Goal: Information Seeking & Learning: Learn about a topic

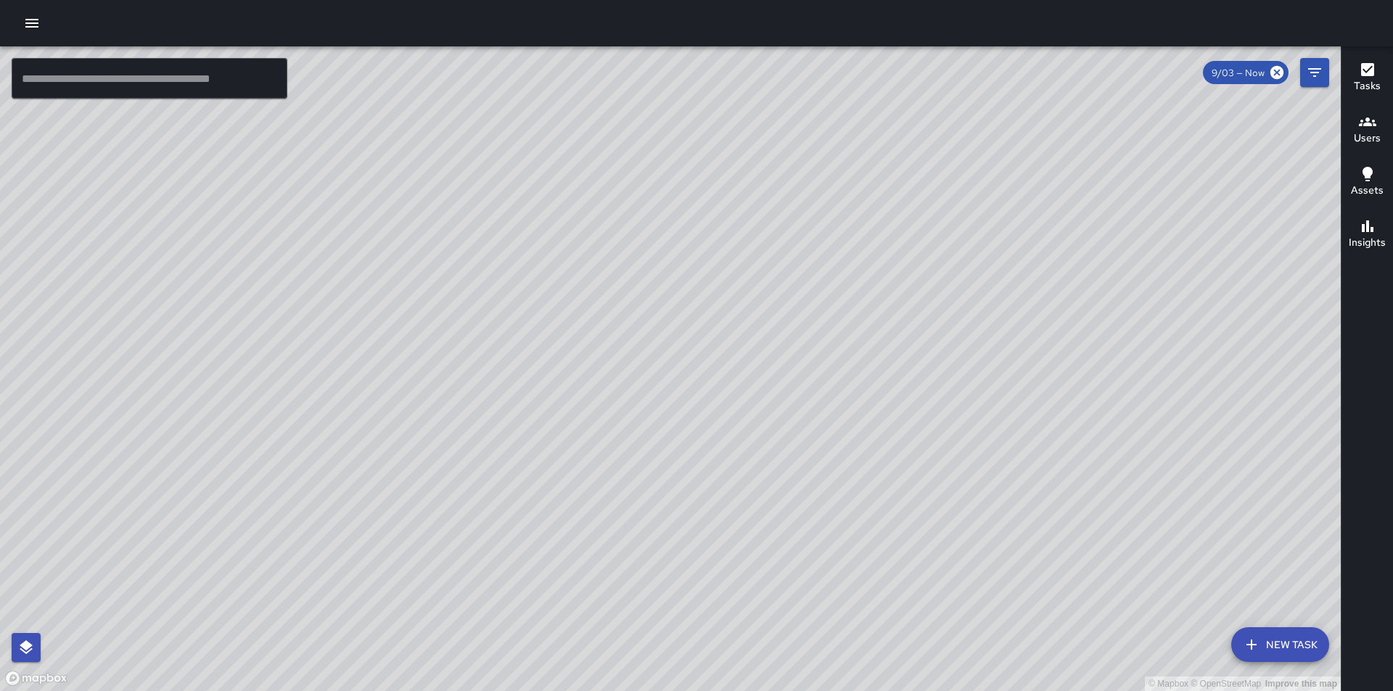
click at [35, 18] on icon "button" at bounding box center [31, 23] width 17 height 17
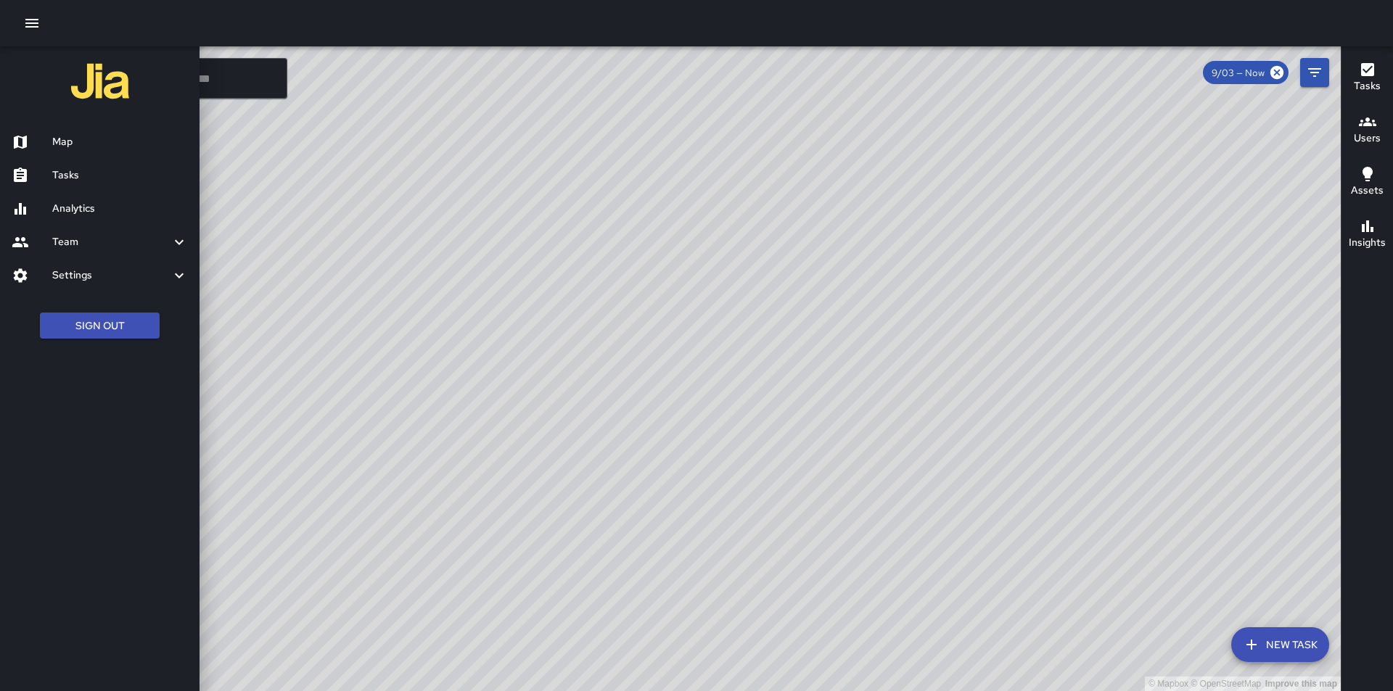
click at [37, 215] on div at bounding box center [32, 208] width 41 height 17
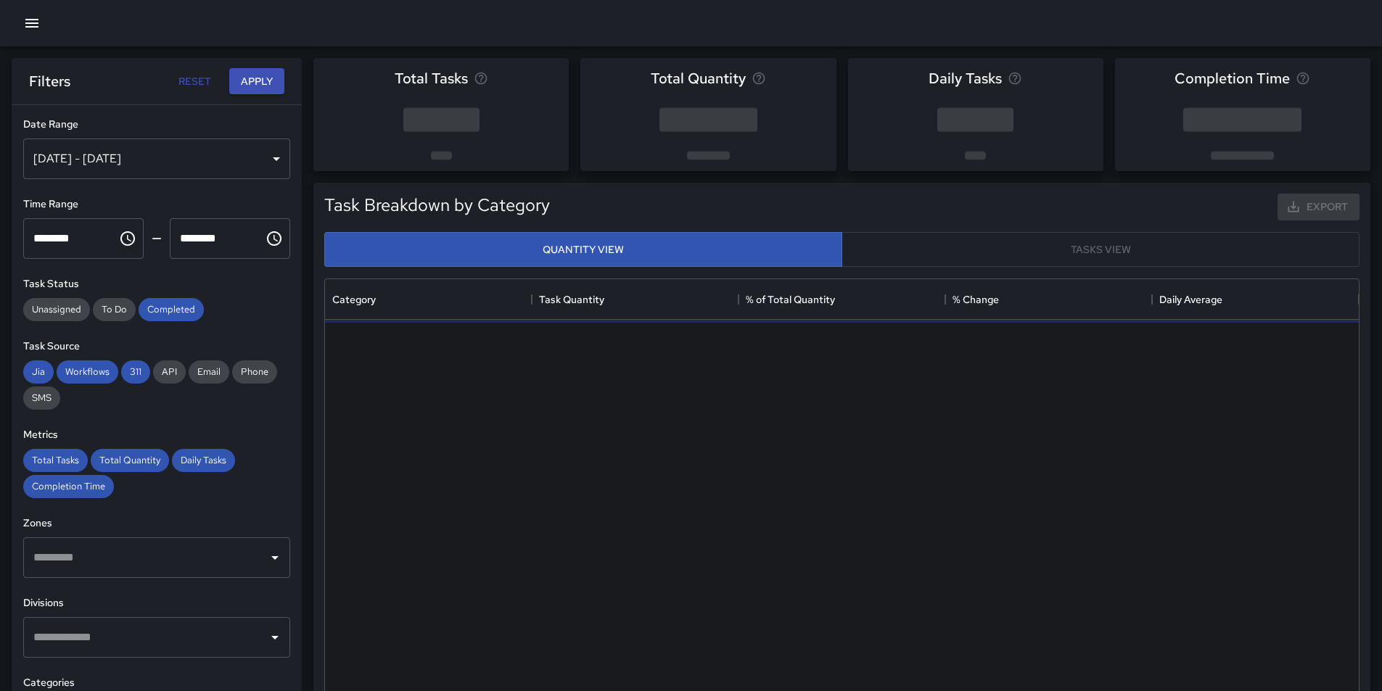
scroll to position [423, 1023]
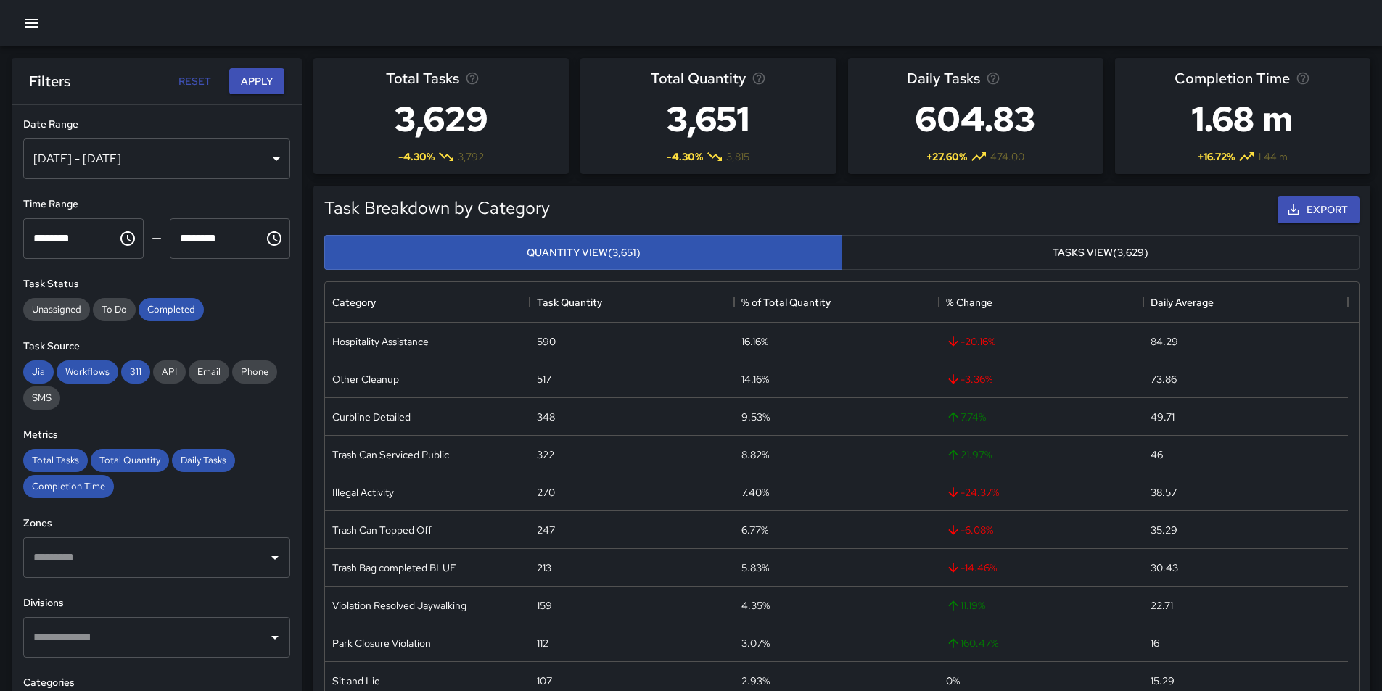
click at [263, 162] on div "[DATE] - [DATE]" at bounding box center [156, 159] width 267 height 41
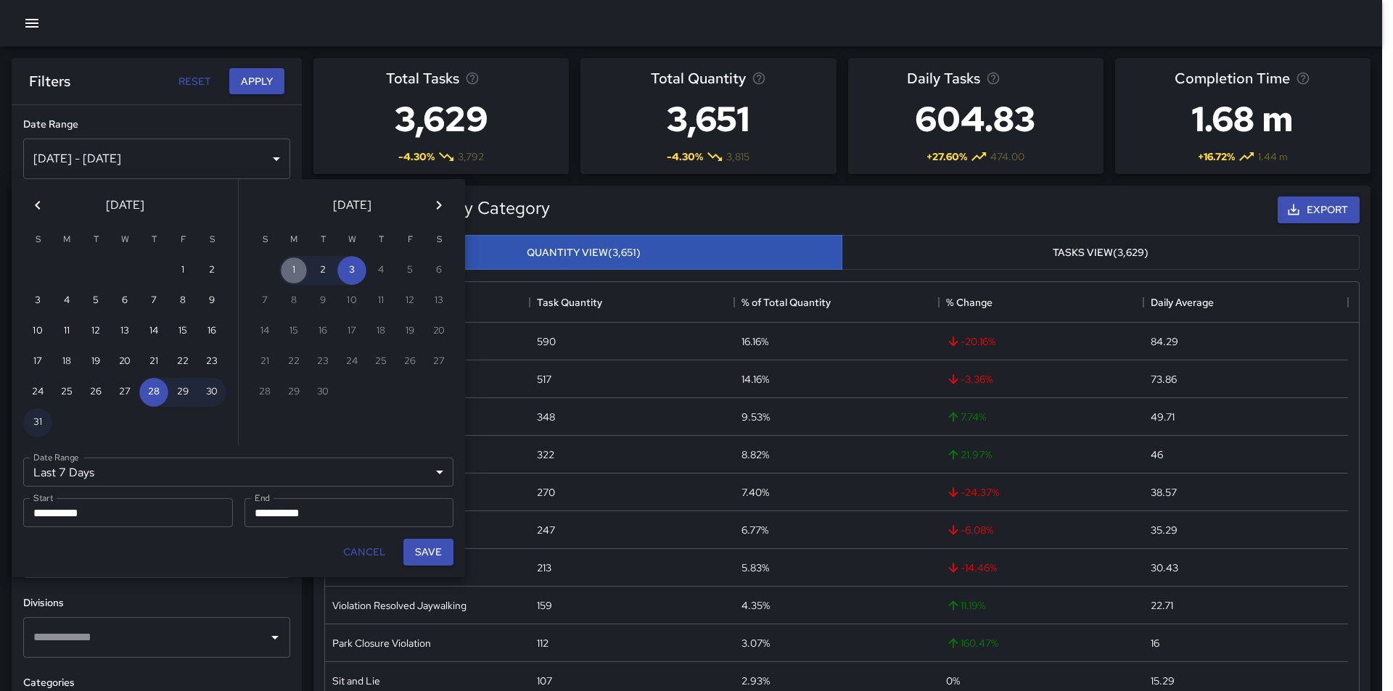
click at [298, 268] on button "1" at bounding box center [293, 270] width 29 height 29
type input "******"
type input "**********"
click at [425, 546] on button "Save" at bounding box center [428, 552] width 50 height 27
type input "**********"
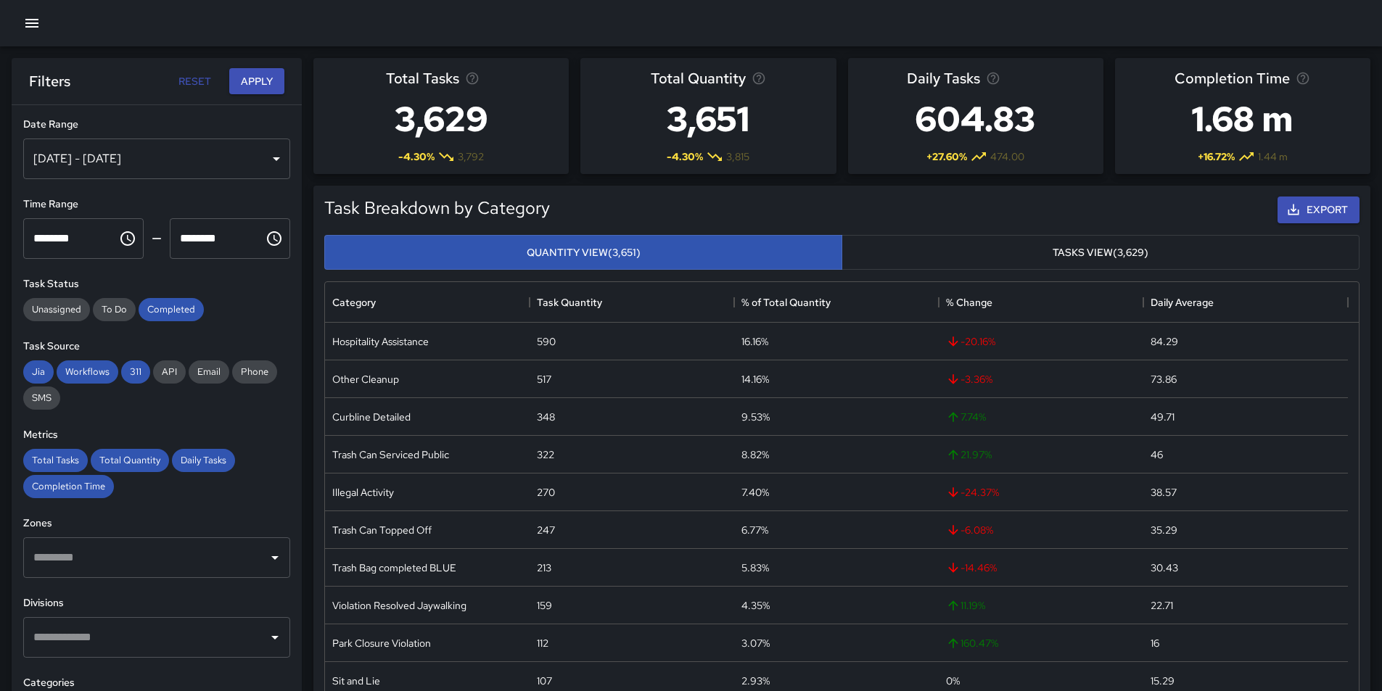
scroll to position [12, 12]
click at [266, 160] on div "[DATE] - [DATE]" at bounding box center [156, 159] width 267 height 41
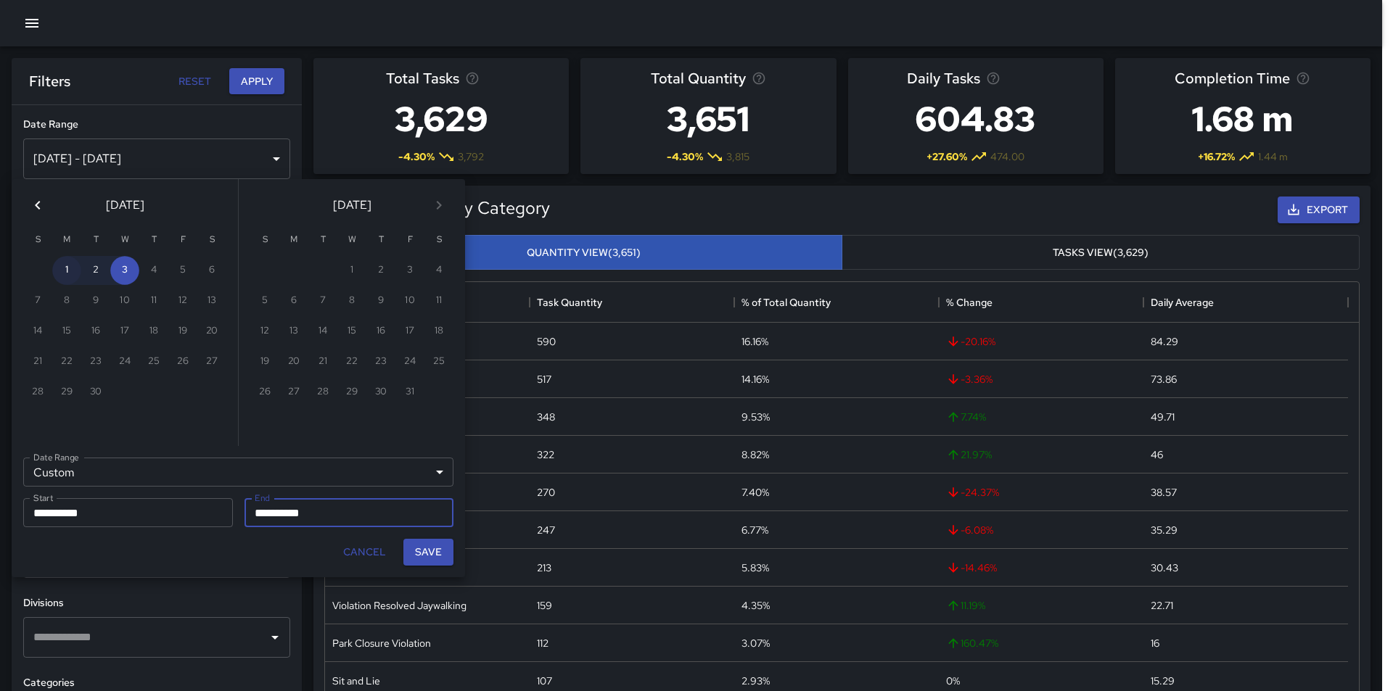
click at [66, 269] on button "1" at bounding box center [66, 270] width 29 height 29
type input "**********"
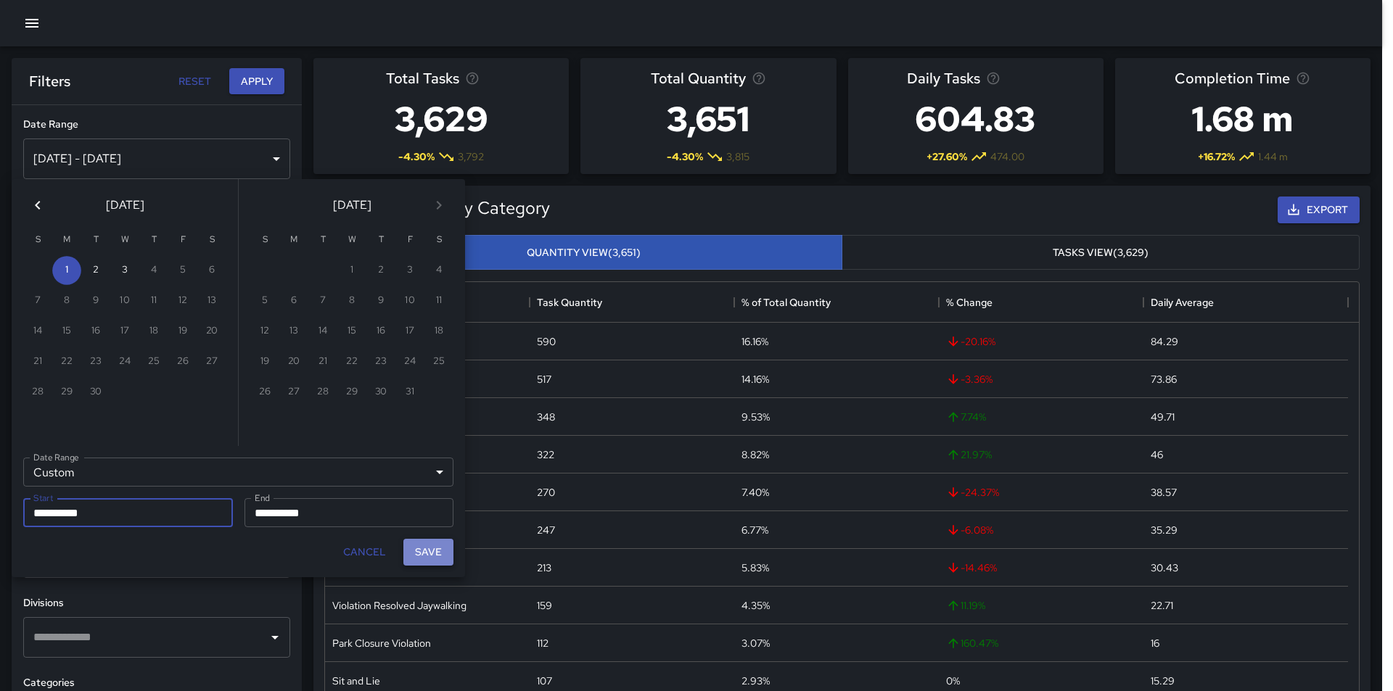
click at [425, 550] on button "Save" at bounding box center [428, 552] width 50 height 27
type input "**********"
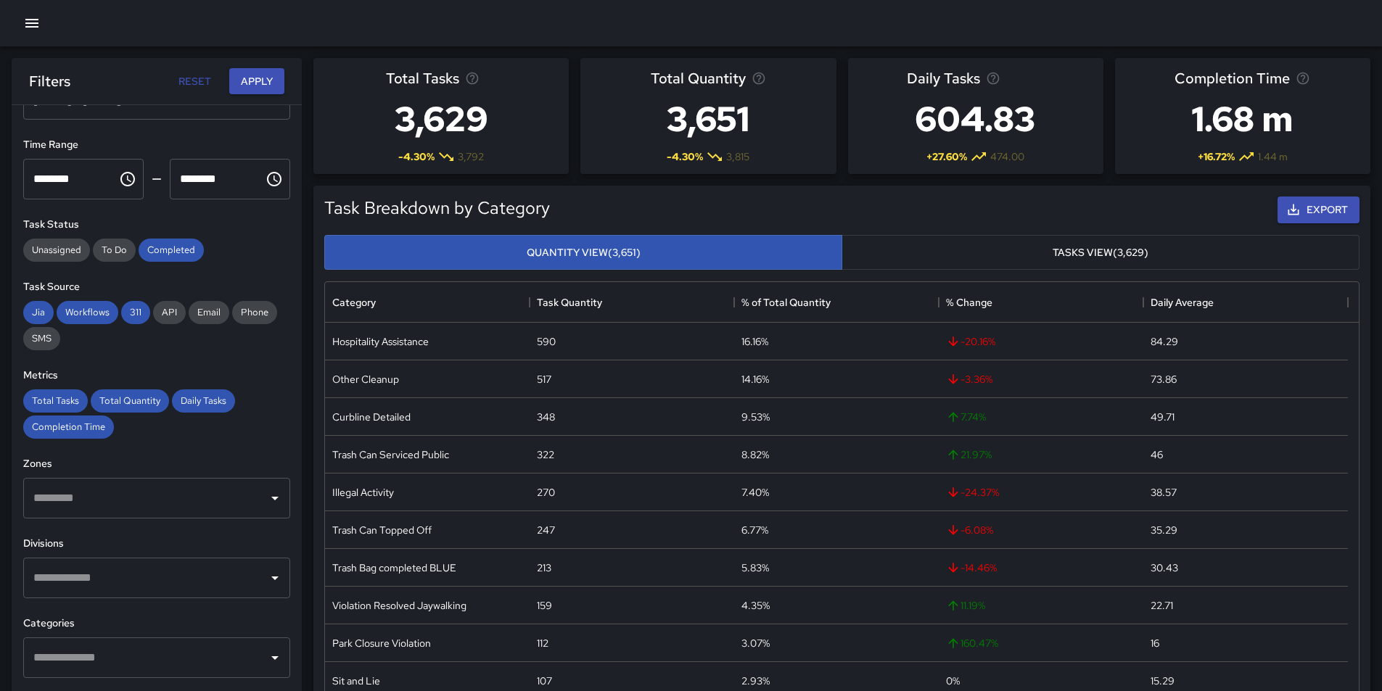
scroll to position [145, 0]
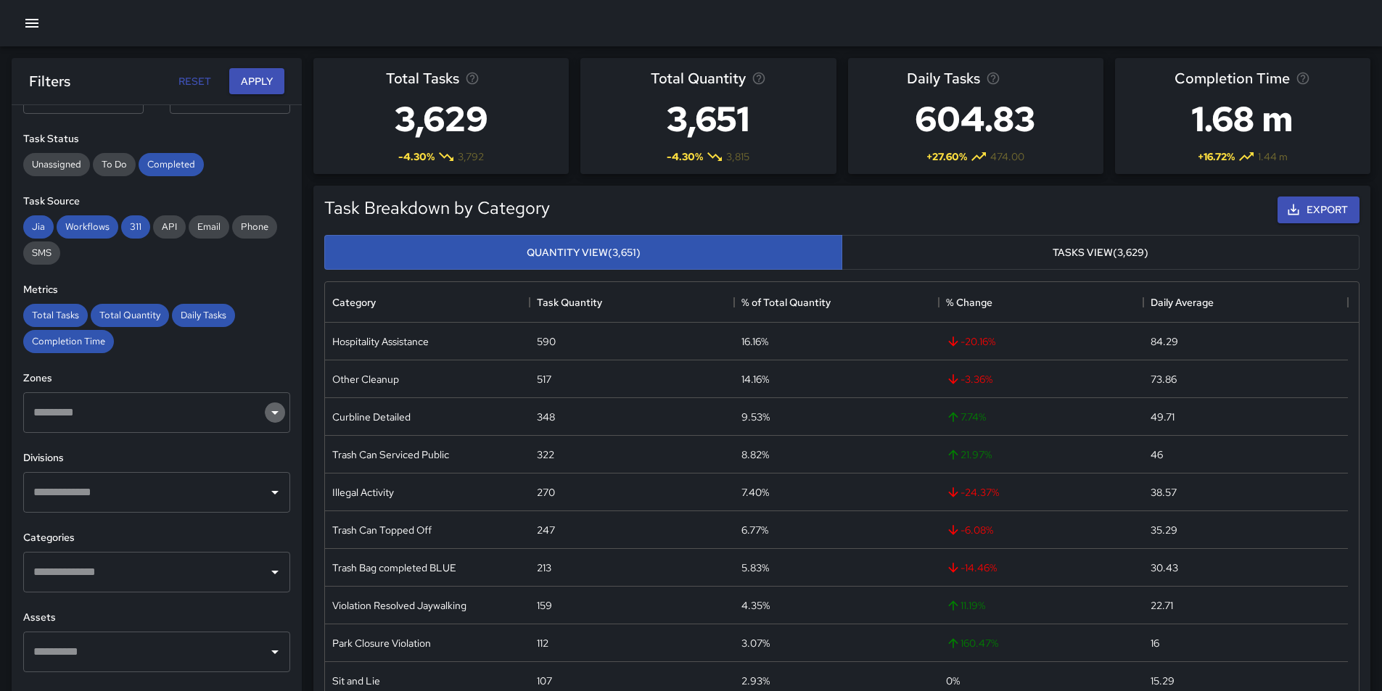
click at [266, 417] on icon "Open" at bounding box center [274, 412] width 17 height 17
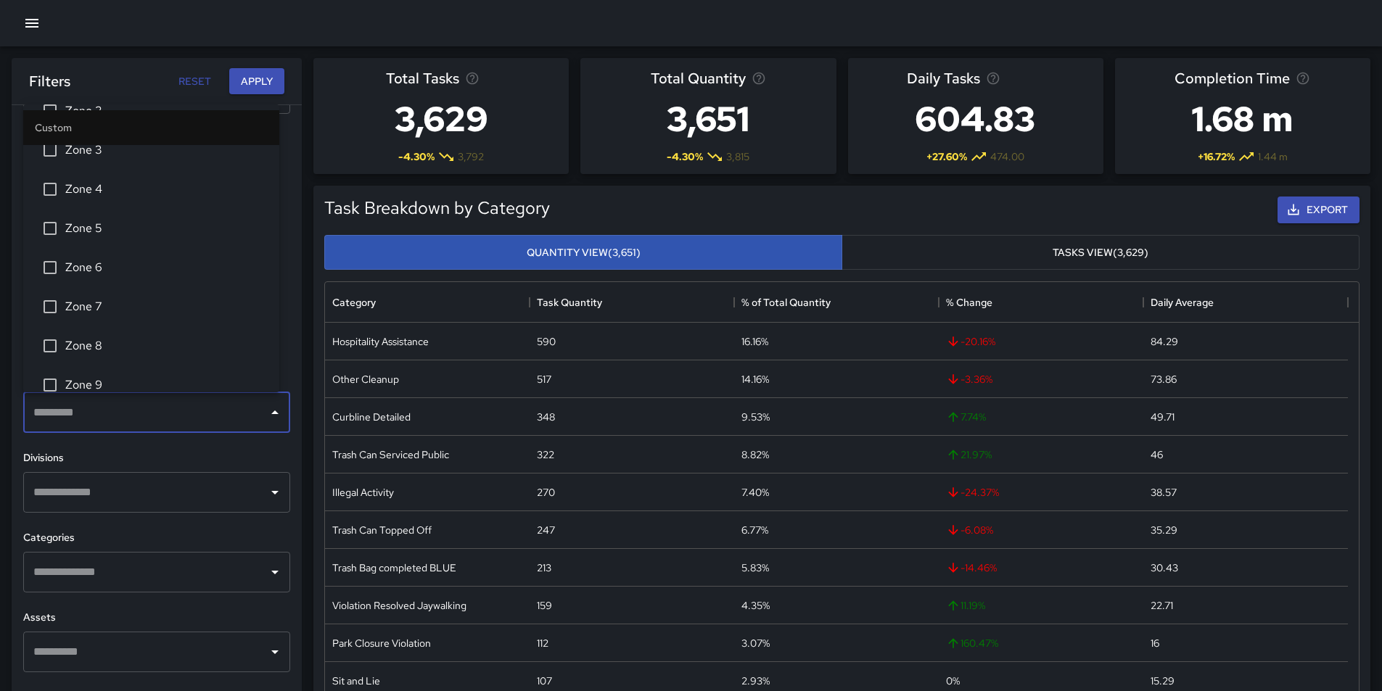
scroll to position [0, 0]
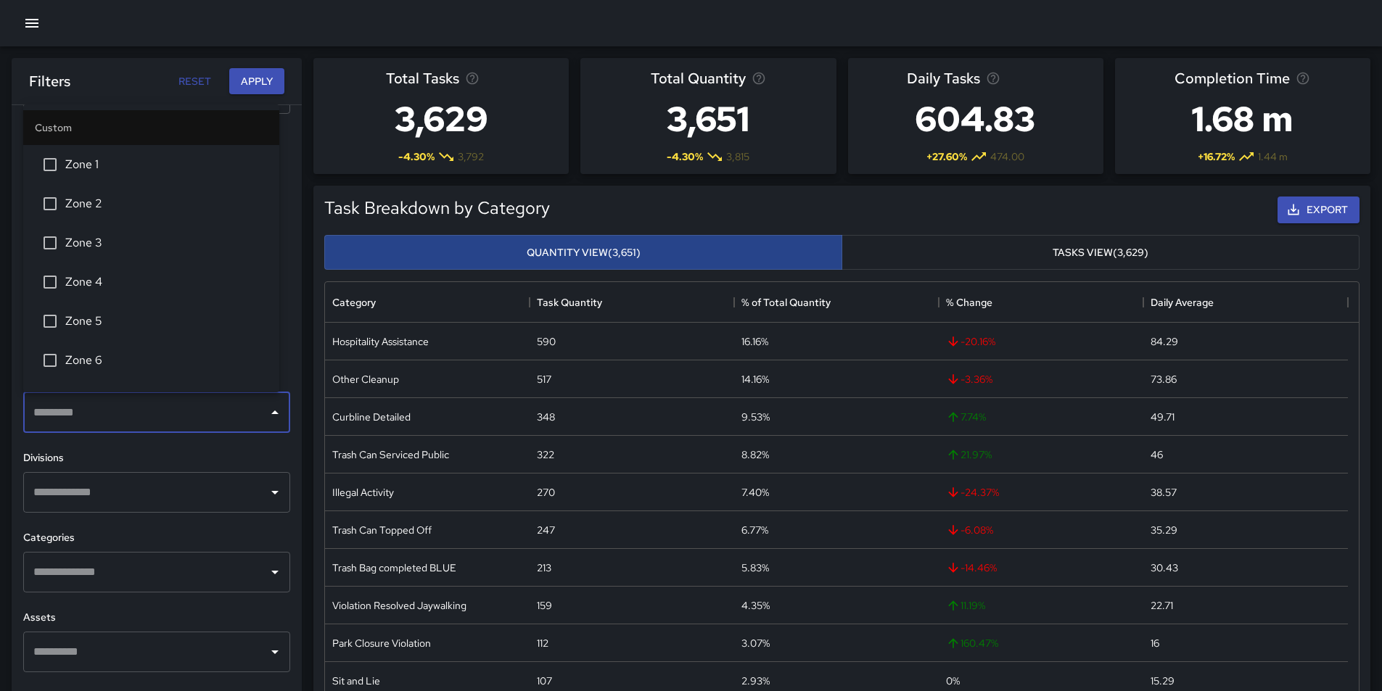
click at [500, 252] on button "Quantity View (3,651)" at bounding box center [583, 253] width 518 height 36
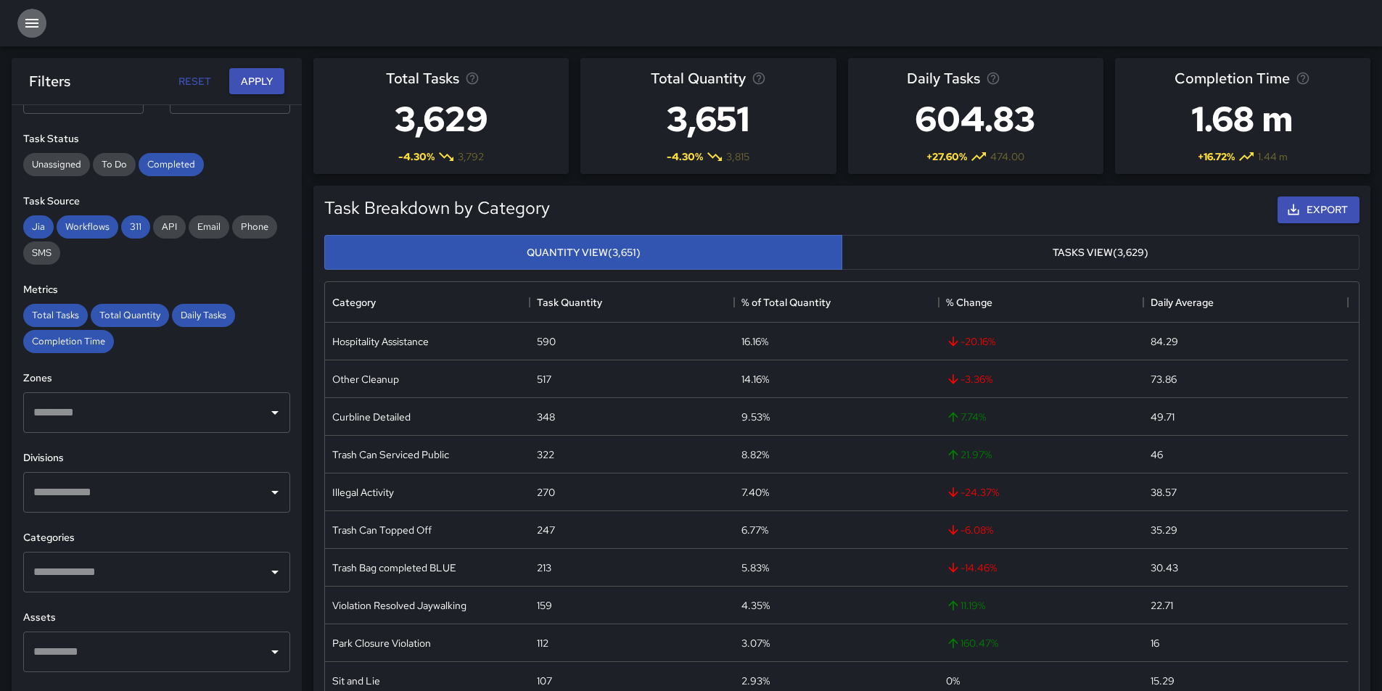
click at [36, 23] on icon "button" at bounding box center [31, 23] width 13 height 9
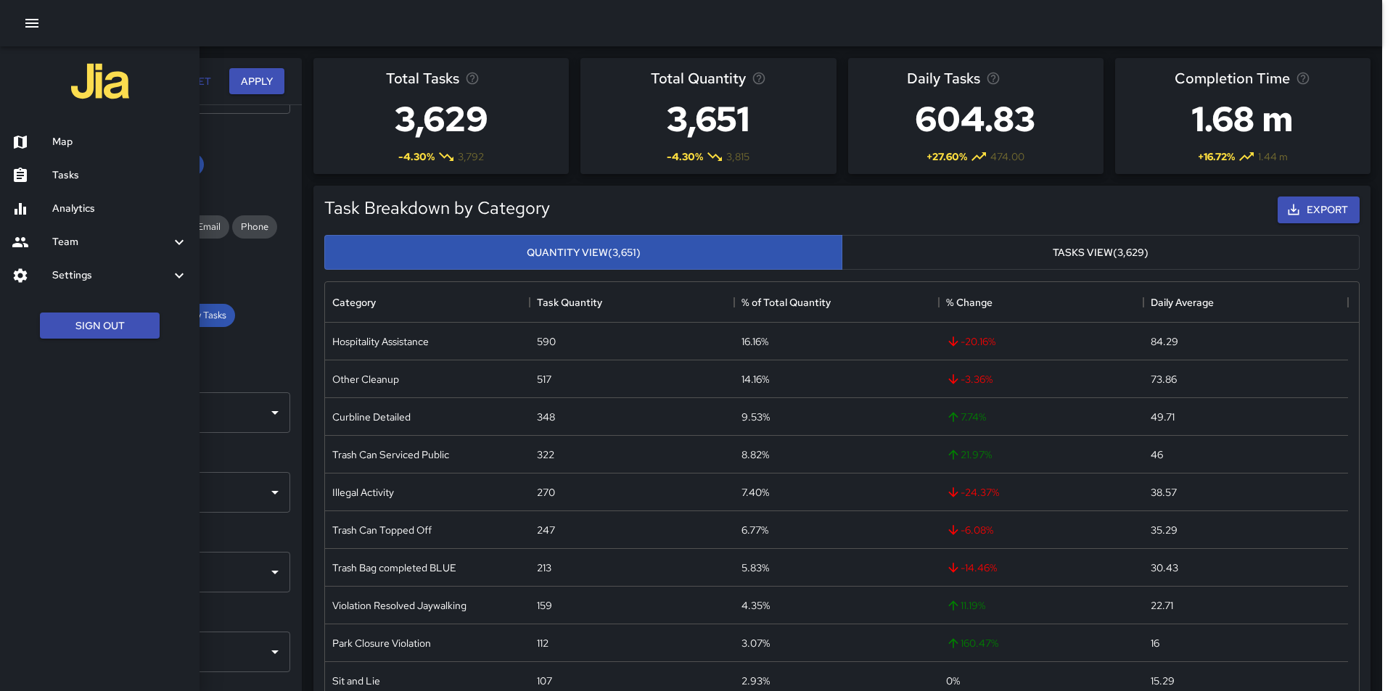
click at [30, 144] on div at bounding box center [32, 141] width 41 height 17
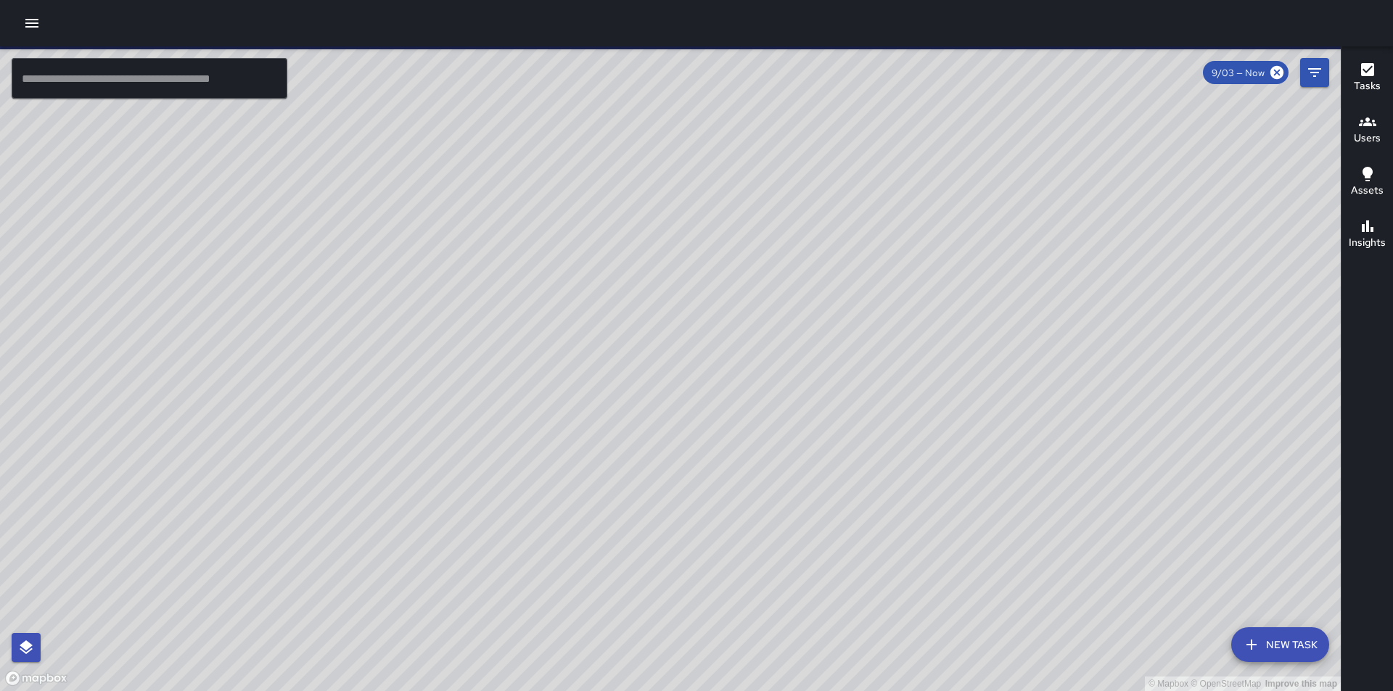
click at [485, 263] on div "© Mapbox © OpenStreetMap Improve this map" at bounding box center [670, 368] width 1341 height 645
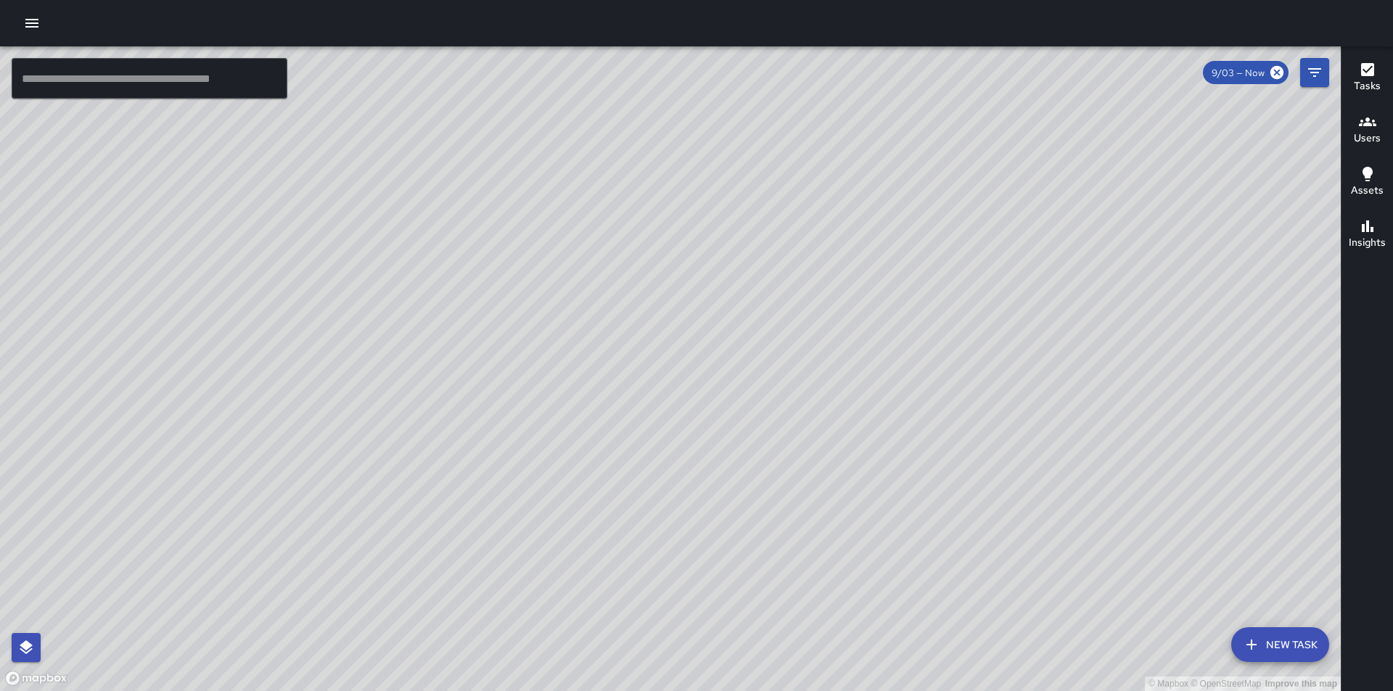
click at [485, 263] on div "© Mapbox © OpenStreetMap Improve this map" at bounding box center [670, 368] width 1341 height 645
click at [1145, 332] on div "© Mapbox © OpenStreetMap Improve this map" at bounding box center [670, 368] width 1341 height 645
click at [1275, 70] on icon at bounding box center [1277, 73] width 16 height 16
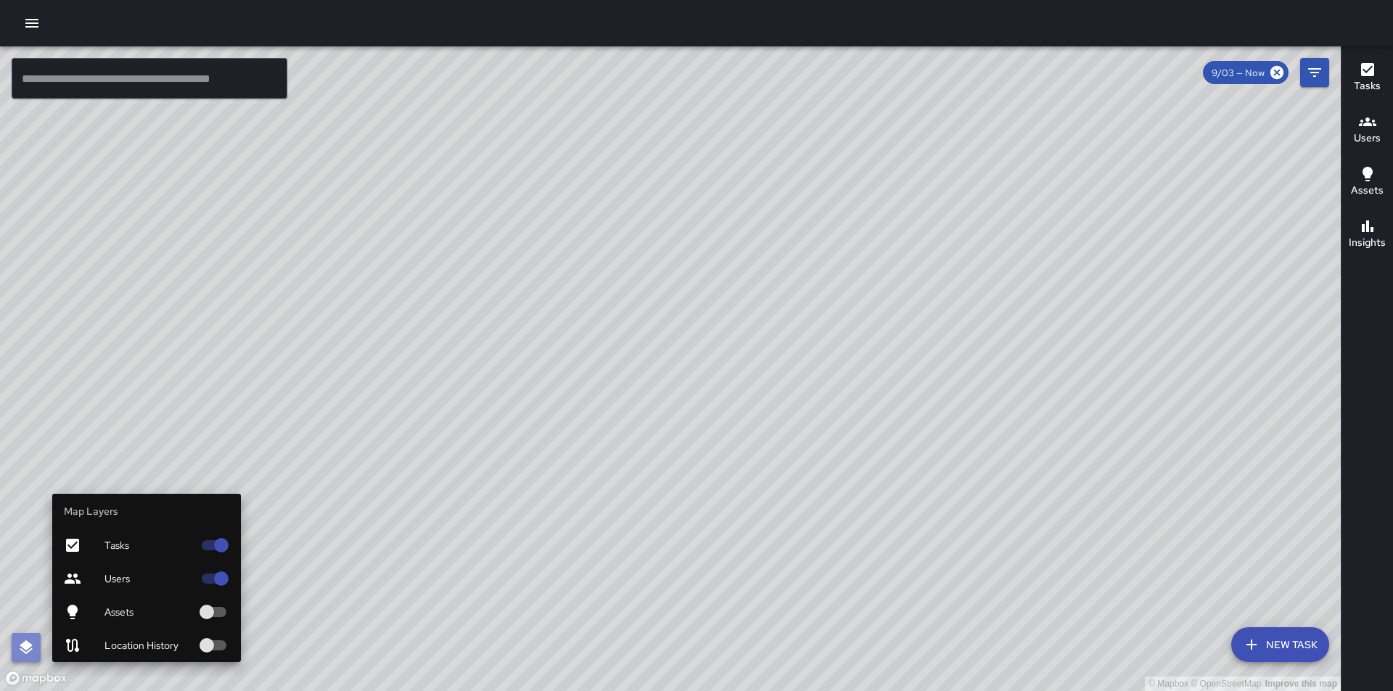
click at [34, 647] on icon "button" at bounding box center [25, 647] width 17 height 17
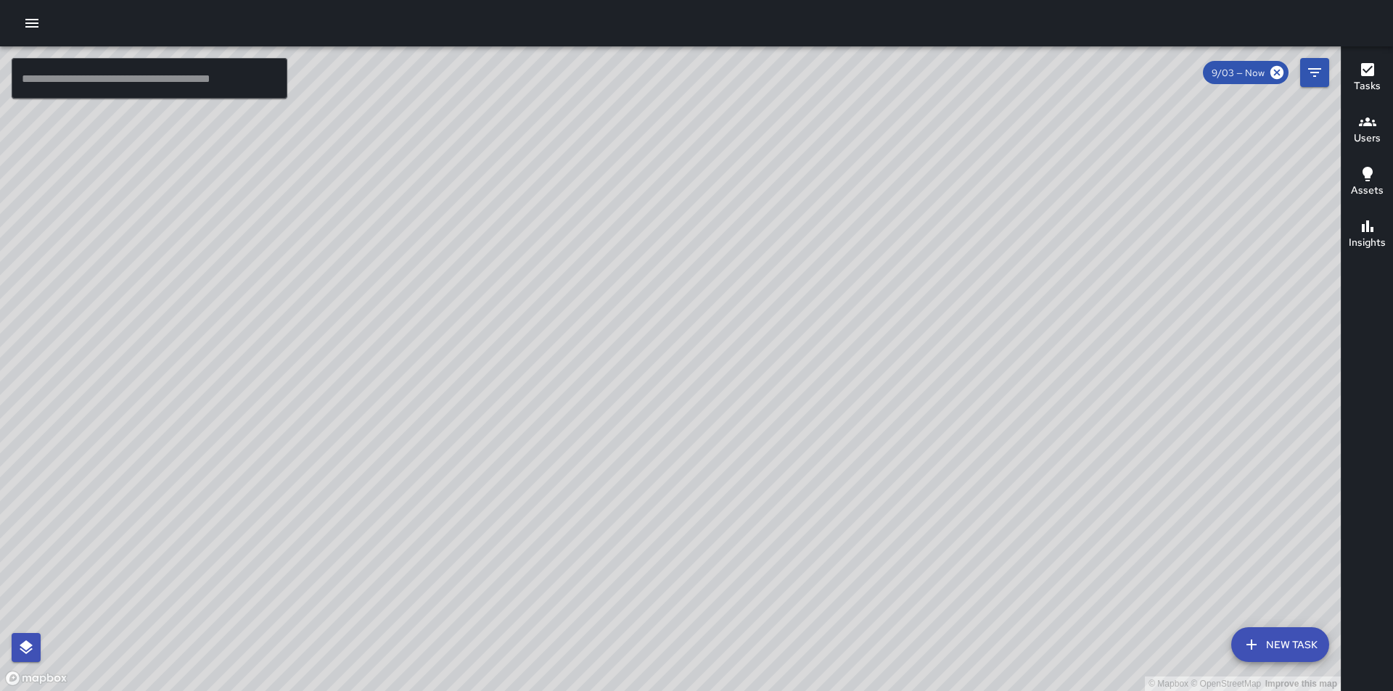
click at [419, 575] on div "© Mapbox © OpenStreetMap Improve this map" at bounding box center [670, 368] width 1341 height 645
click at [25, 23] on icon "button" at bounding box center [31, 23] width 17 height 17
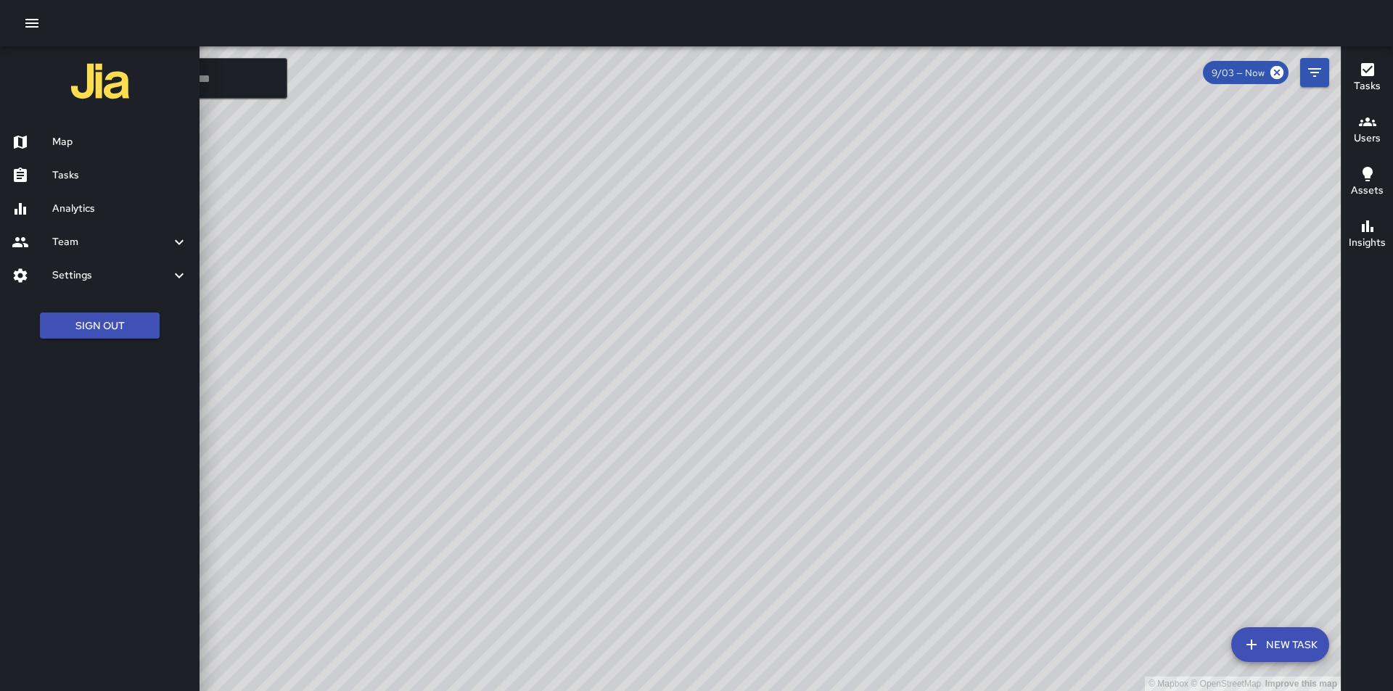
click at [13, 212] on icon at bounding box center [20, 208] width 17 height 17
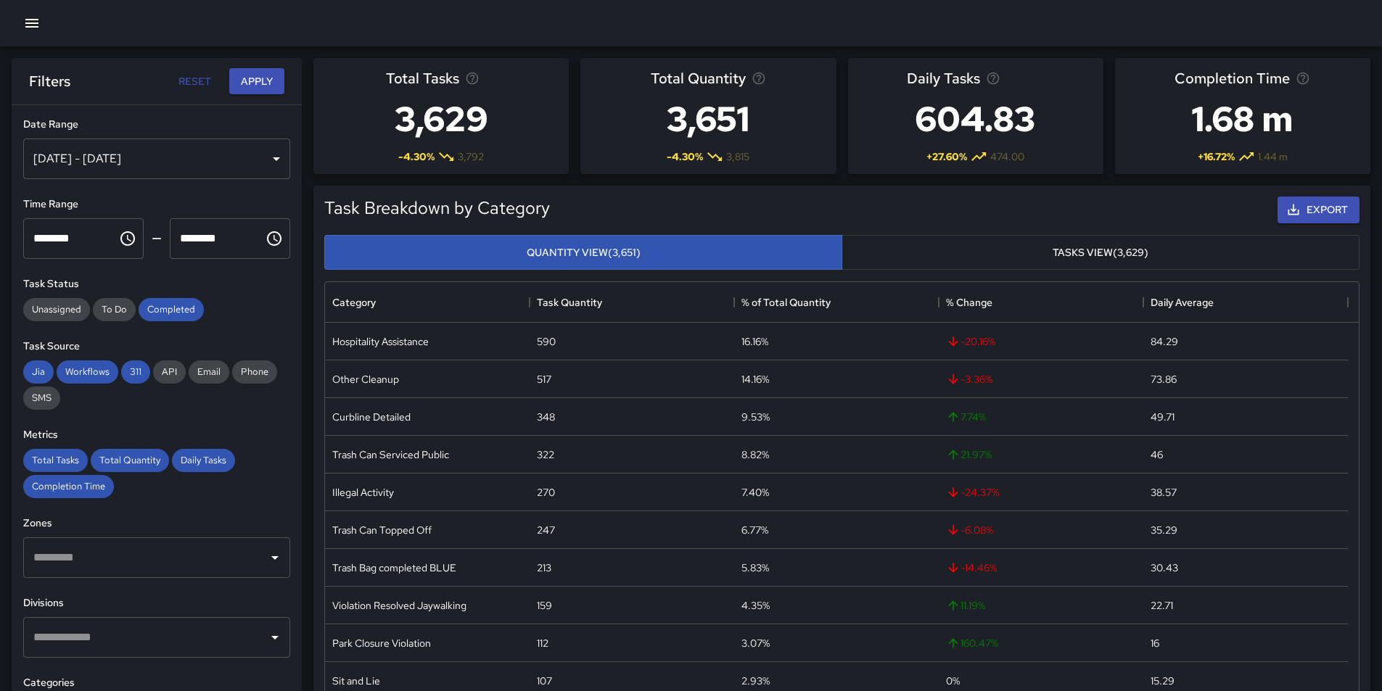
scroll to position [423, 1023]
click at [170, 155] on div "[DATE] - [DATE]" at bounding box center [156, 159] width 267 height 41
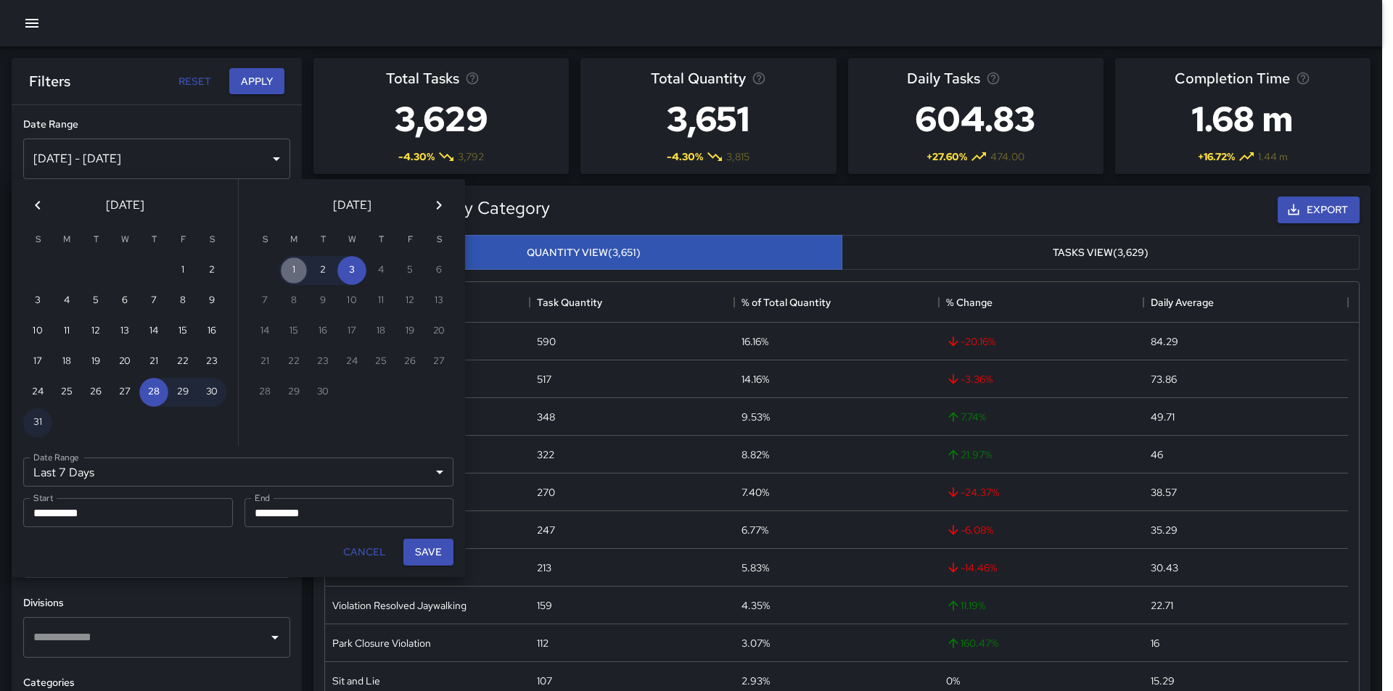
click at [293, 268] on button "1" at bounding box center [293, 270] width 29 height 29
type input "******"
type input "**********"
click at [292, 270] on button "1" at bounding box center [293, 270] width 29 height 29
type input "**********"
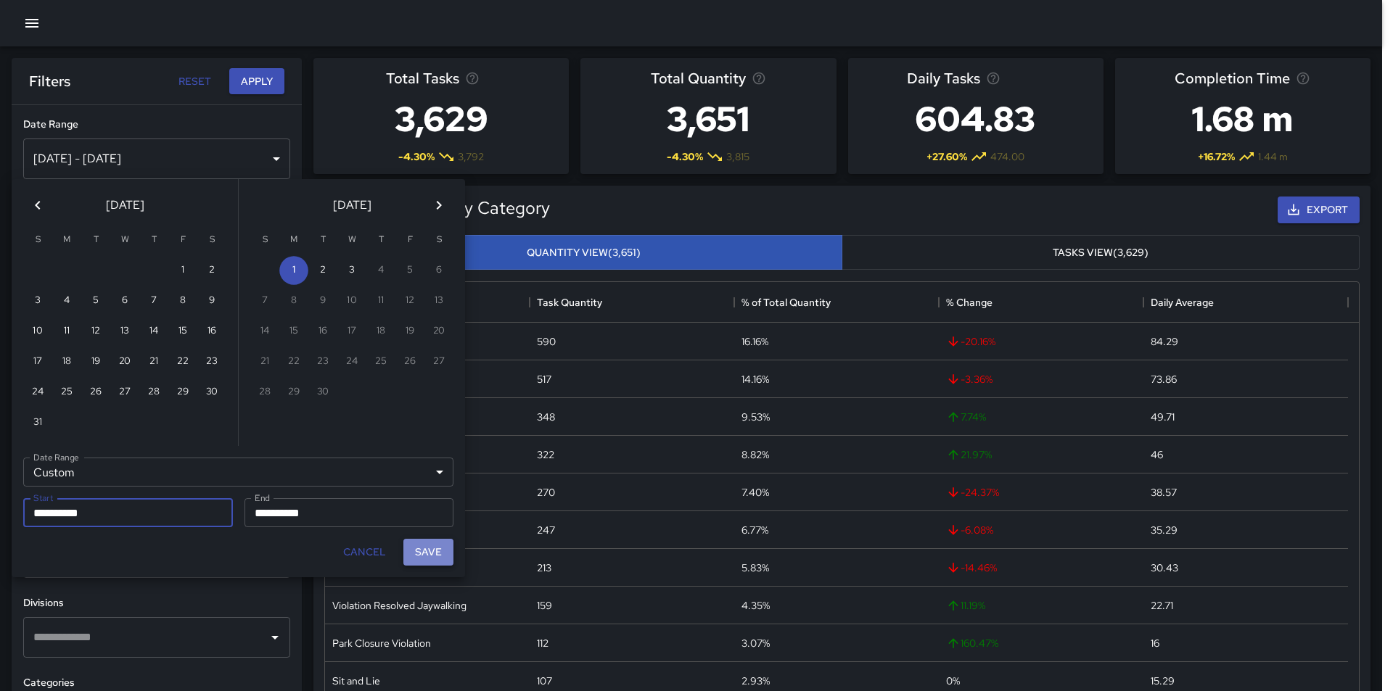
click at [427, 555] on button "Save" at bounding box center [428, 552] width 50 height 27
type input "**********"
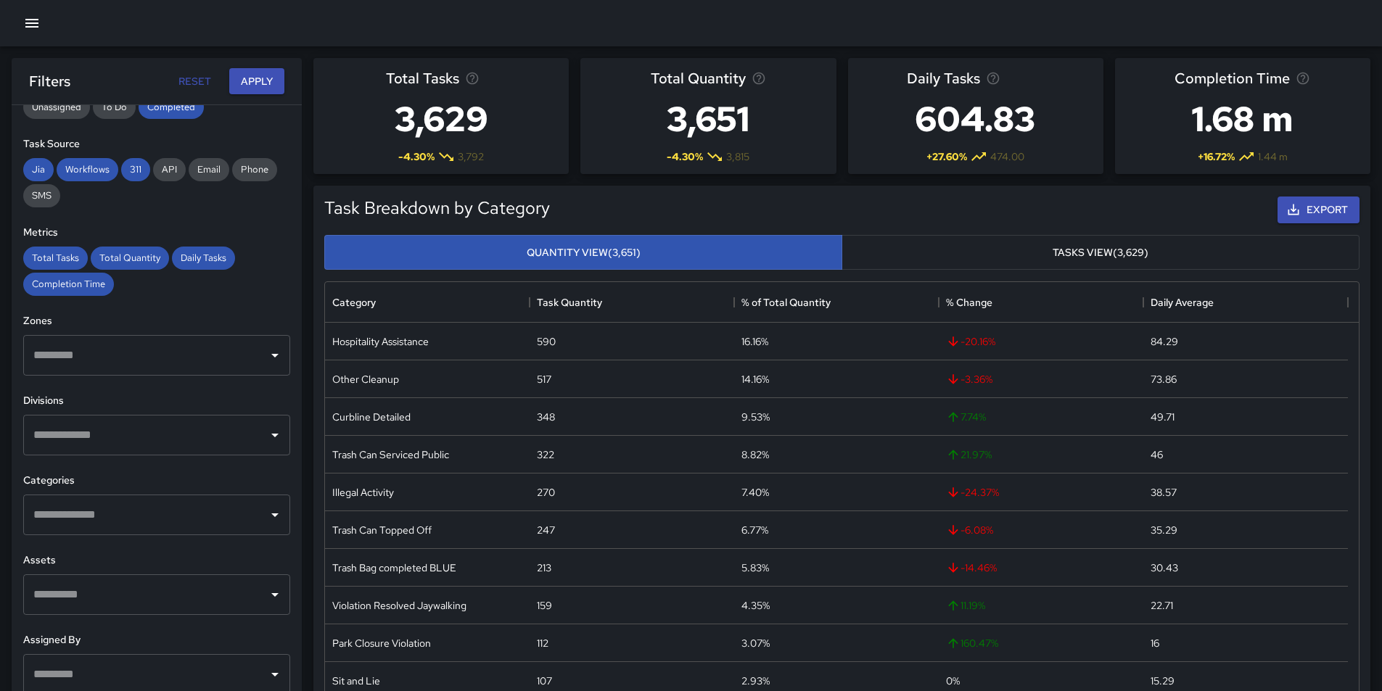
scroll to position [218, 0]
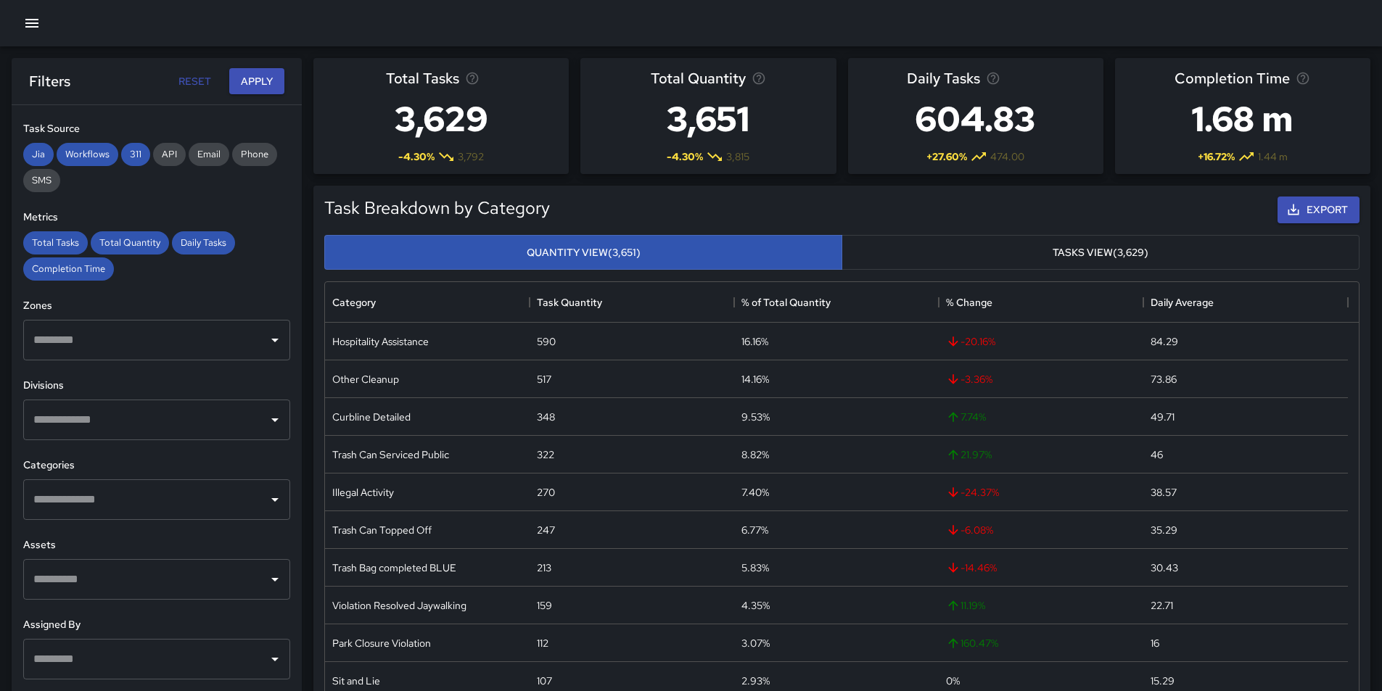
click at [266, 342] on icon "Open" at bounding box center [274, 340] width 17 height 17
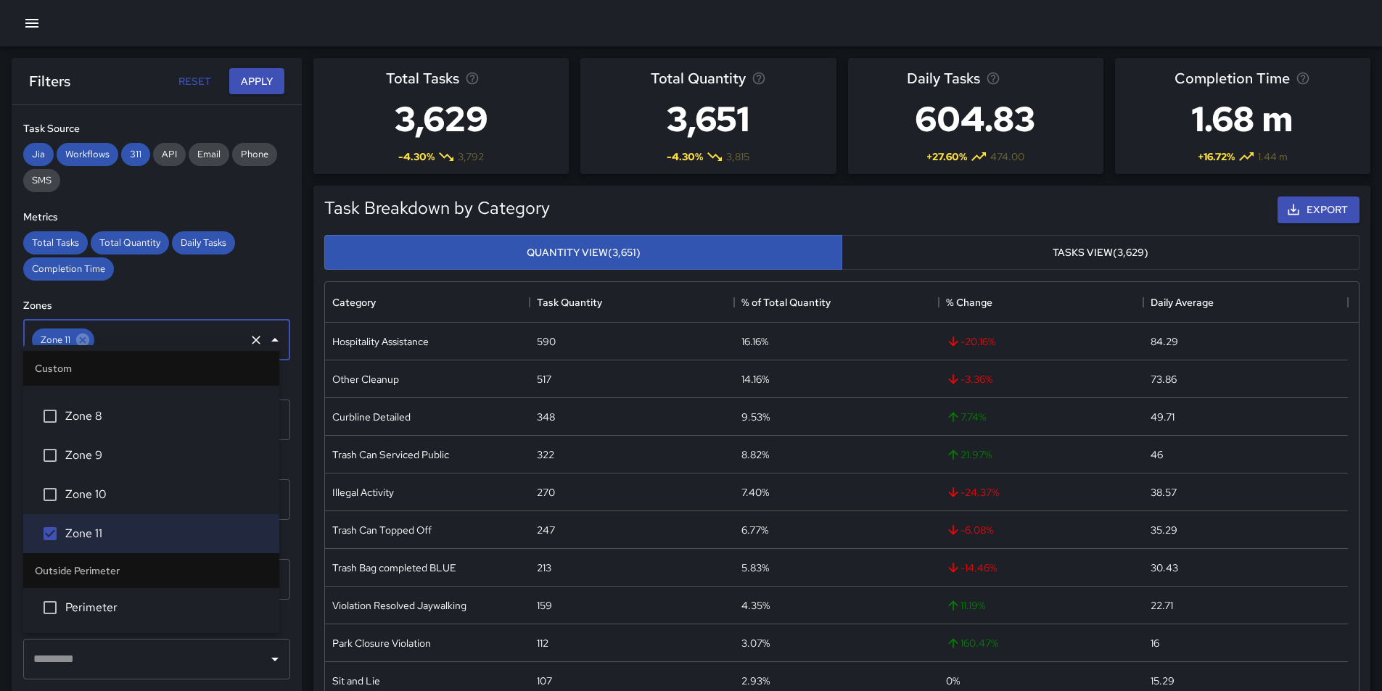
scroll to position [239, 0]
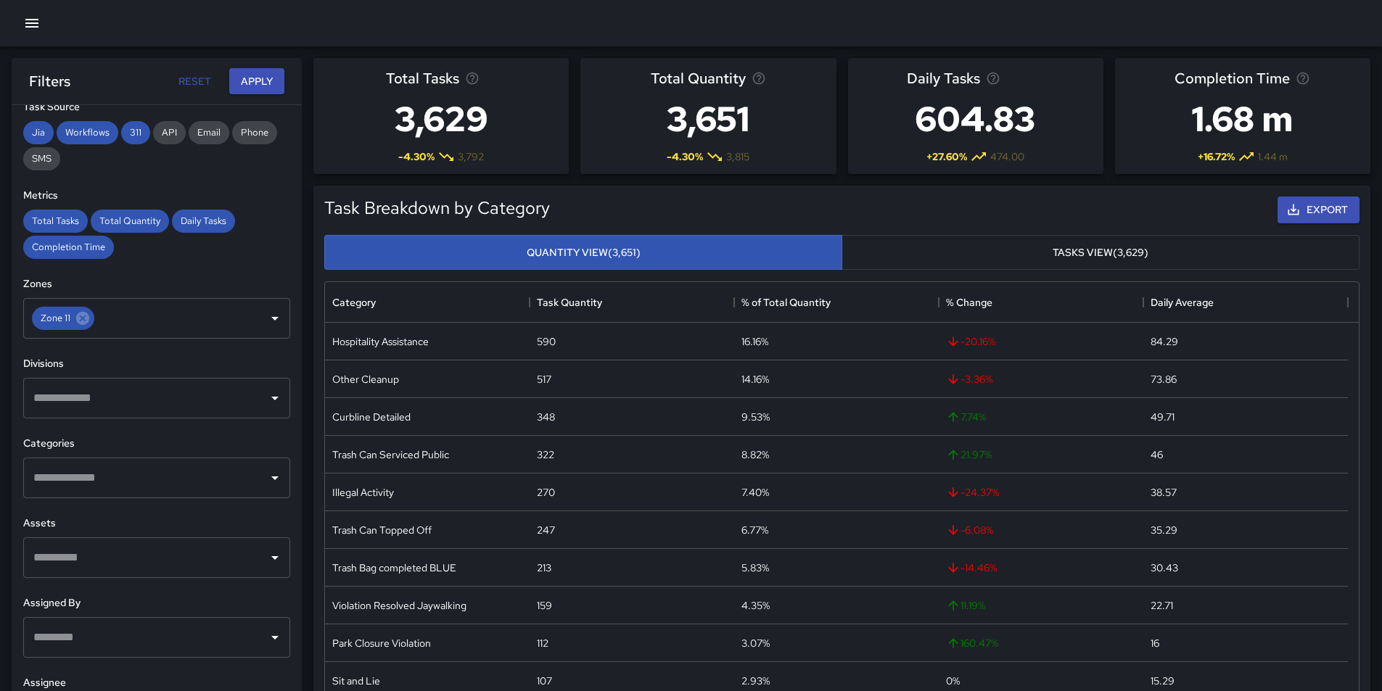
click at [241, 238] on div "Total Tasks Total Quantity Daily Tasks Completion Time" at bounding box center [156, 234] width 267 height 49
click at [266, 396] on icon "Open" at bounding box center [274, 398] width 17 height 17
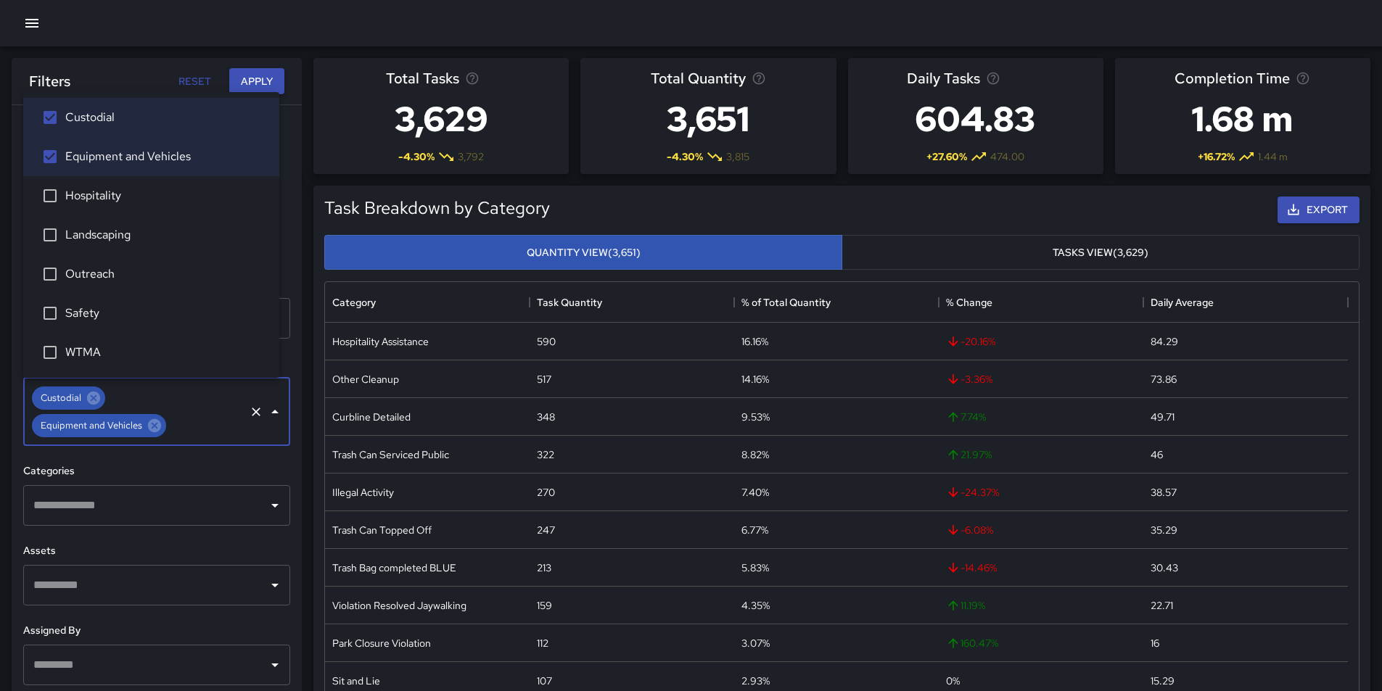
click at [264, 464] on h6 "Categories" at bounding box center [156, 472] width 267 height 16
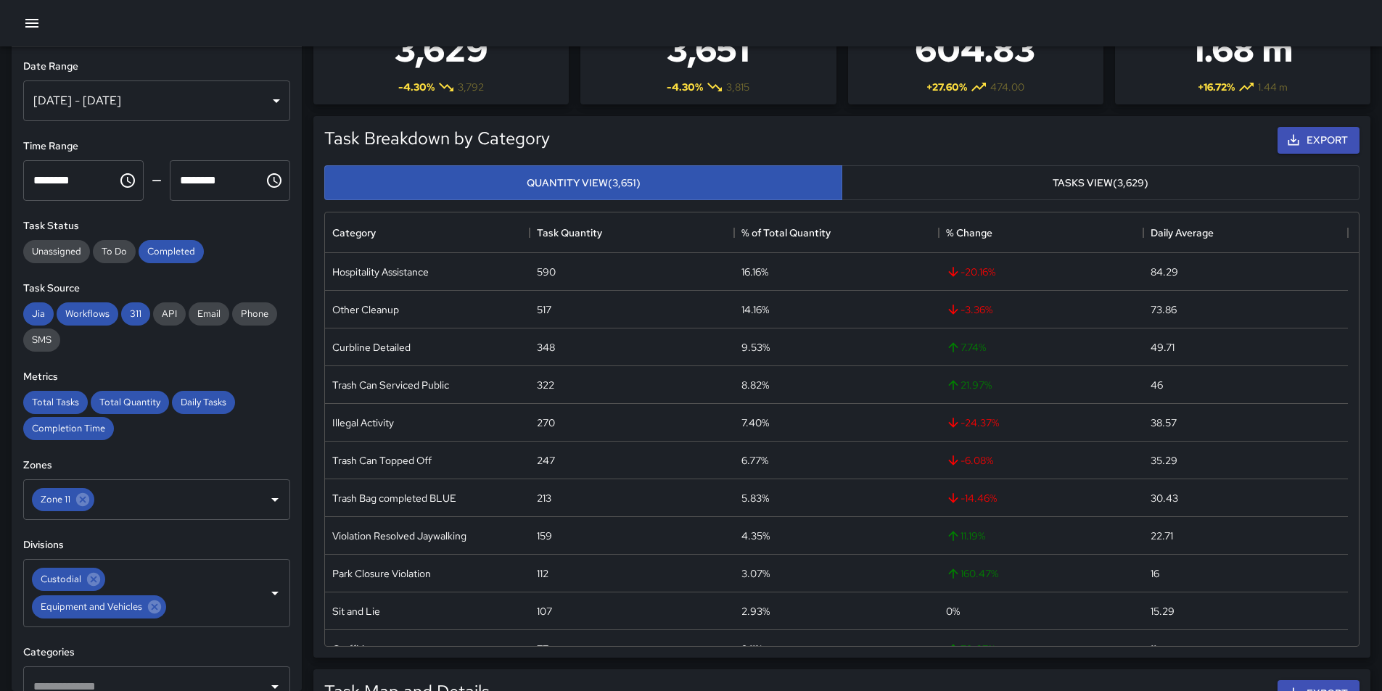
scroll to position [0, 0]
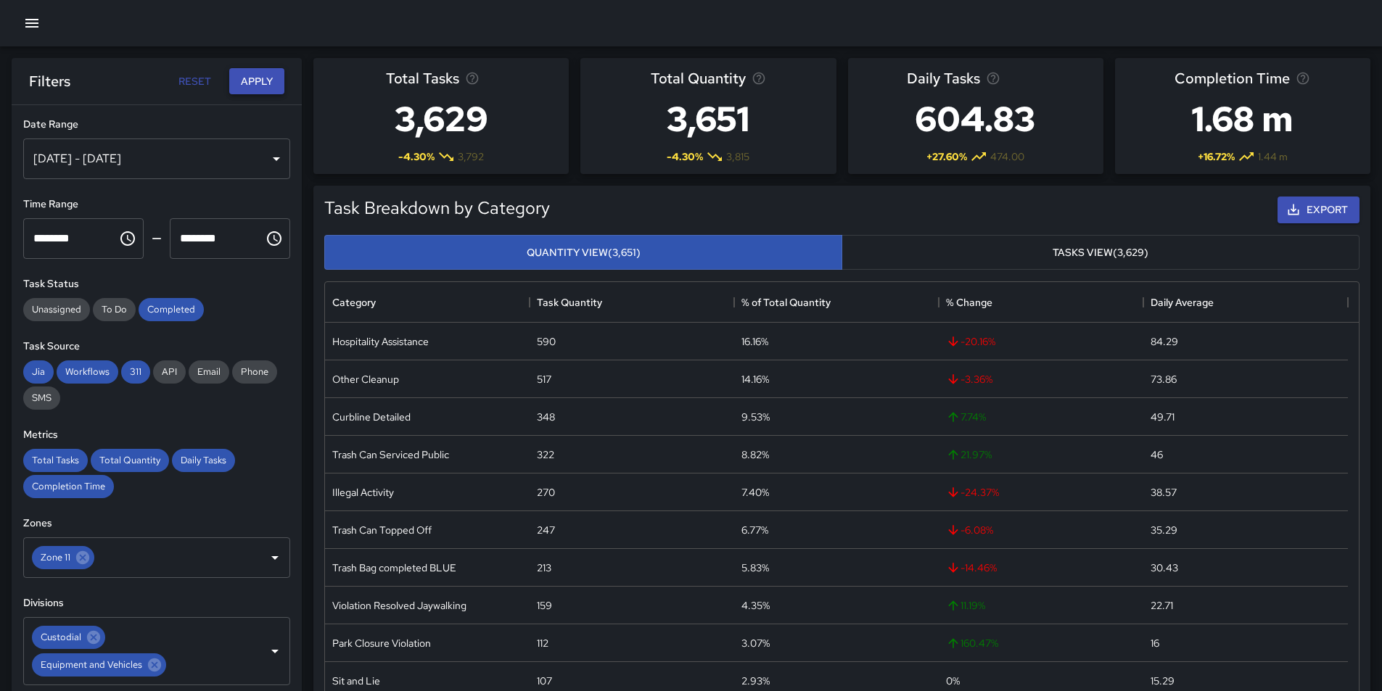
click at [255, 75] on button "Apply" at bounding box center [256, 81] width 55 height 27
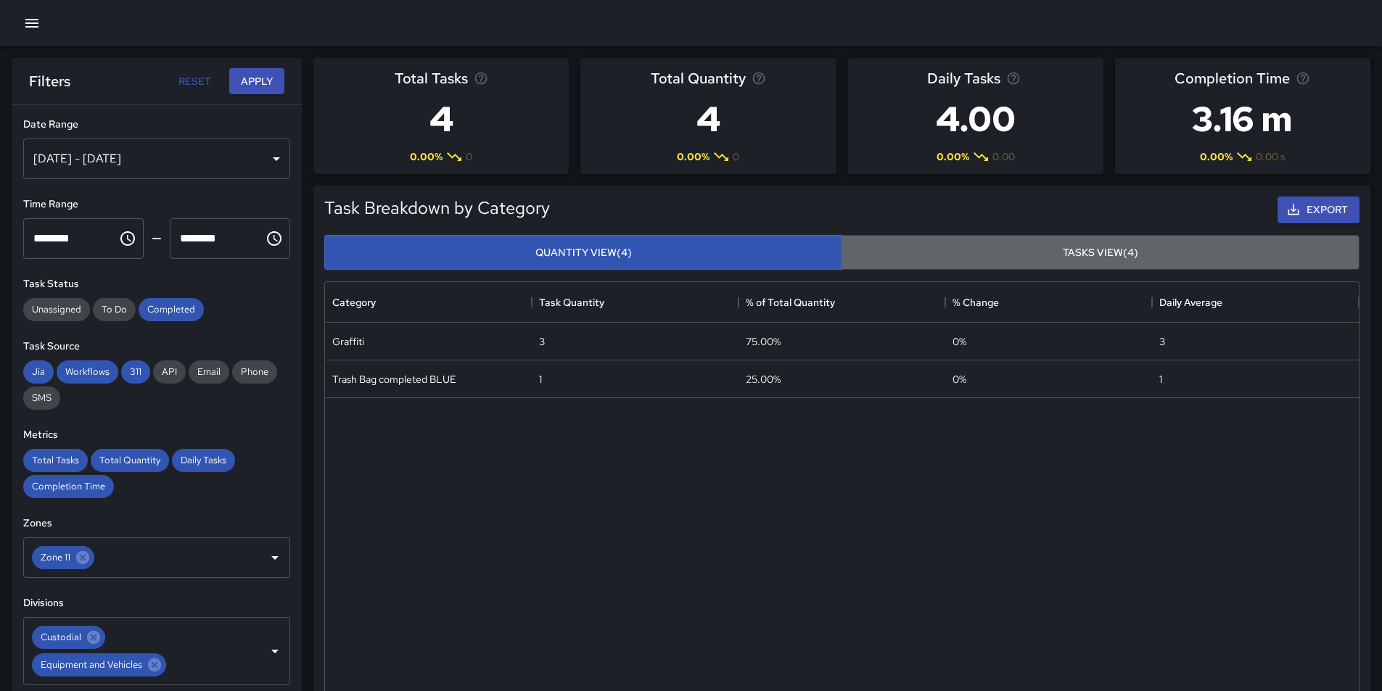
click at [1093, 258] on button "Tasks View (4)" at bounding box center [1100, 253] width 518 height 36
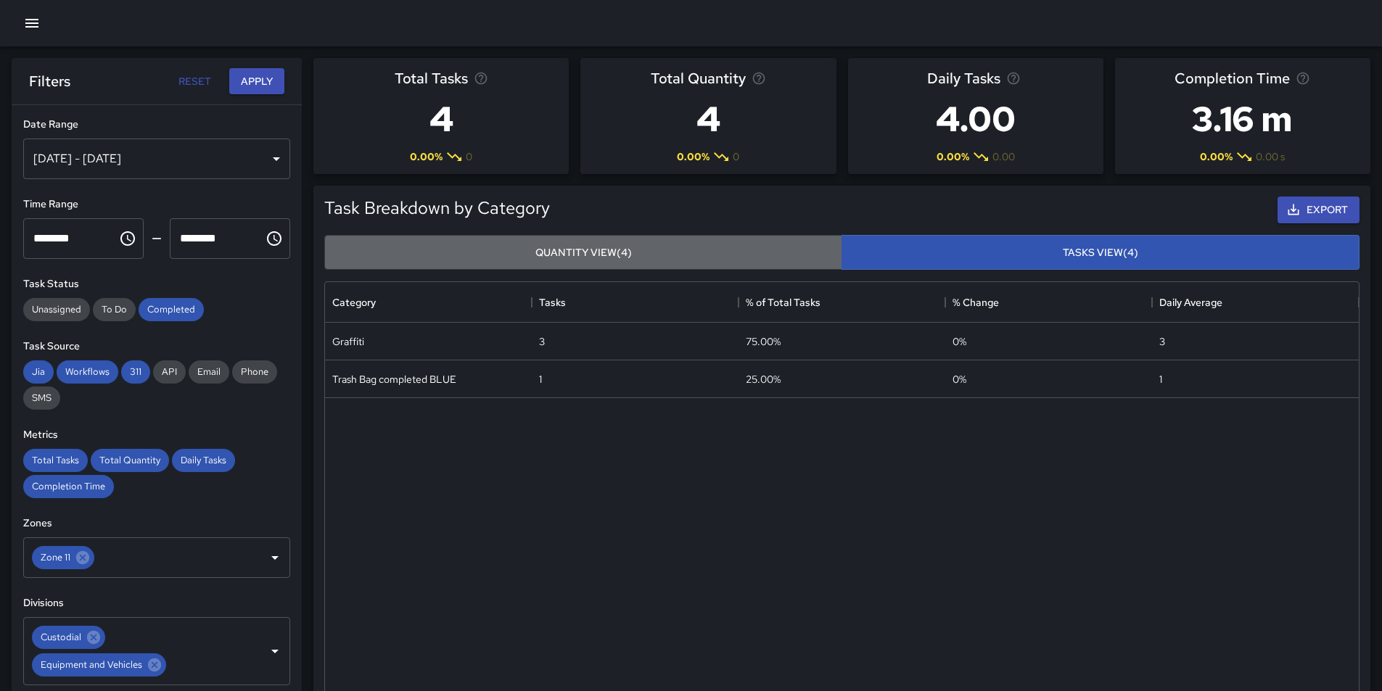
click at [594, 239] on button "Quantity View (4)" at bounding box center [583, 253] width 518 height 36
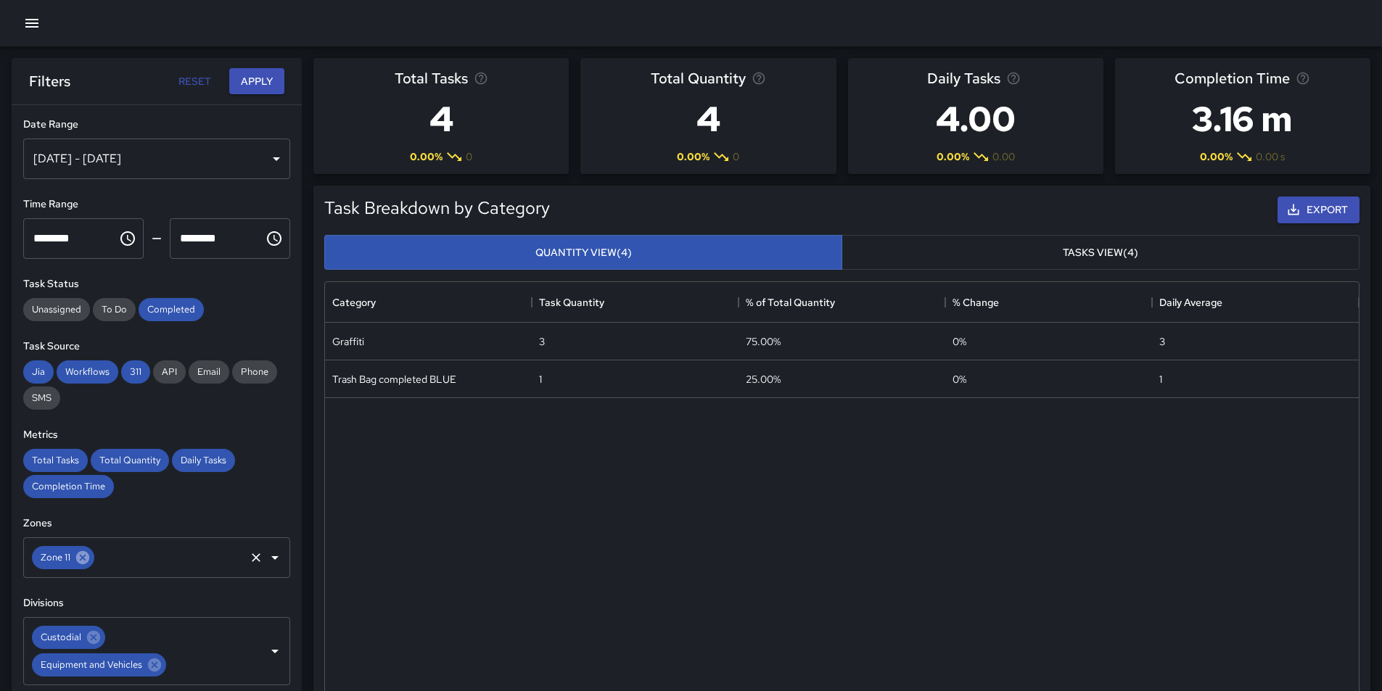
click at [89, 559] on icon at bounding box center [83, 558] width 16 height 16
click at [265, 75] on button "Apply" at bounding box center [256, 81] width 55 height 27
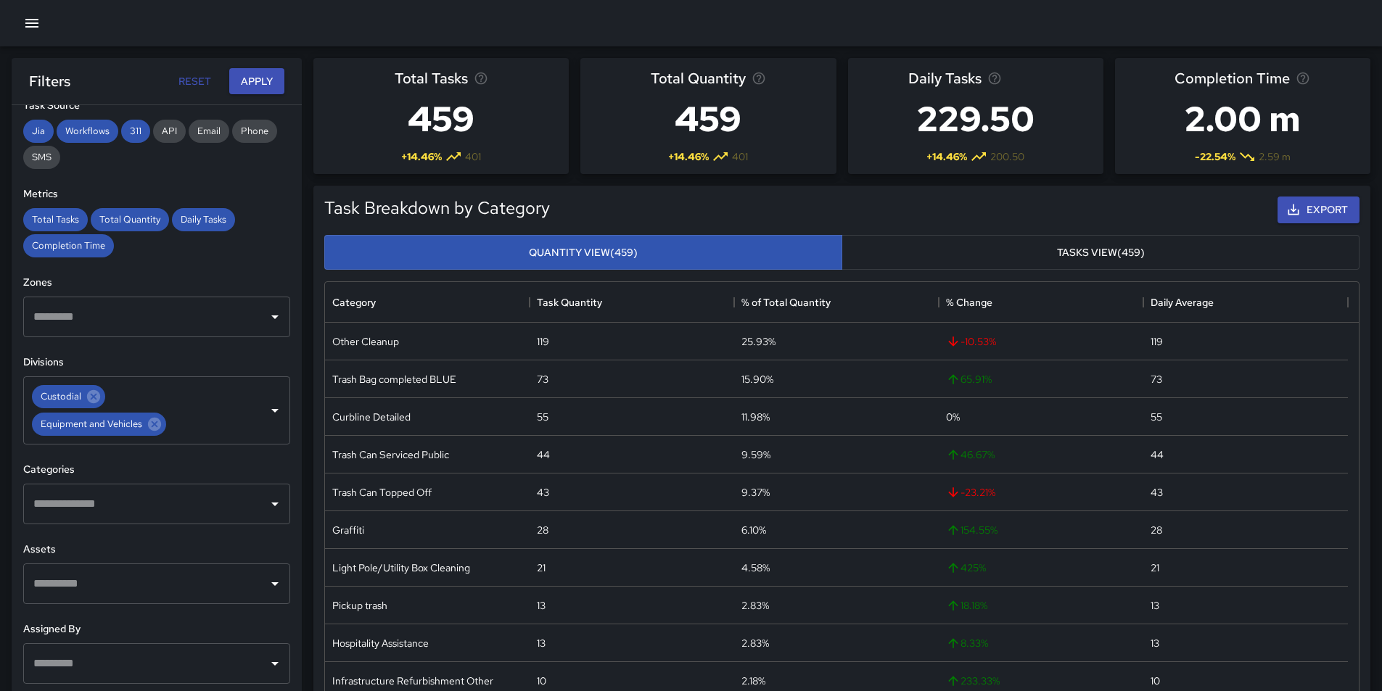
scroll to position [267, 0]
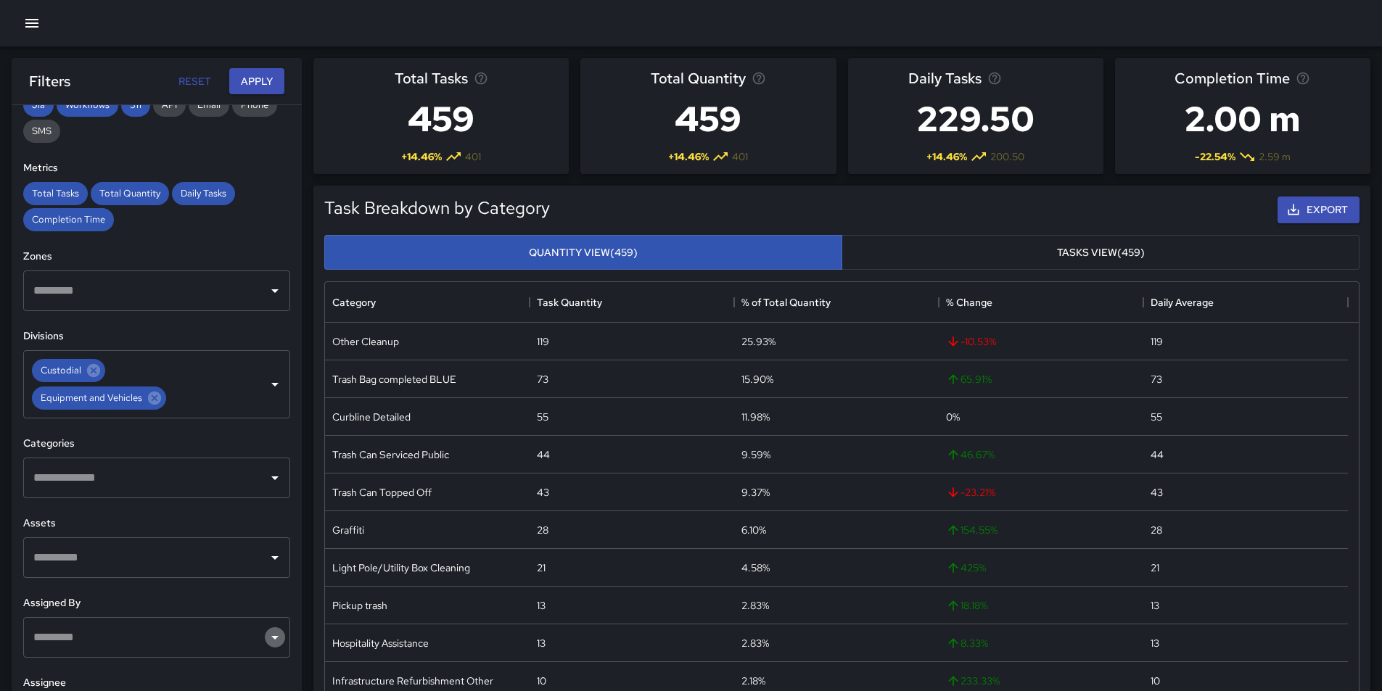
click at [271, 637] on icon "Open" at bounding box center [274, 638] width 7 height 4
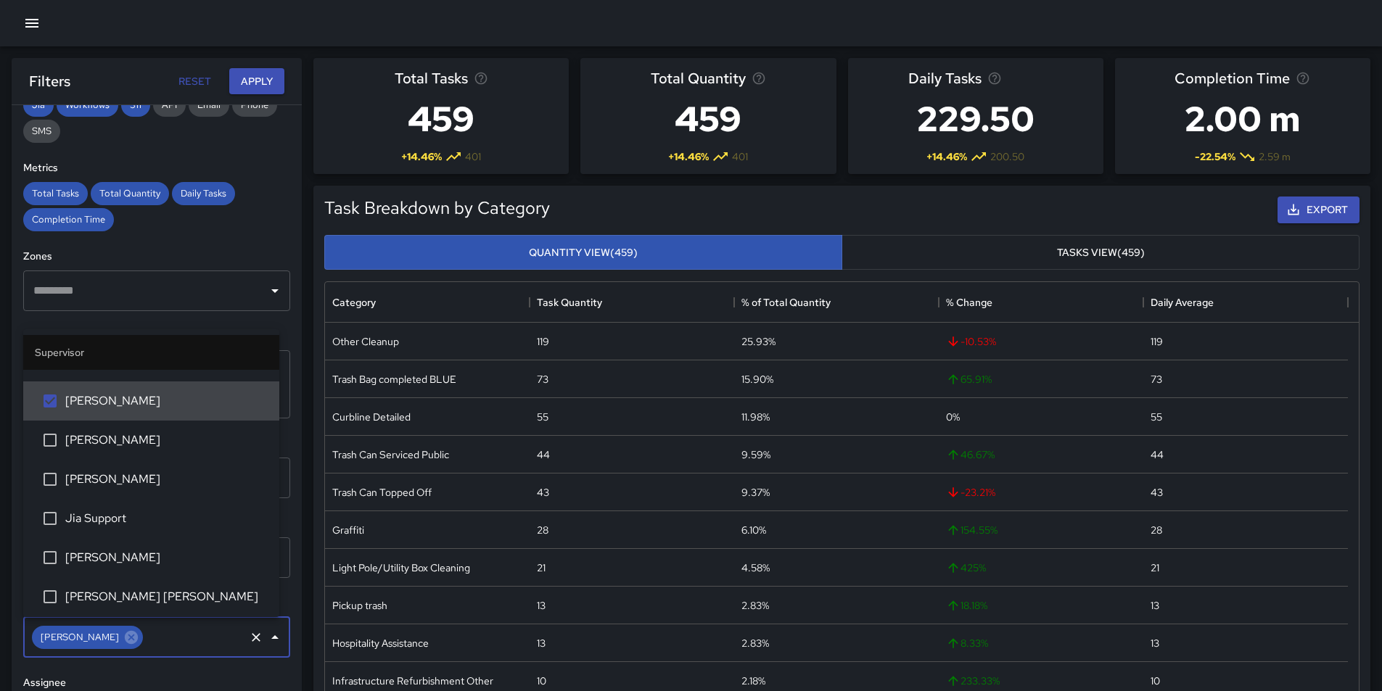
scroll to position [218, 0]
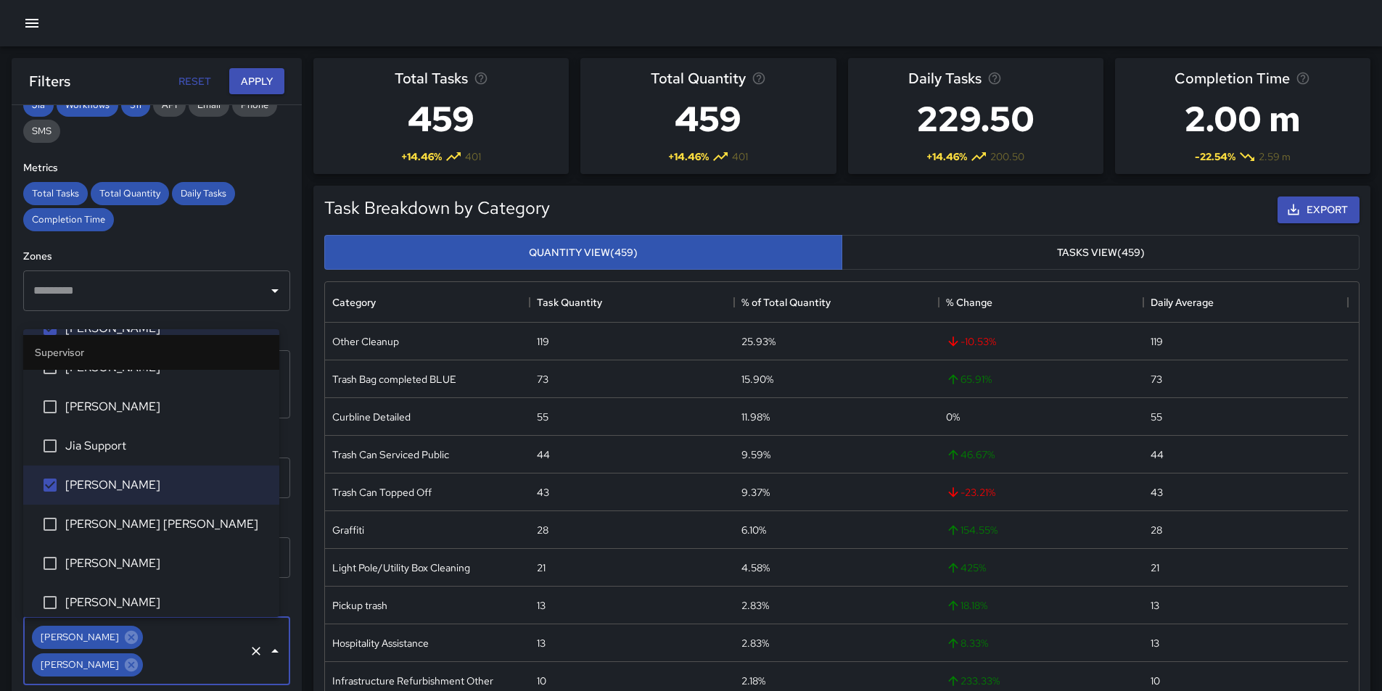
click at [281, 664] on div "**********" at bounding box center [157, 427] width 290 height 644
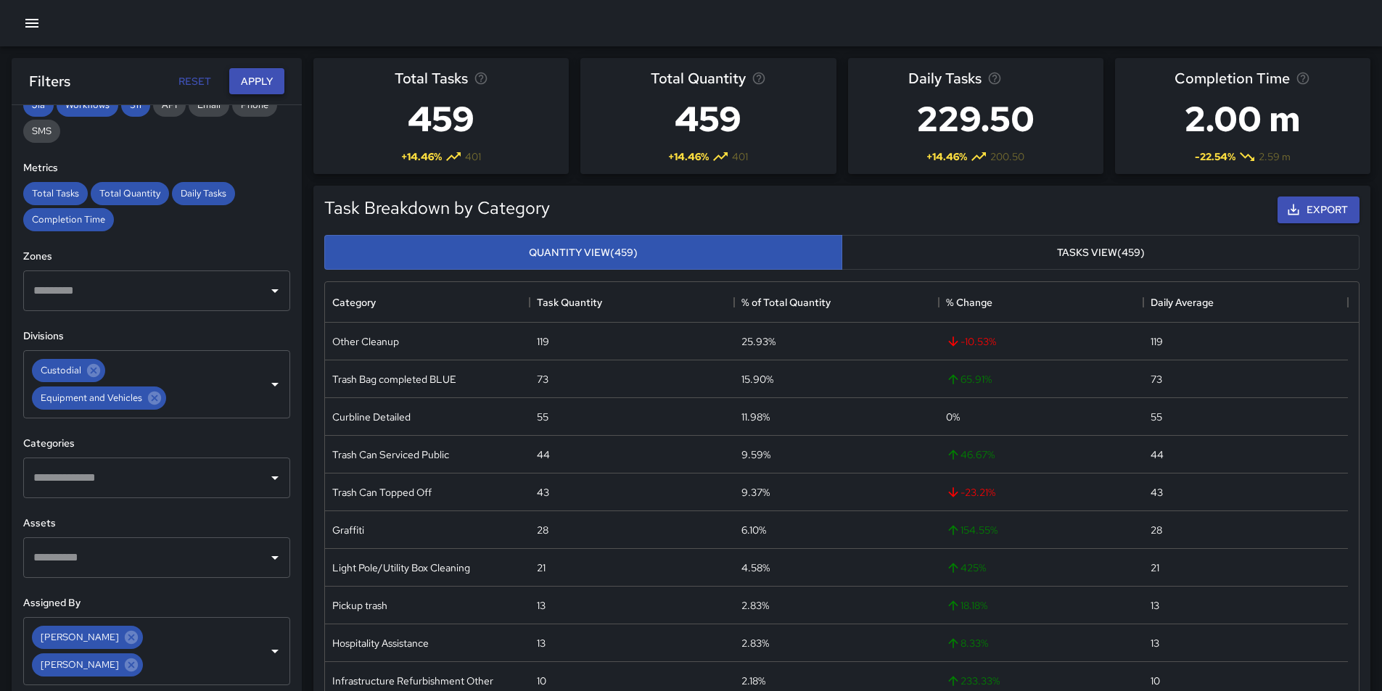
click at [259, 73] on button "Apply" at bounding box center [256, 81] width 55 height 27
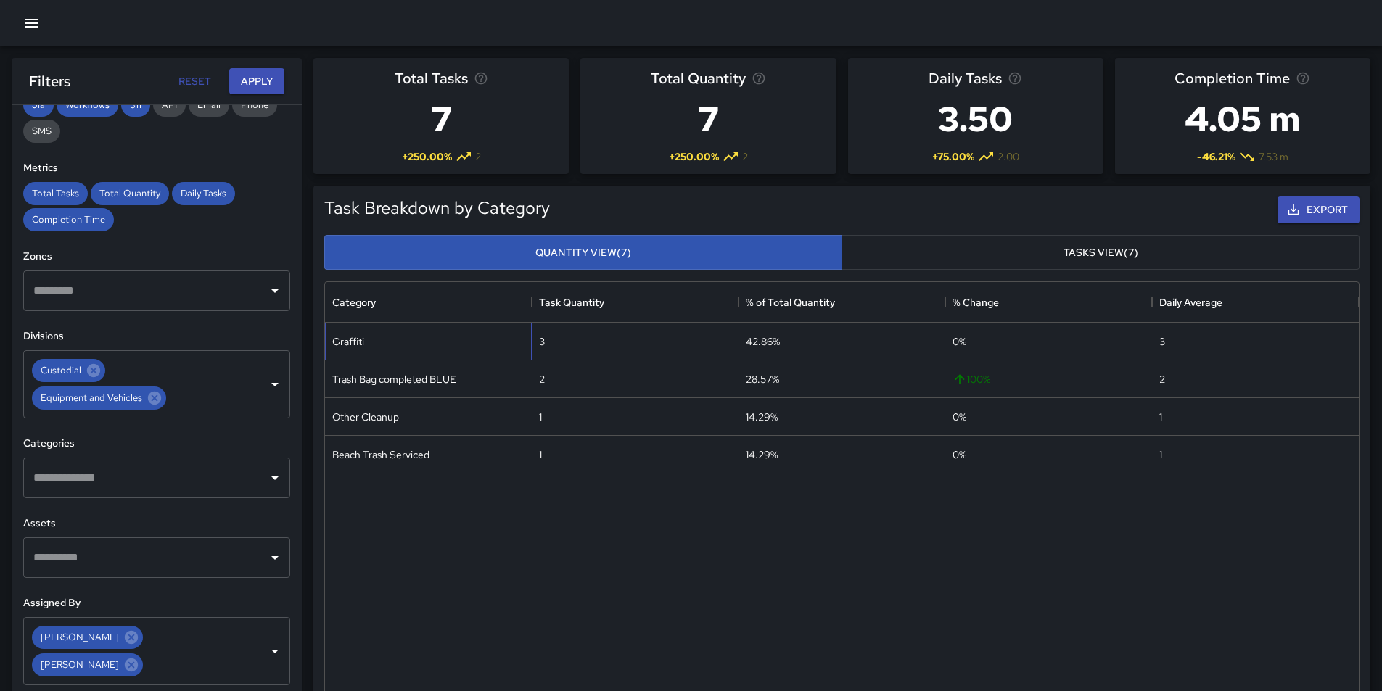
click at [358, 341] on div "Graffiti" at bounding box center [348, 341] width 32 height 15
click at [1137, 251] on button "Tasks View (7)" at bounding box center [1100, 253] width 518 height 36
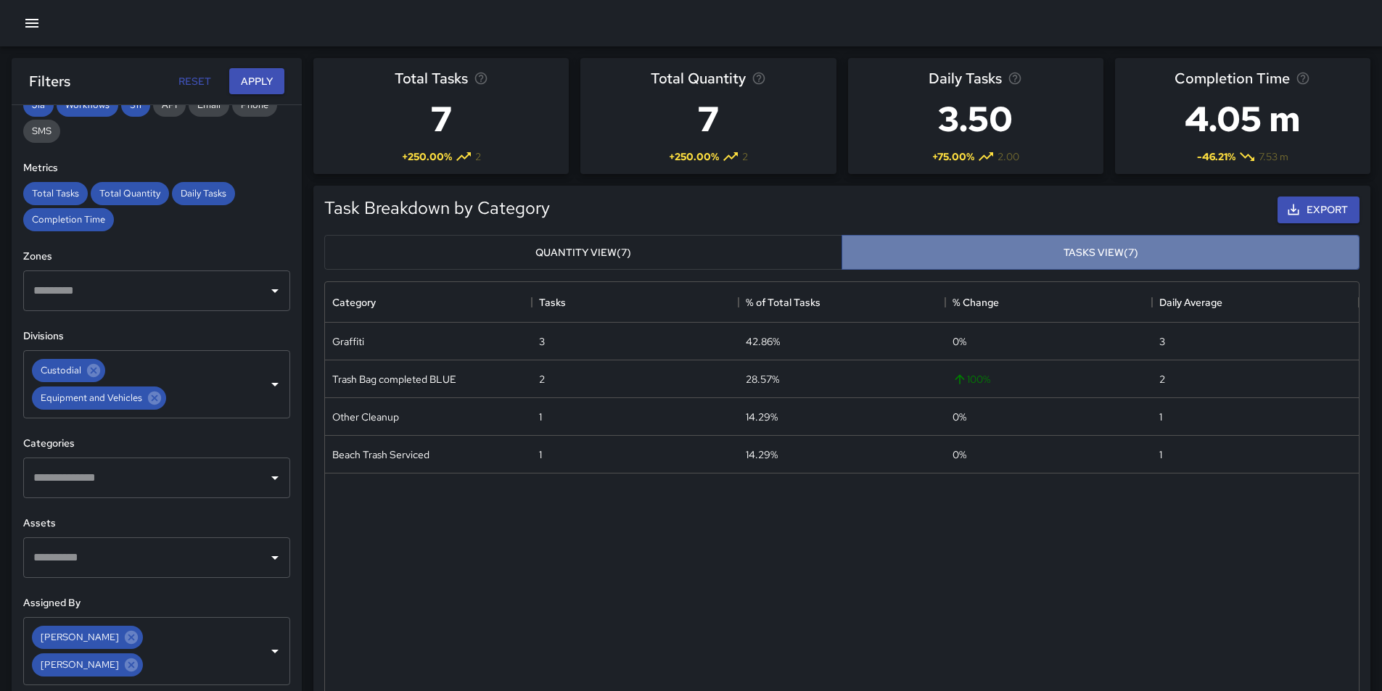
click at [1108, 252] on button "Tasks View (7)" at bounding box center [1100, 253] width 518 height 36
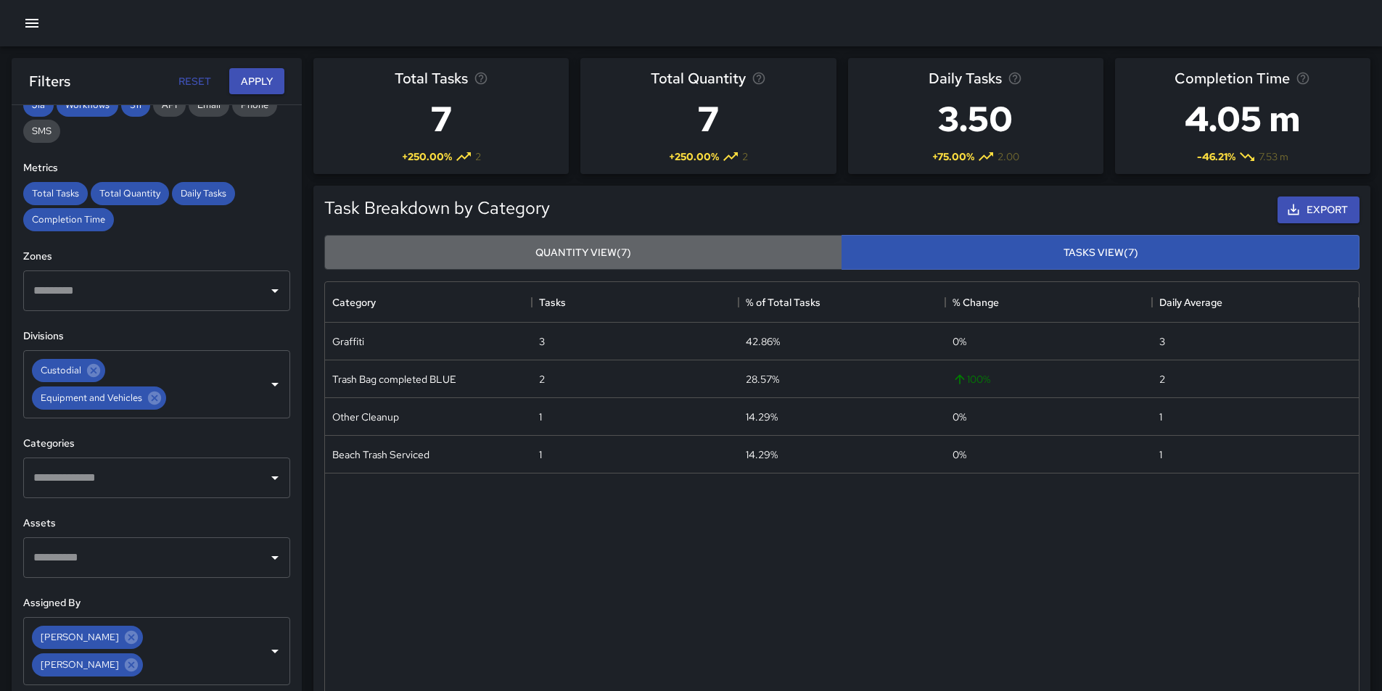
click at [608, 259] on button "Quantity View (7)" at bounding box center [583, 253] width 518 height 36
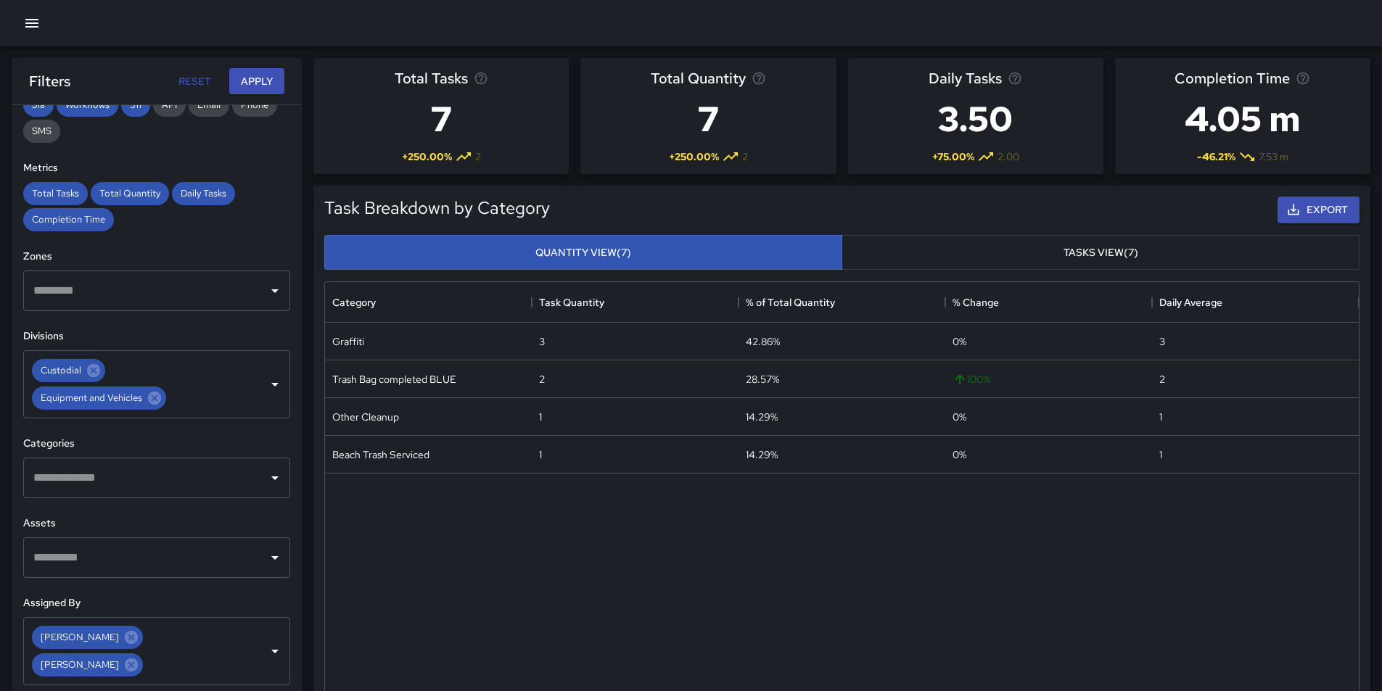
click at [1061, 246] on button "Tasks View (7)" at bounding box center [1100, 253] width 518 height 36
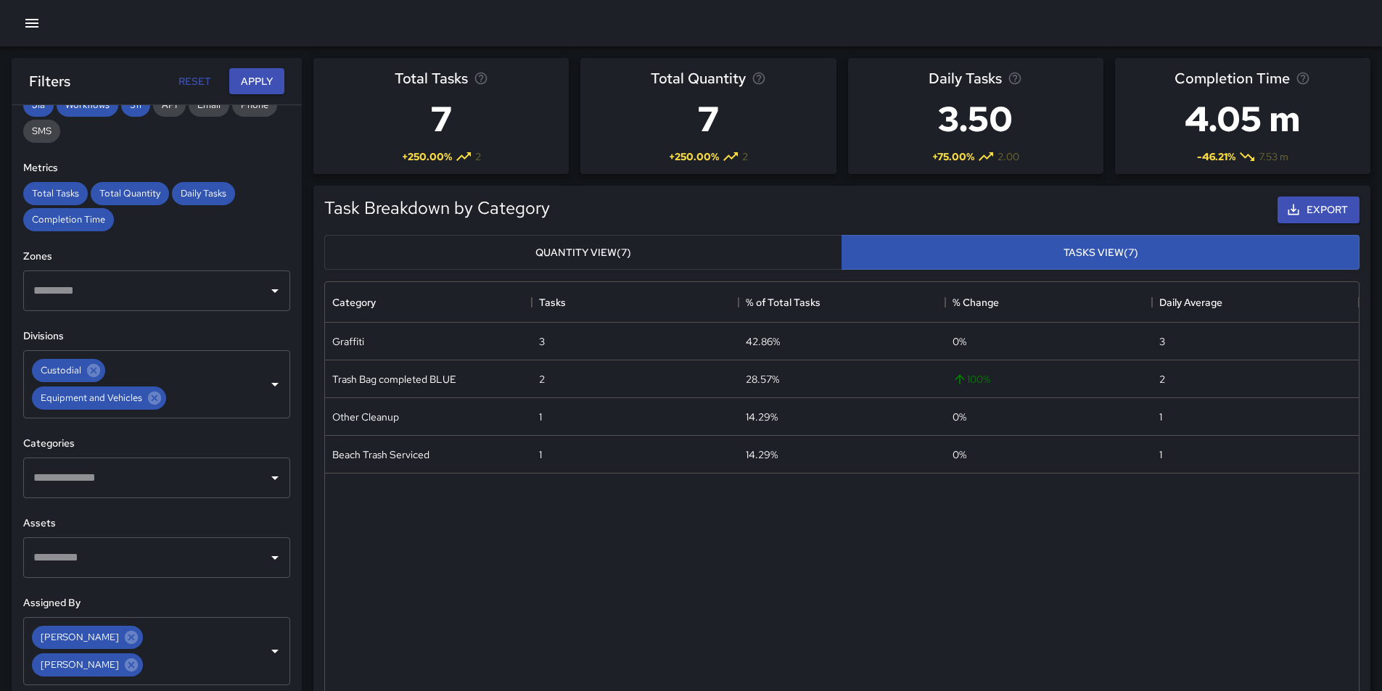
scroll to position [435, 0]
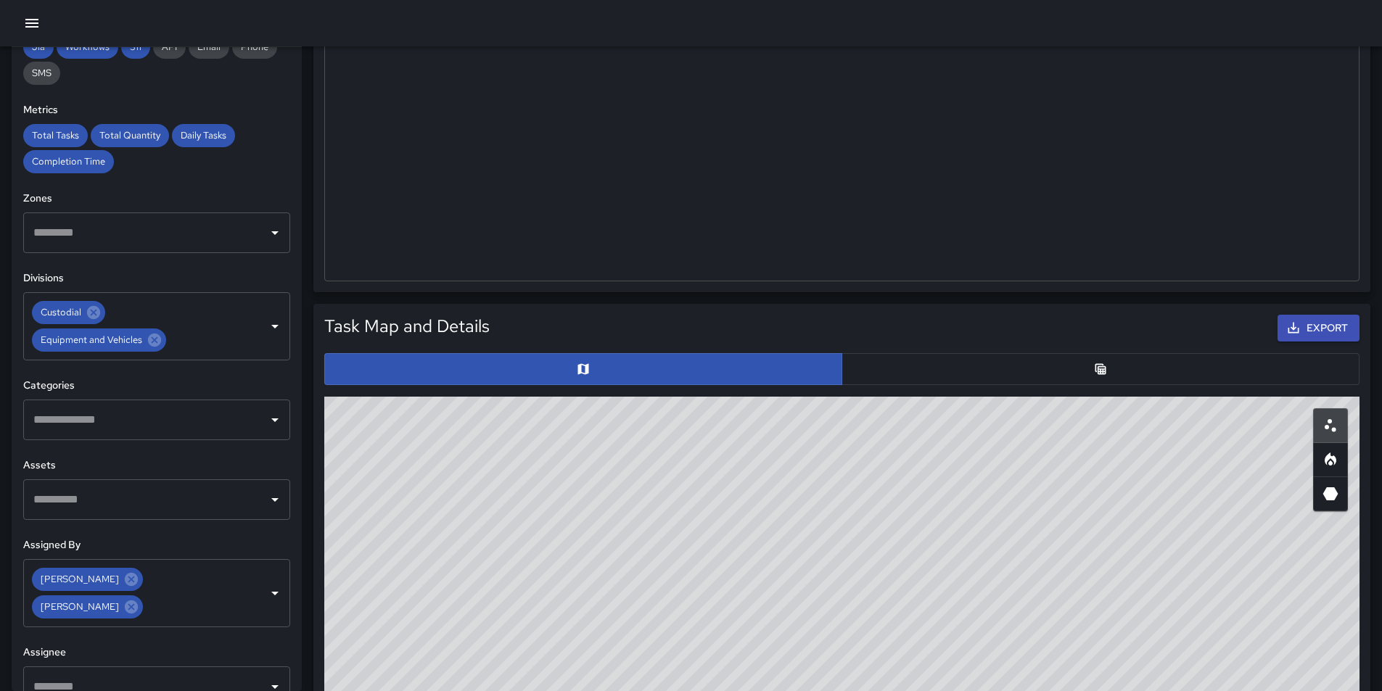
click at [1063, 381] on button "button" at bounding box center [1100, 369] width 518 height 32
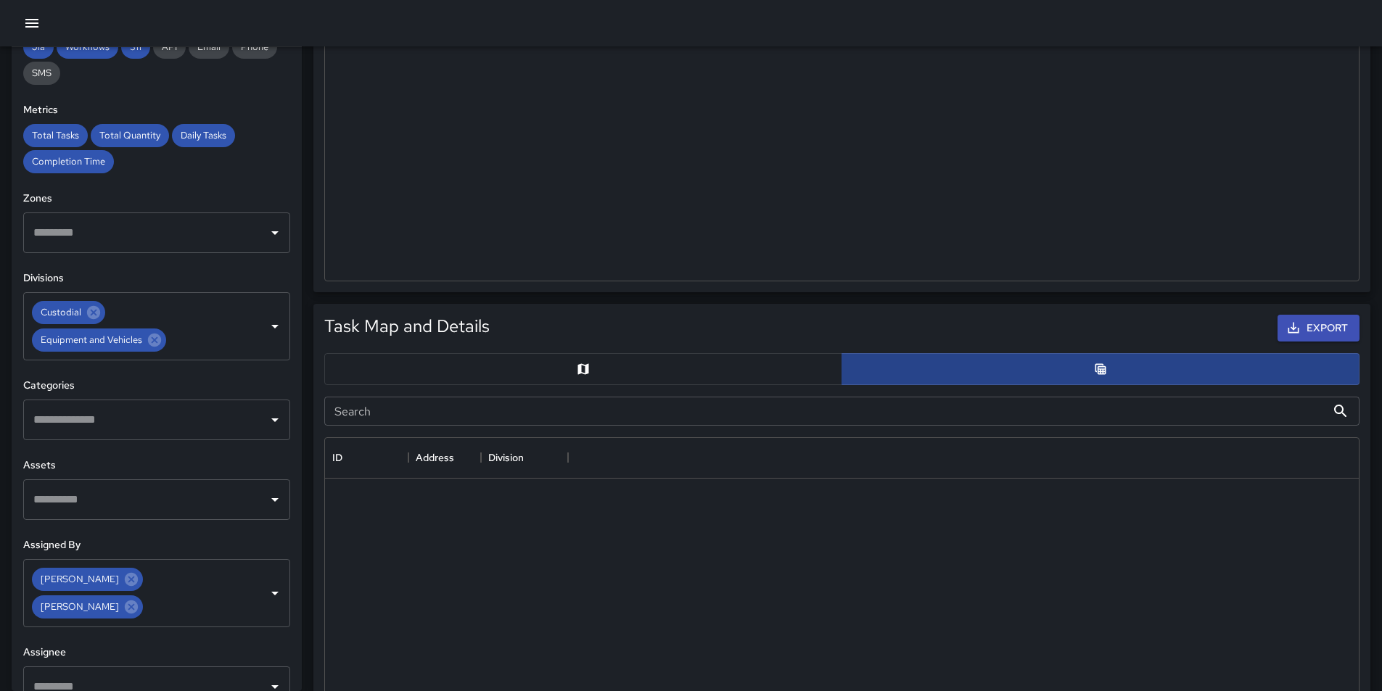
scroll to position [12, 12]
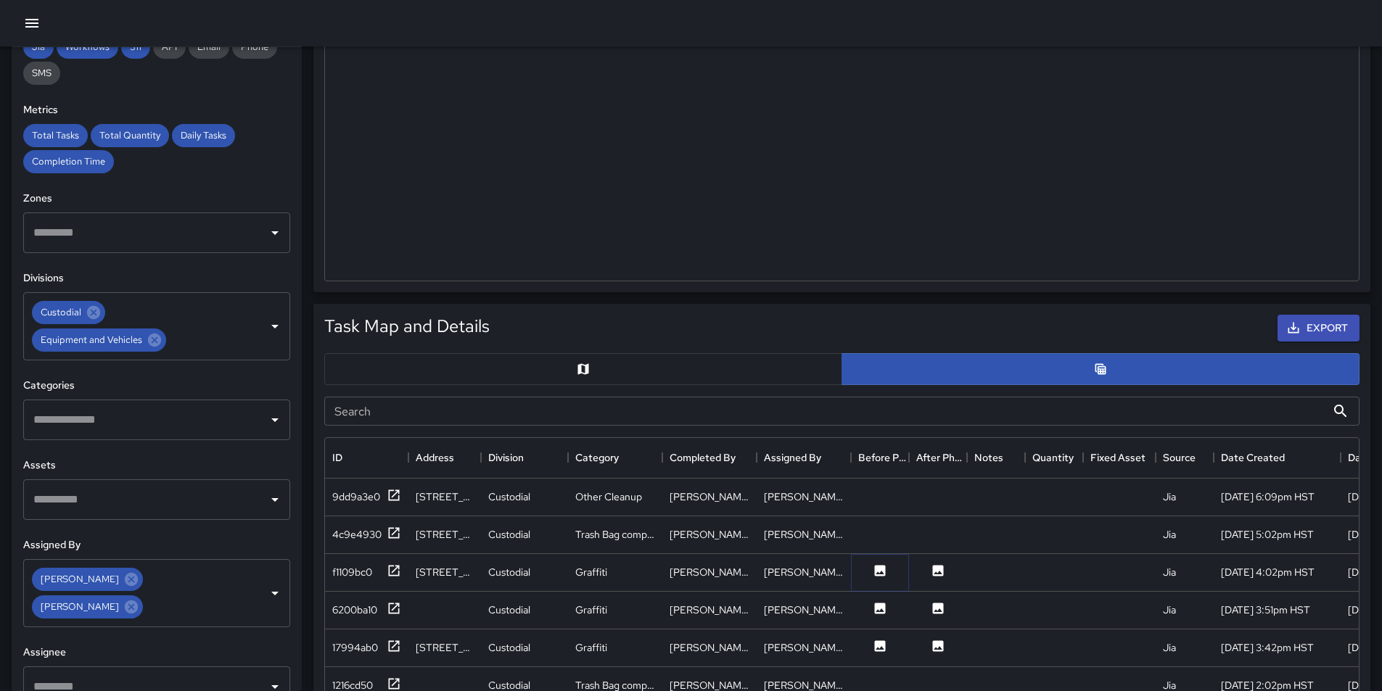
click at [877, 574] on icon at bounding box center [880, 571] width 15 height 15
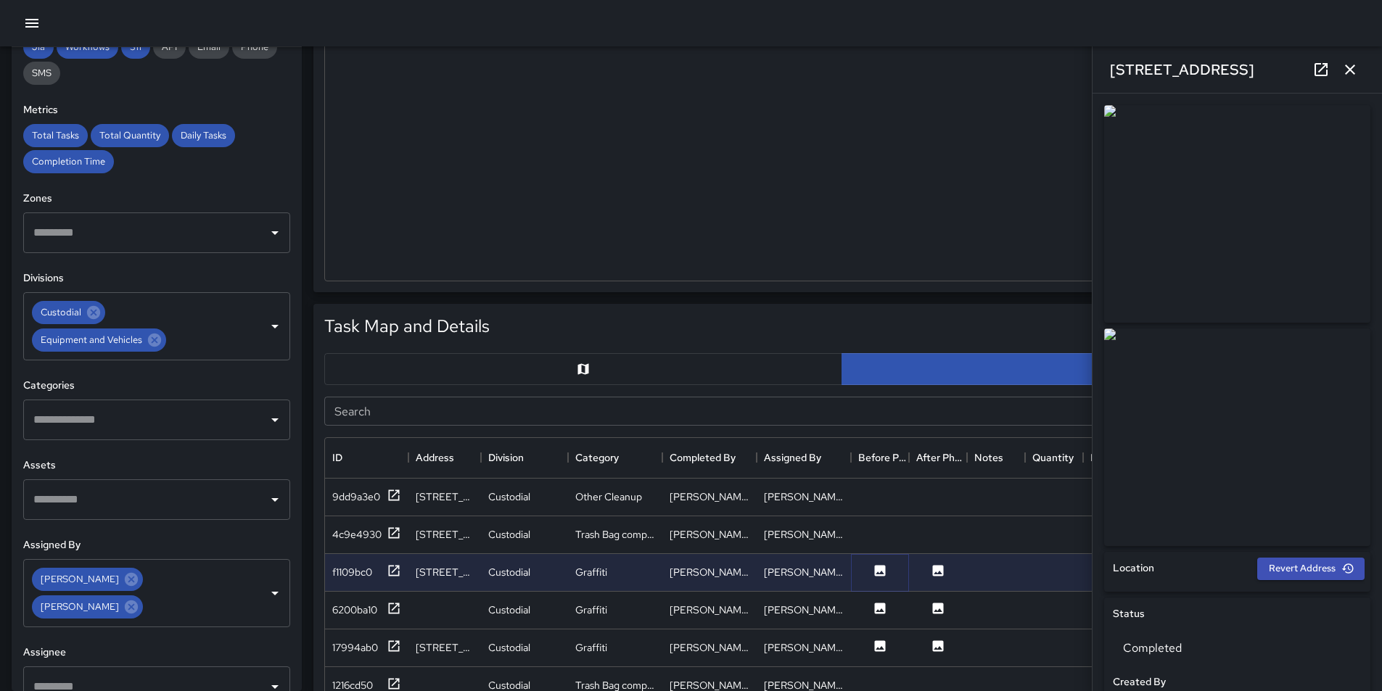
click at [877, 574] on icon at bounding box center [880, 571] width 15 height 15
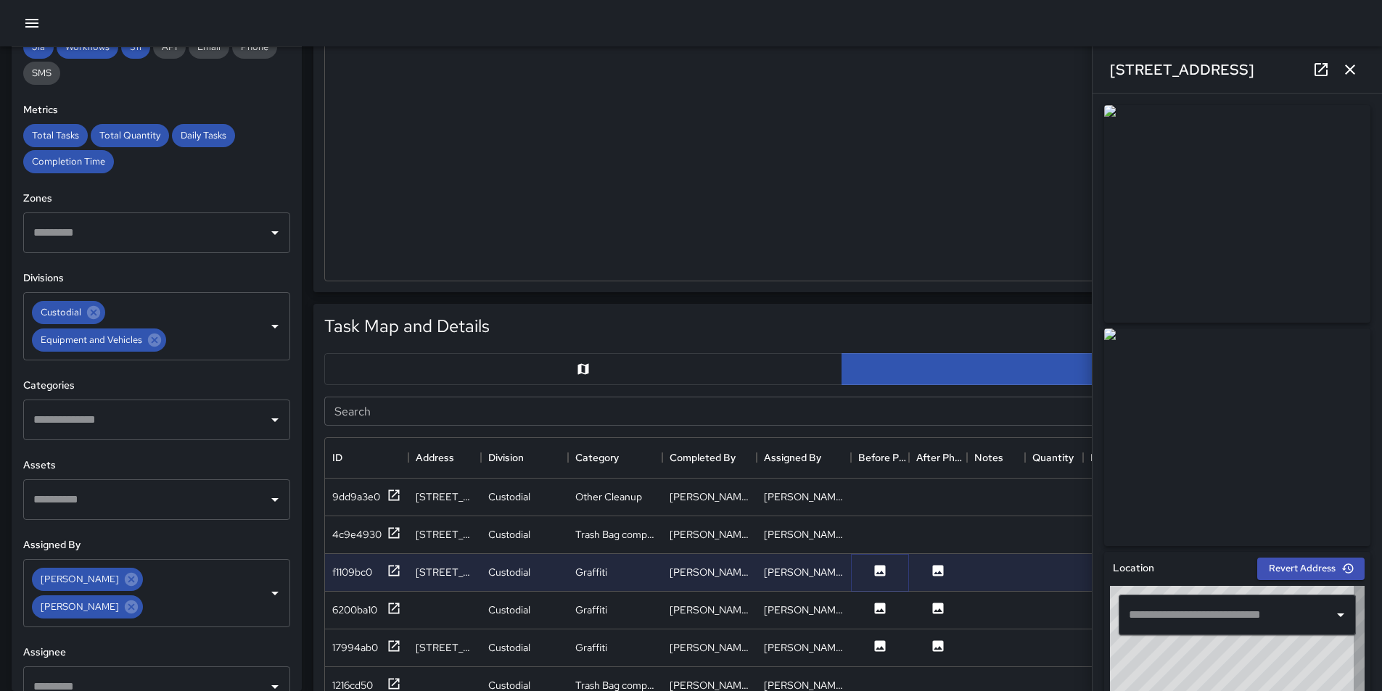
type input "**********"
click at [881, 612] on icon at bounding box center [880, 608] width 15 height 15
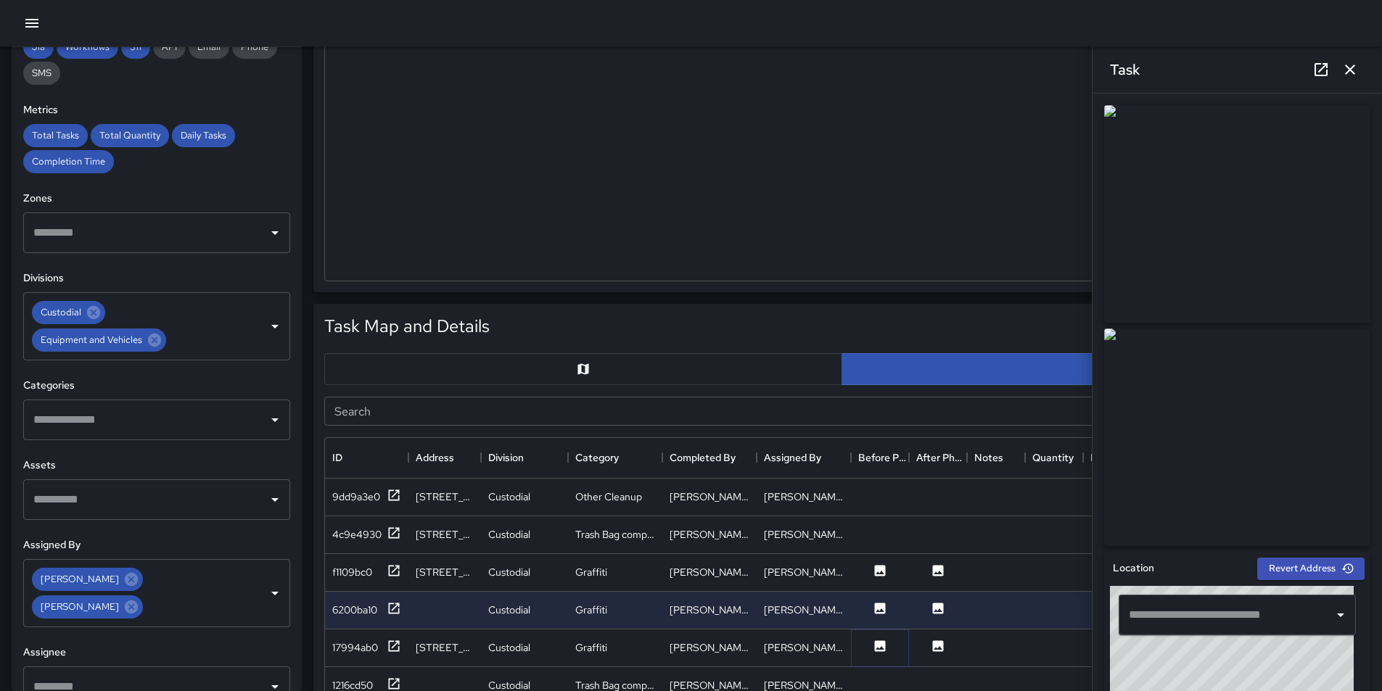
click at [878, 645] on icon at bounding box center [880, 646] width 11 height 11
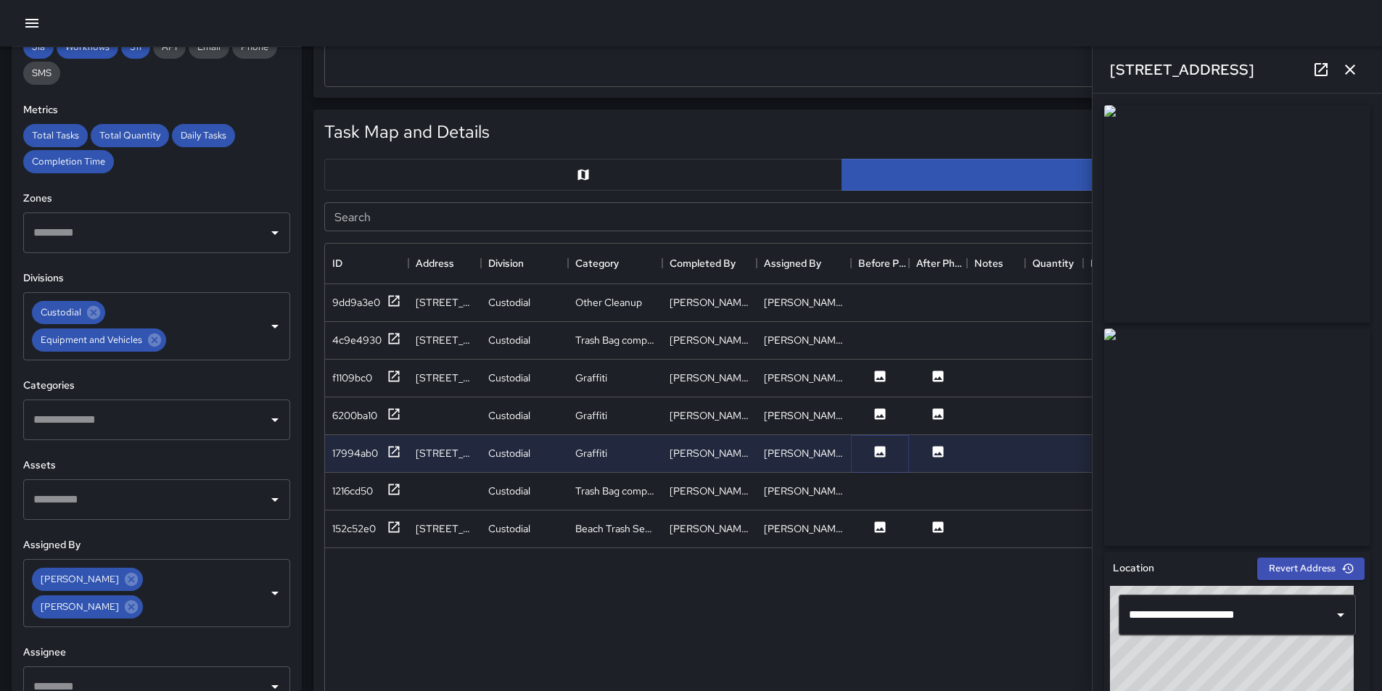
scroll to position [653, 0]
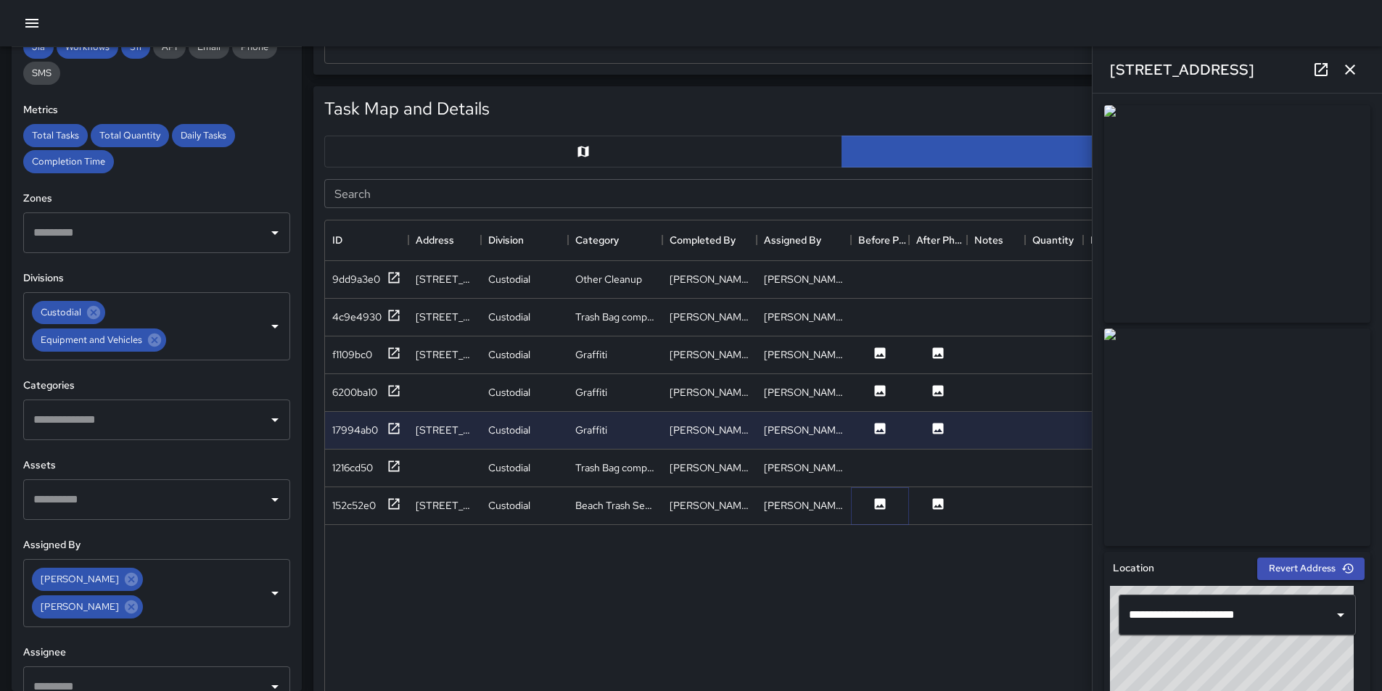
click at [876, 503] on icon at bounding box center [880, 503] width 11 height 11
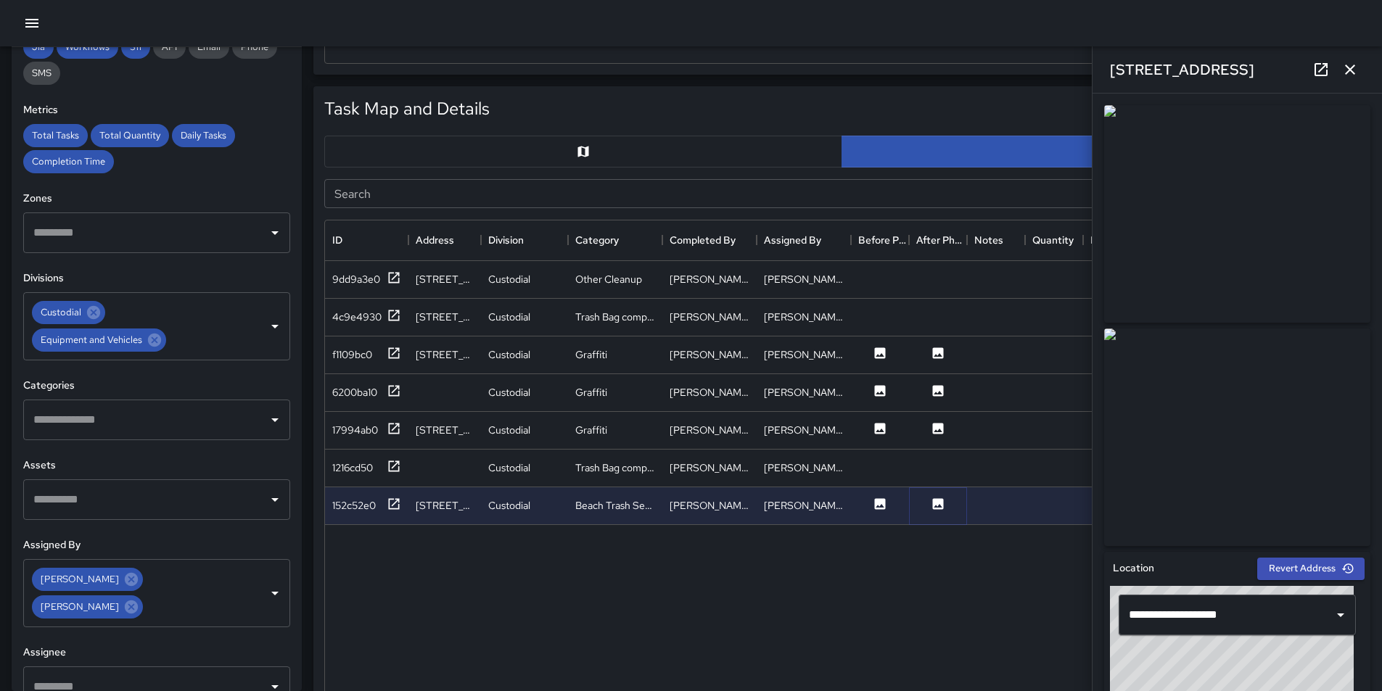
click at [935, 506] on icon at bounding box center [938, 504] width 15 height 15
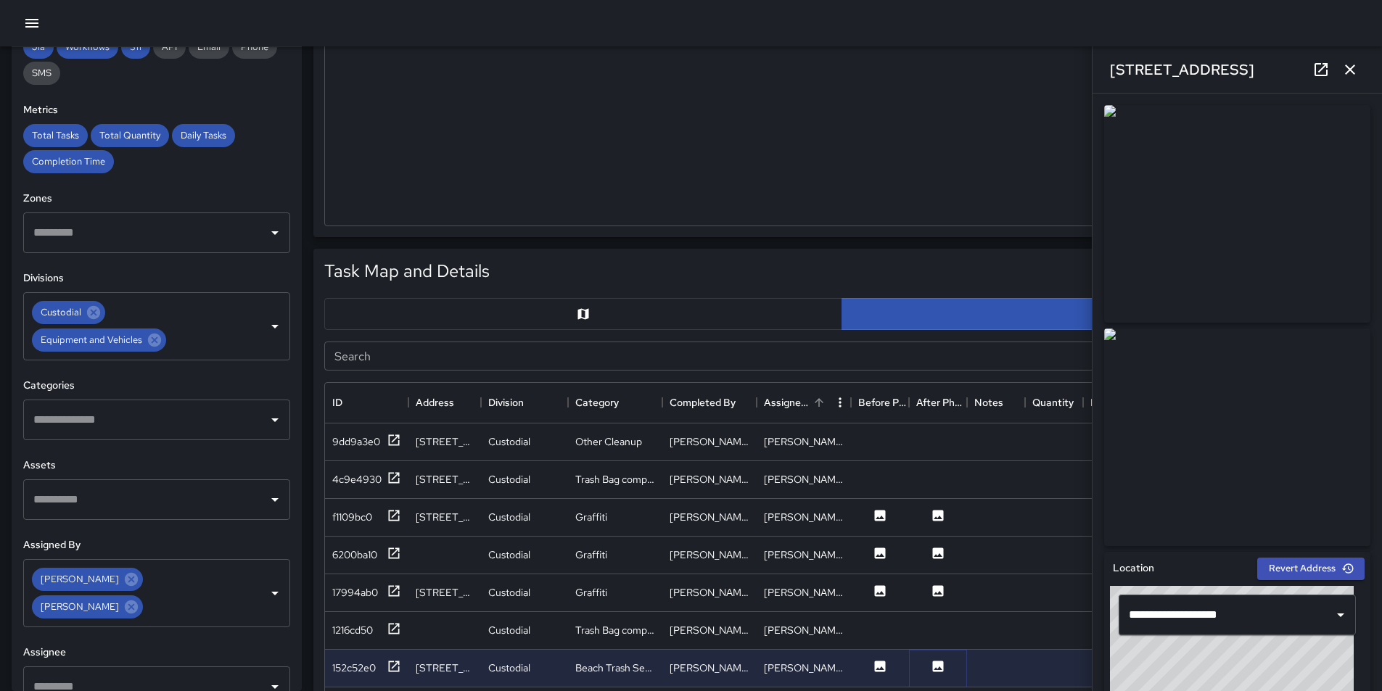
scroll to position [290, 0]
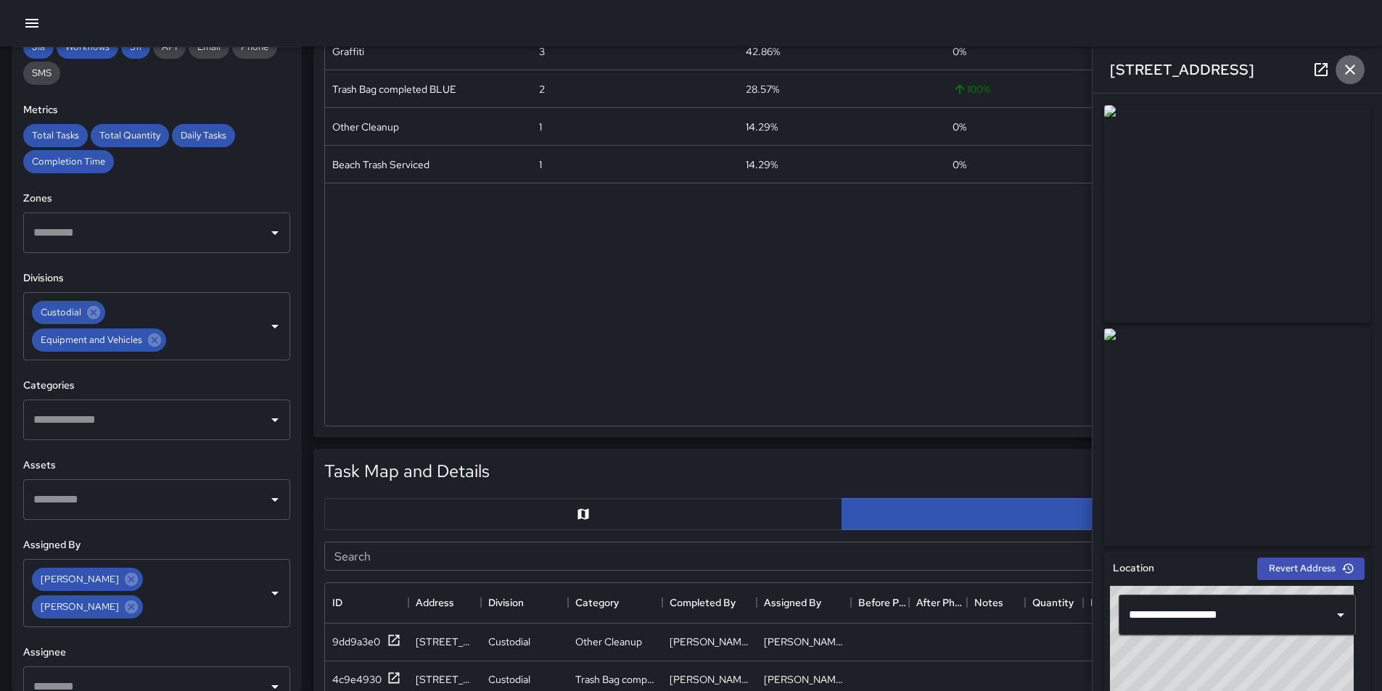
click at [1354, 70] on icon "button" at bounding box center [1349, 69] width 17 height 17
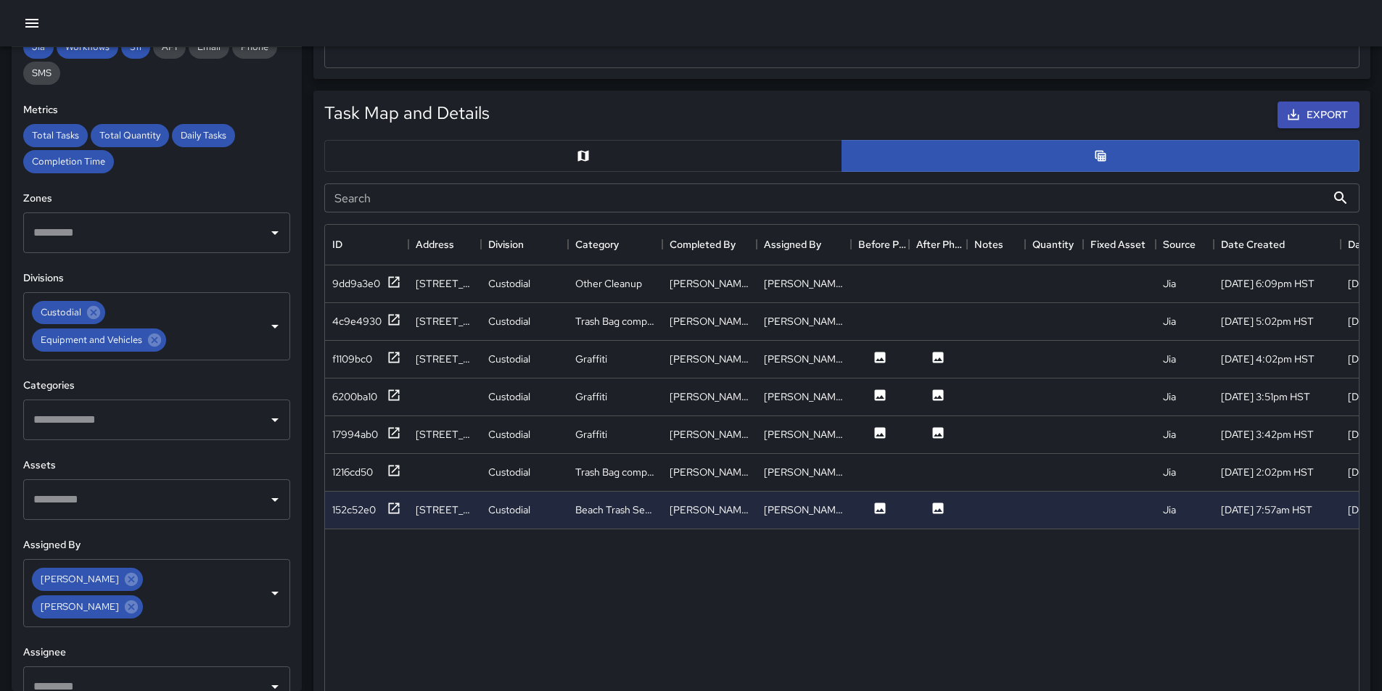
scroll to position [653, 0]
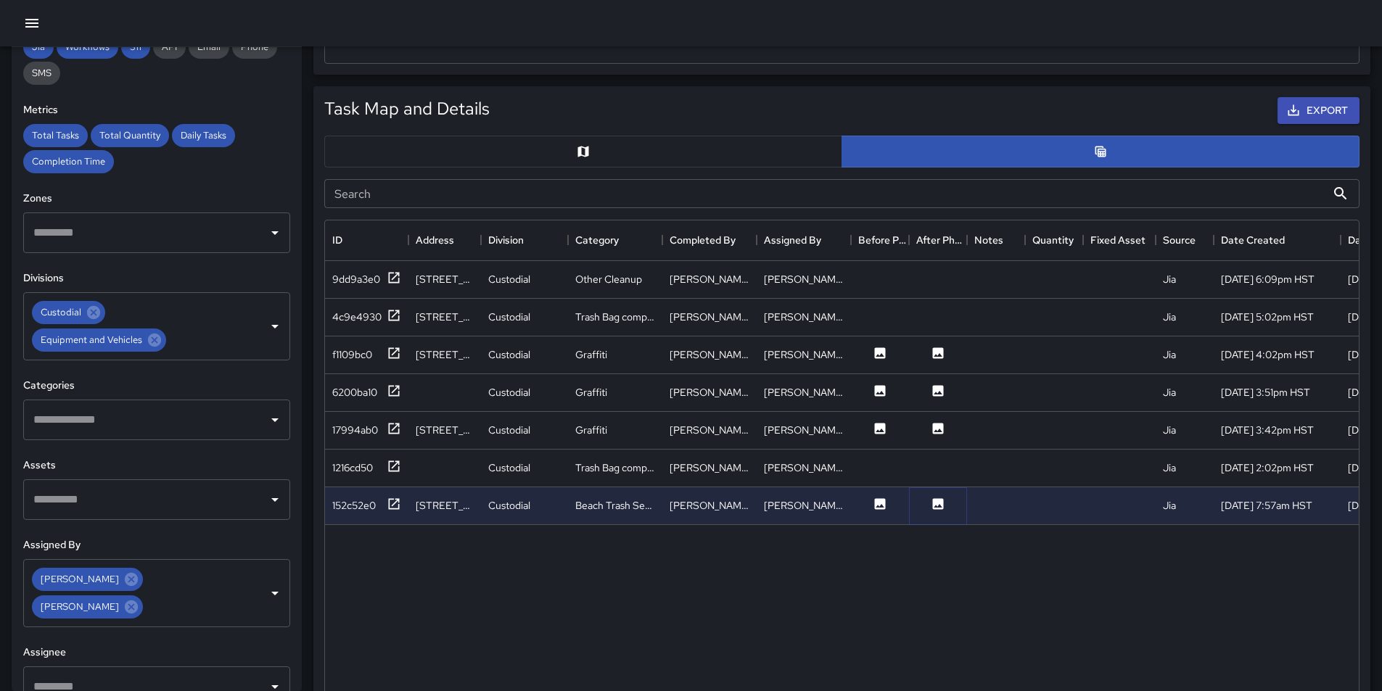
click at [936, 502] on icon at bounding box center [938, 503] width 11 height 11
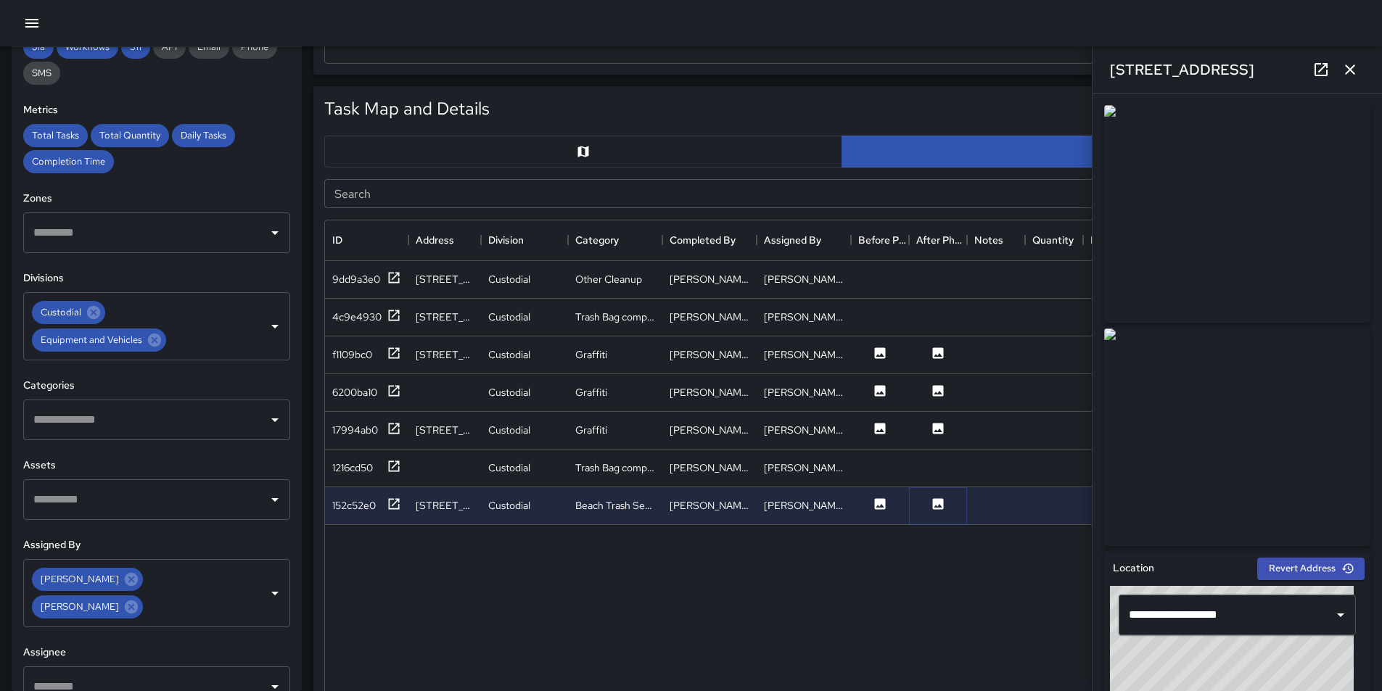
click at [936, 502] on icon at bounding box center [938, 503] width 11 height 11
click at [1349, 66] on icon "button" at bounding box center [1349, 69] width 17 height 17
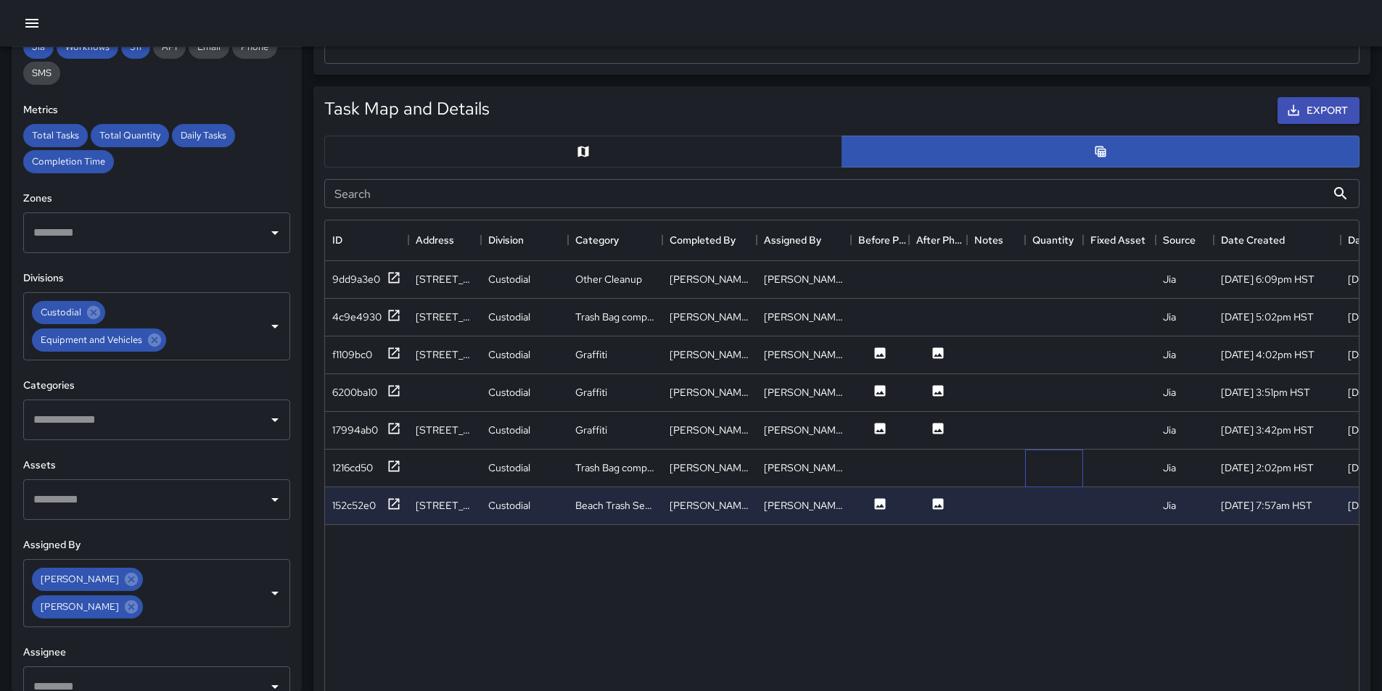
click at [1052, 466] on div at bounding box center [1054, 469] width 58 height 38
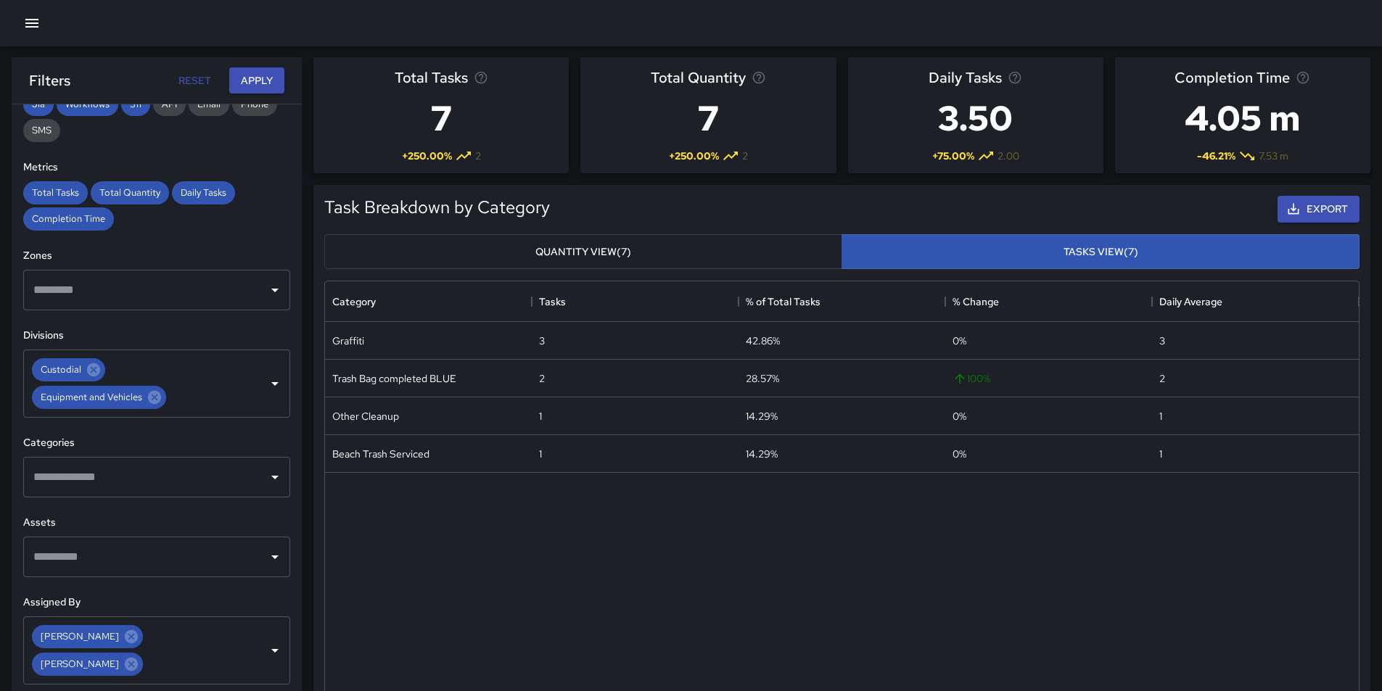
scroll to position [0, 0]
click at [945, 599] on div "Graffiti 3 42.86% 0 % 3 Trash Bag completed BLUE 2 28.57% 100 % 2 Other Cleanup…" at bounding box center [842, 519] width 1034 height 393
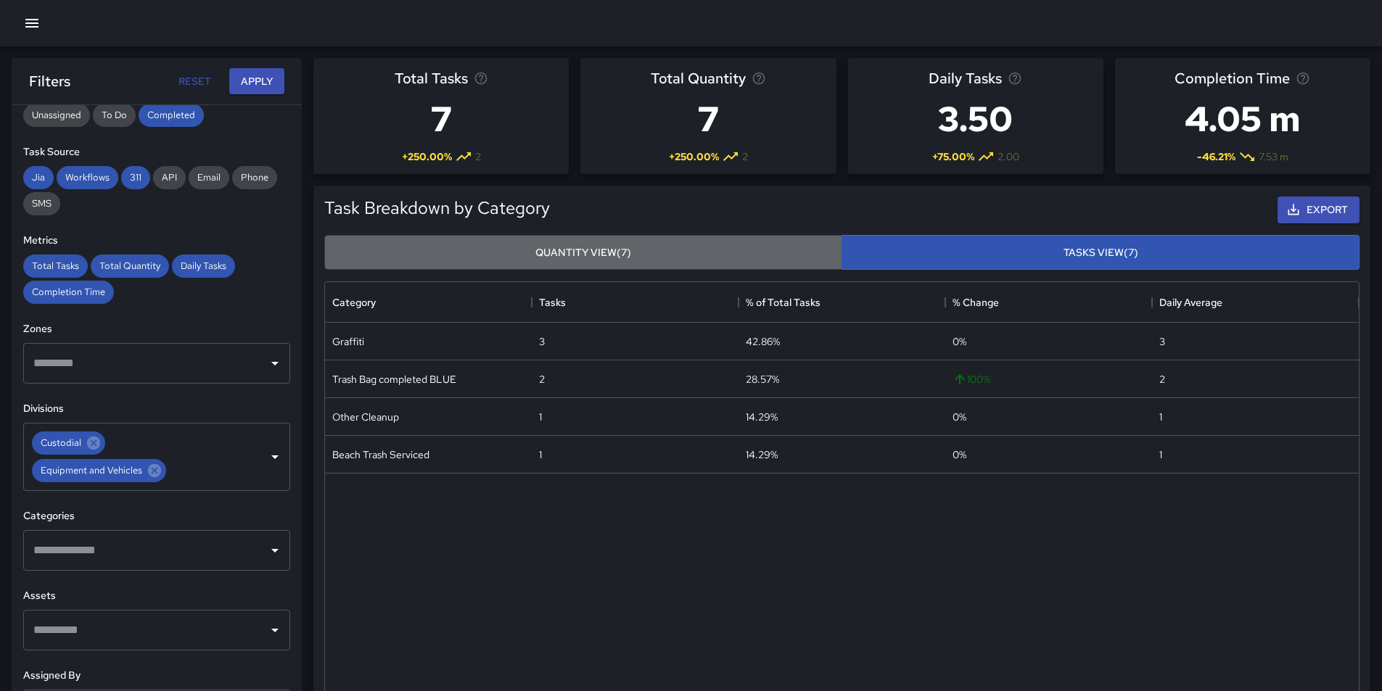
click at [612, 262] on button "Quantity View (7)" at bounding box center [583, 253] width 518 height 36
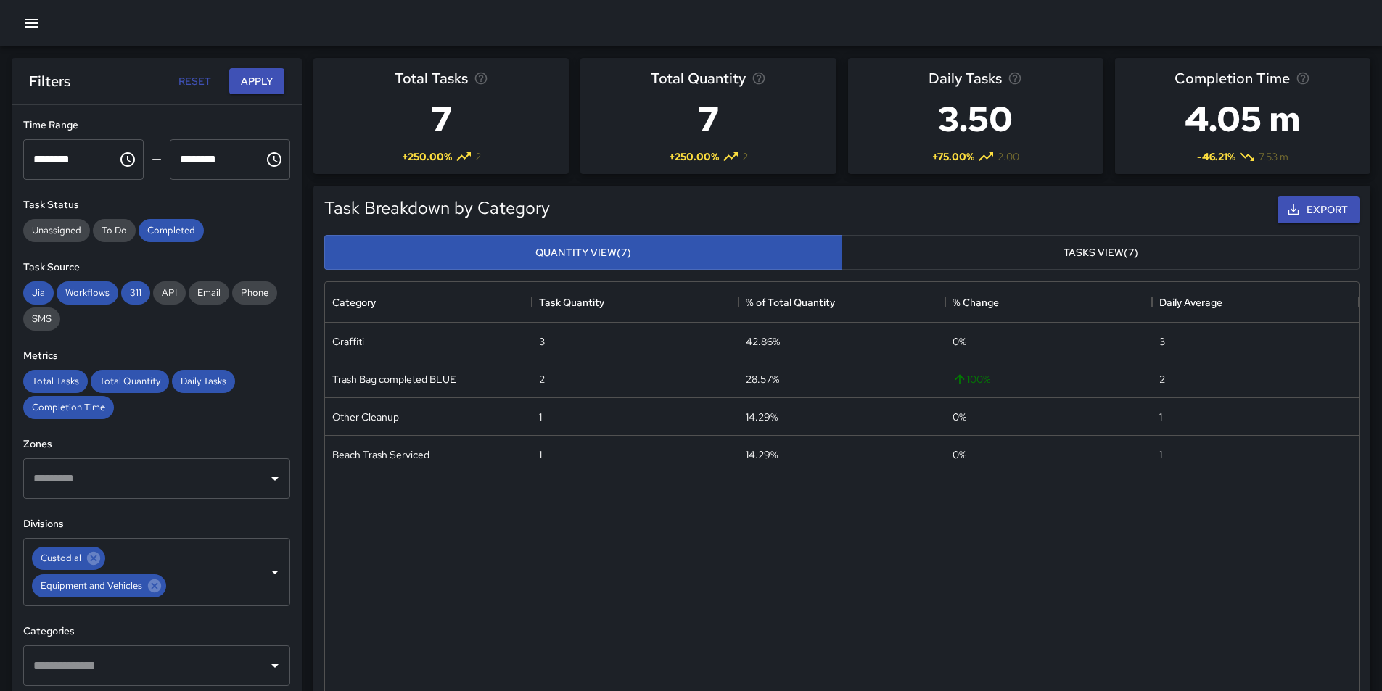
scroll to position [0, 0]
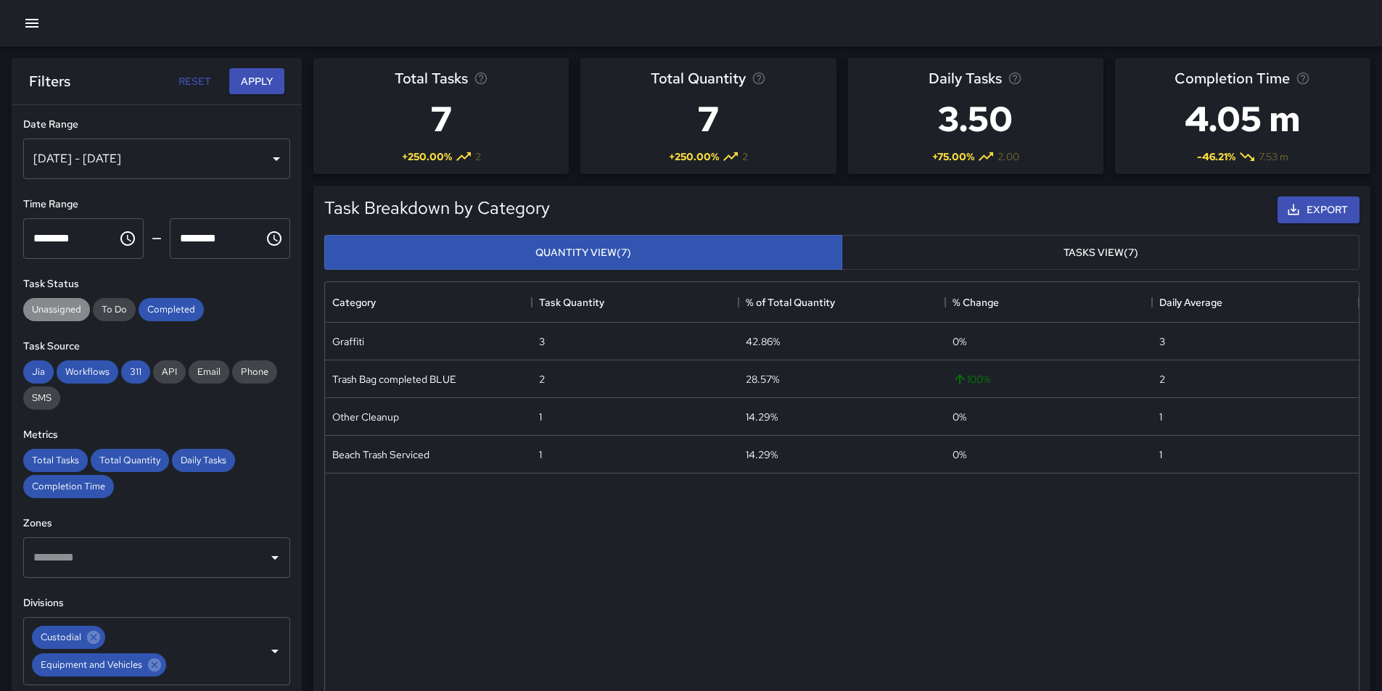
click at [58, 314] on span "Unassigned" at bounding box center [56, 309] width 67 height 12
drag, startPoint x: 118, startPoint y: 310, endPoint x: 128, endPoint y: 321, distance: 15.4
click at [118, 310] on span "To Do" at bounding box center [114, 309] width 43 height 12
click at [168, 374] on span "API" at bounding box center [169, 372] width 33 height 12
click at [197, 374] on span "Email" at bounding box center [209, 372] width 41 height 12
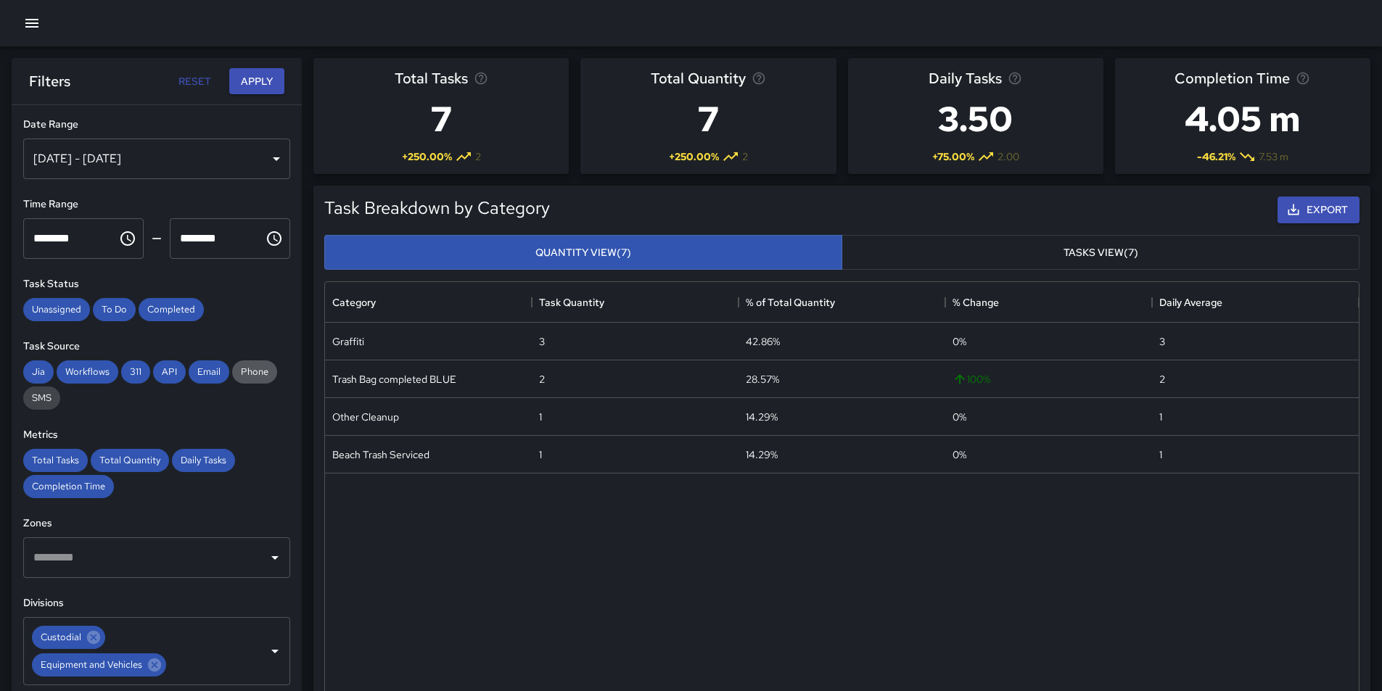
click at [260, 372] on span "Phone" at bounding box center [254, 372] width 45 height 12
click at [38, 398] on span "SMS" at bounding box center [41, 398] width 37 height 12
click at [252, 83] on button "Apply" at bounding box center [256, 81] width 55 height 27
click at [265, 158] on div "[DATE] - [DATE]" at bounding box center [156, 159] width 267 height 41
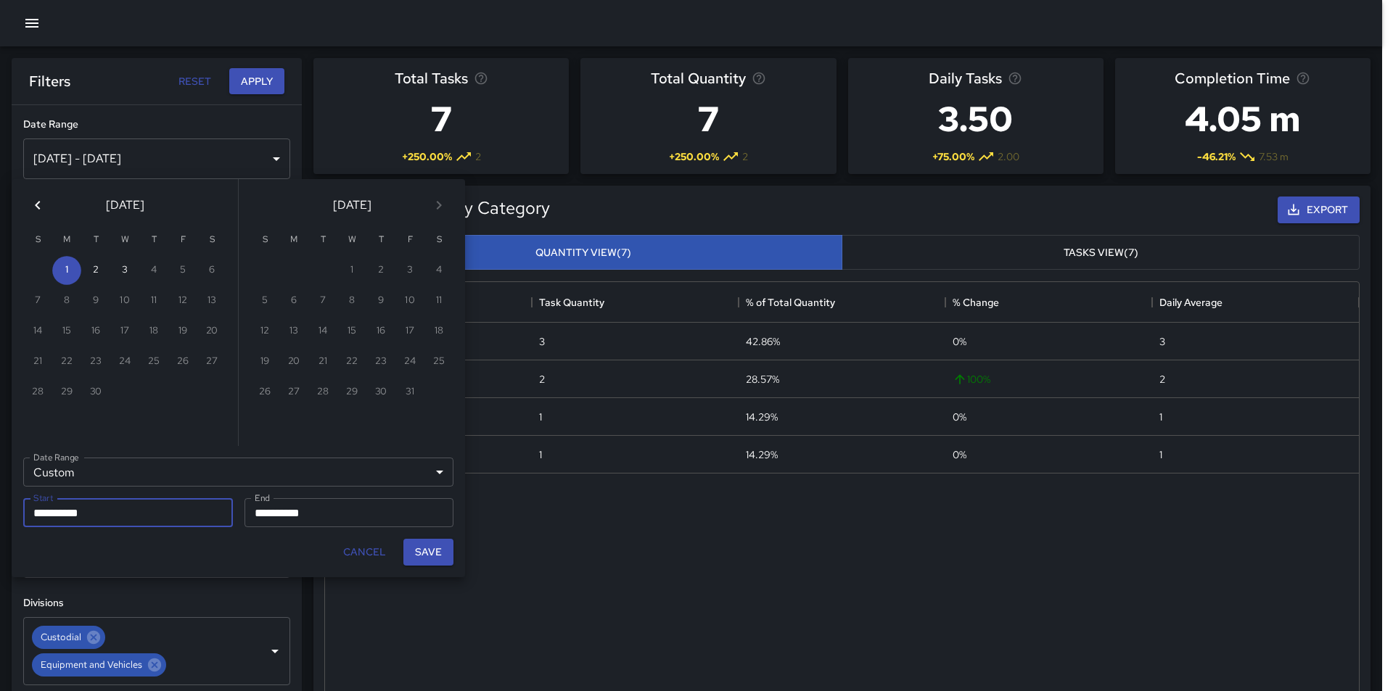
click at [28, 206] on button "Previous month" at bounding box center [37, 205] width 29 height 29
click at [181, 269] on button "1" at bounding box center [182, 270] width 29 height 29
type input "**********"
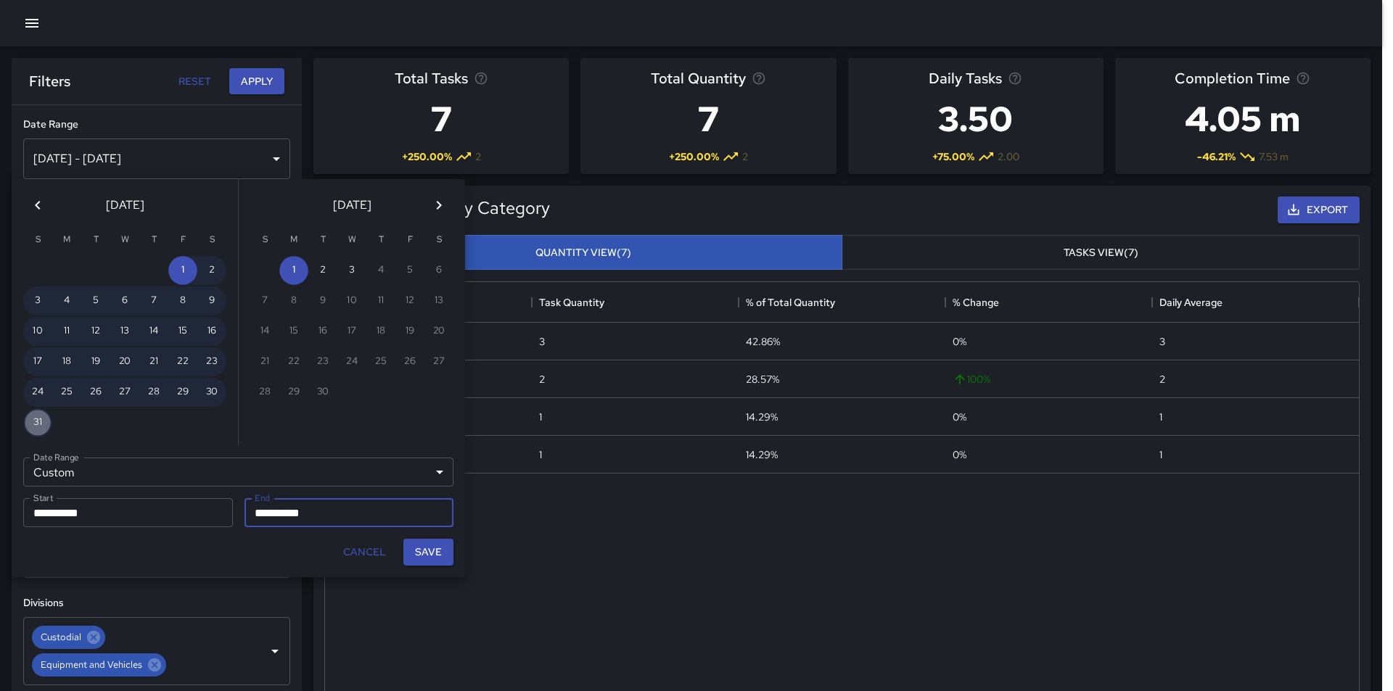
click at [35, 419] on button "31" at bounding box center [37, 422] width 29 height 29
type input "**********"
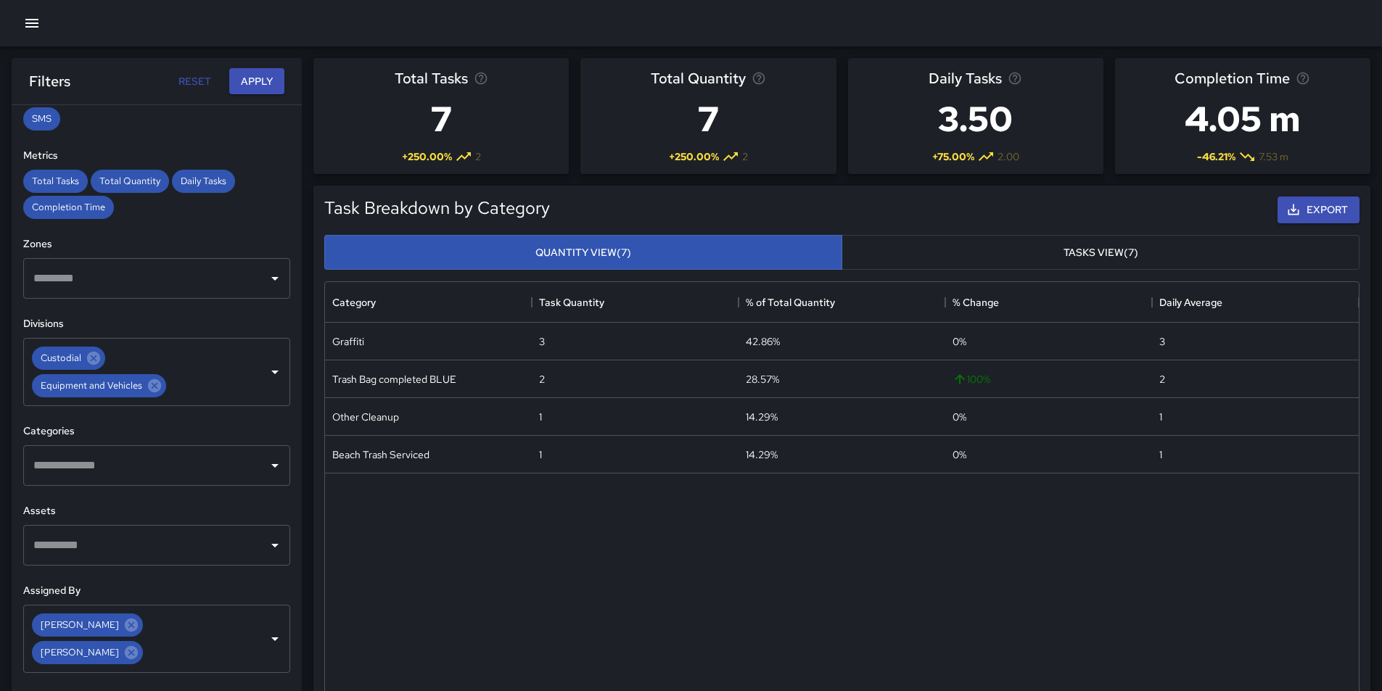
scroll to position [295, 0]
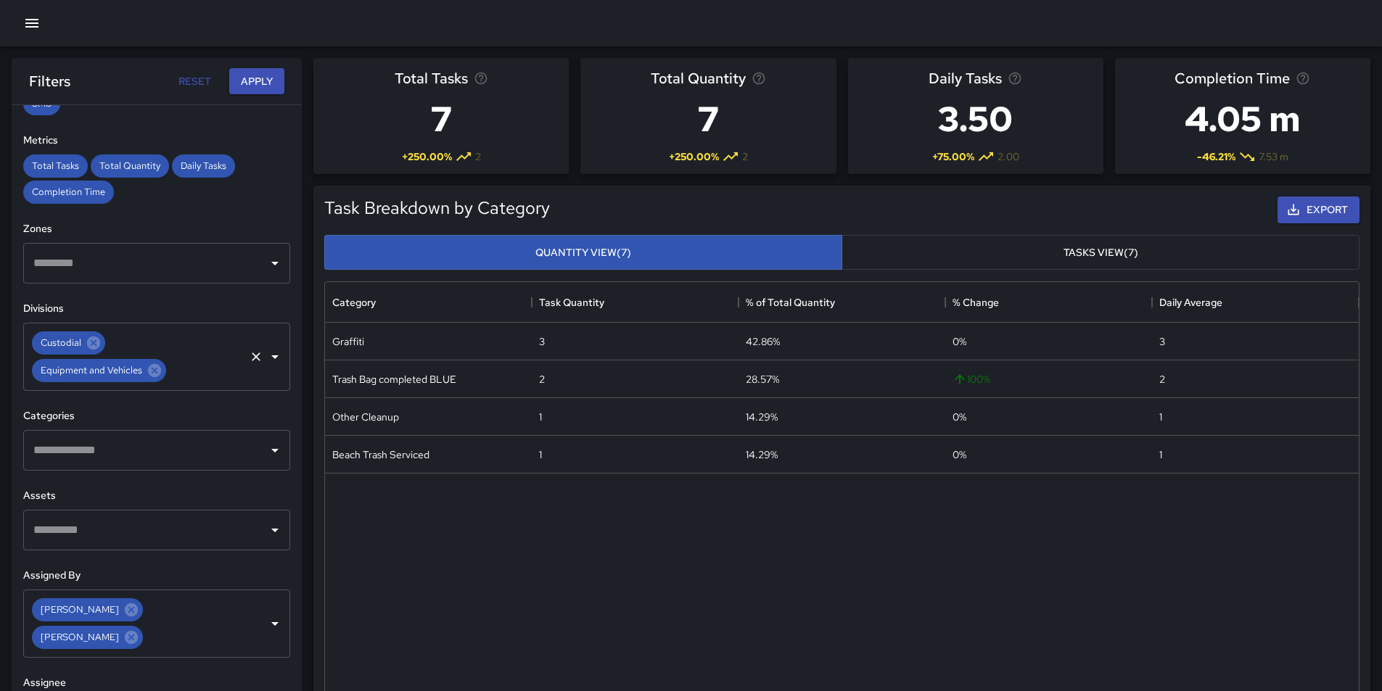
click at [249, 356] on icon "Clear" at bounding box center [256, 357] width 15 height 15
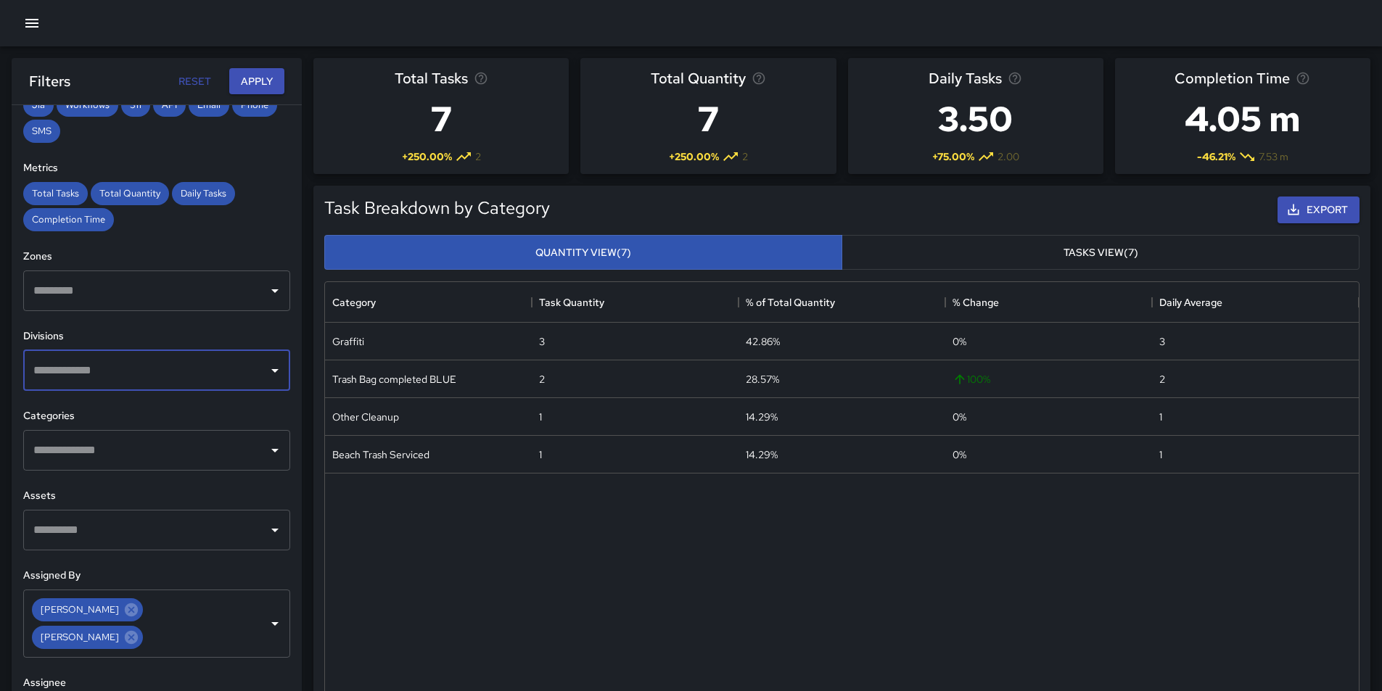
scroll to position [267, 0]
click at [266, 369] on icon "Open" at bounding box center [274, 370] width 17 height 17
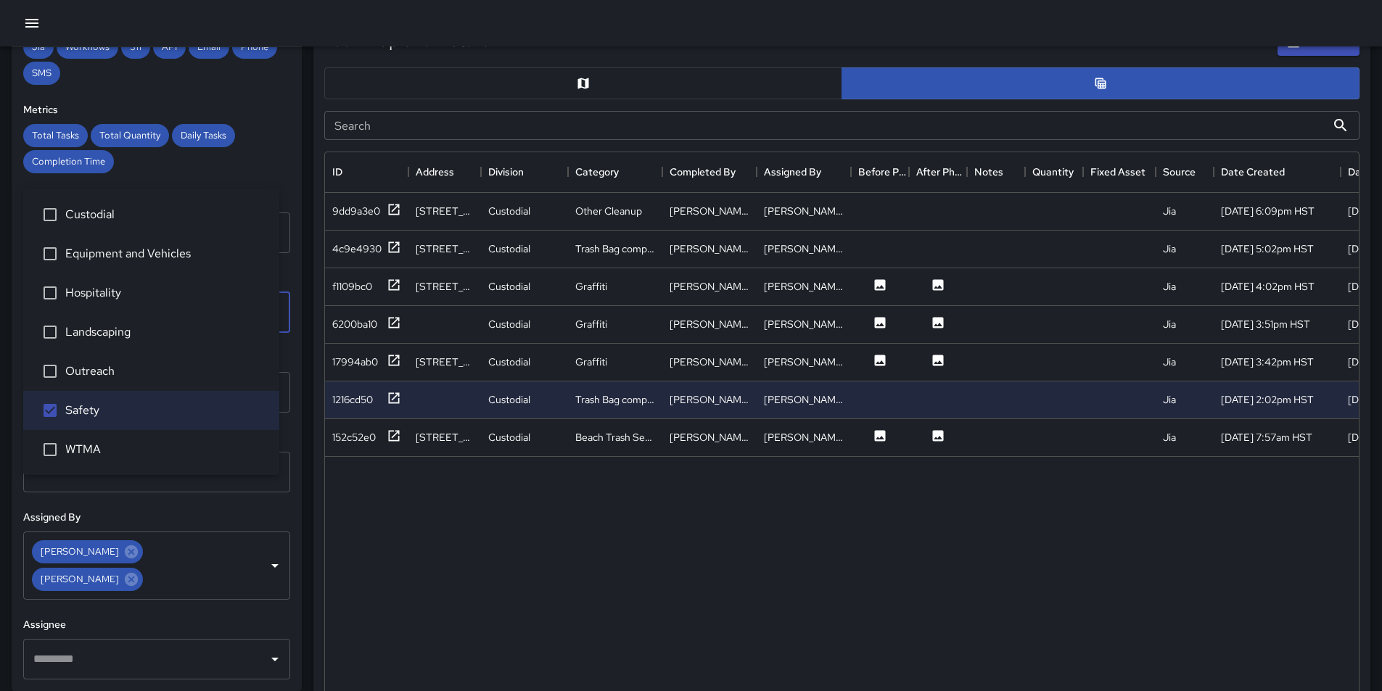
scroll to position [725, 0]
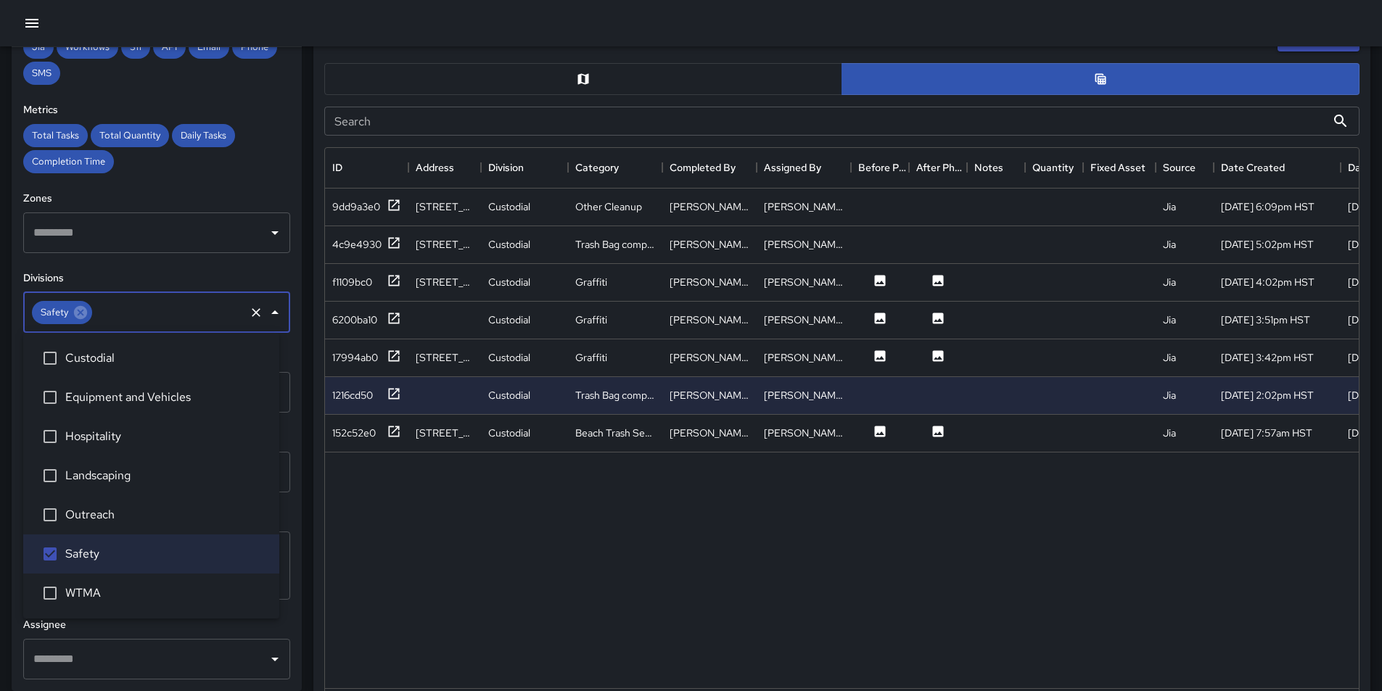
click at [266, 315] on icon "Close" at bounding box center [274, 312] width 17 height 17
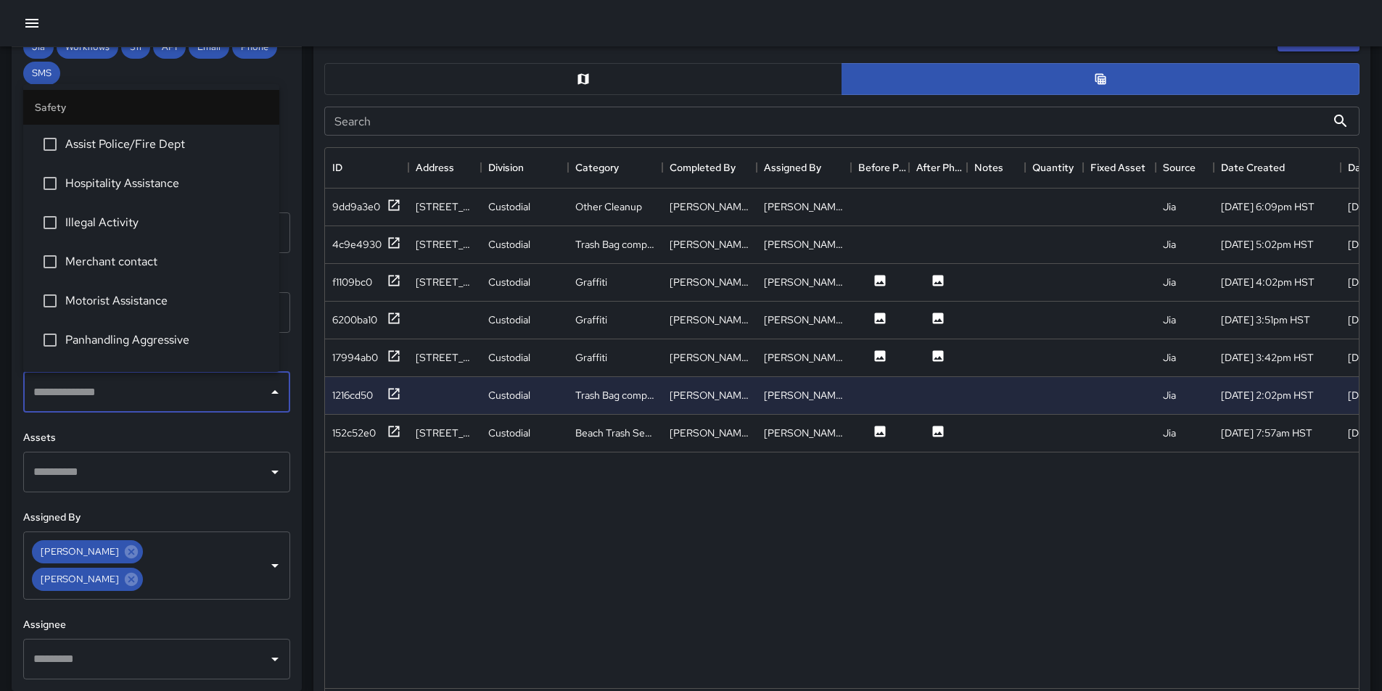
click at [163, 395] on input "text" at bounding box center [146, 393] width 232 height 28
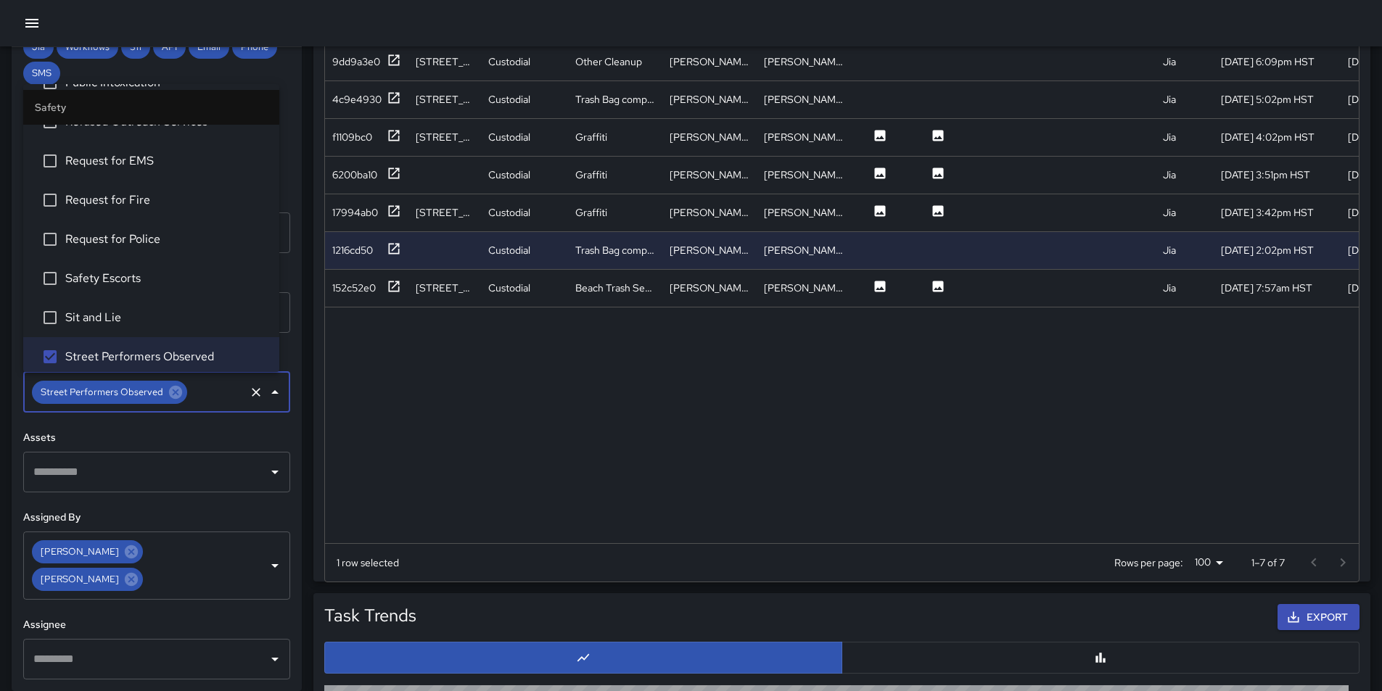
scroll to position [565, 0]
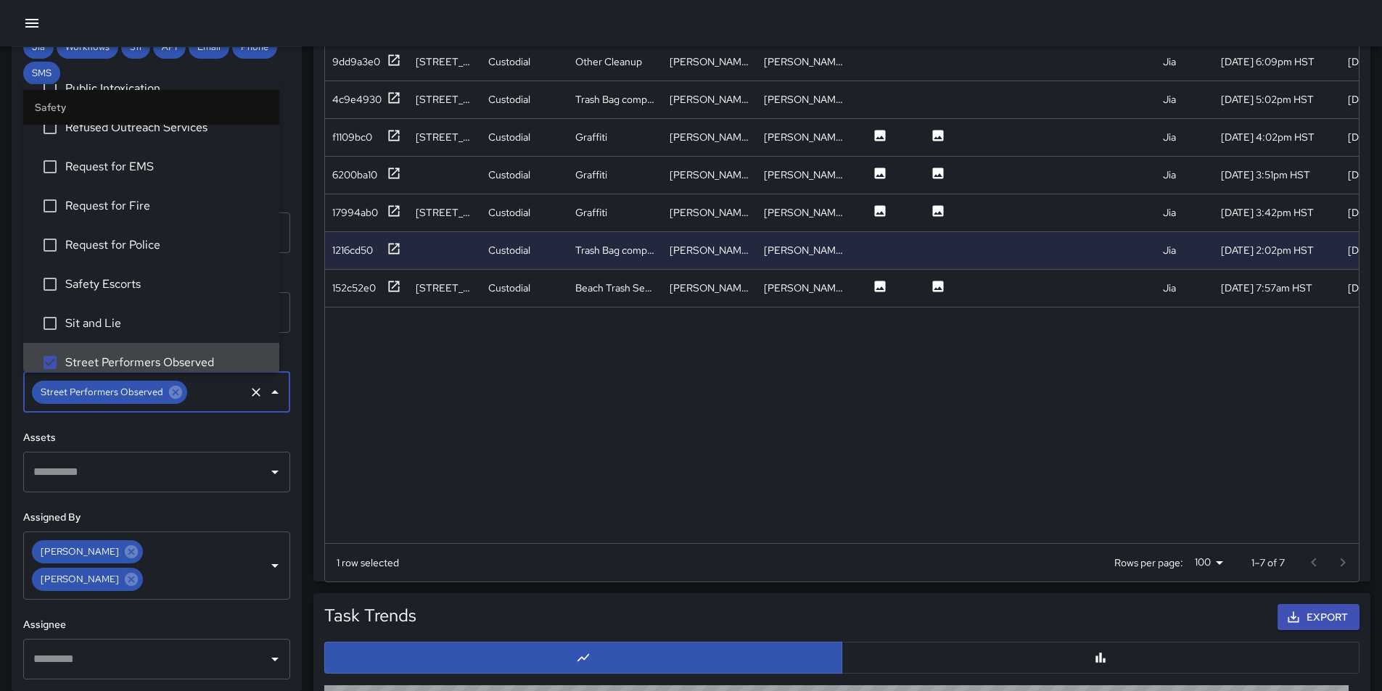
click at [138, 573] on icon at bounding box center [131, 579] width 13 height 13
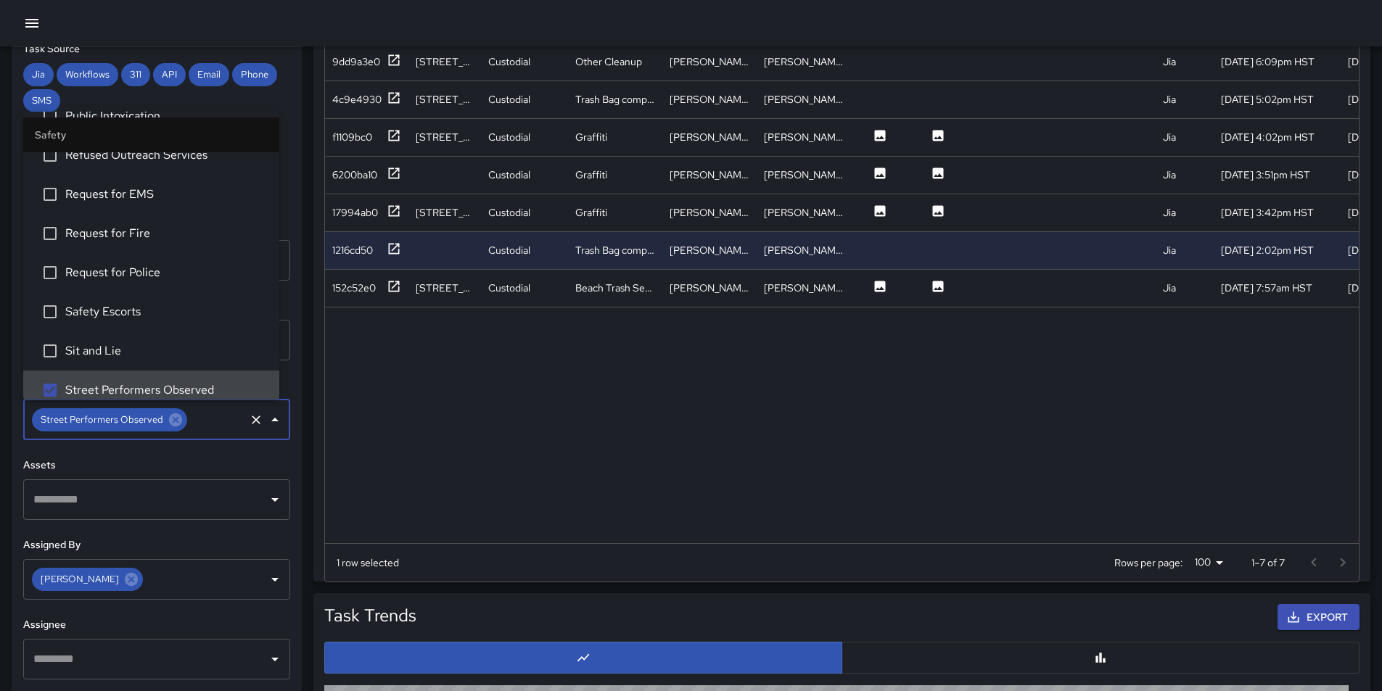
scroll to position [239, 0]
click at [128, 580] on icon at bounding box center [131, 580] width 16 height 16
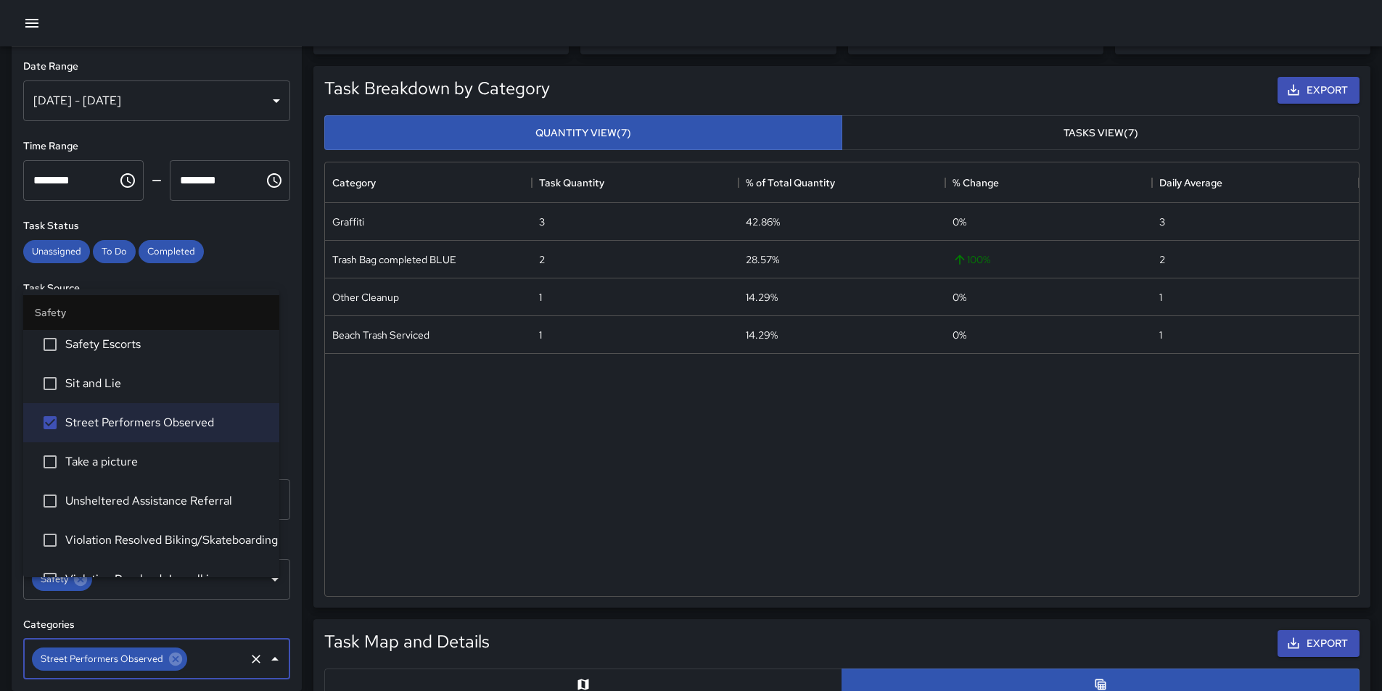
scroll to position [0, 0]
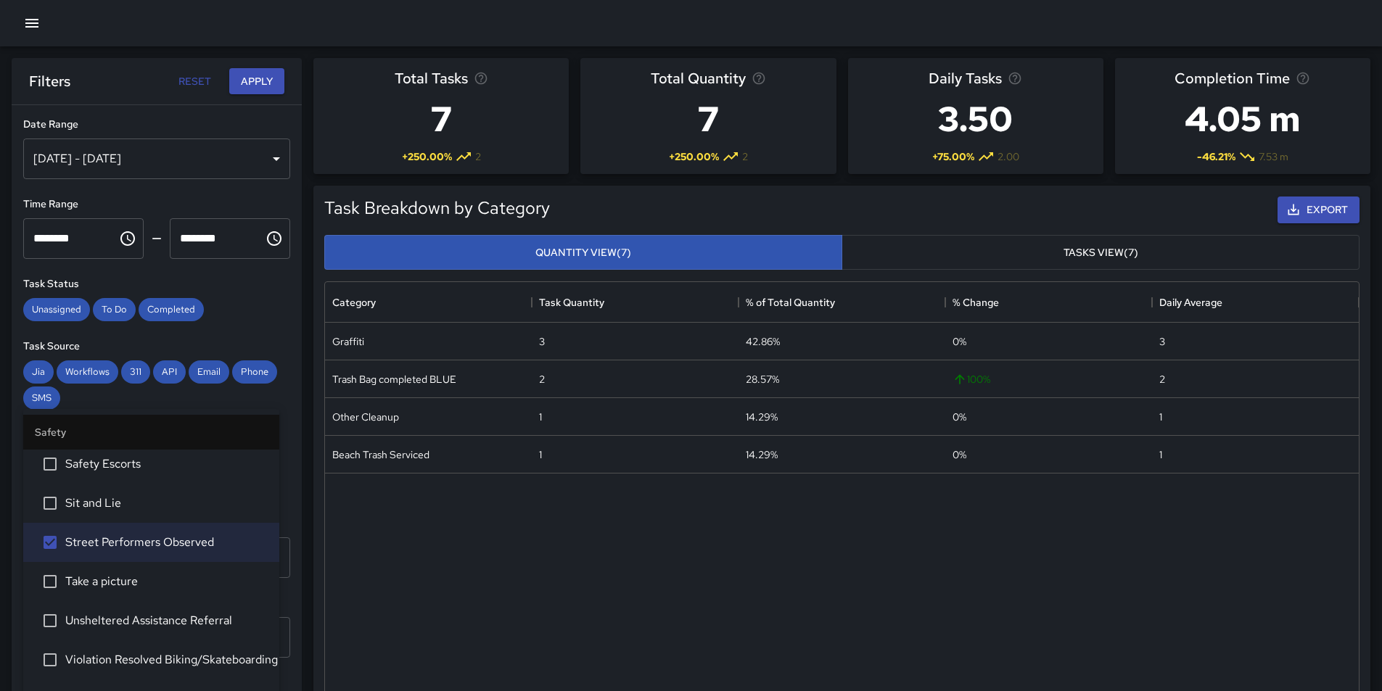
click at [71, 148] on div "[DATE] - [DATE]" at bounding box center [156, 159] width 267 height 41
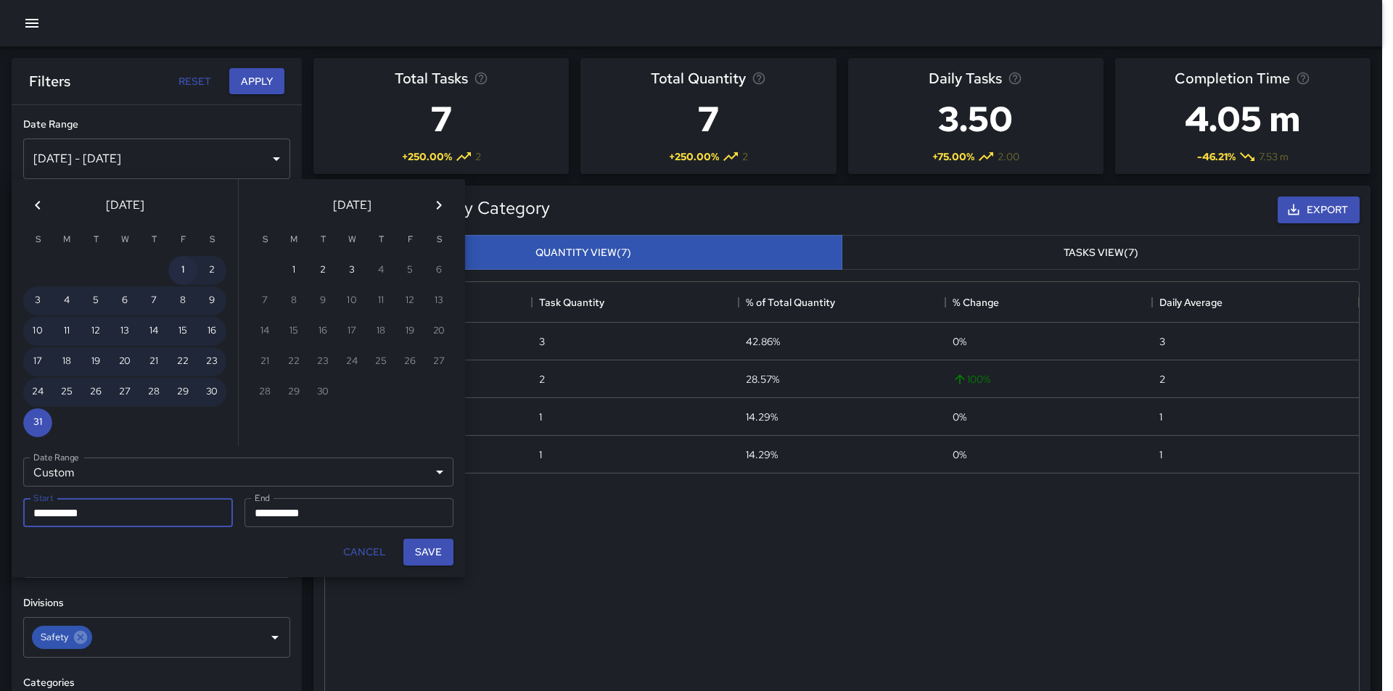
click at [184, 273] on button "1" at bounding box center [182, 270] width 29 height 29
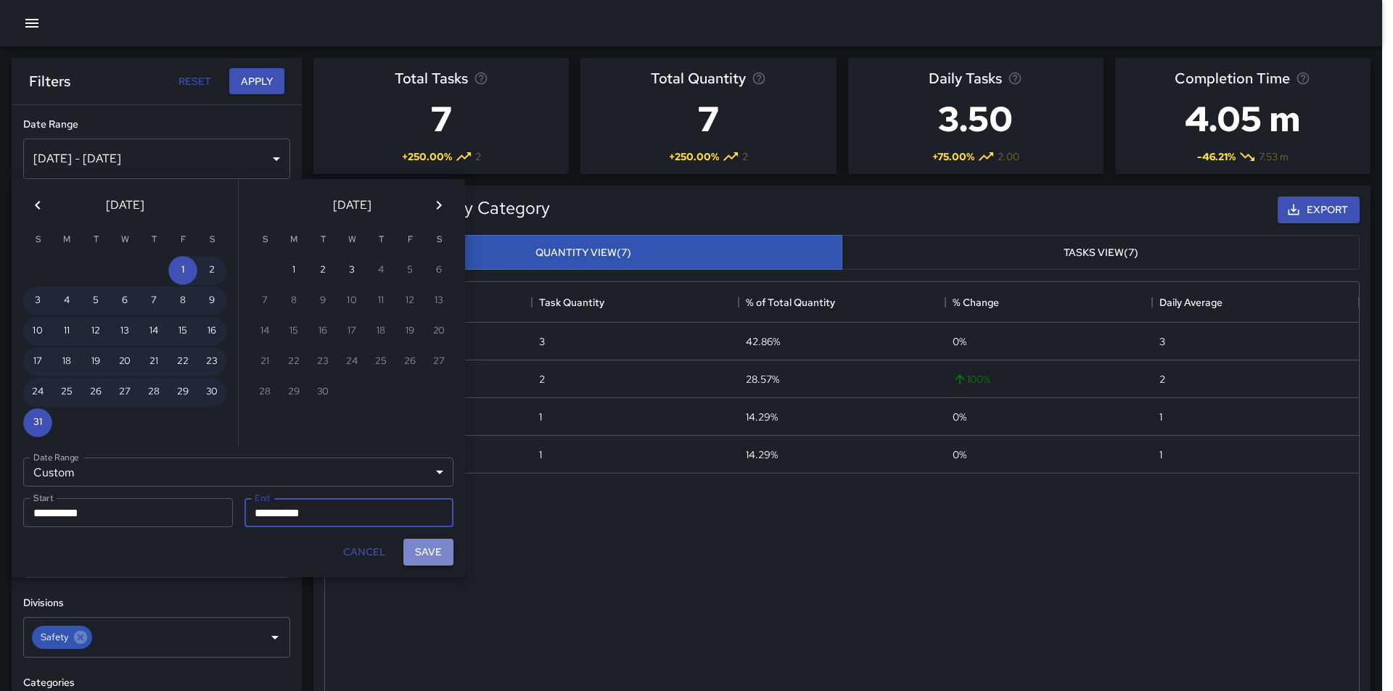
click at [434, 553] on button "Save" at bounding box center [428, 552] width 50 height 27
type input "**********"
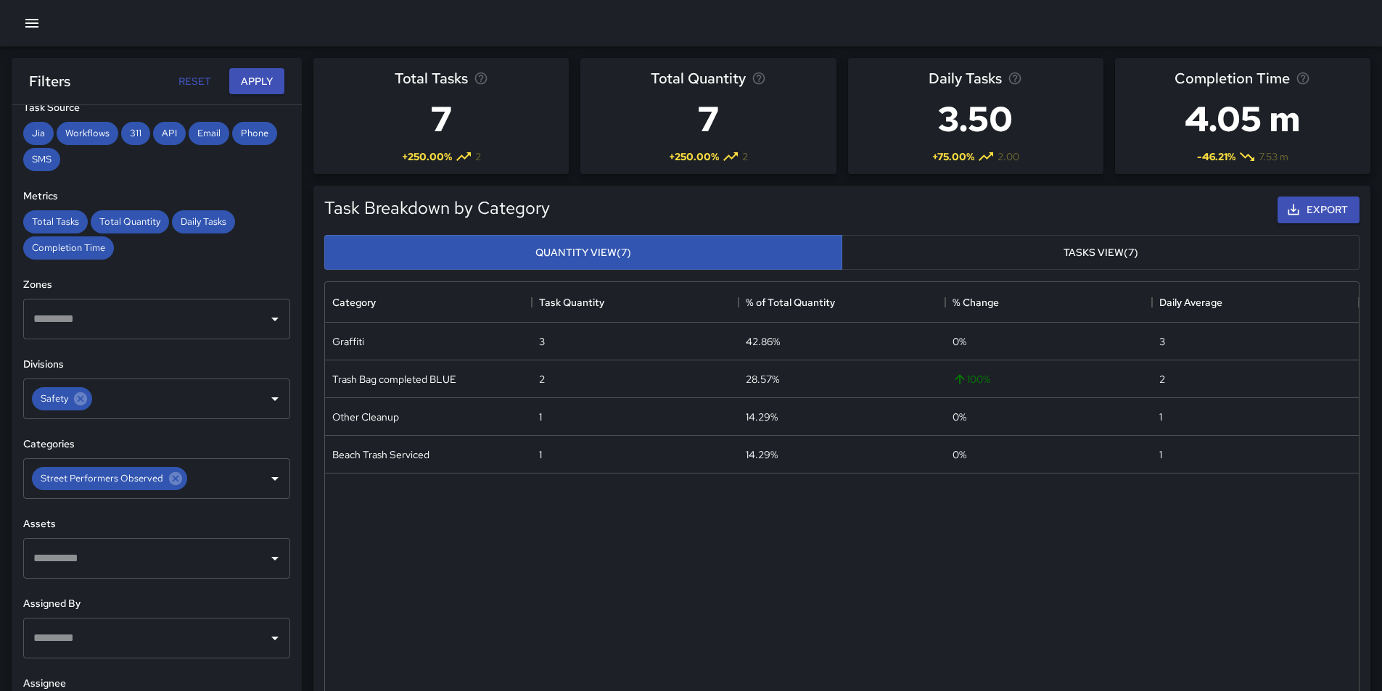
scroll to position [239, 0]
click at [266, 316] on icon "Open" at bounding box center [274, 318] width 17 height 17
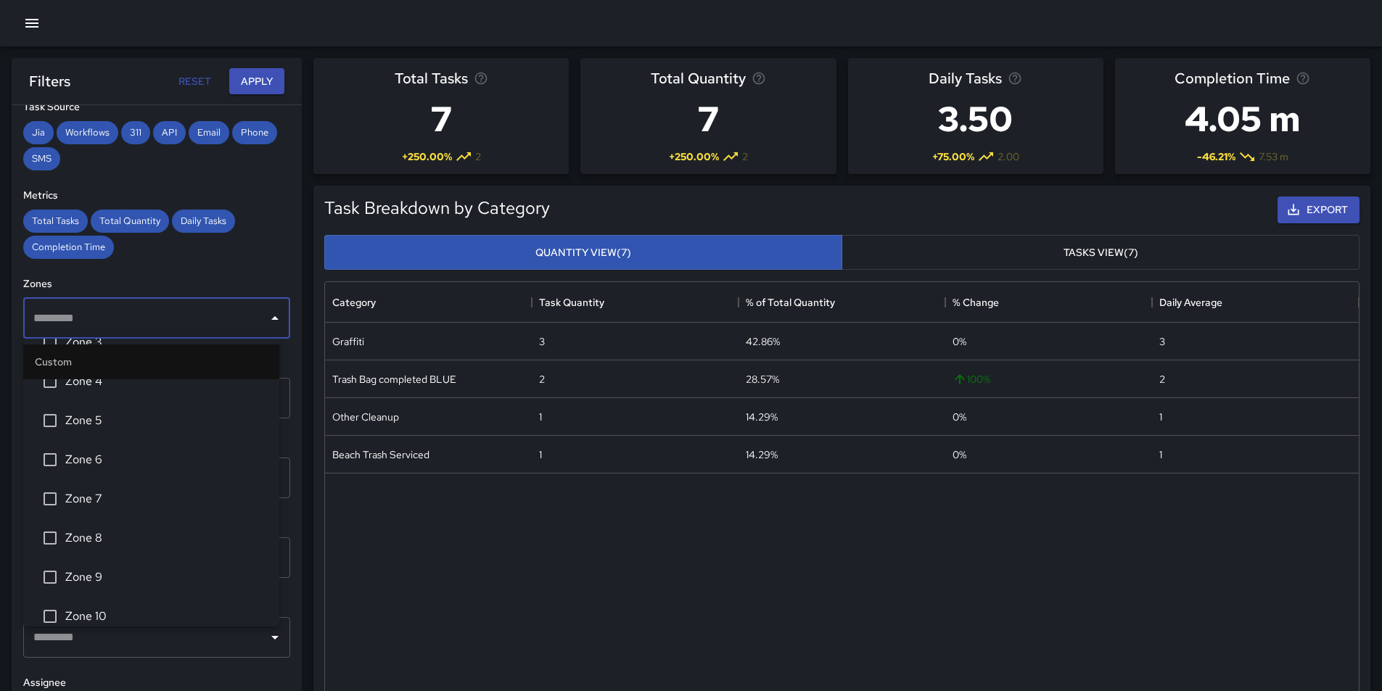
scroll to position [263, 0]
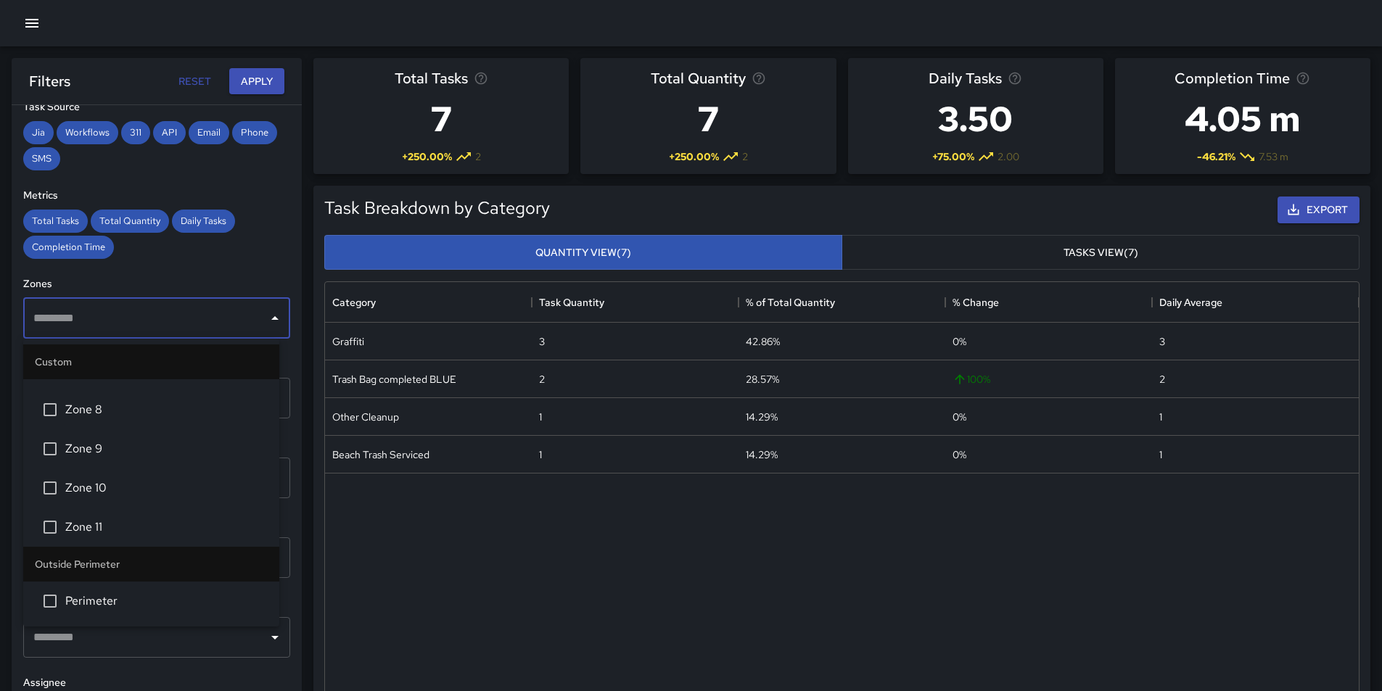
click at [266, 321] on icon "Close" at bounding box center [274, 318] width 17 height 17
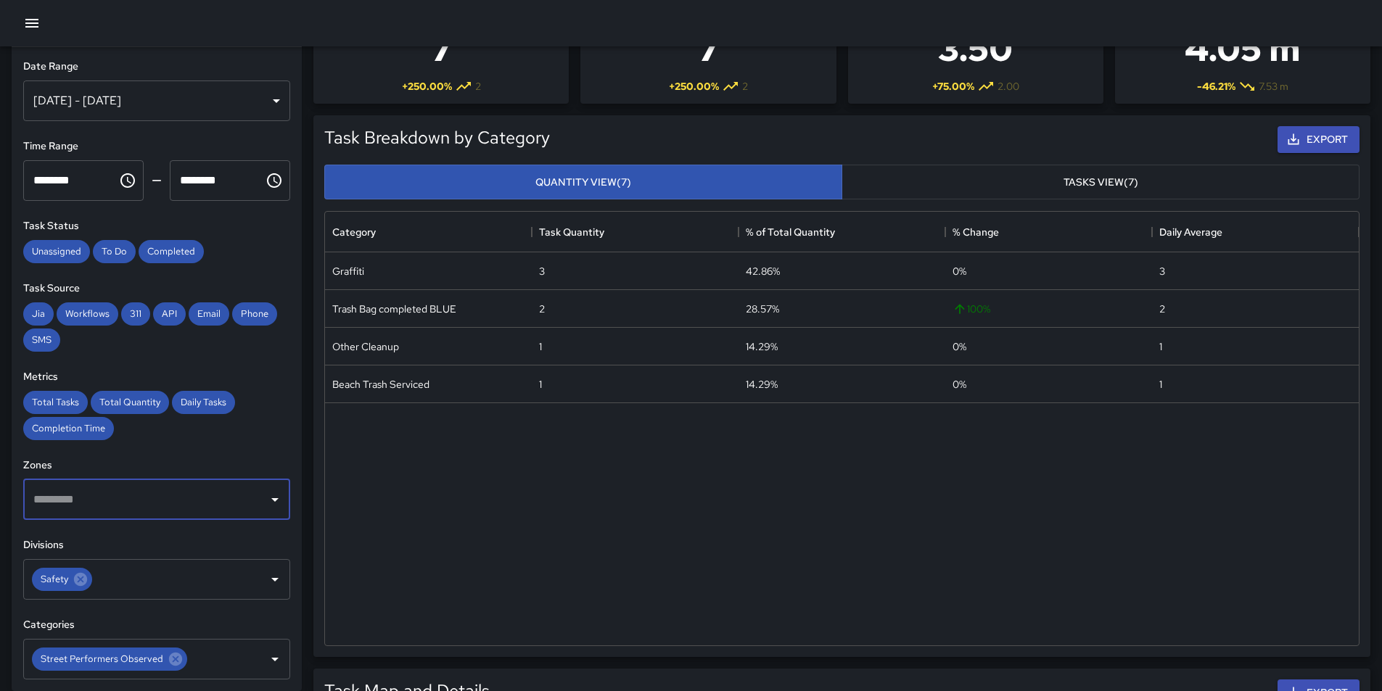
scroll to position [0, 0]
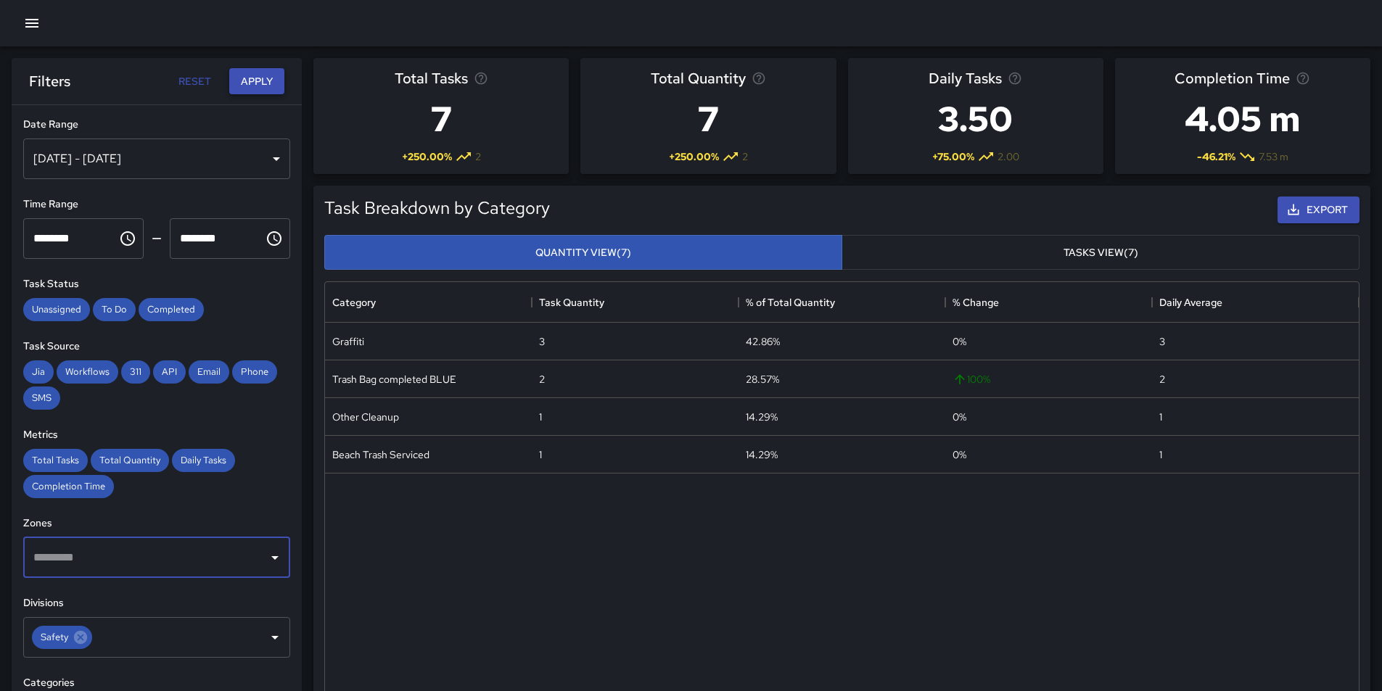
click at [255, 81] on button "Apply" at bounding box center [256, 81] width 55 height 27
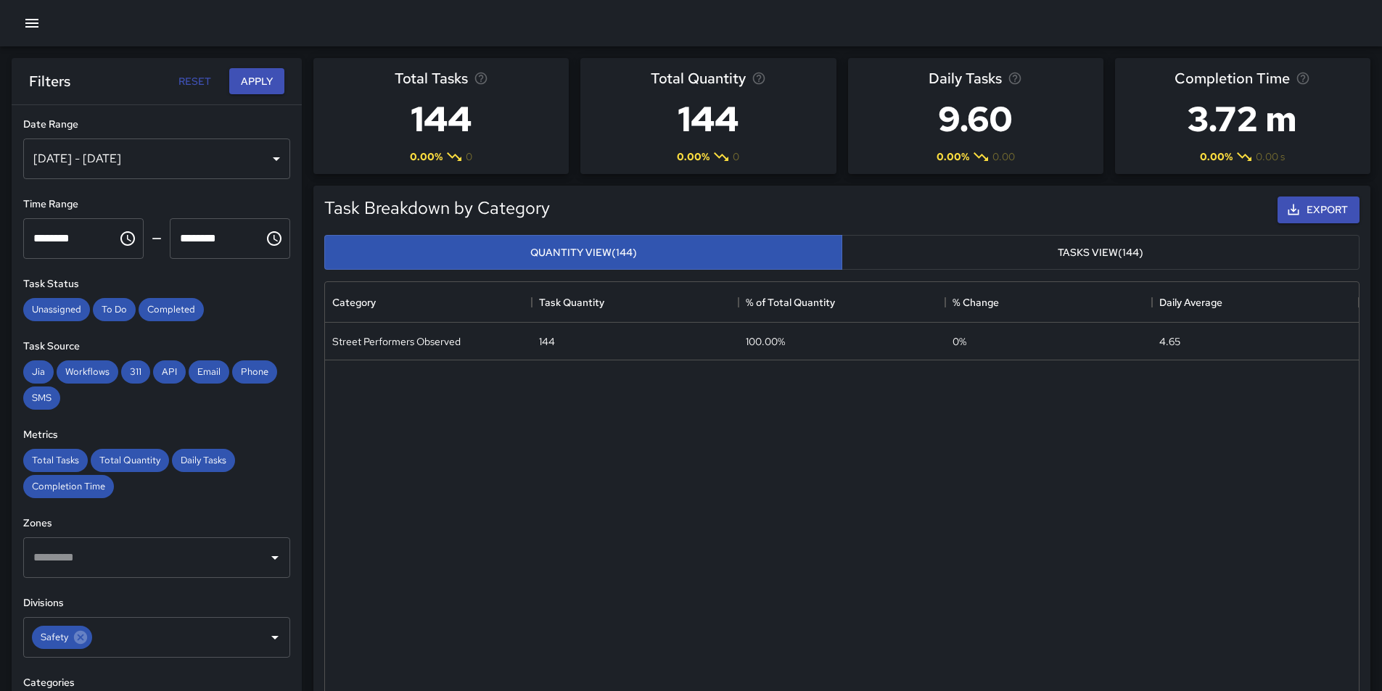
click at [1082, 258] on button "Tasks View (144)" at bounding box center [1100, 253] width 518 height 36
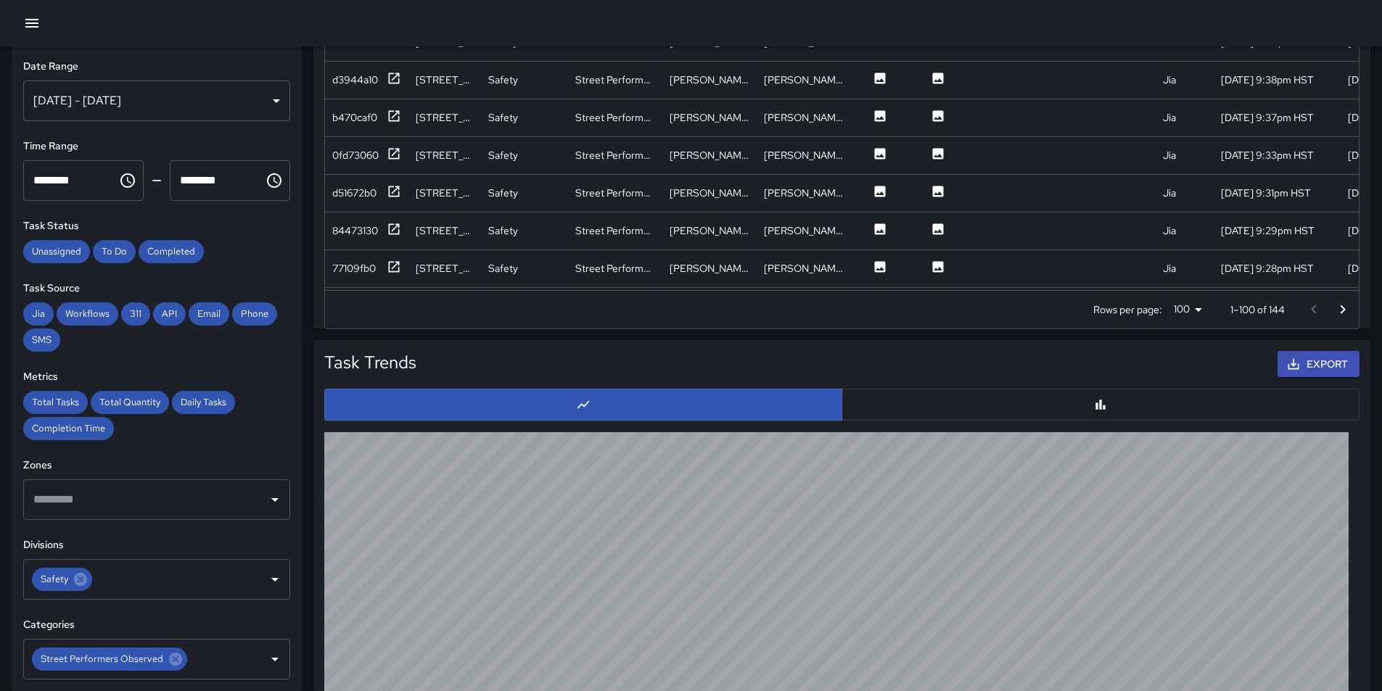
scroll to position [1182, 0]
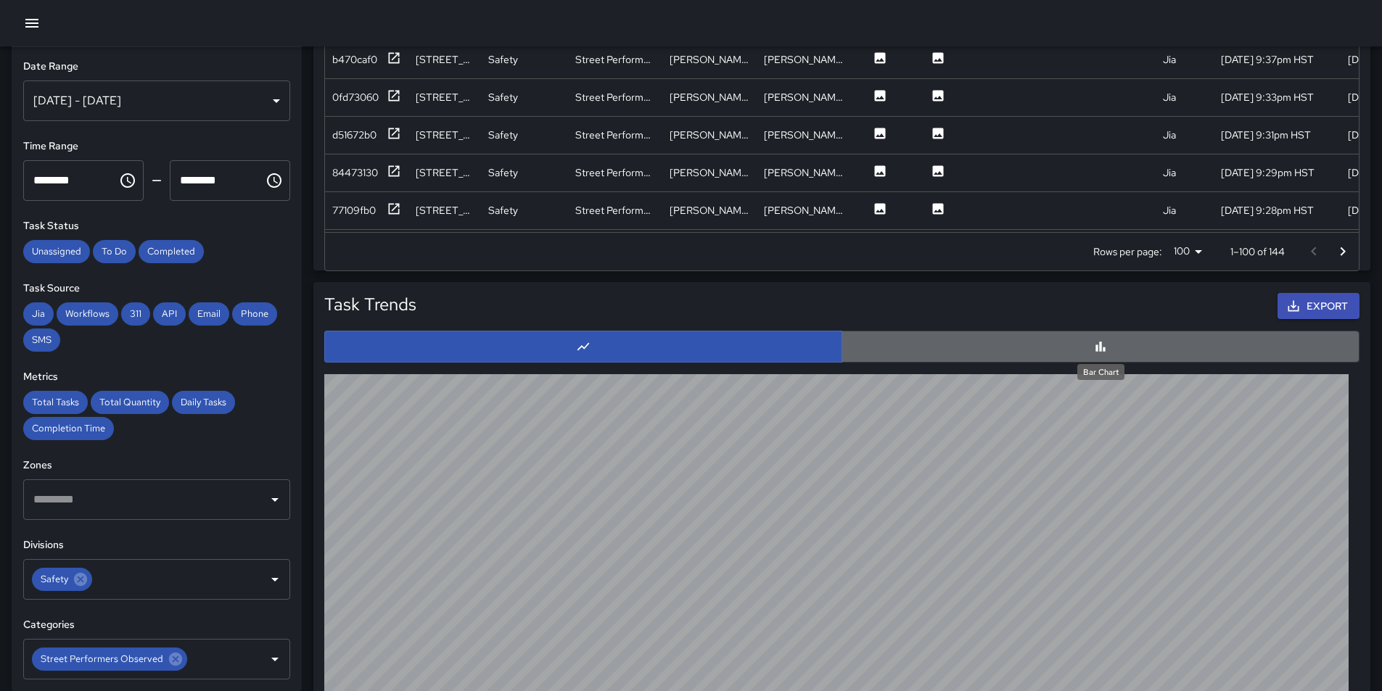
click at [1103, 349] on icon "Bar Chart" at bounding box center [1100, 346] width 15 height 15
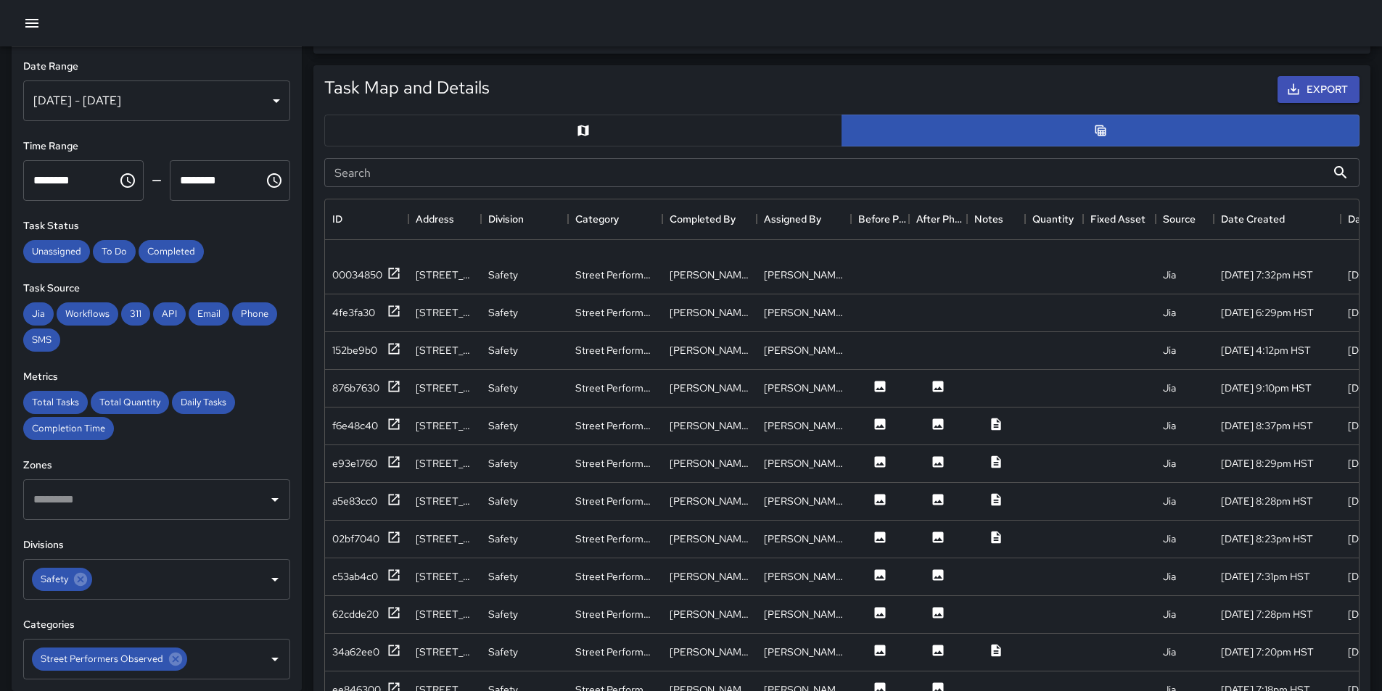
scroll to position [0, 0]
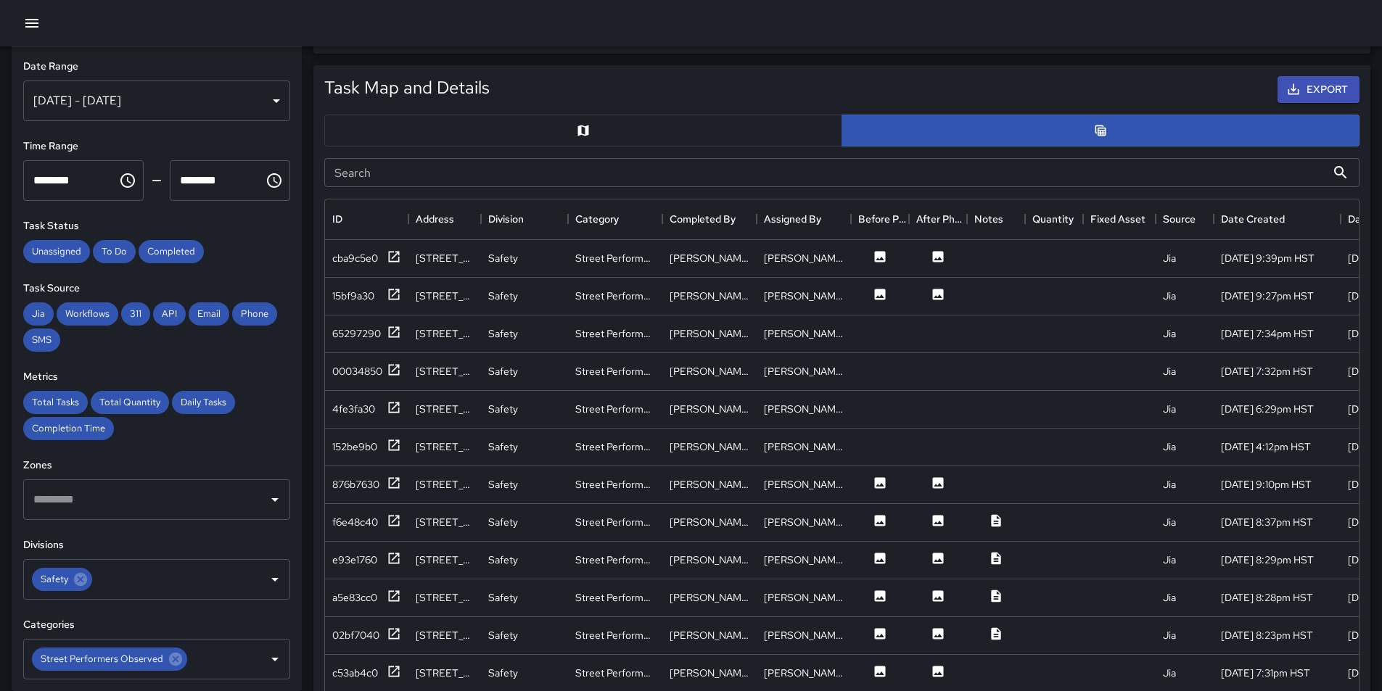
click at [654, 135] on button "button" at bounding box center [583, 131] width 518 height 32
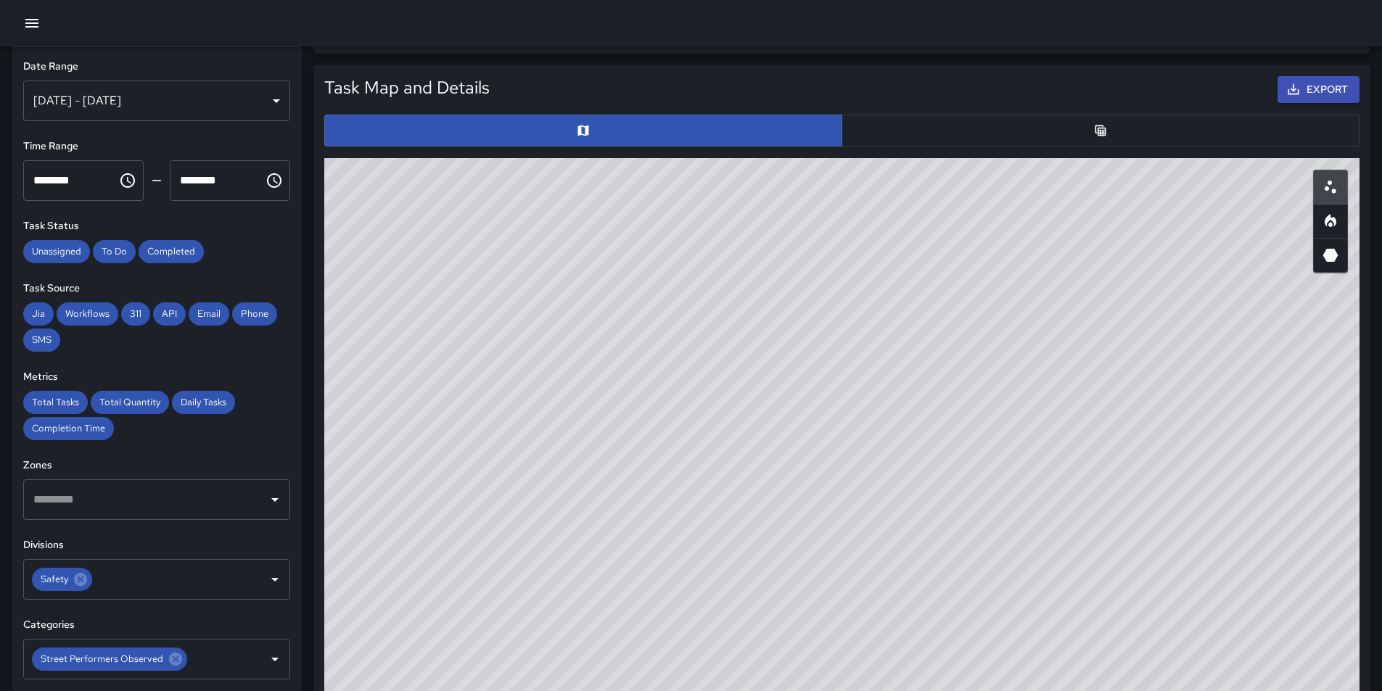
click at [979, 136] on button "button" at bounding box center [1100, 131] width 518 height 32
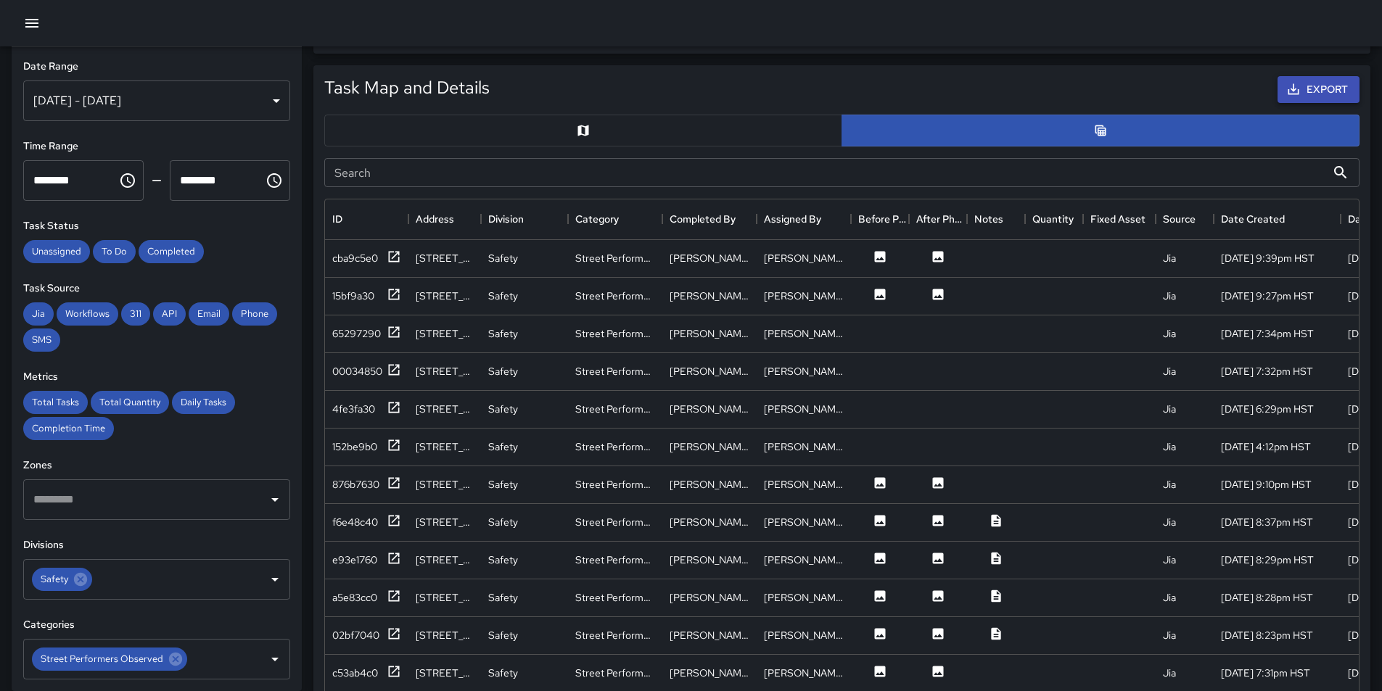
click at [1309, 88] on button "Export" at bounding box center [1318, 89] width 82 height 27
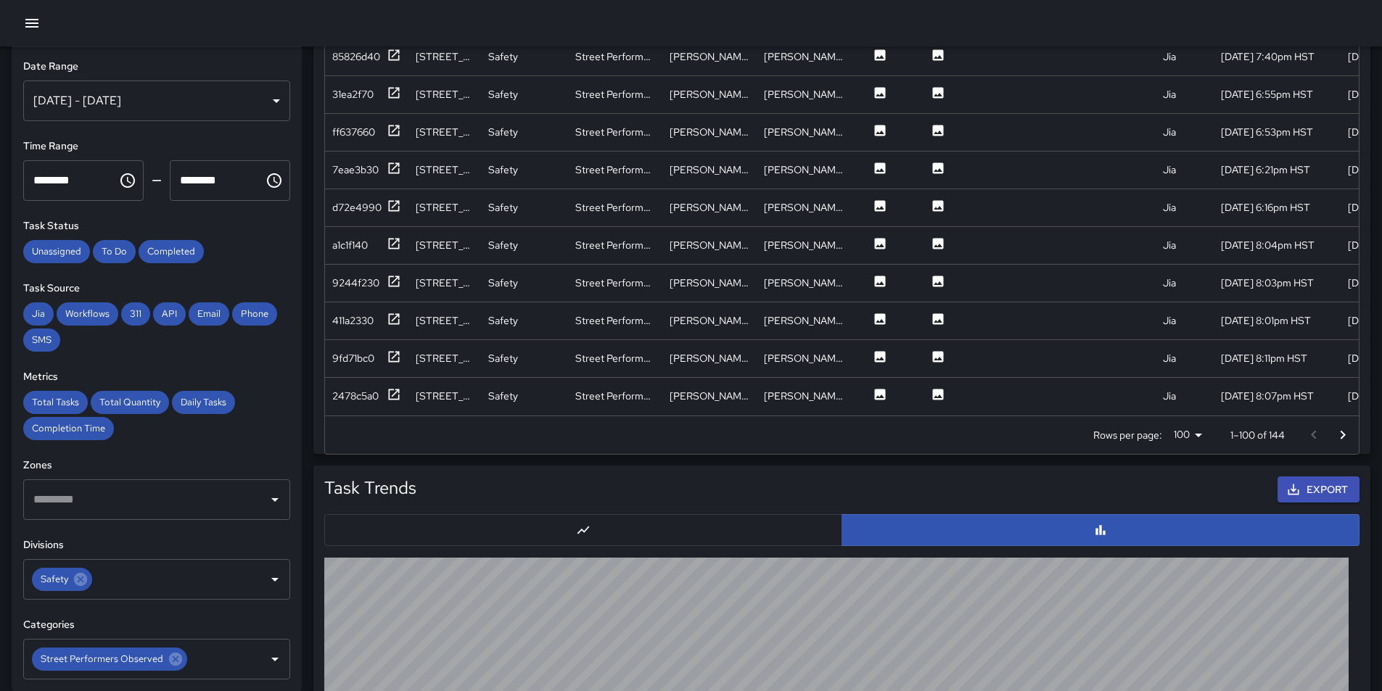
scroll to position [964, 0]
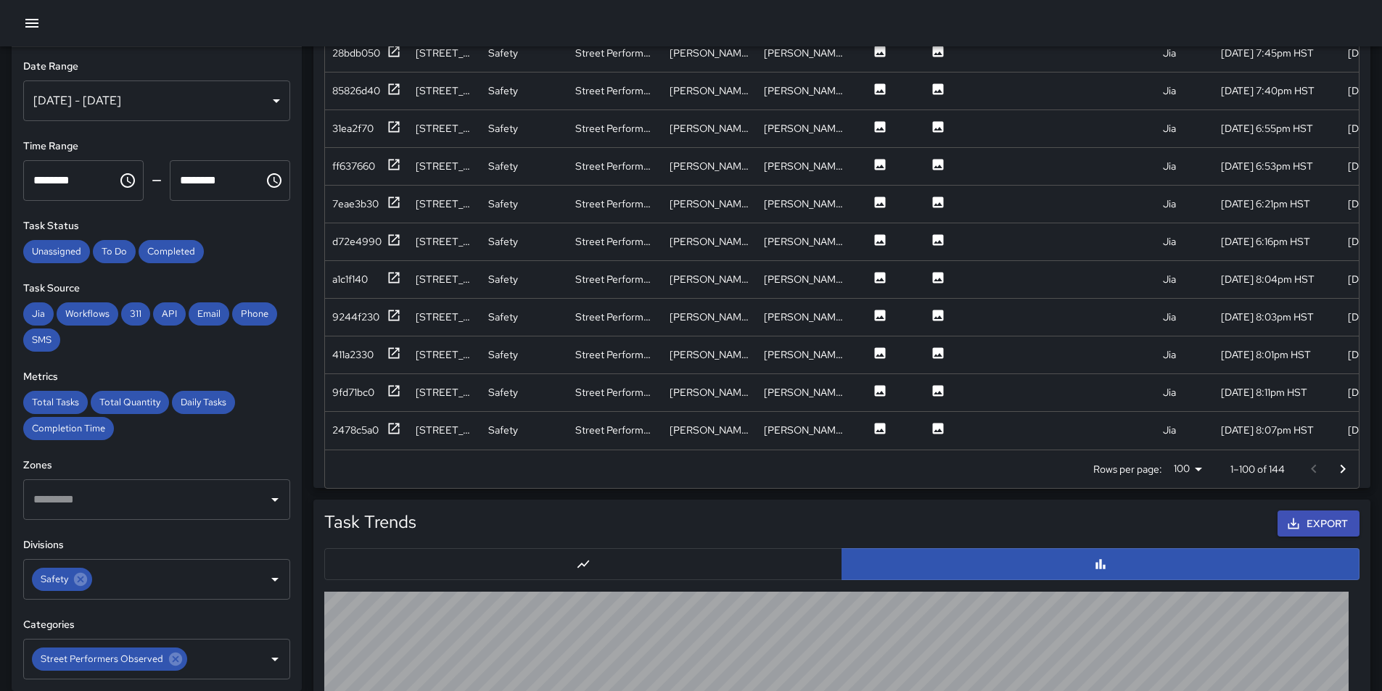
click at [624, 565] on button "button" at bounding box center [583, 564] width 518 height 32
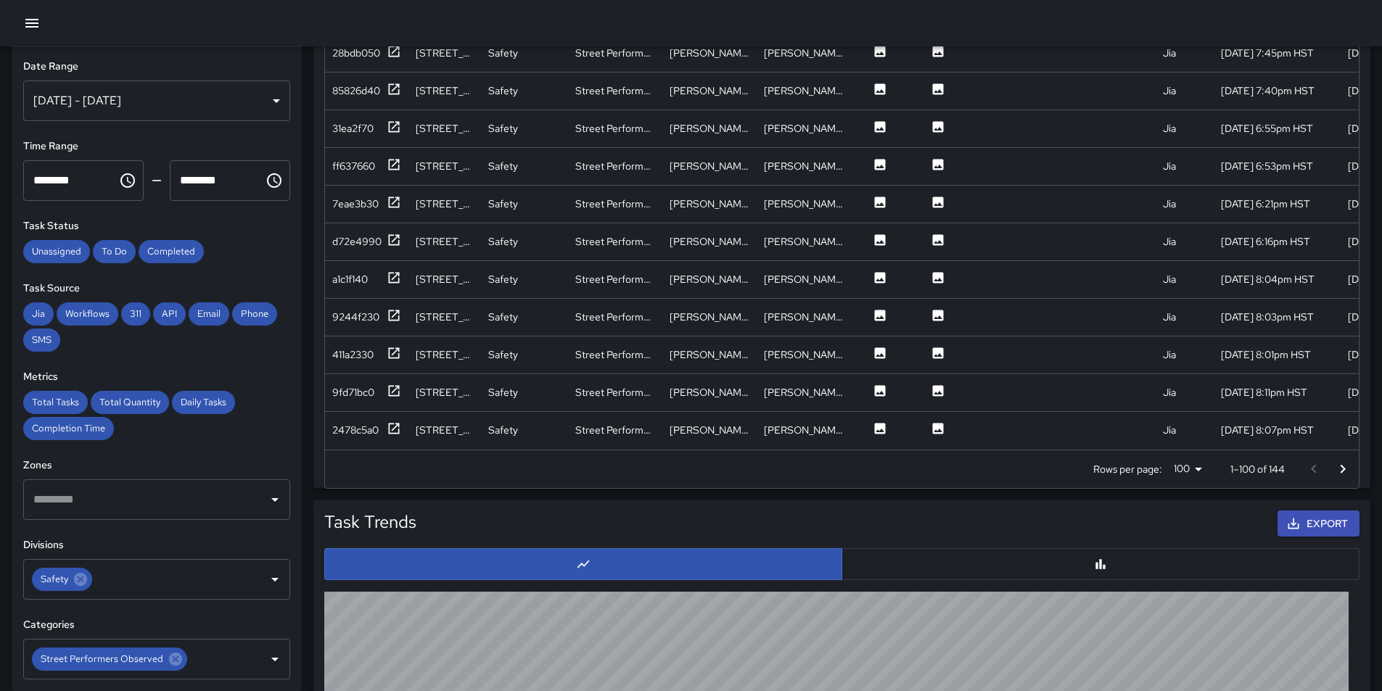
click at [1336, 466] on icon "Go to next page" at bounding box center [1342, 469] width 17 height 17
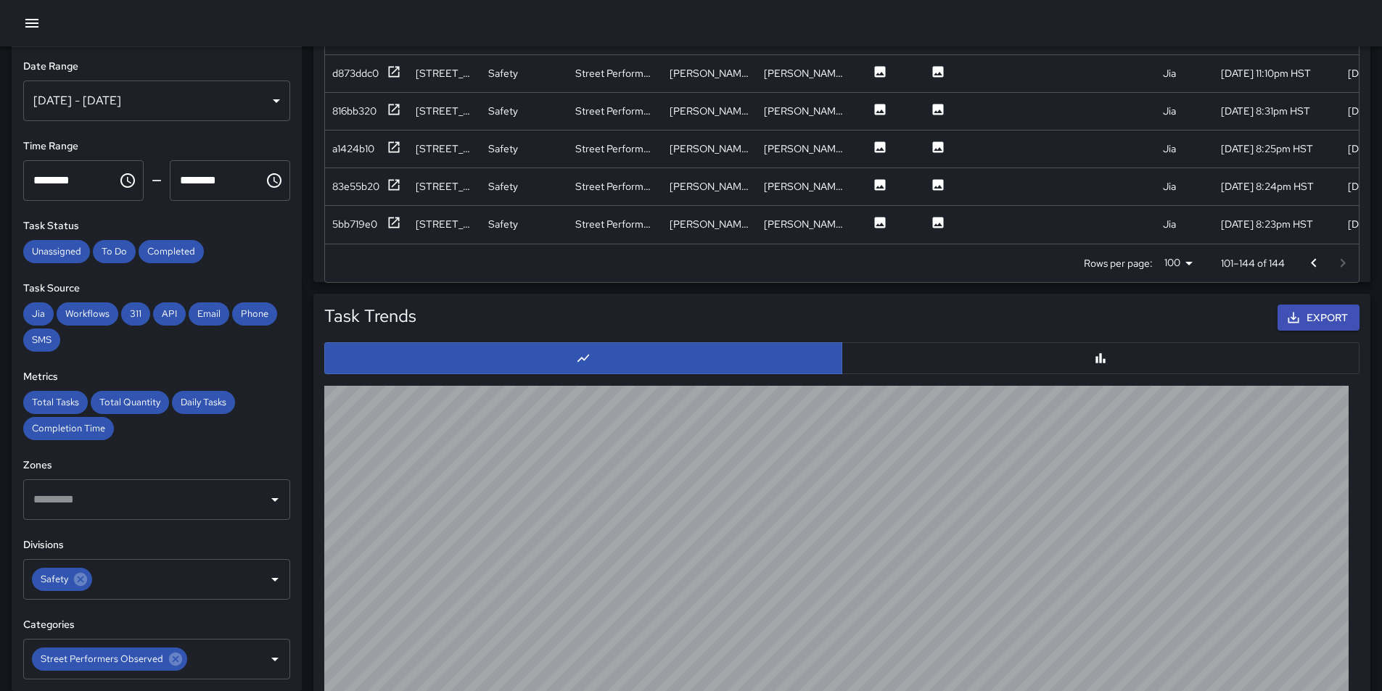
scroll to position [1399, 0]
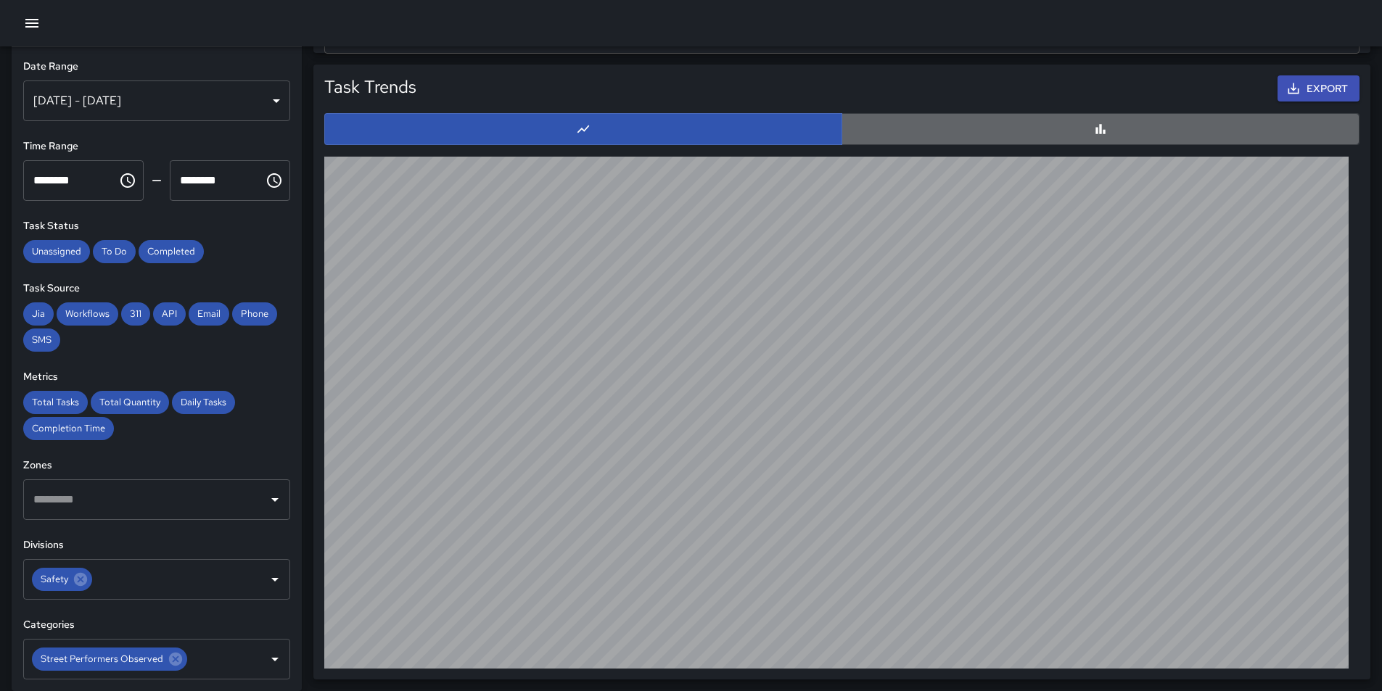
click at [1055, 131] on button "button" at bounding box center [1100, 129] width 518 height 32
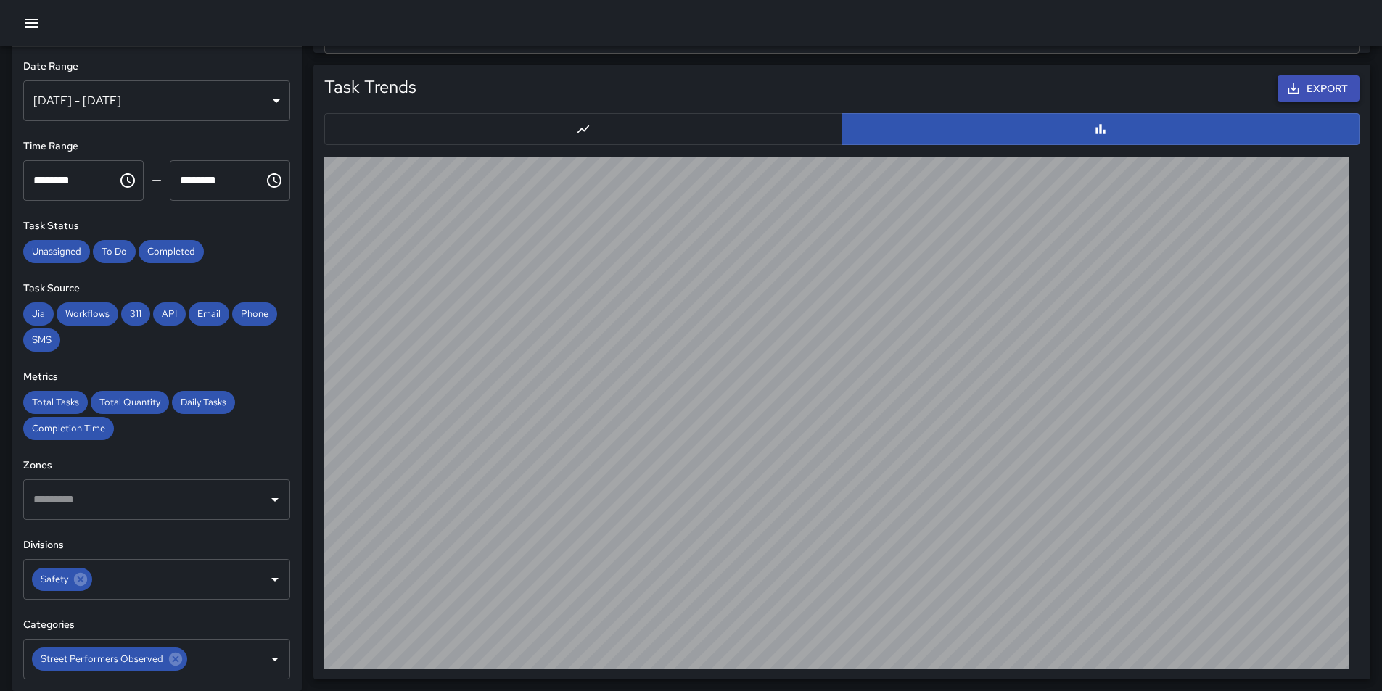
click at [1308, 87] on button "Export" at bounding box center [1318, 88] width 82 height 27
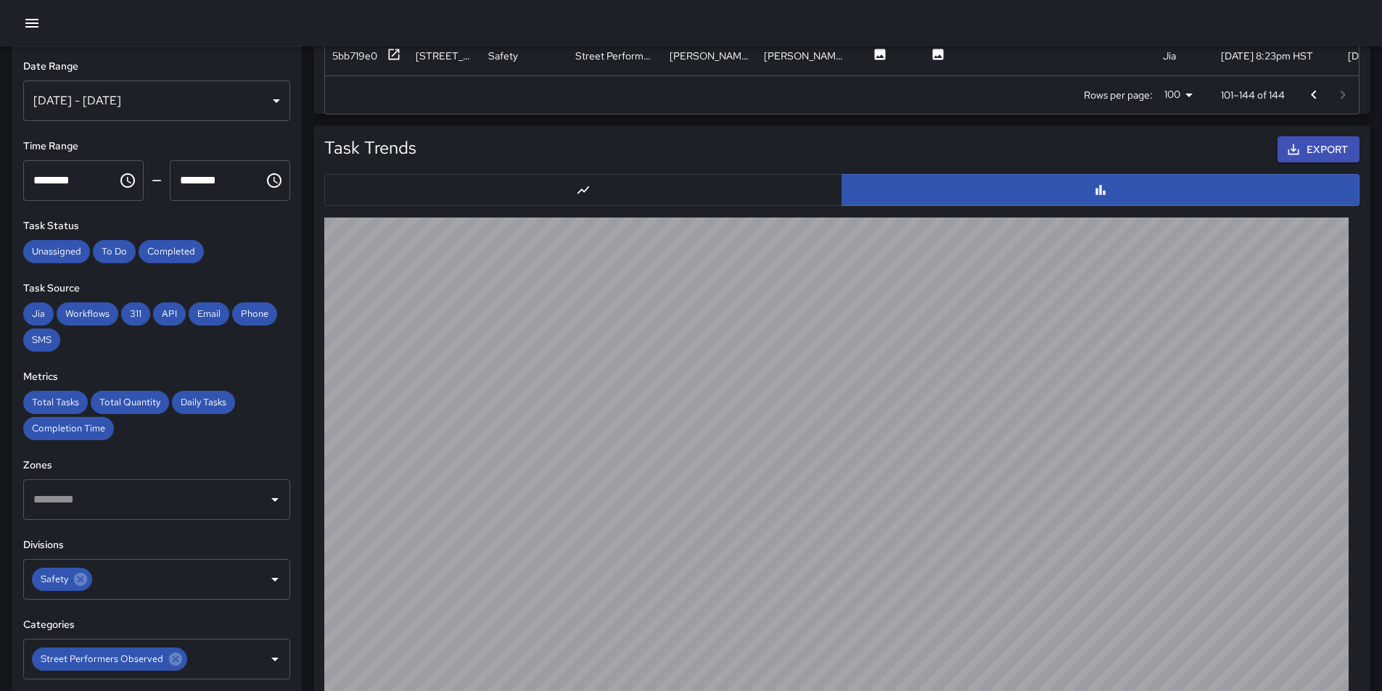
scroll to position [1254, 0]
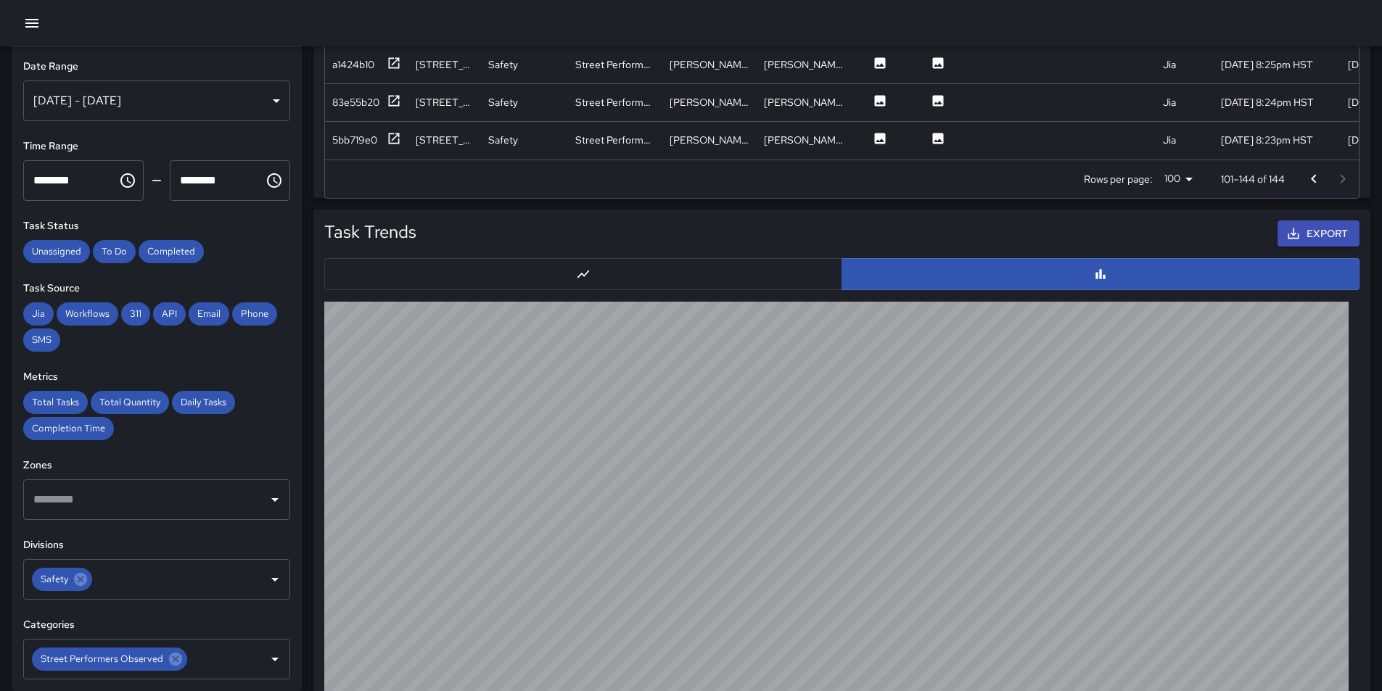
click at [265, 100] on div "[DATE] - [DATE]" at bounding box center [156, 101] width 267 height 41
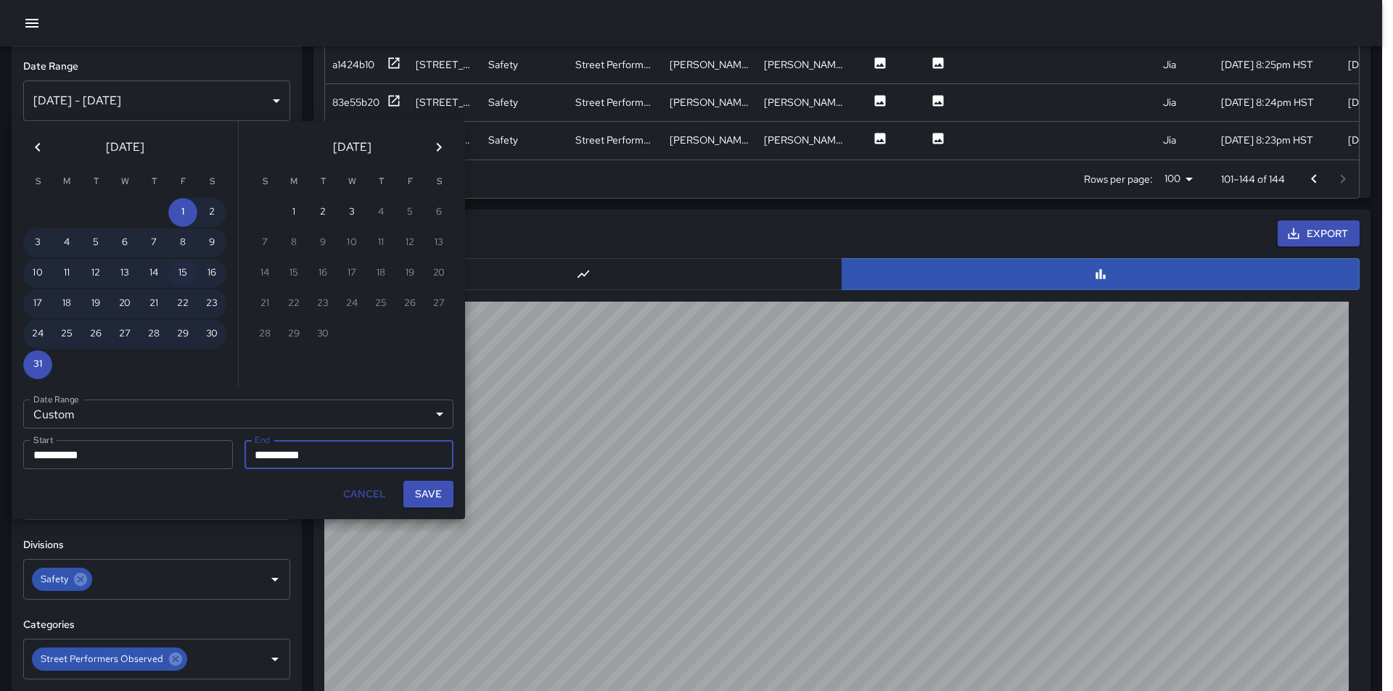
click at [180, 268] on button "15" at bounding box center [182, 273] width 29 height 29
type input "**********"
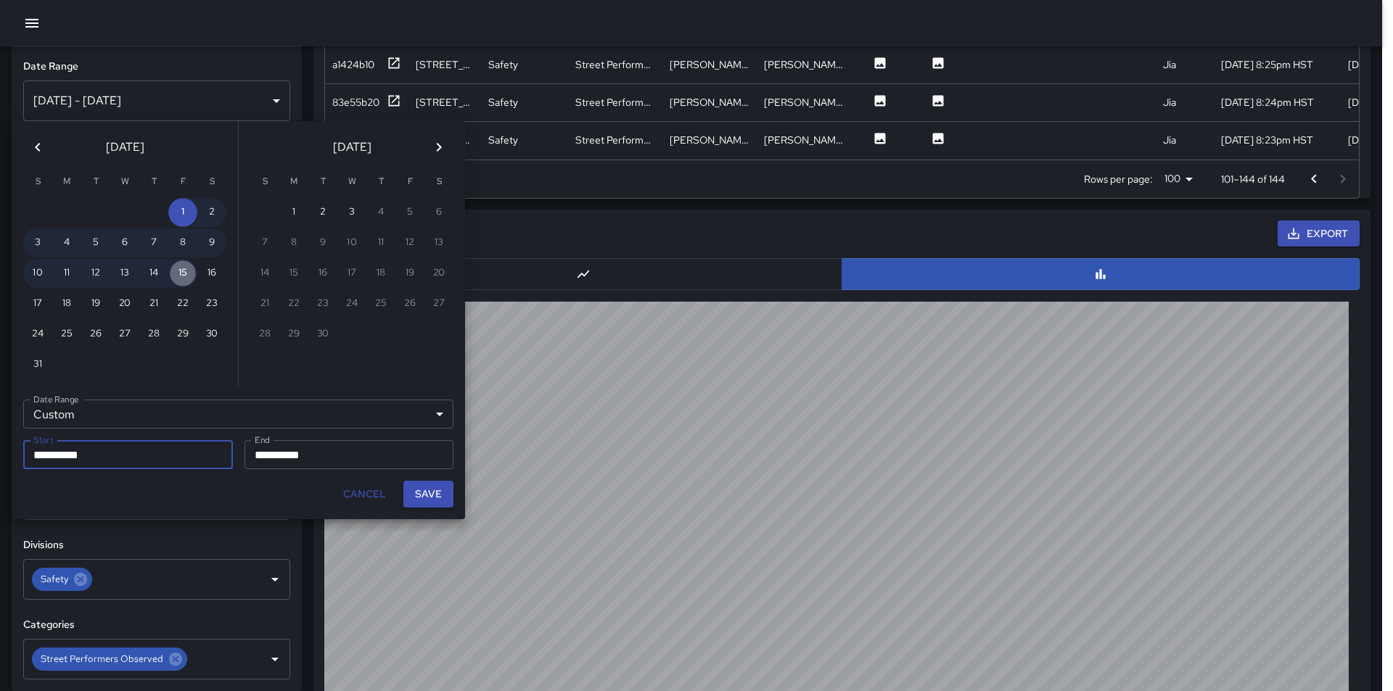
click at [180, 268] on button "15" at bounding box center [182, 273] width 29 height 29
type input "**********"
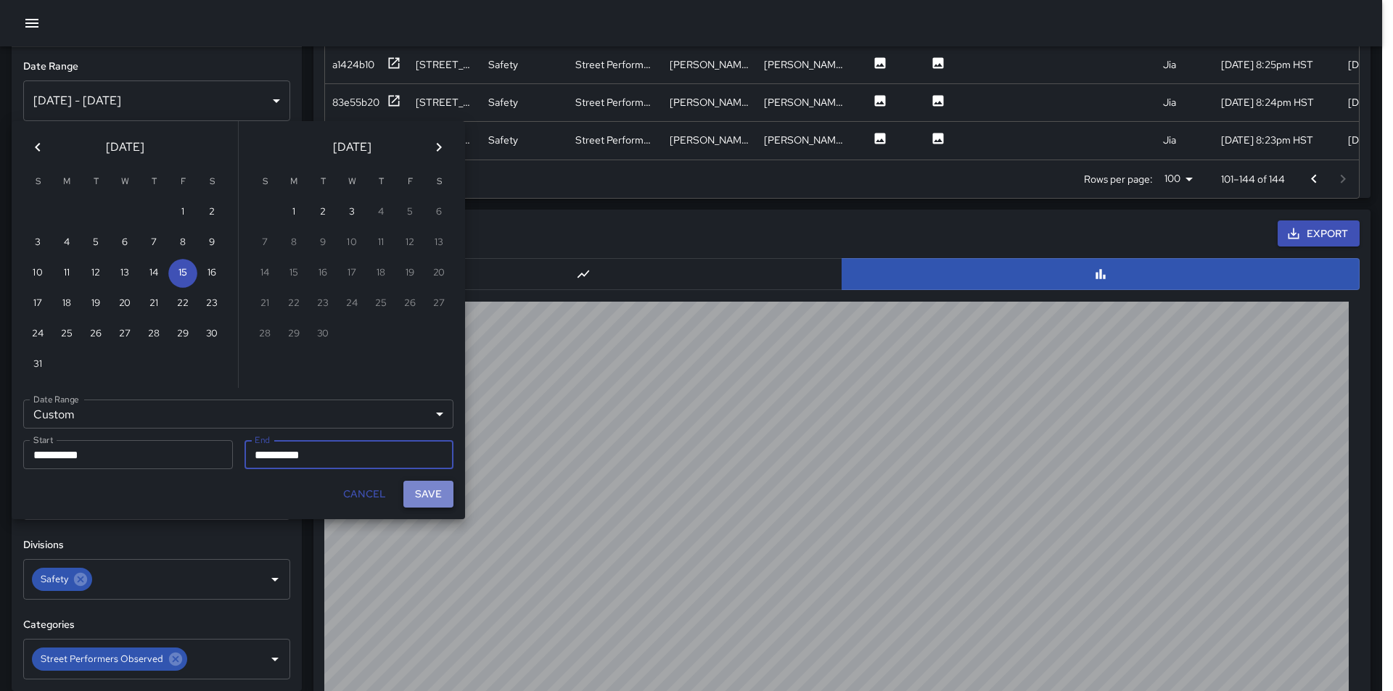
click at [427, 493] on button "Save" at bounding box center [428, 494] width 50 height 27
type input "**********"
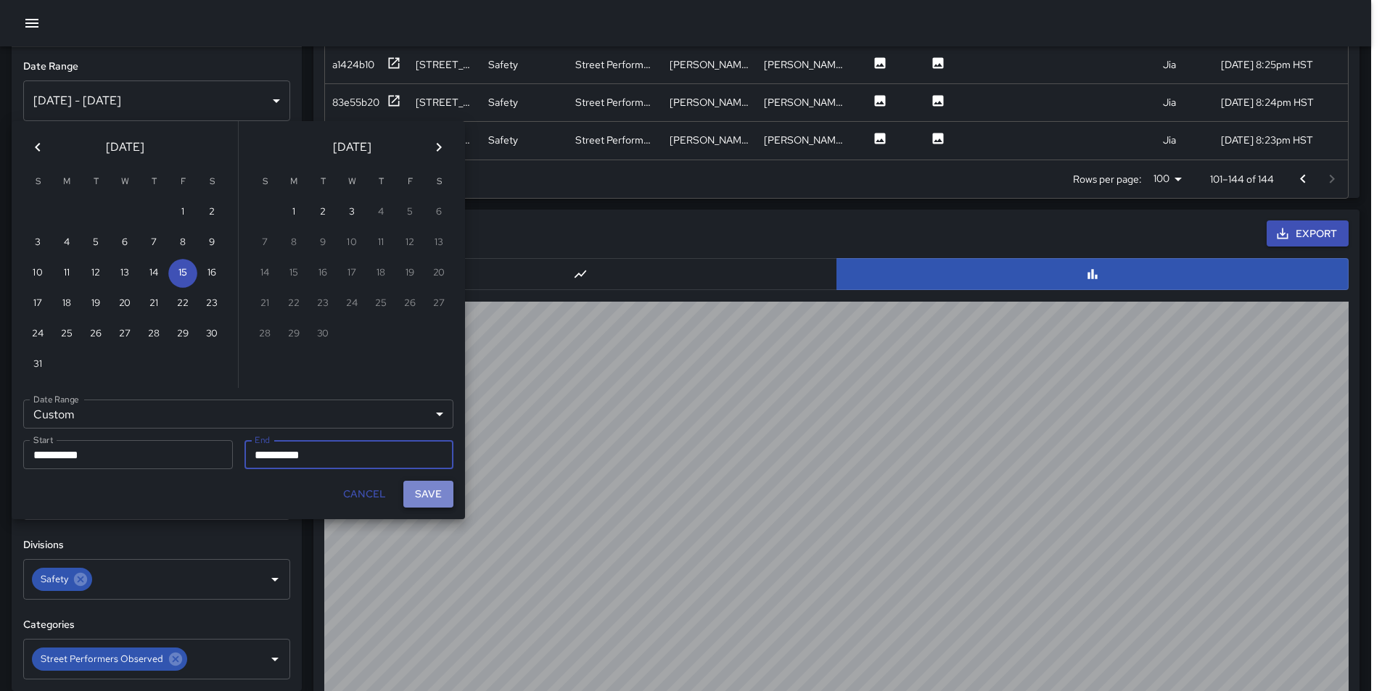
scroll to position [12, 12]
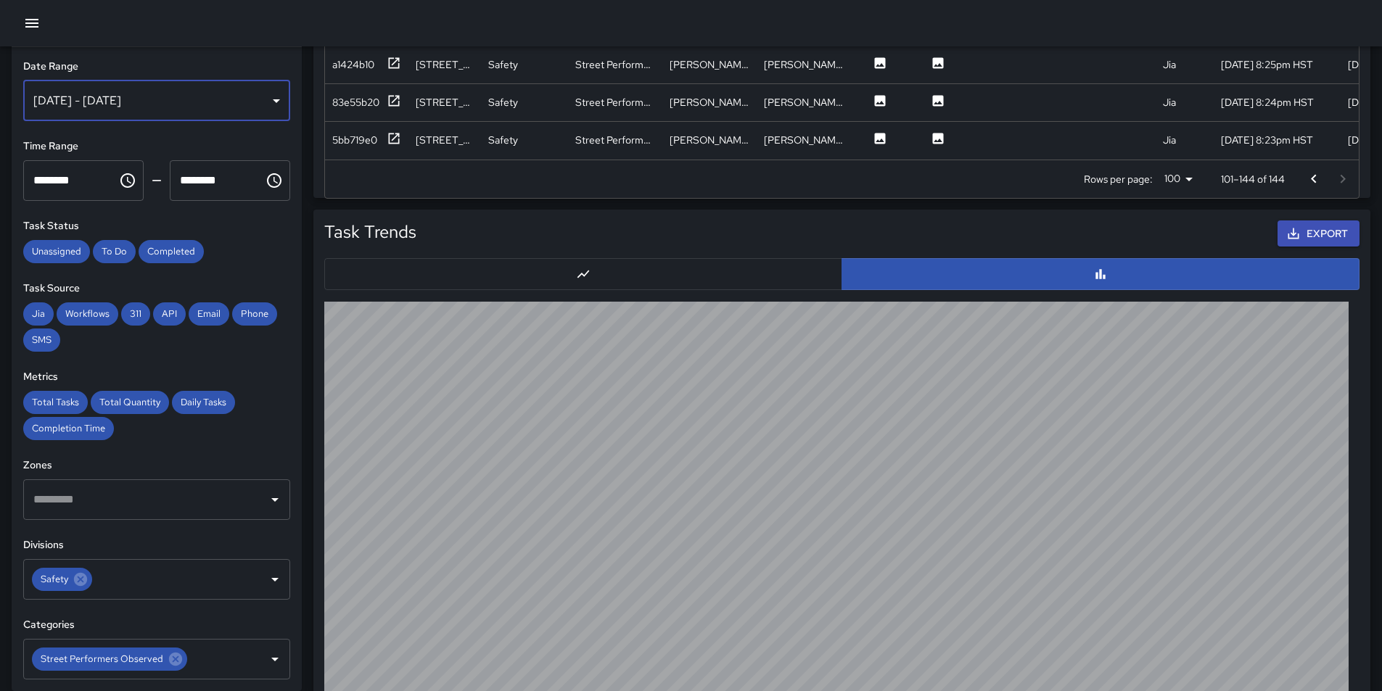
click at [263, 99] on div "[DATE] - [DATE]" at bounding box center [156, 101] width 267 height 41
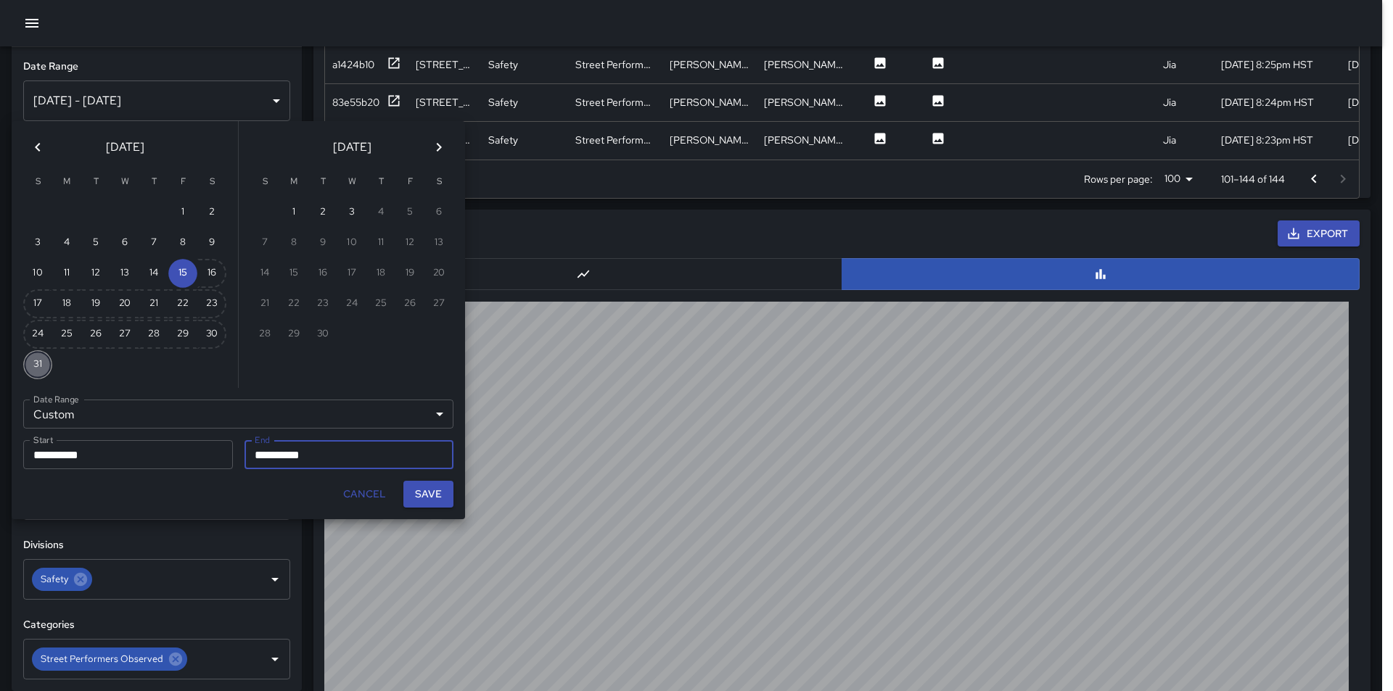
click at [41, 361] on button "31" at bounding box center [37, 364] width 29 height 29
type input "**********"
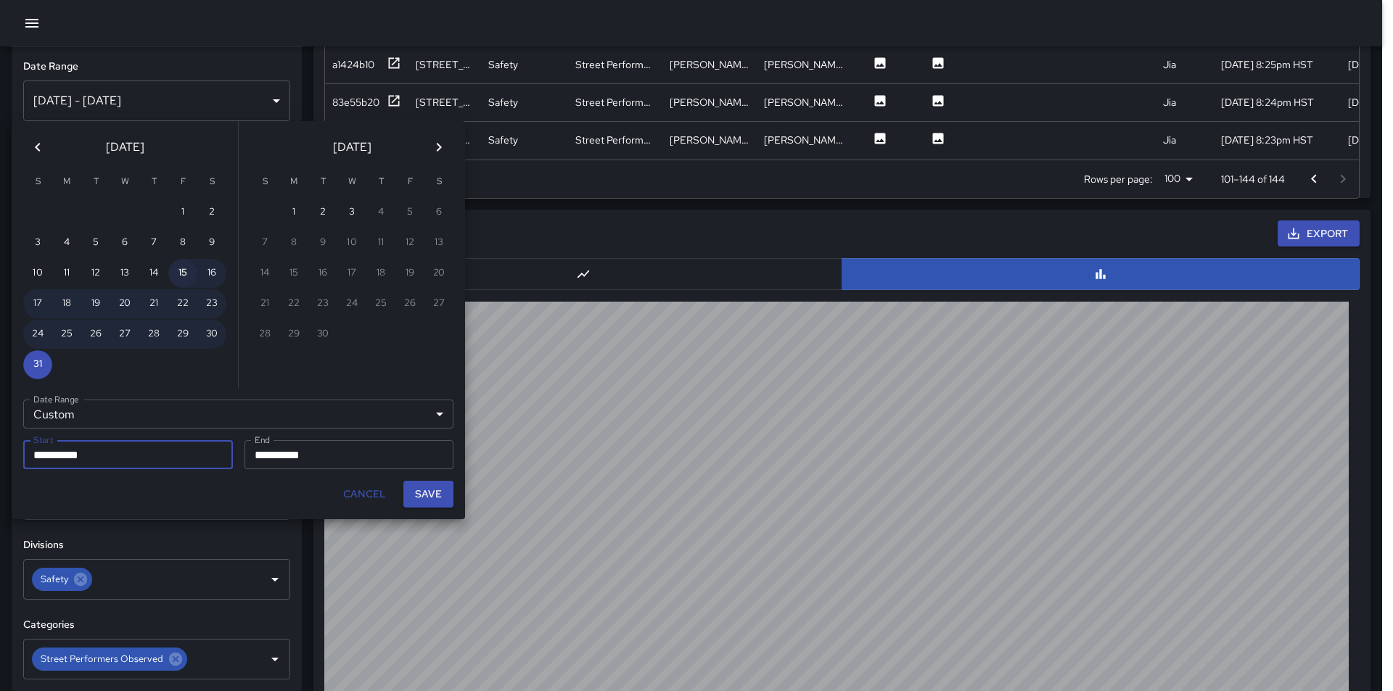
click at [181, 280] on button "15" at bounding box center [182, 273] width 29 height 29
click at [38, 367] on button "31" at bounding box center [37, 364] width 29 height 29
click at [43, 370] on button "31" at bounding box center [37, 364] width 29 height 29
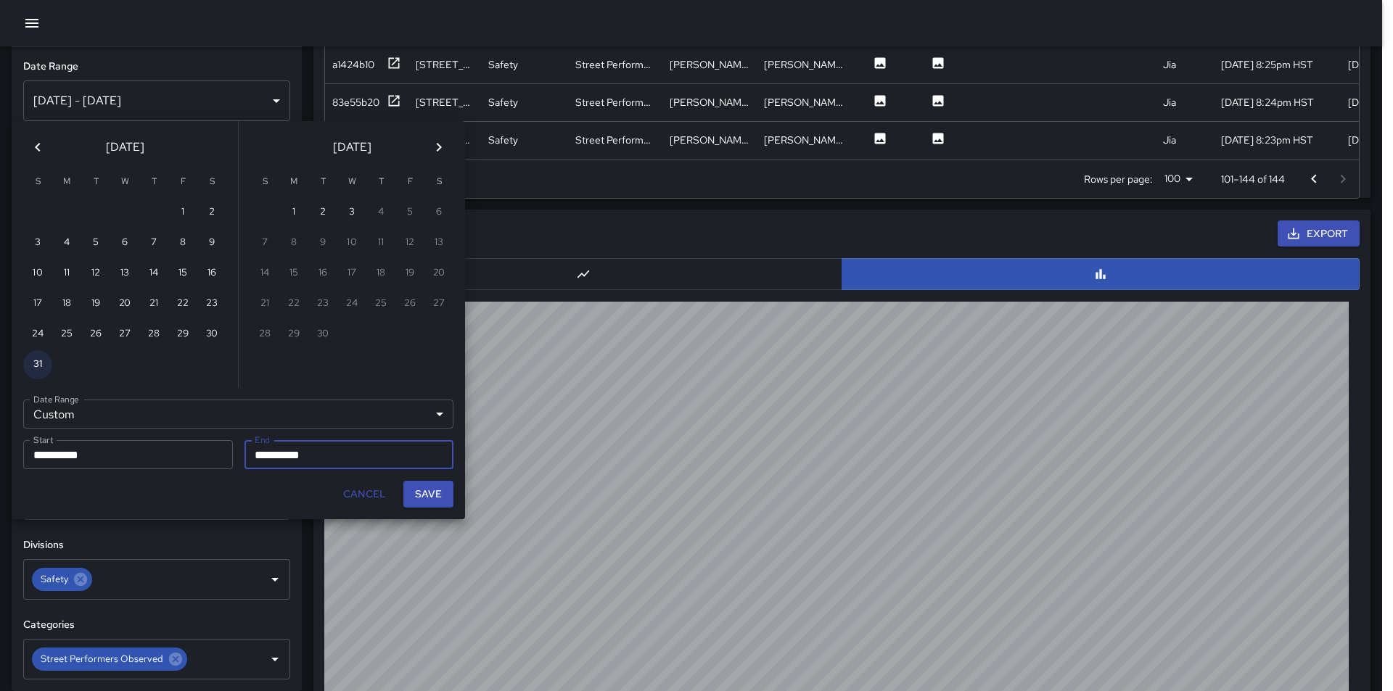
click at [43, 370] on button "31" at bounding box center [37, 364] width 29 height 29
click at [78, 454] on input "**********" at bounding box center [122, 454] width 199 height 29
click at [180, 273] on button "15" at bounding box center [182, 273] width 29 height 29
type input "**********"
click at [304, 461] on input "**********" at bounding box center [343, 454] width 199 height 29
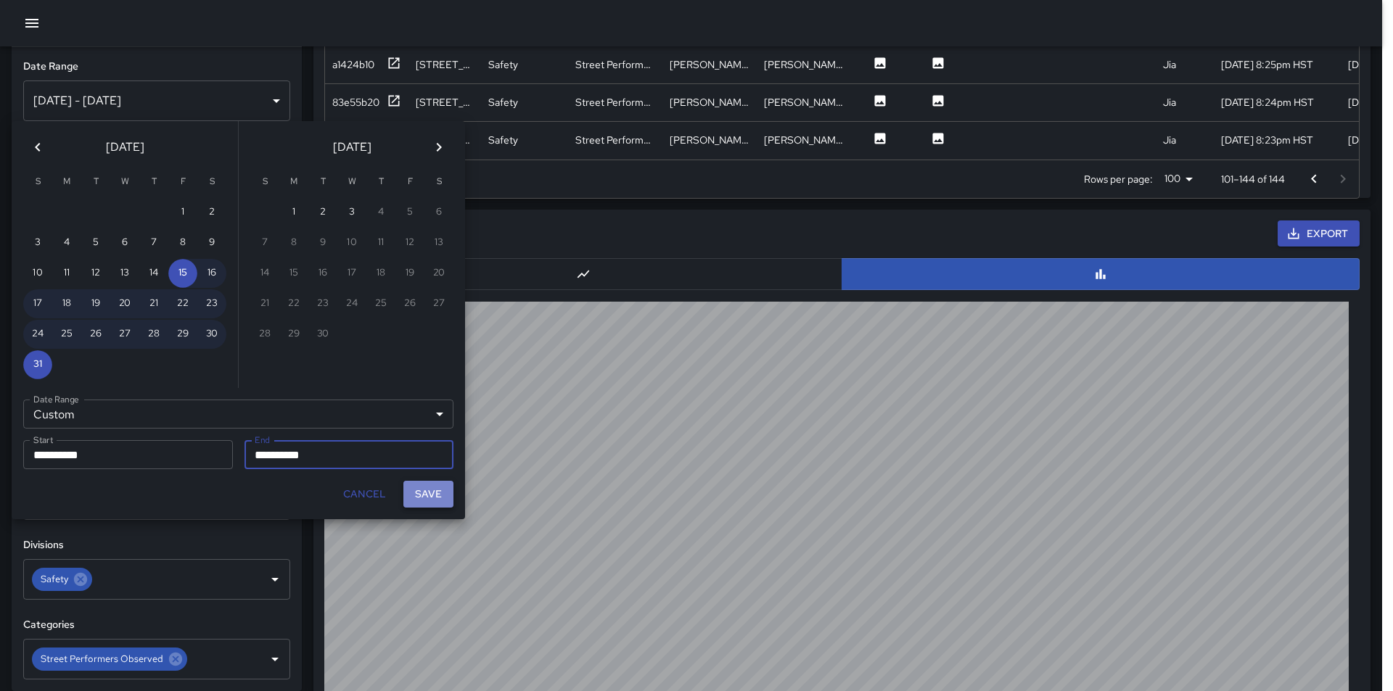
click at [433, 498] on button "Save" at bounding box center [428, 494] width 50 height 27
type input "**********"
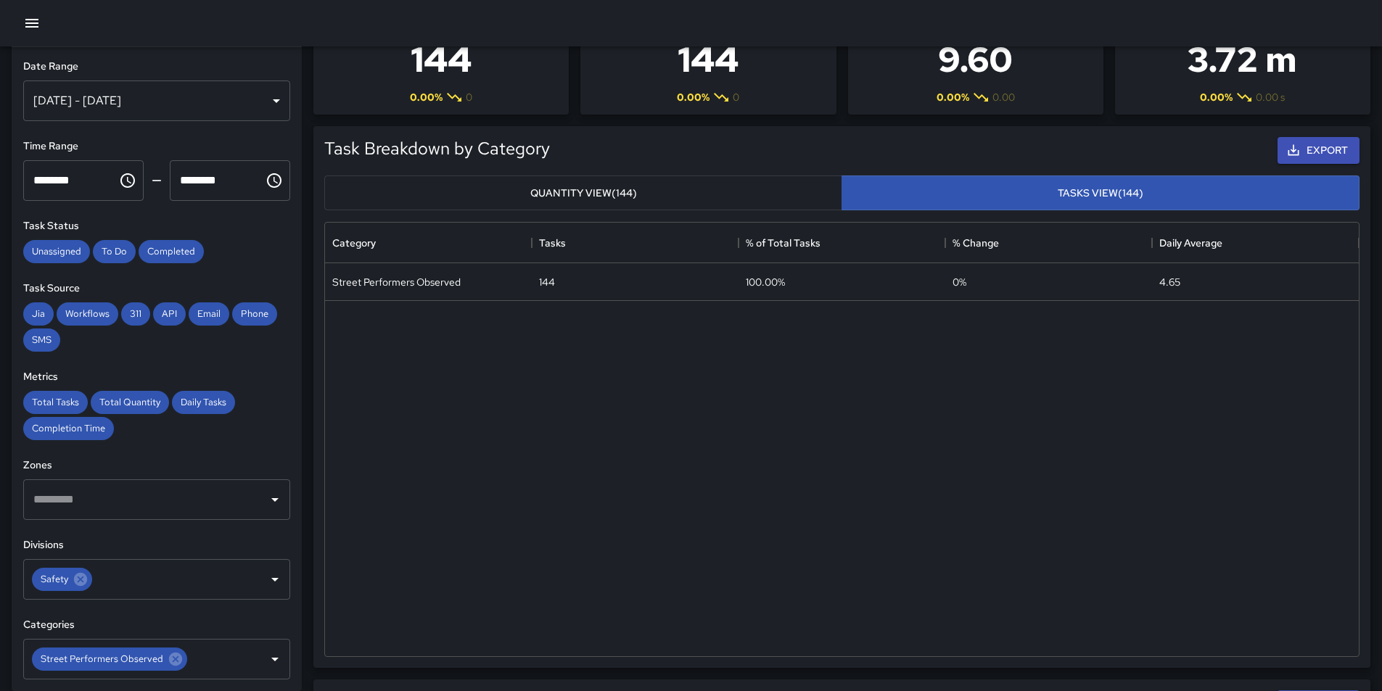
scroll to position [0, 0]
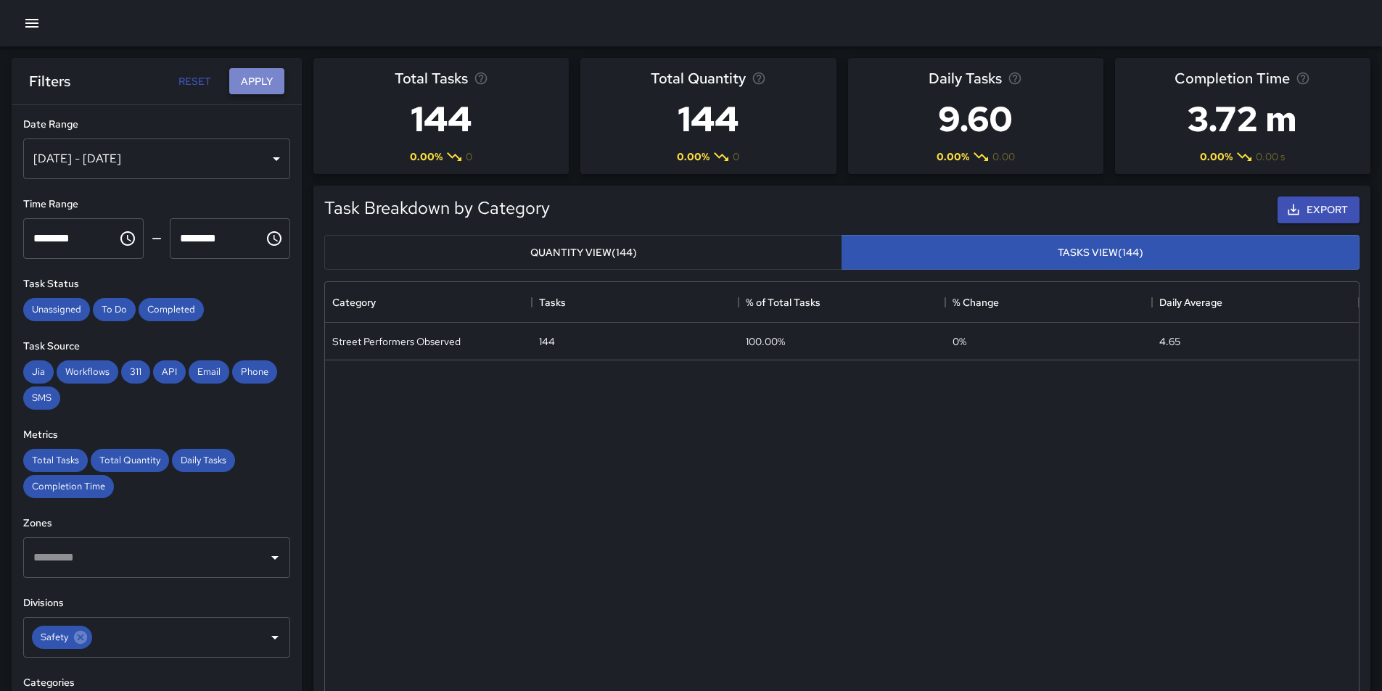
click at [260, 78] on button "Apply" at bounding box center [256, 81] width 55 height 27
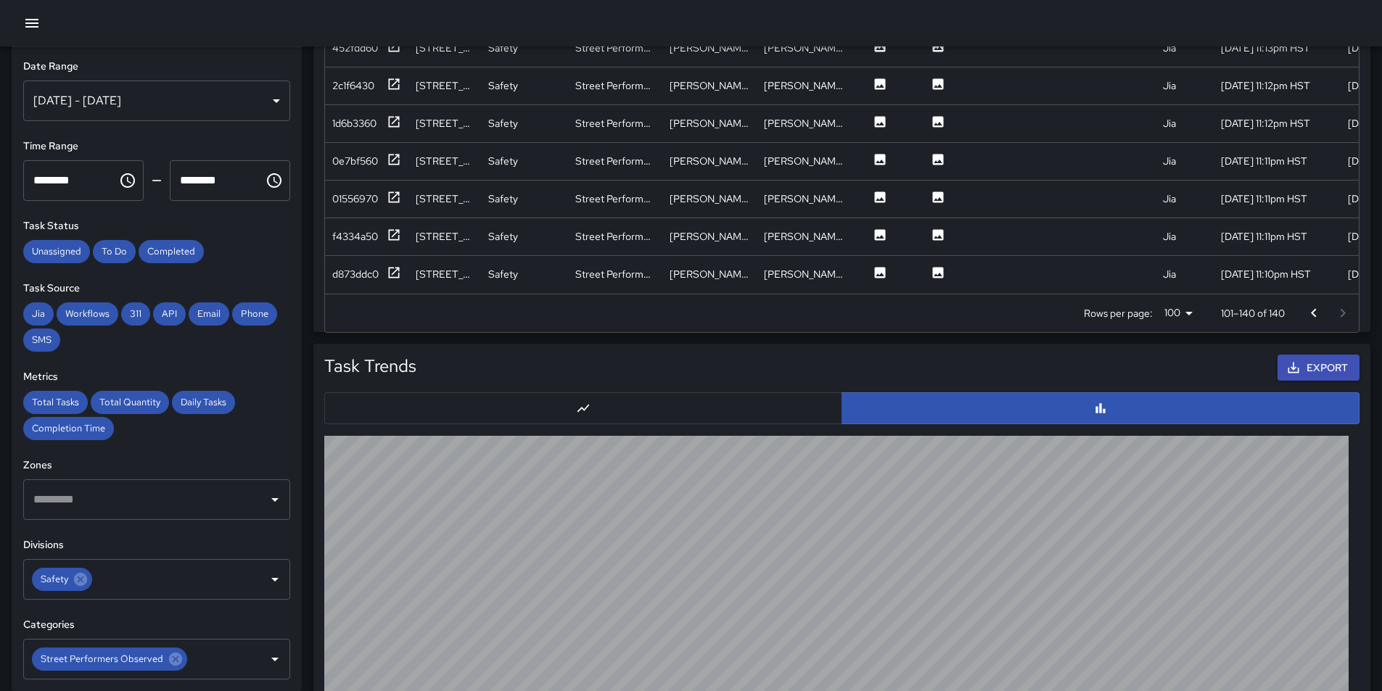
scroll to position [1109, 0]
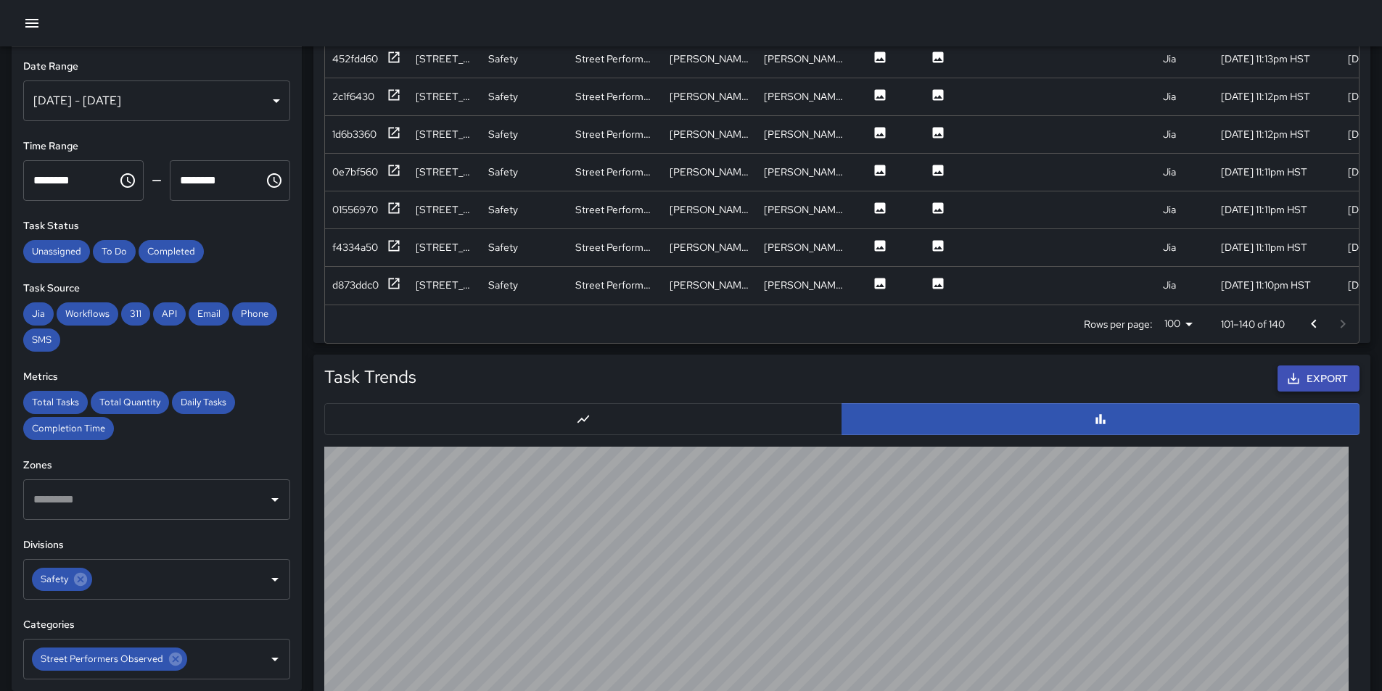
click at [1304, 379] on button "Export" at bounding box center [1318, 379] width 82 height 27
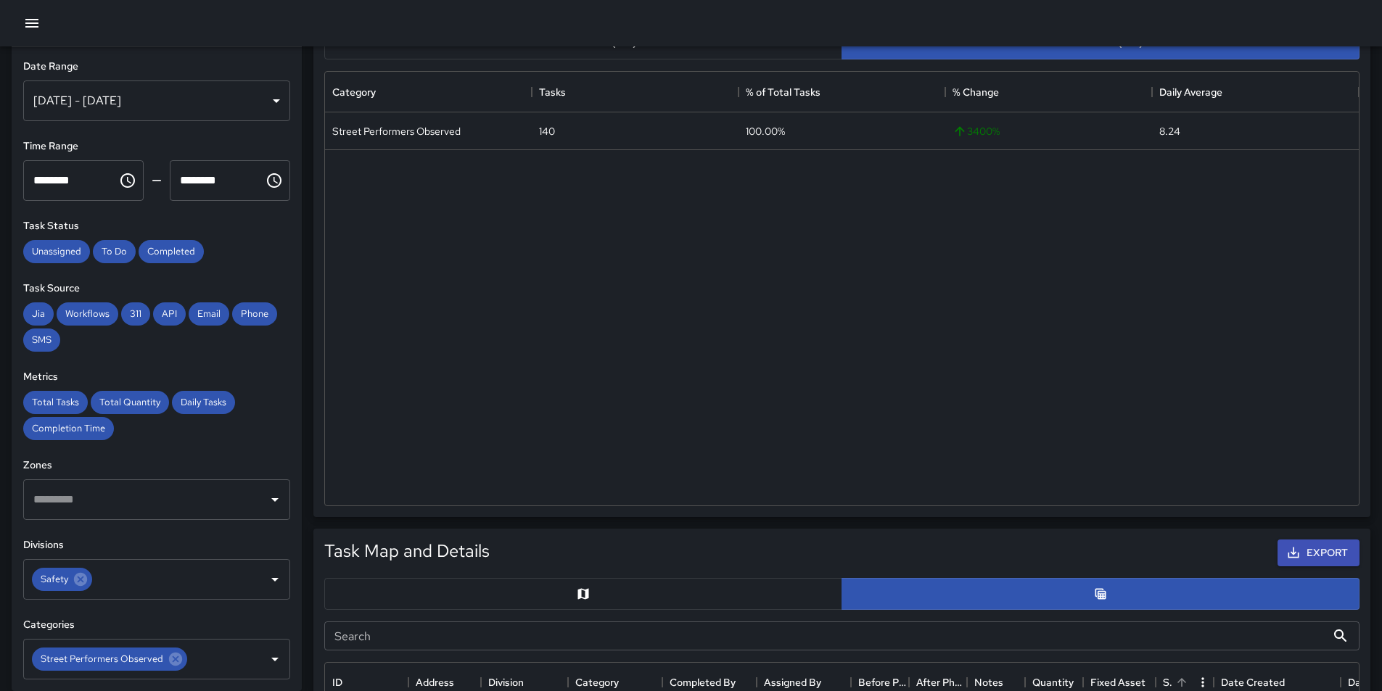
scroll to position [0, 0]
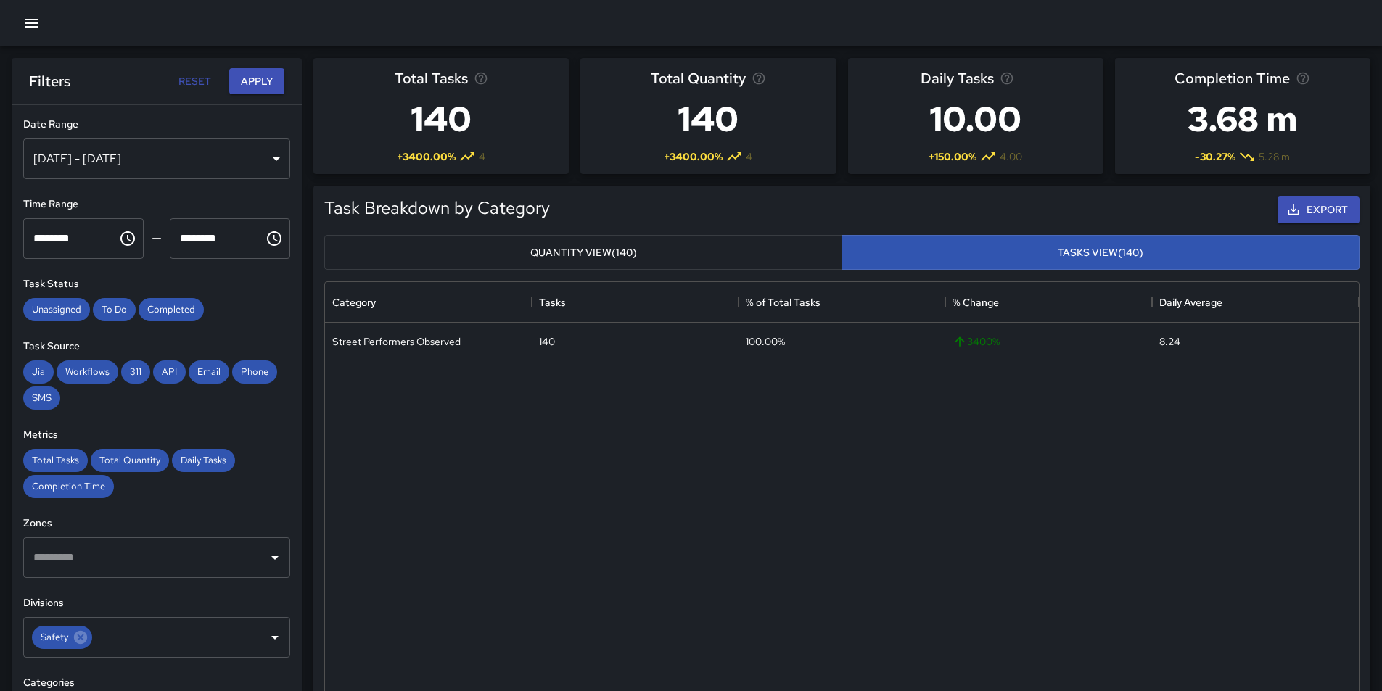
click at [638, 251] on button "Quantity View (140)" at bounding box center [583, 253] width 518 height 36
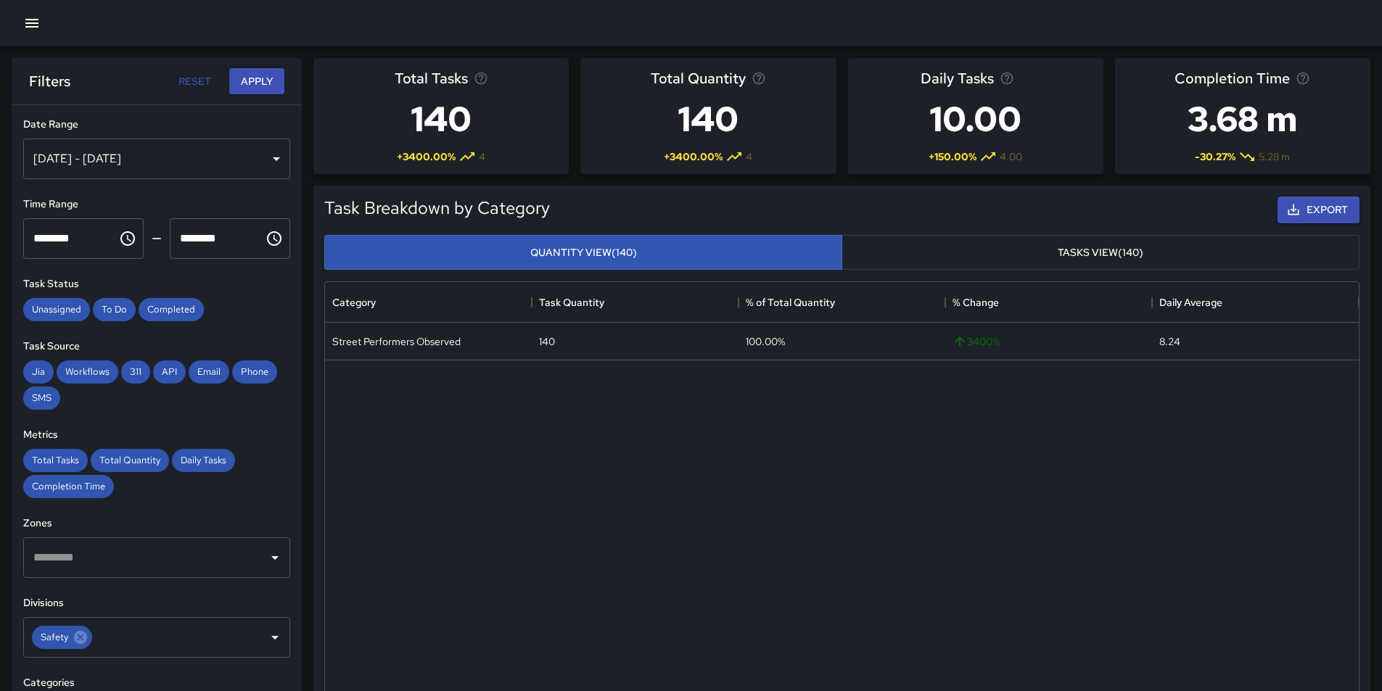
click at [1103, 247] on button "Tasks View (140)" at bounding box center [1100, 253] width 518 height 36
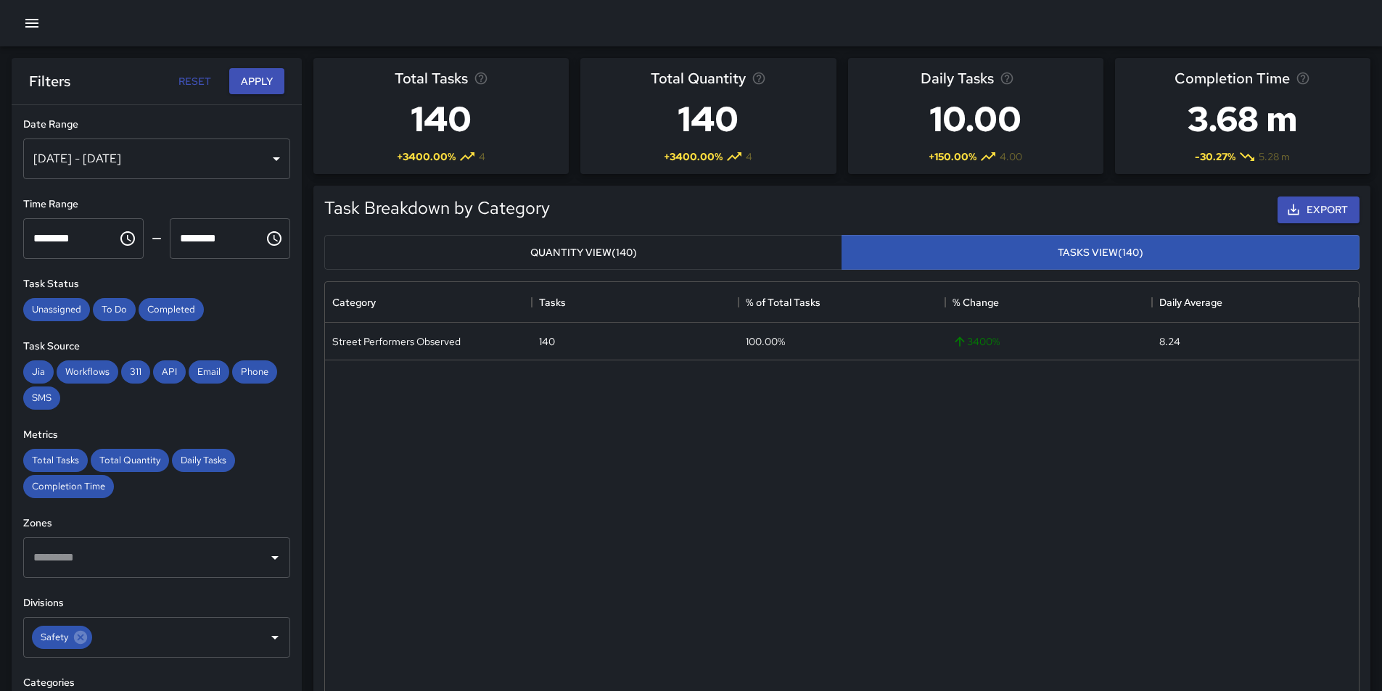
click at [600, 251] on button "Quantity View (140)" at bounding box center [583, 253] width 518 height 36
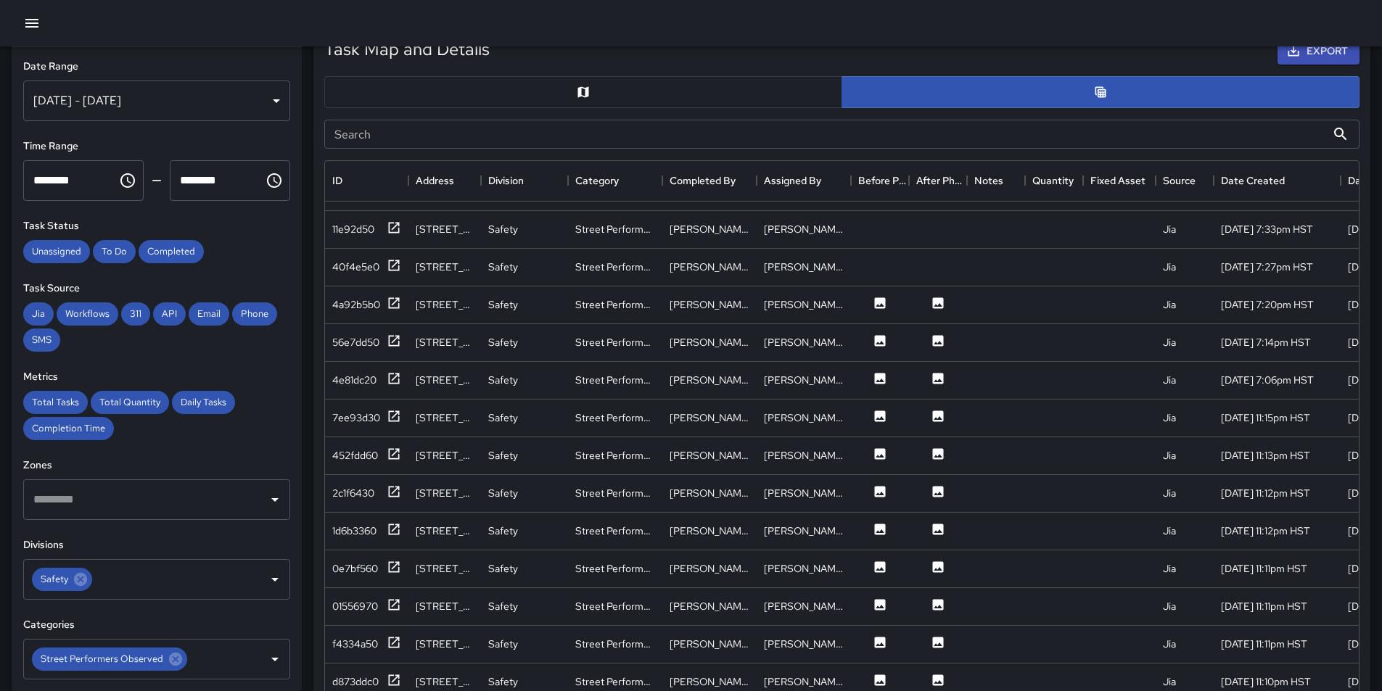
scroll to position [798, 0]
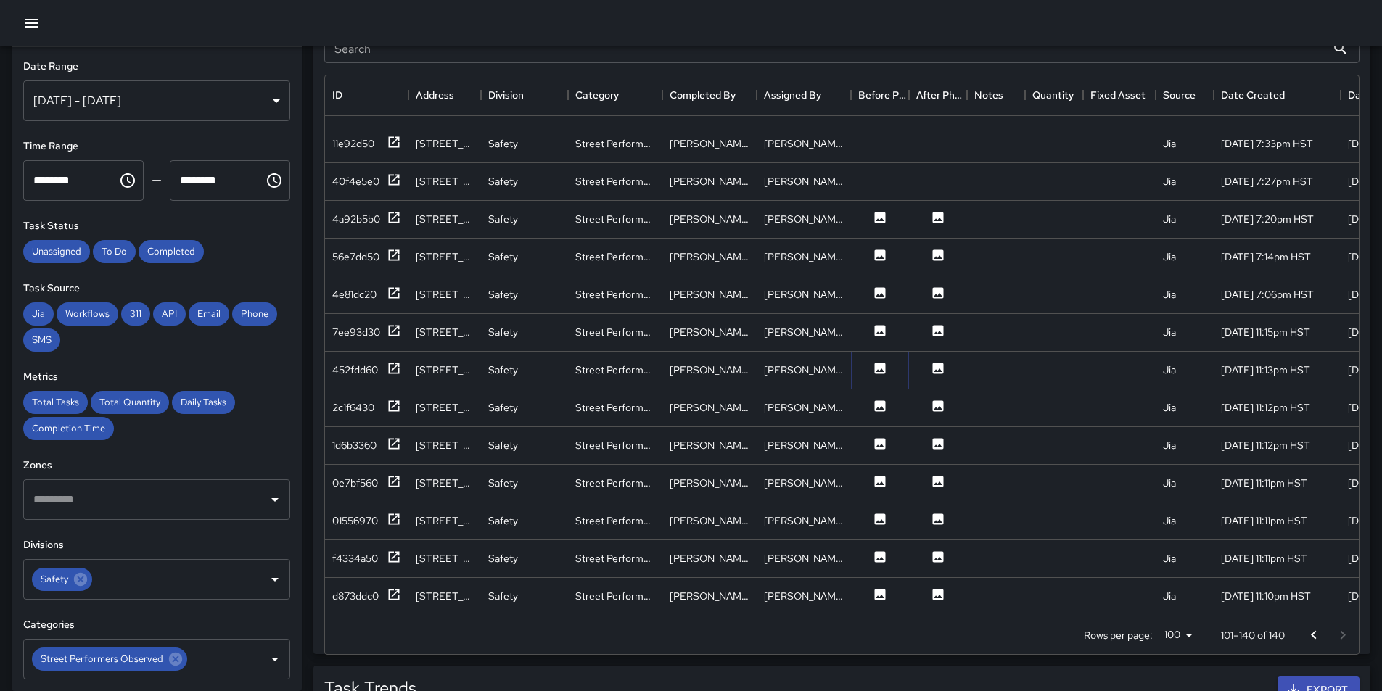
click at [875, 363] on icon at bounding box center [880, 368] width 11 height 11
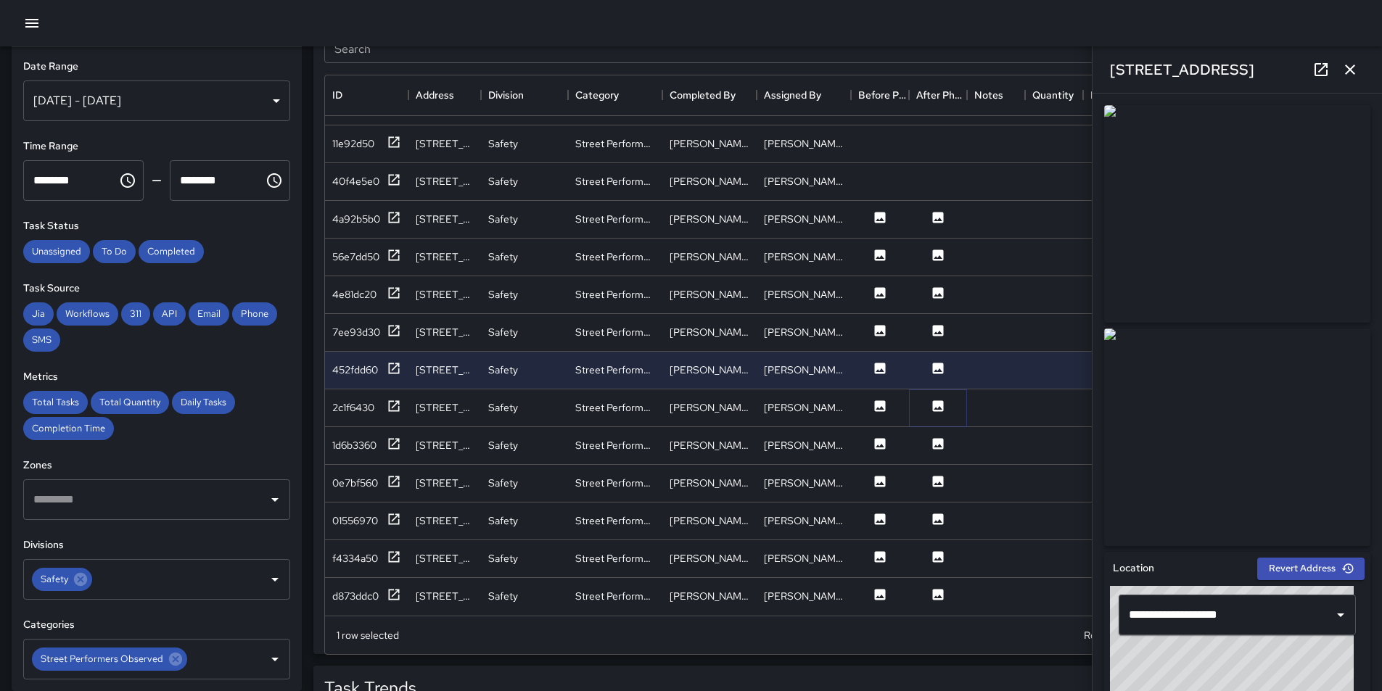
click at [934, 400] on icon at bounding box center [938, 405] width 11 height 11
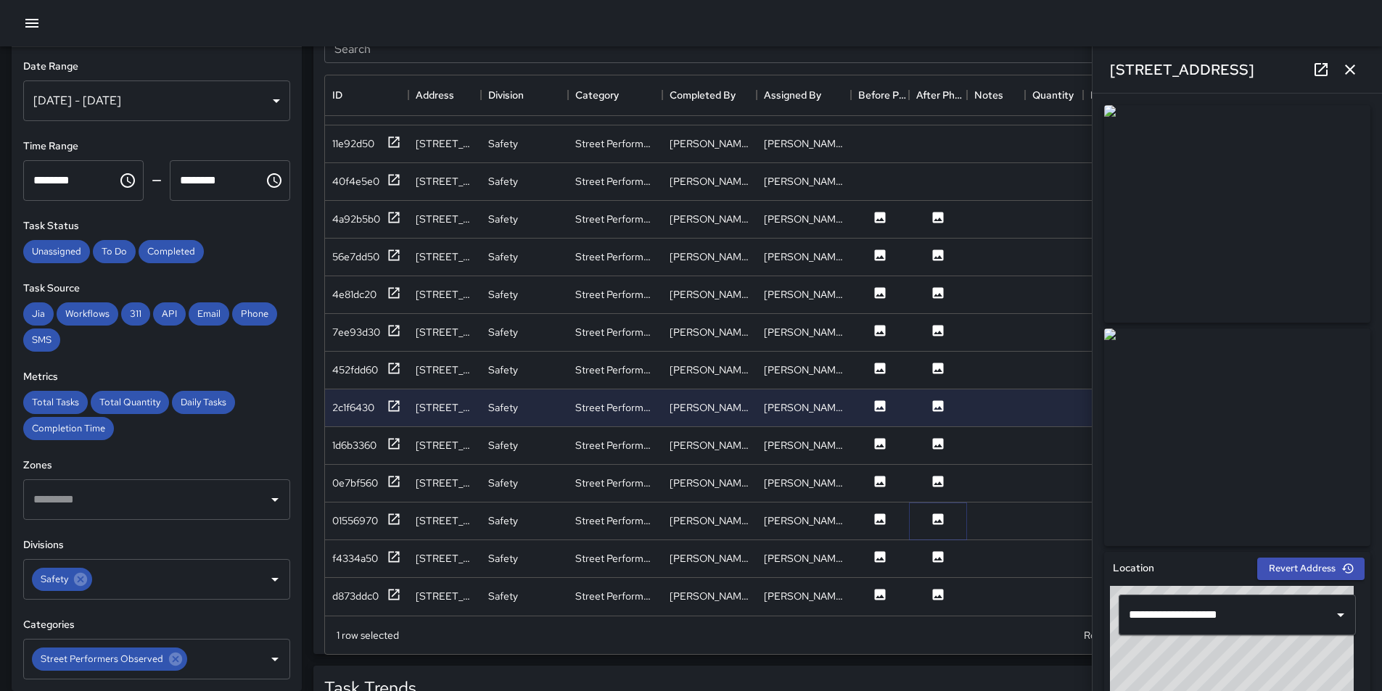
click at [942, 514] on icon at bounding box center [938, 519] width 11 height 11
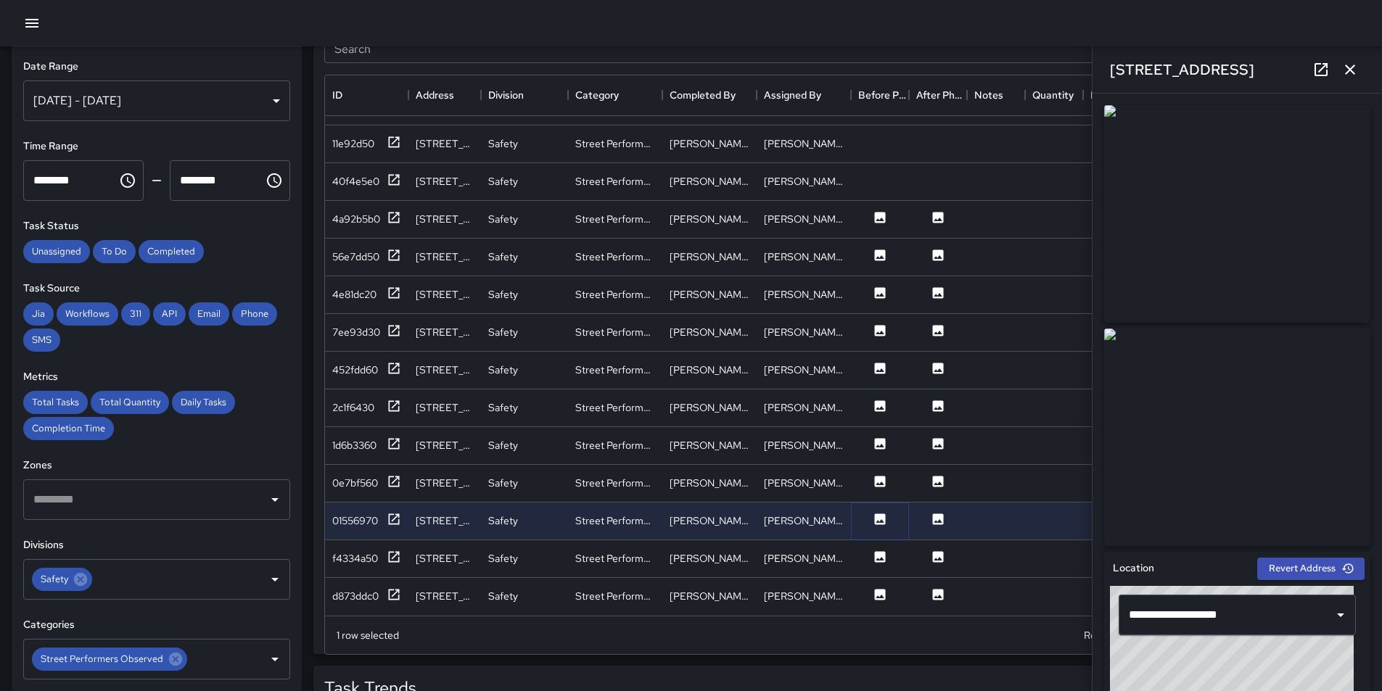
click at [885, 514] on icon at bounding box center [880, 519] width 11 height 11
click at [877, 551] on icon at bounding box center [880, 556] width 11 height 11
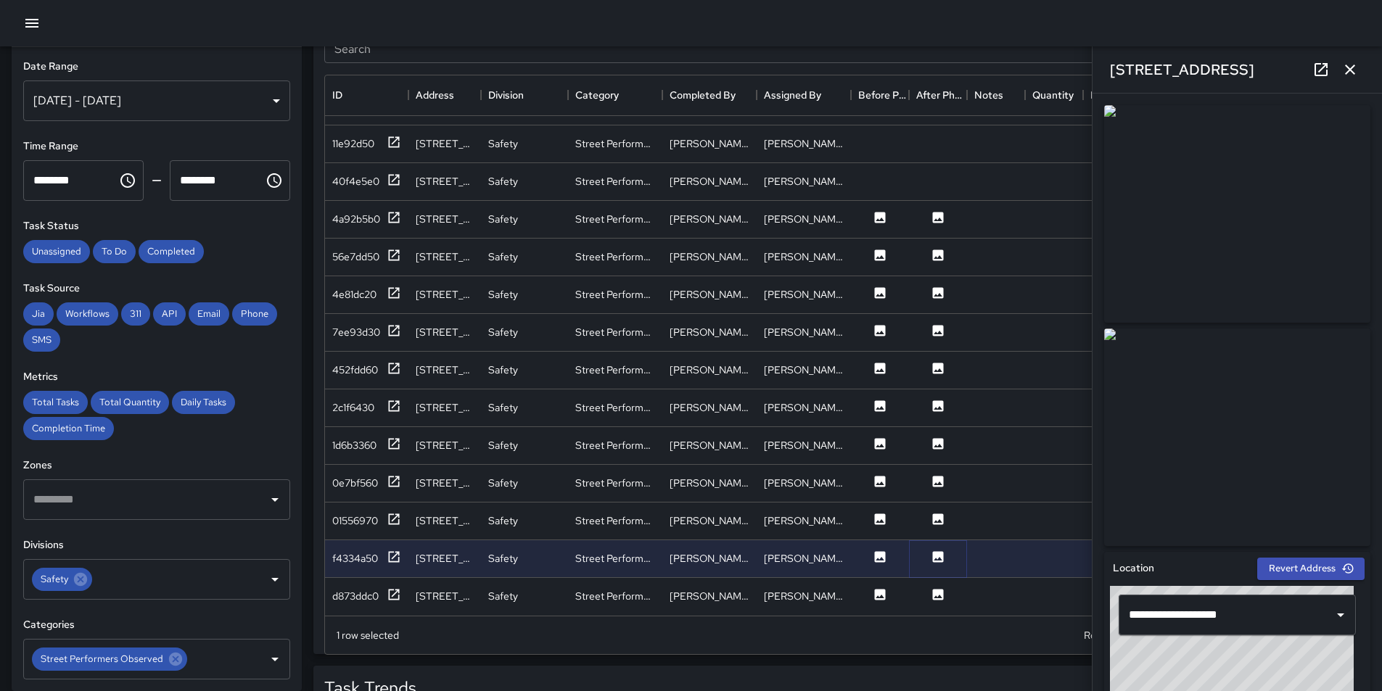
click at [941, 551] on icon at bounding box center [938, 556] width 11 height 11
click at [936, 589] on icon at bounding box center [938, 594] width 11 height 11
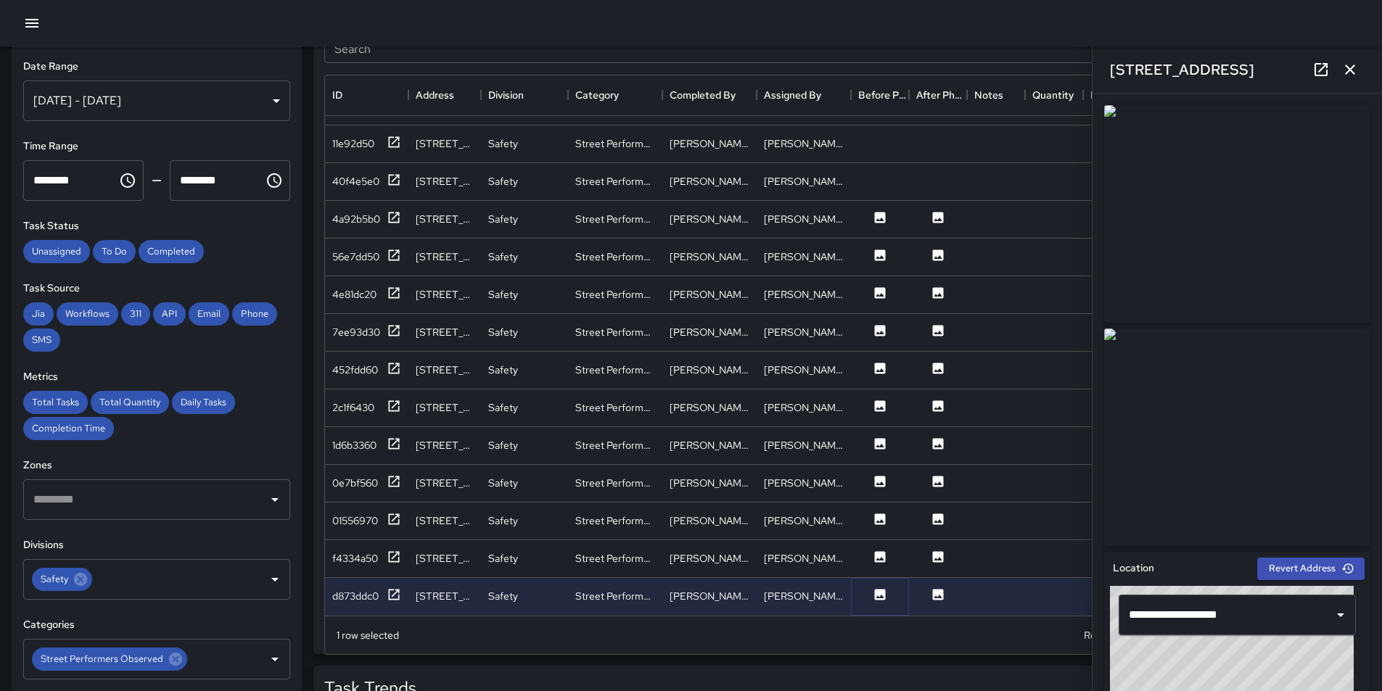
click at [885, 589] on icon at bounding box center [880, 594] width 11 height 11
click at [1145, 226] on img at bounding box center [1237, 214] width 266 height 218
click at [943, 212] on icon at bounding box center [938, 217] width 11 height 11
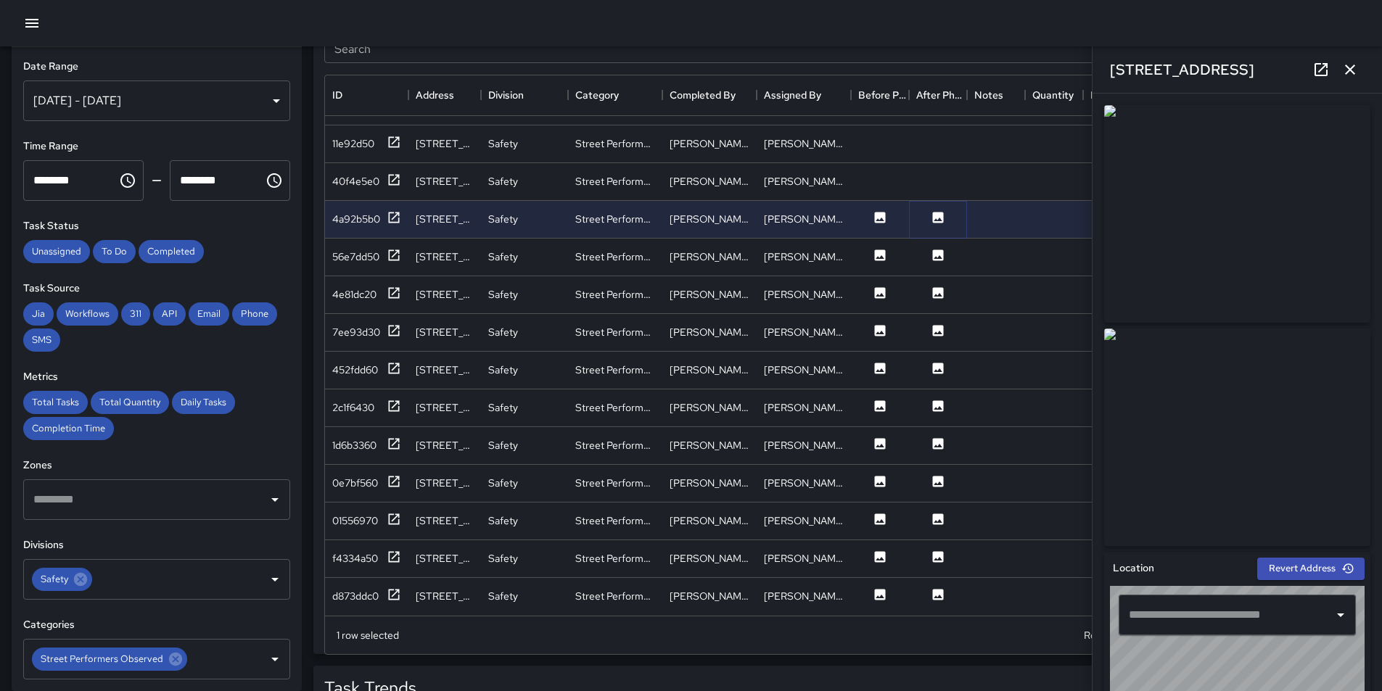
type input "**********"
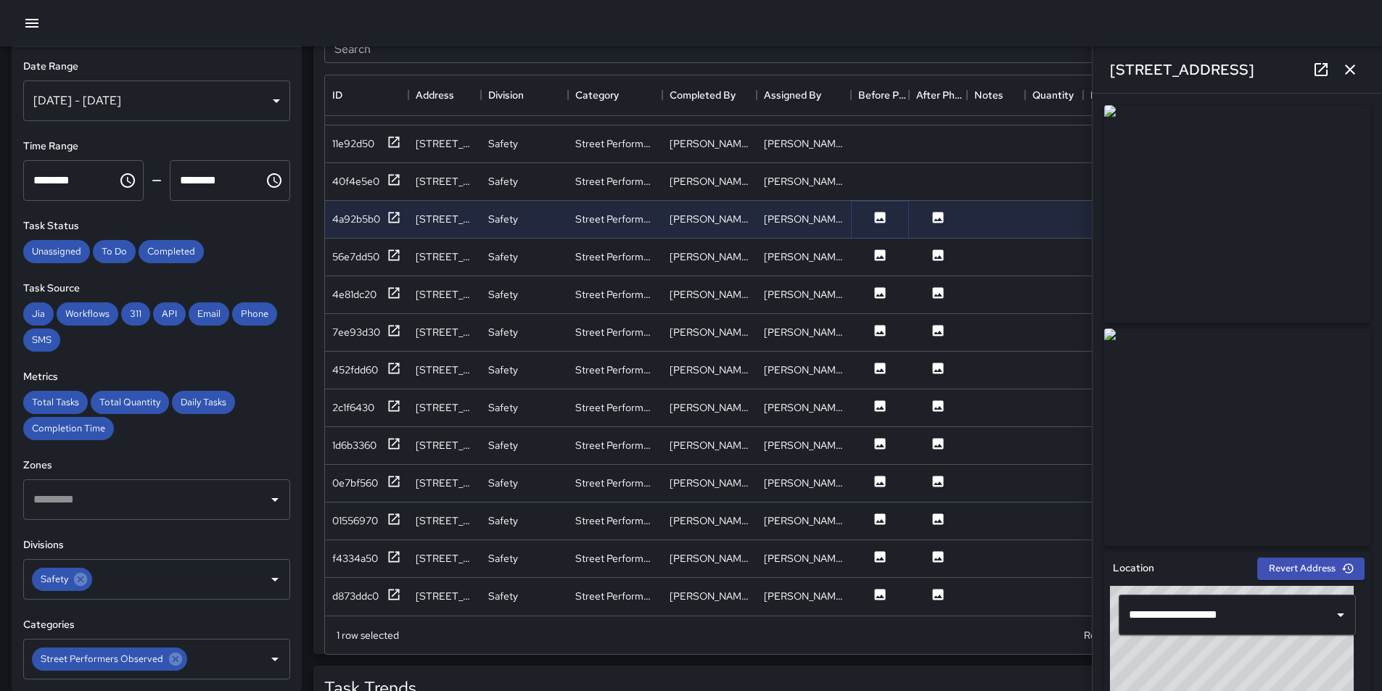
click at [873, 210] on icon at bounding box center [880, 217] width 15 height 15
click at [934, 250] on icon at bounding box center [938, 255] width 11 height 11
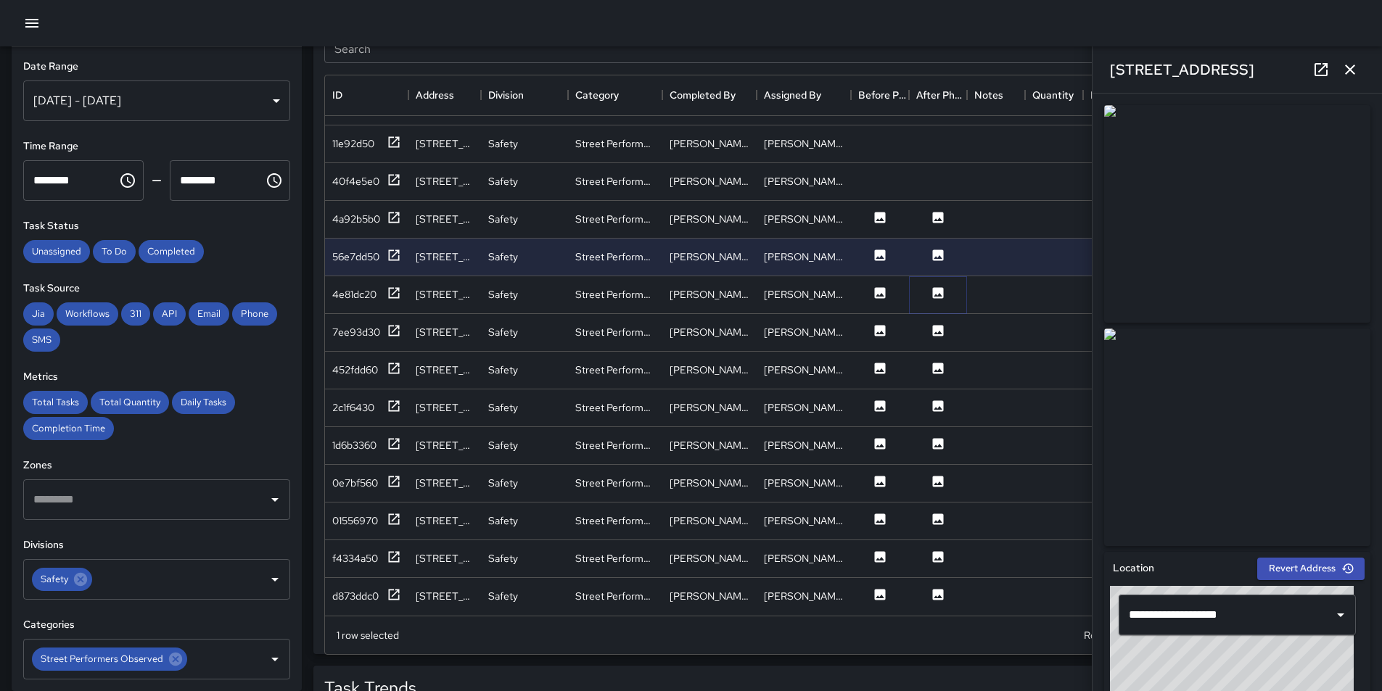
click at [938, 286] on icon at bounding box center [938, 293] width 15 height 15
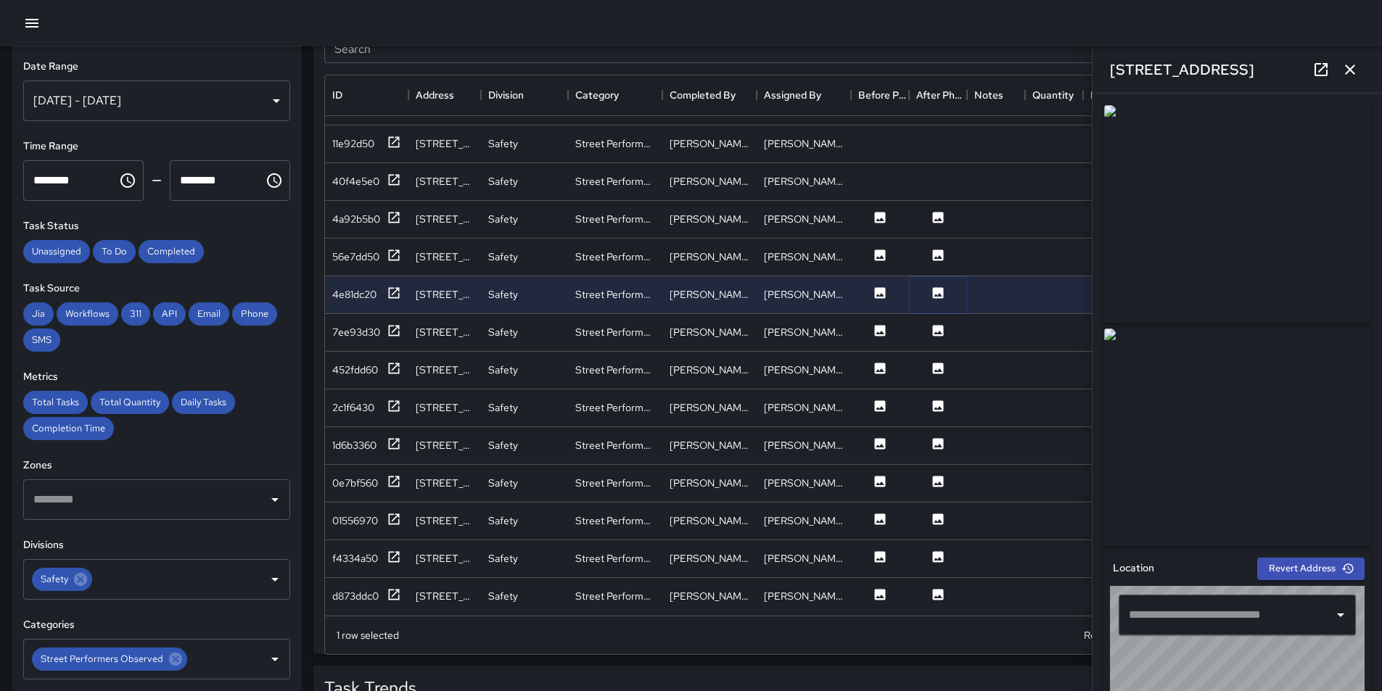
type input "**********"
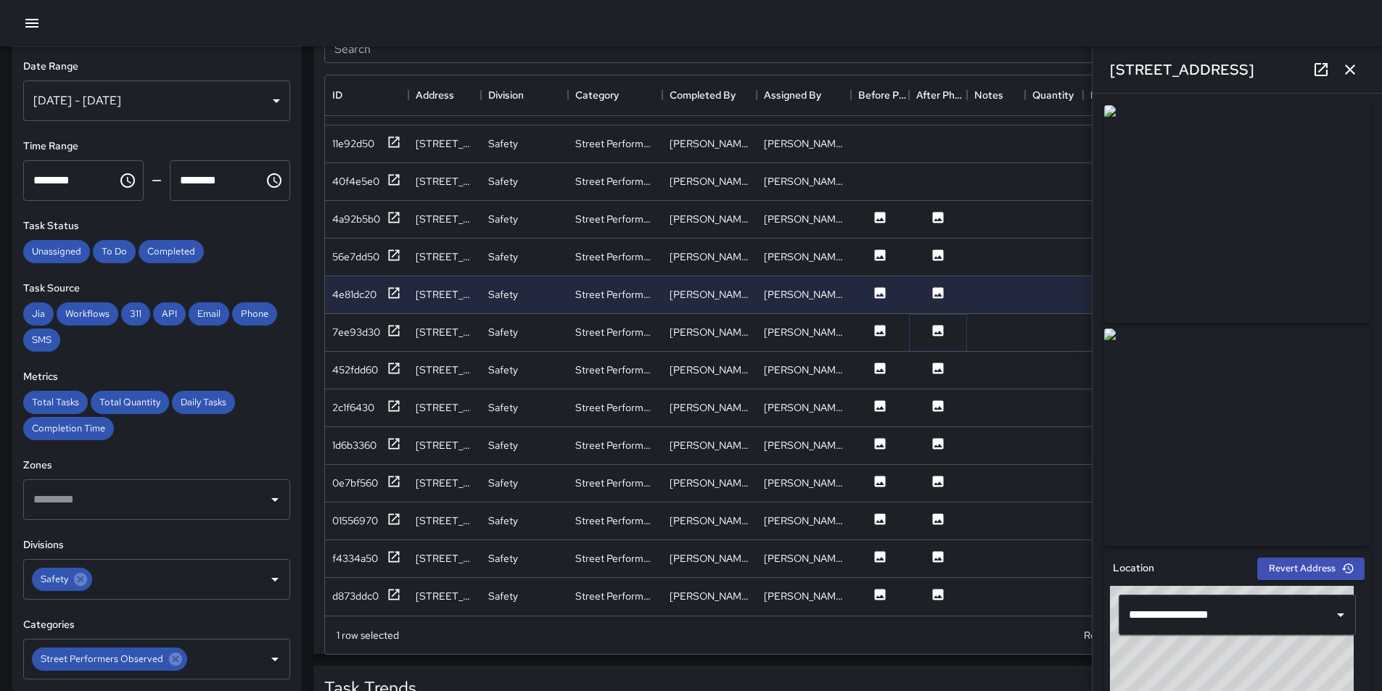
click at [938, 324] on icon at bounding box center [938, 331] width 15 height 15
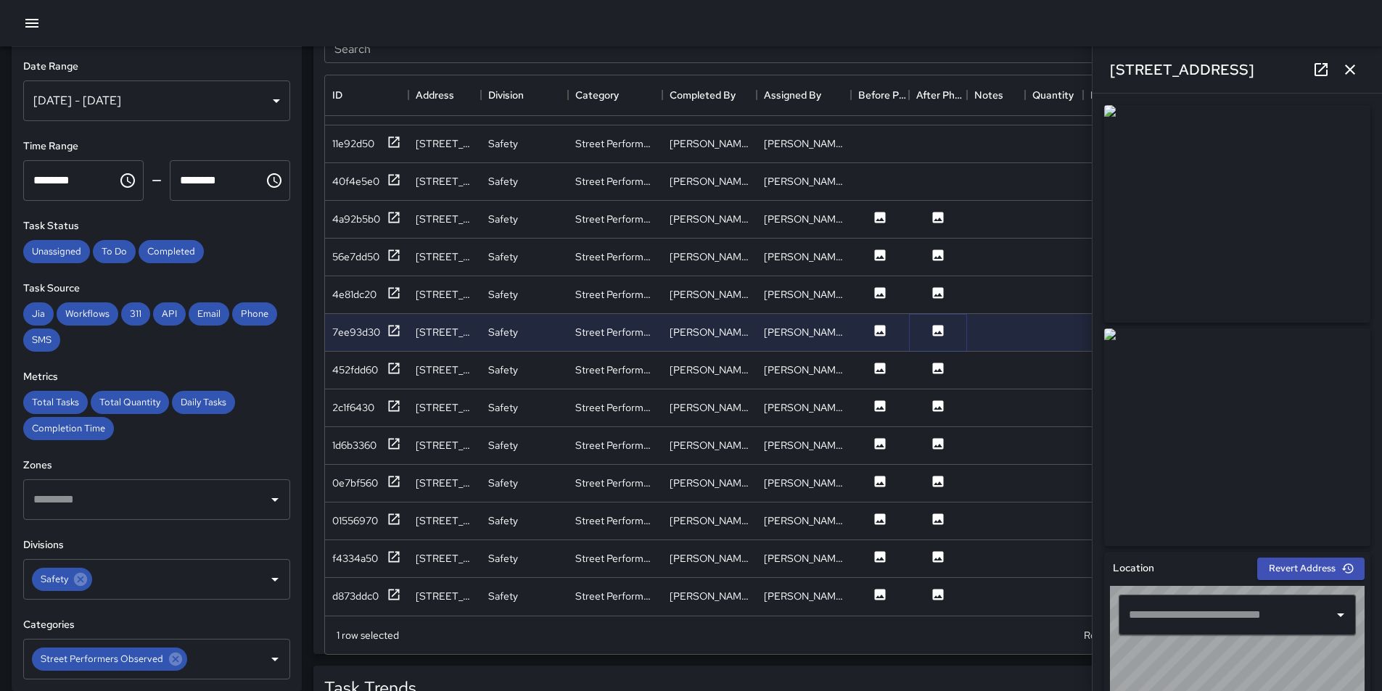
type input "**********"
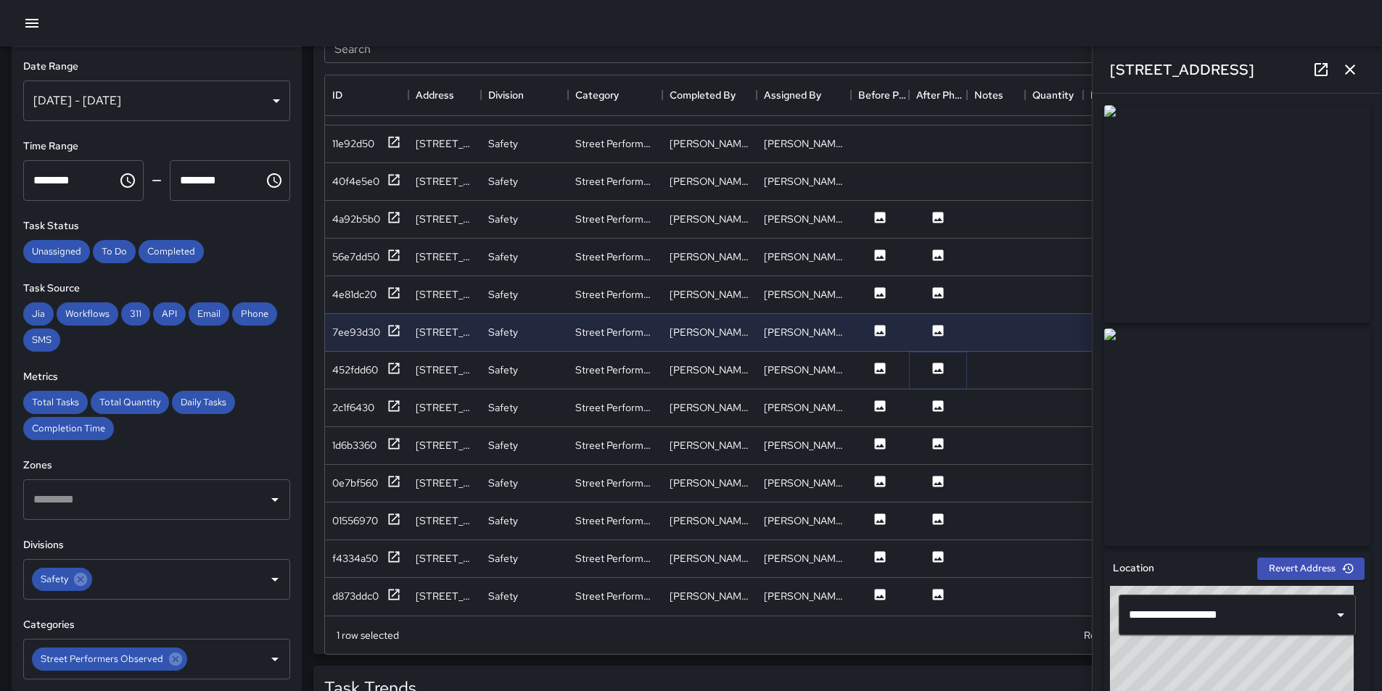
click at [941, 363] on icon at bounding box center [938, 368] width 11 height 11
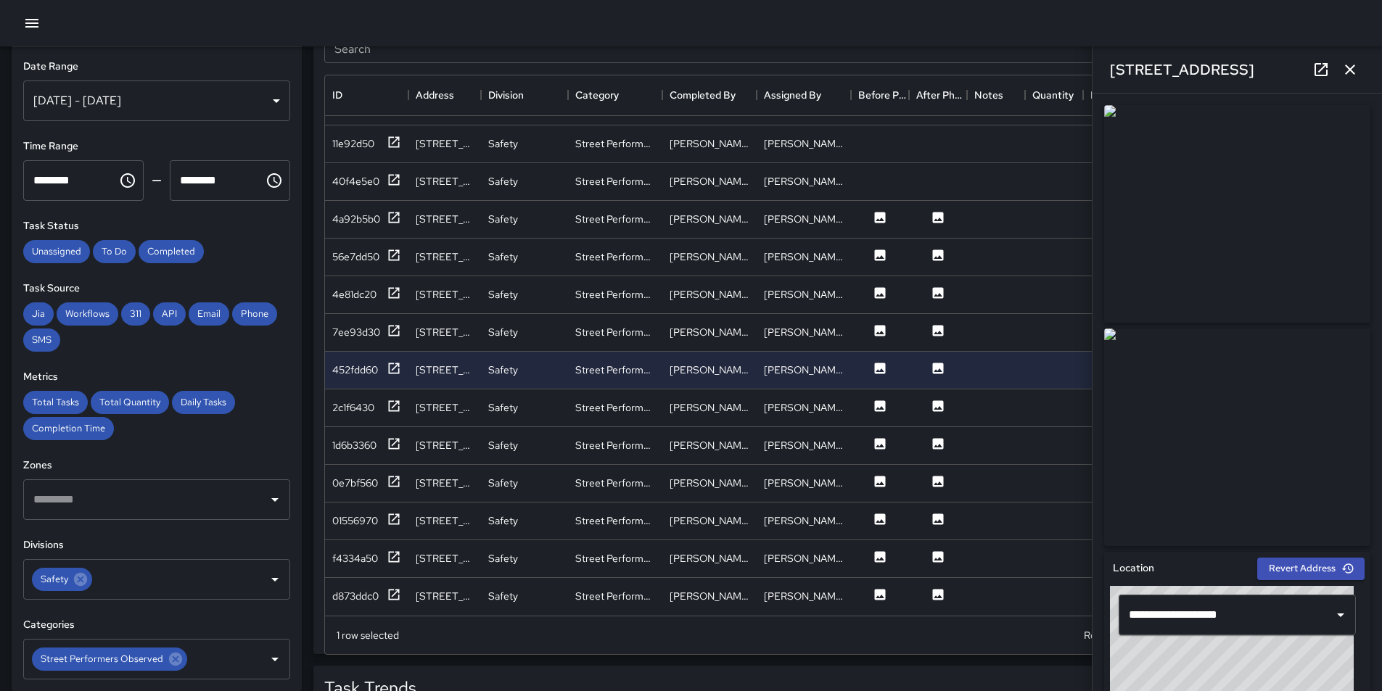
click at [1309, 217] on img at bounding box center [1237, 214] width 266 height 218
click at [943, 361] on icon at bounding box center [938, 368] width 15 height 15
click at [940, 400] on icon at bounding box center [938, 405] width 11 height 11
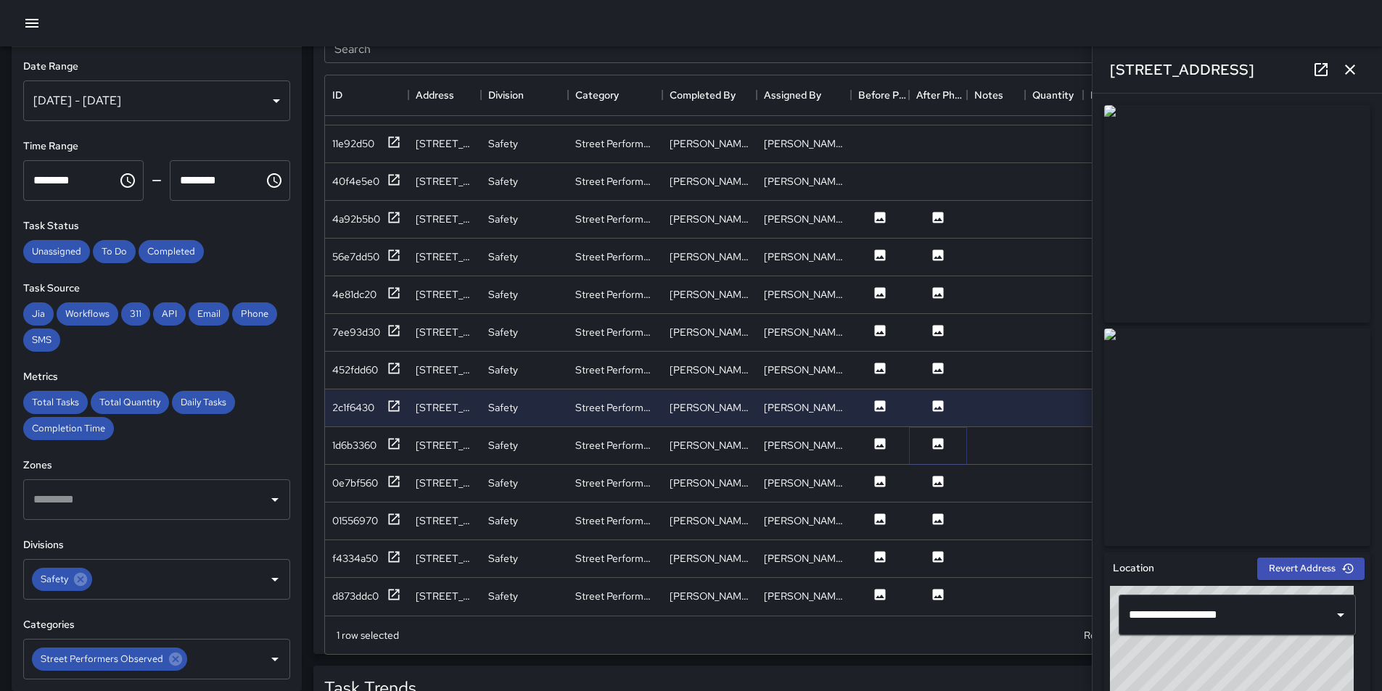
click at [939, 437] on icon at bounding box center [938, 444] width 15 height 15
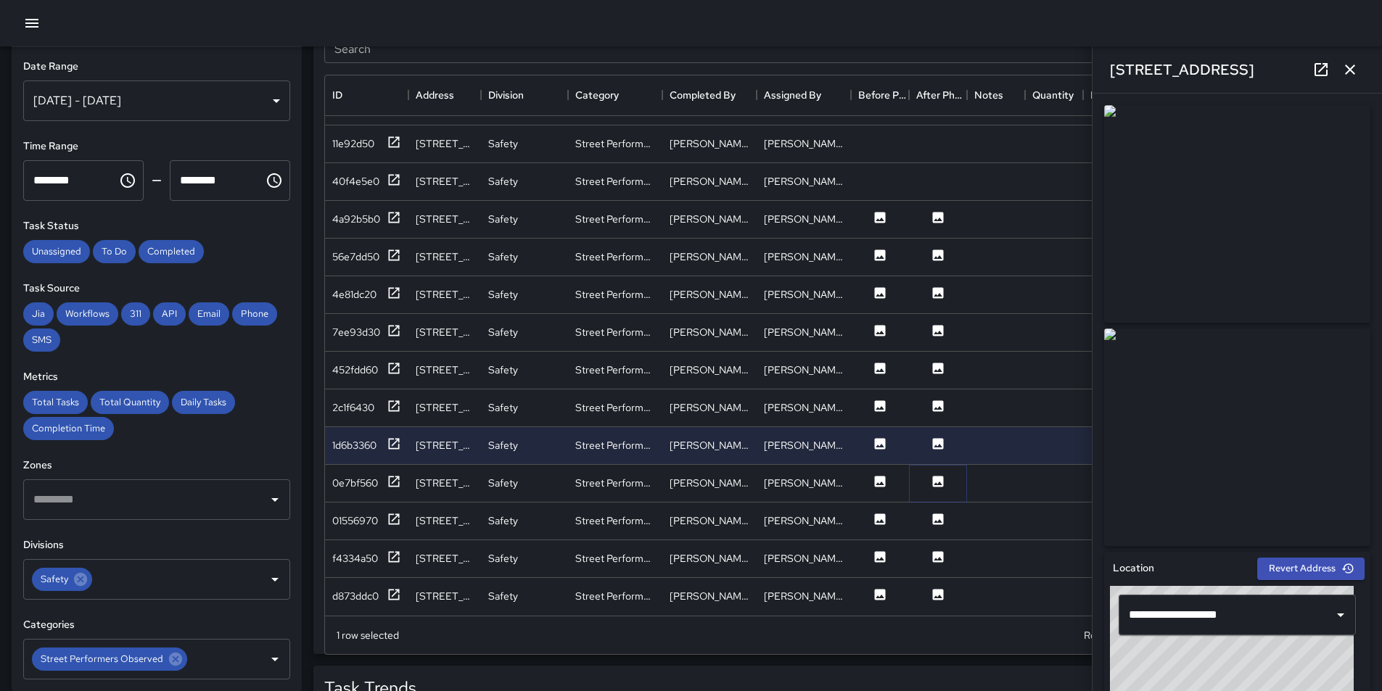
click at [932, 474] on icon at bounding box center [938, 481] width 15 height 15
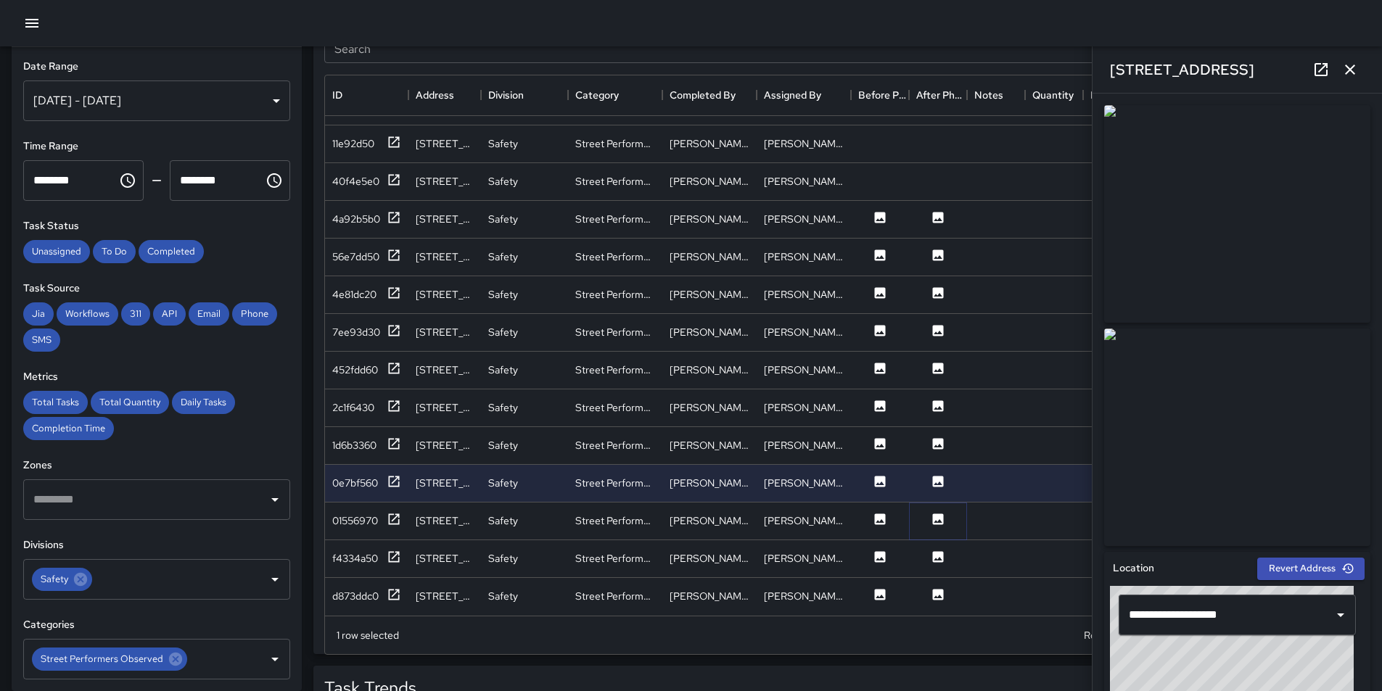
click at [936, 514] on icon at bounding box center [938, 519] width 11 height 11
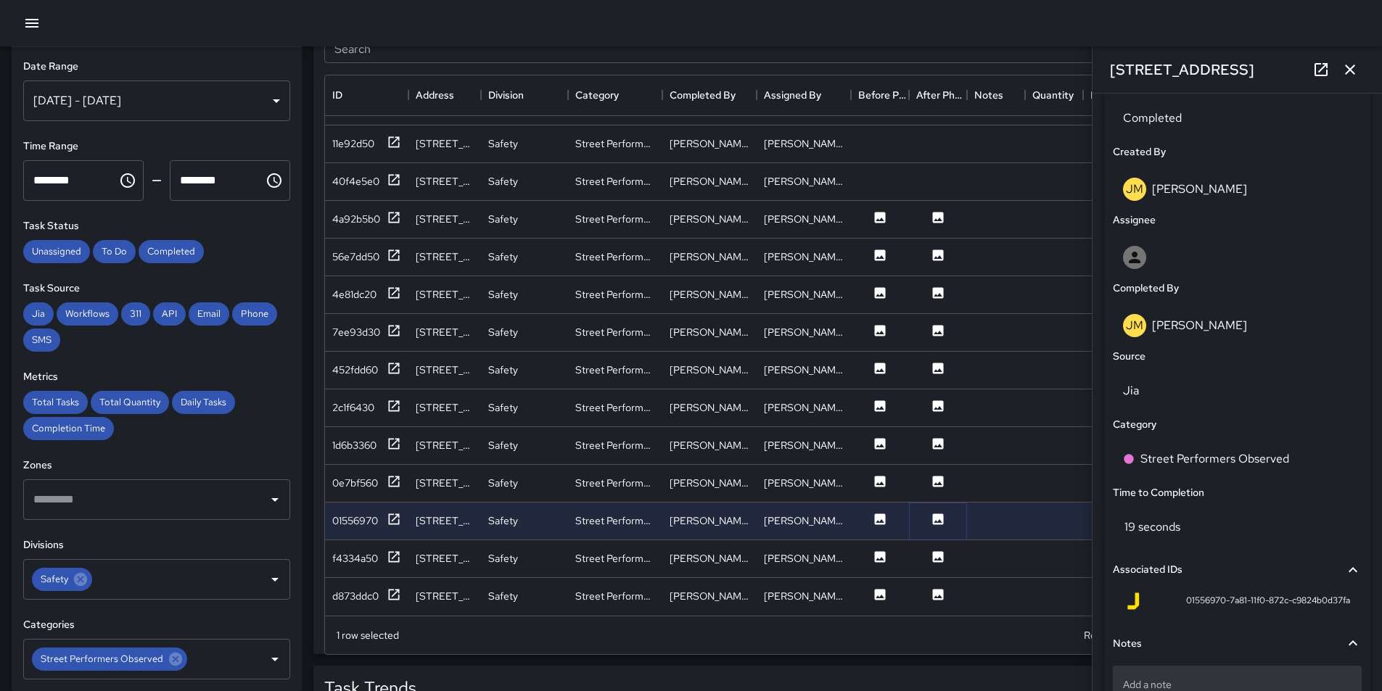
scroll to position [664, 0]
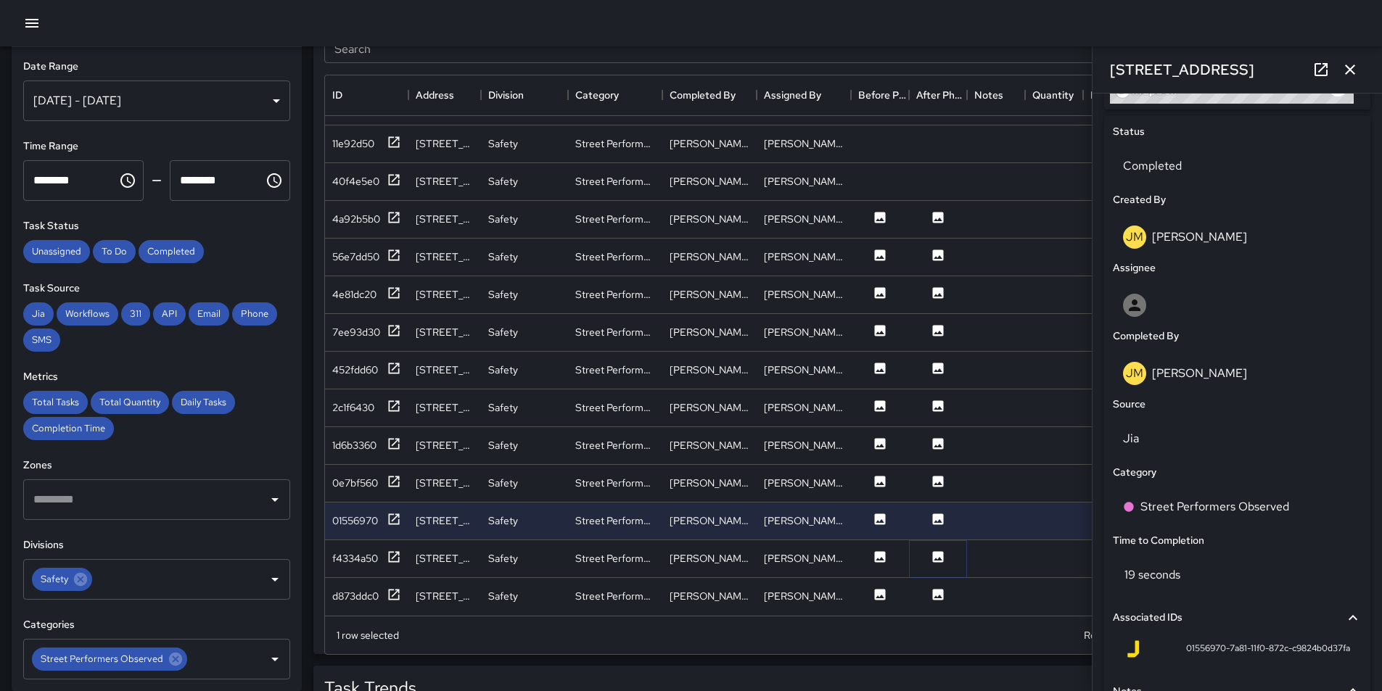
click at [942, 550] on icon at bounding box center [938, 557] width 15 height 15
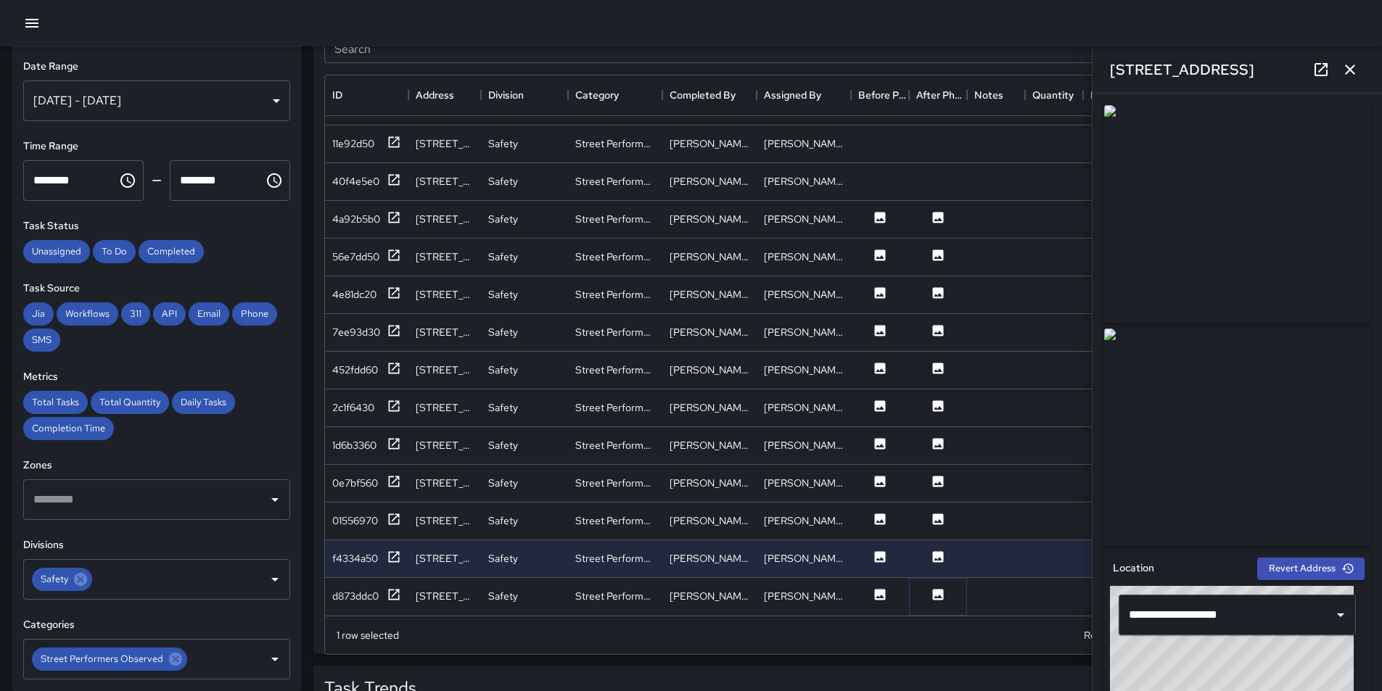
click at [939, 589] on icon at bounding box center [938, 594] width 11 height 11
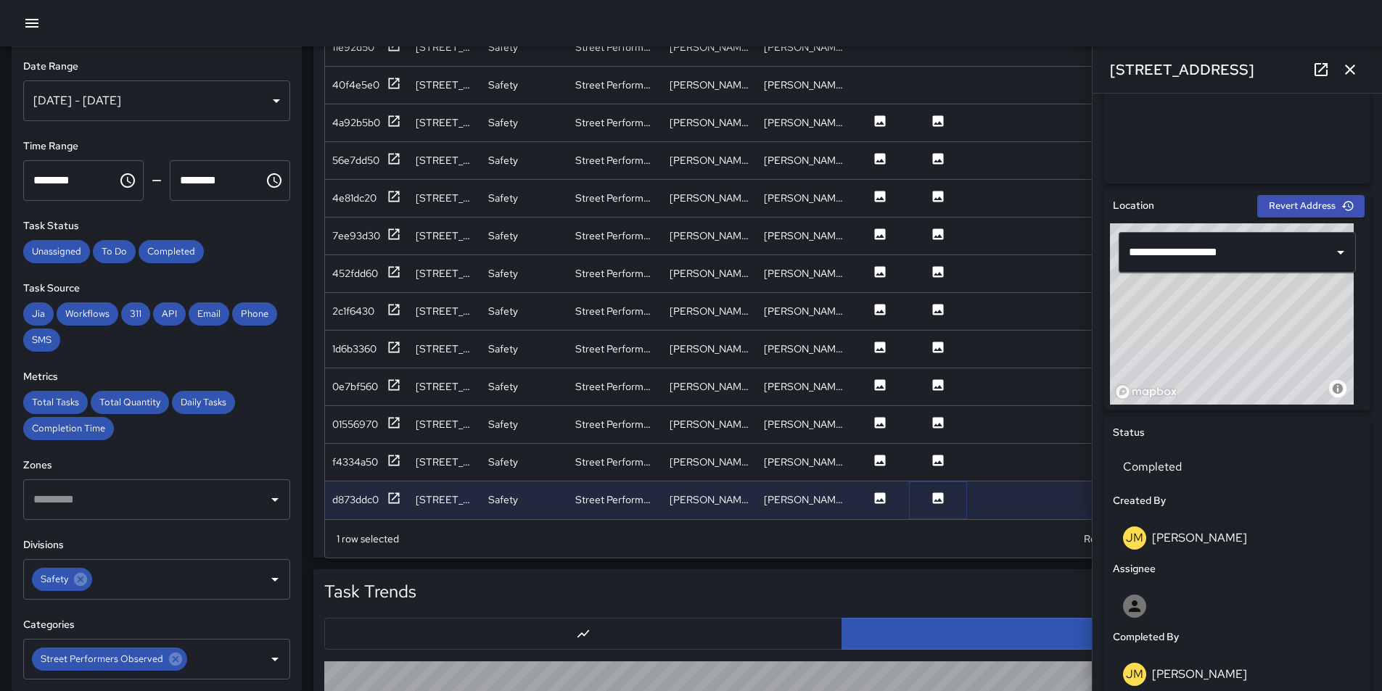
scroll to position [1161, 0]
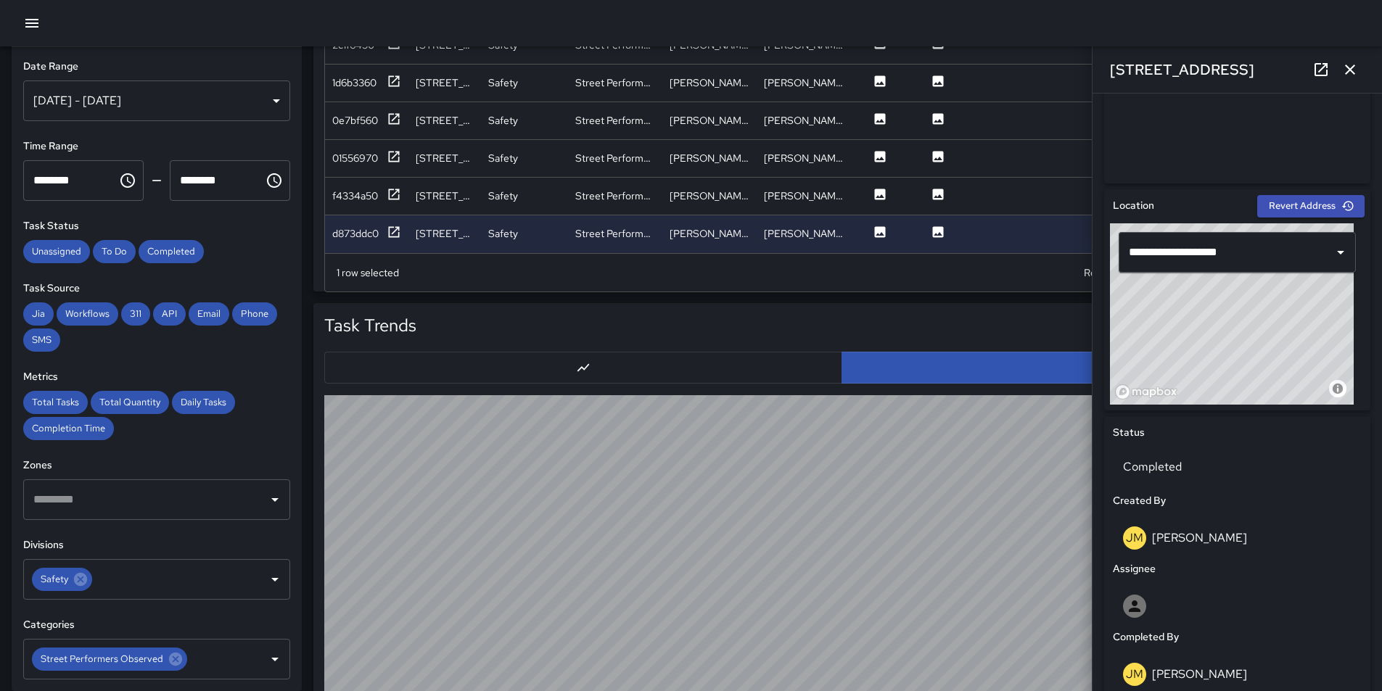
click at [1351, 72] on icon "button" at bounding box center [1350, 70] width 10 height 10
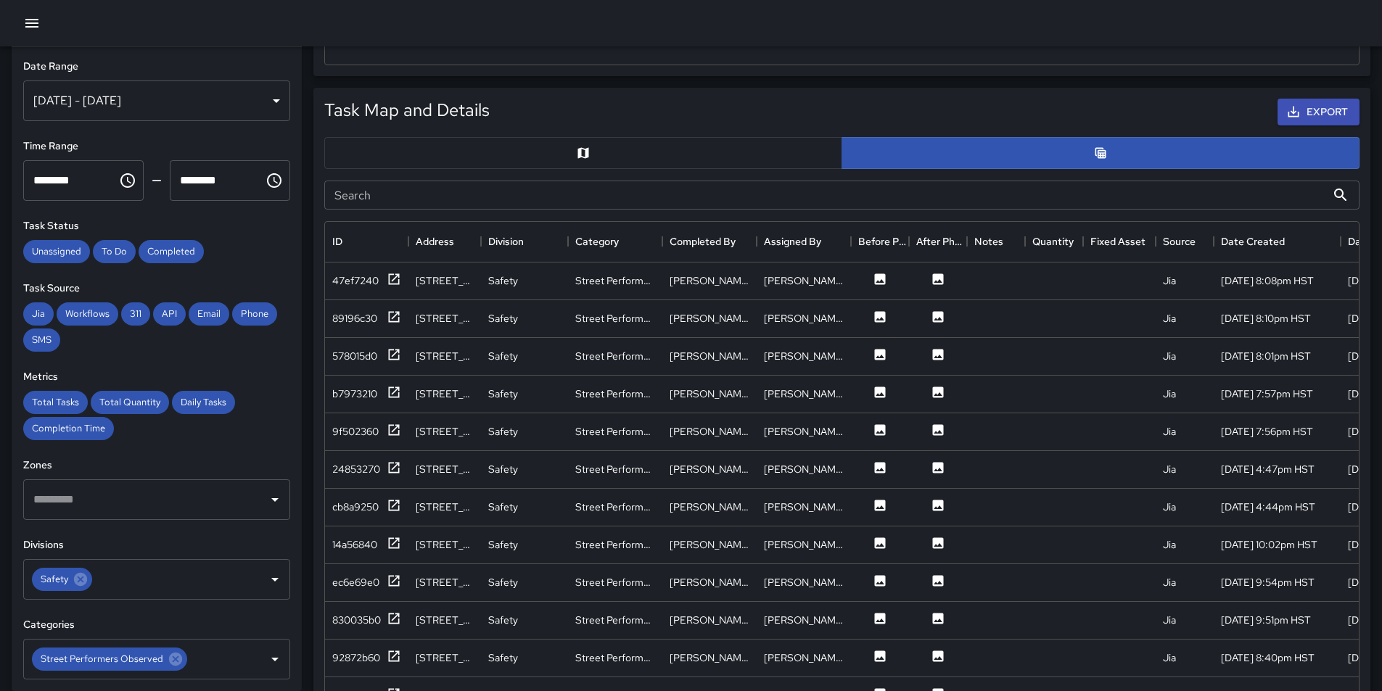
scroll to position [653, 0]
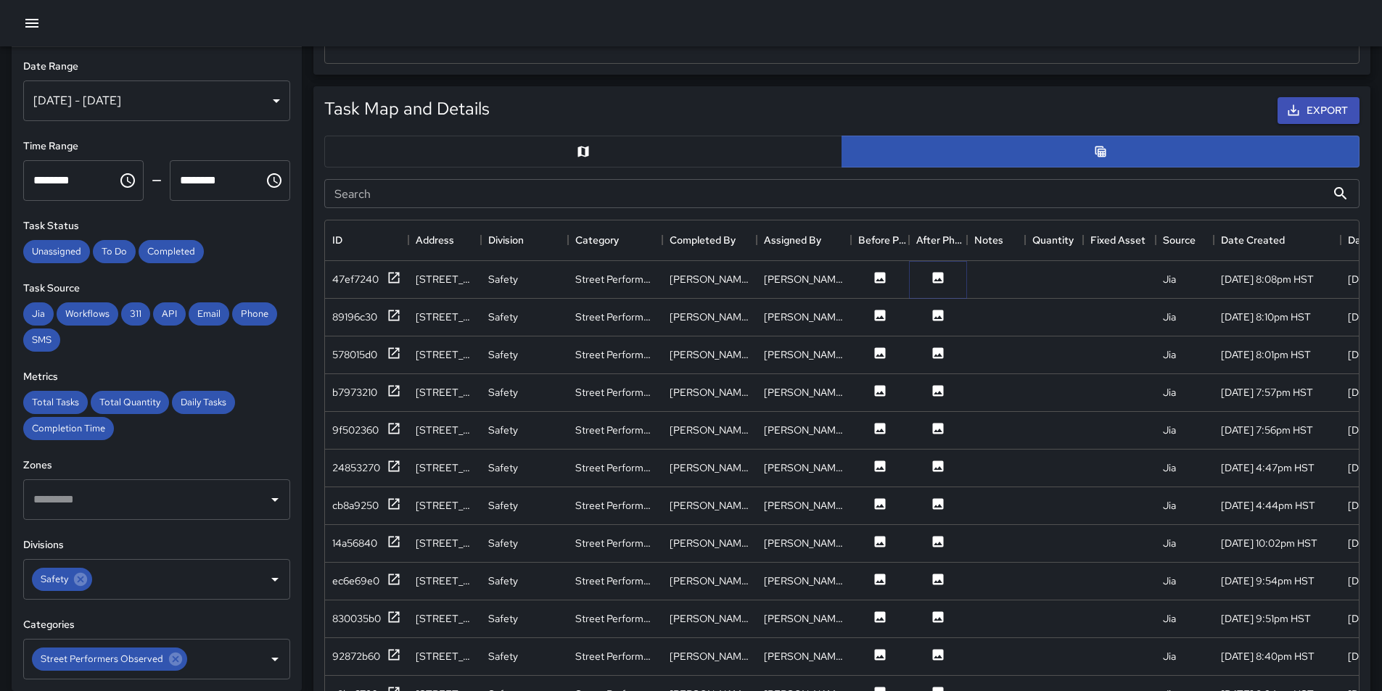
click at [939, 279] on icon at bounding box center [938, 278] width 15 height 15
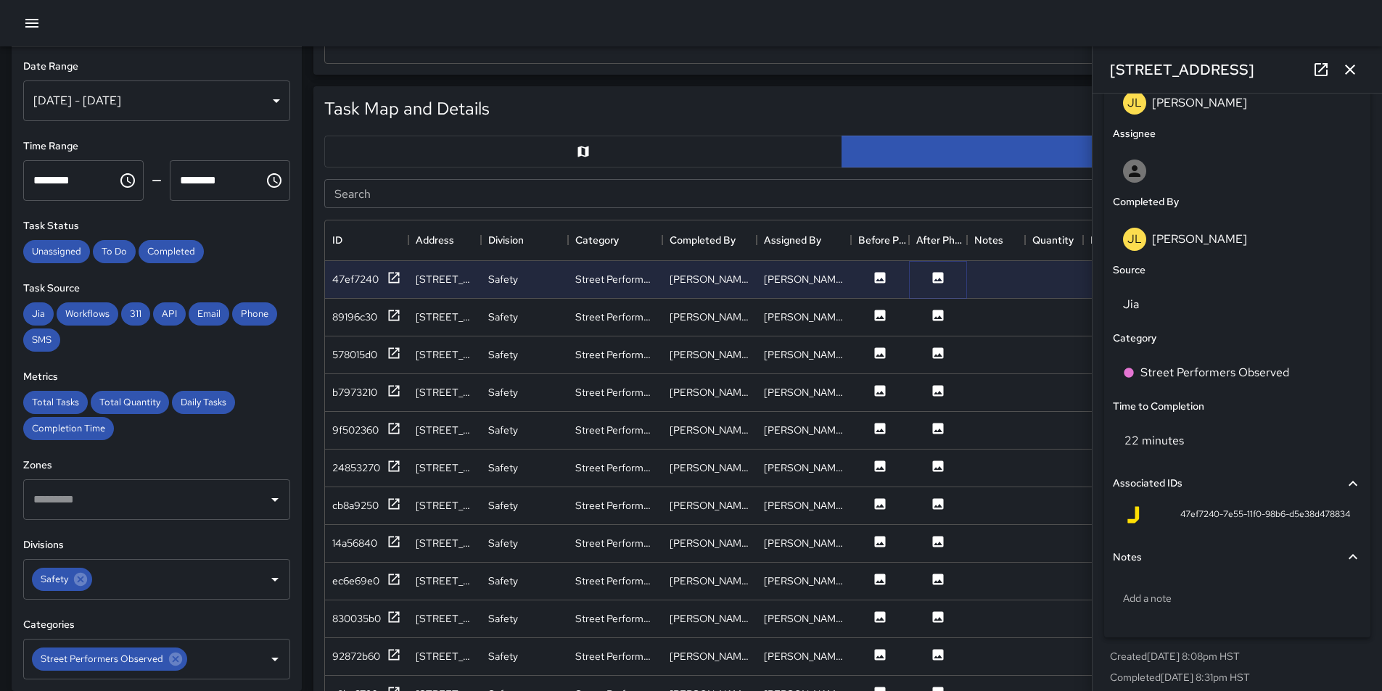
scroll to position [809, 0]
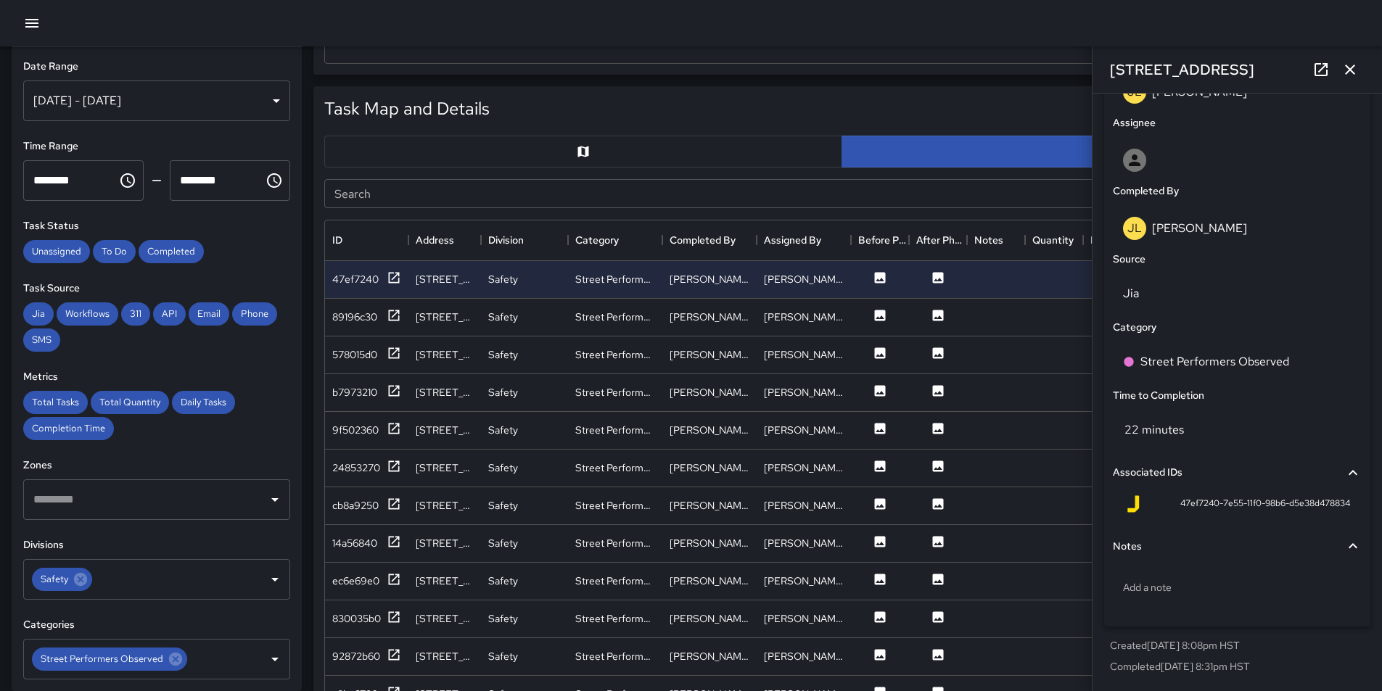
click at [1230, 502] on span "47ef7240-7e55-11f0-98b6-d5e38d478834" at bounding box center [1265, 504] width 170 height 15
click at [1349, 472] on icon at bounding box center [1353, 472] width 9 height 5
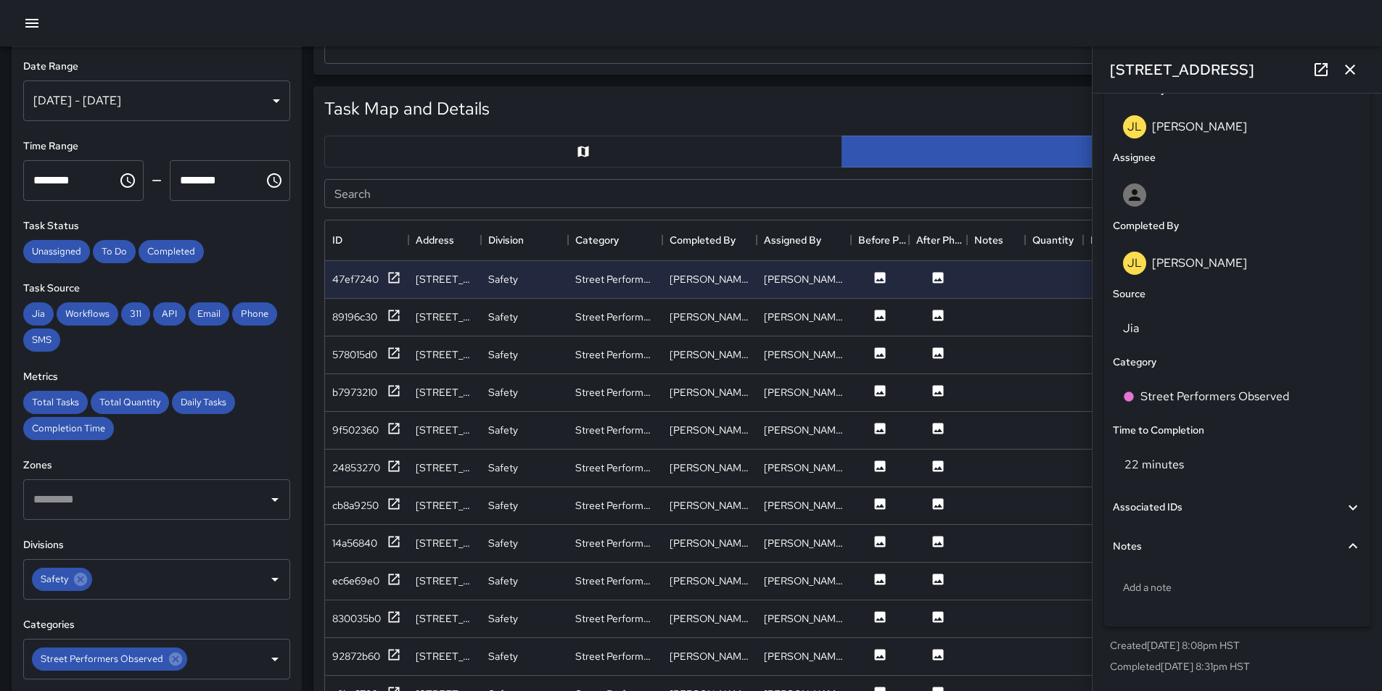
scroll to position [774, 0]
click at [1344, 503] on icon at bounding box center [1352, 507] width 17 height 17
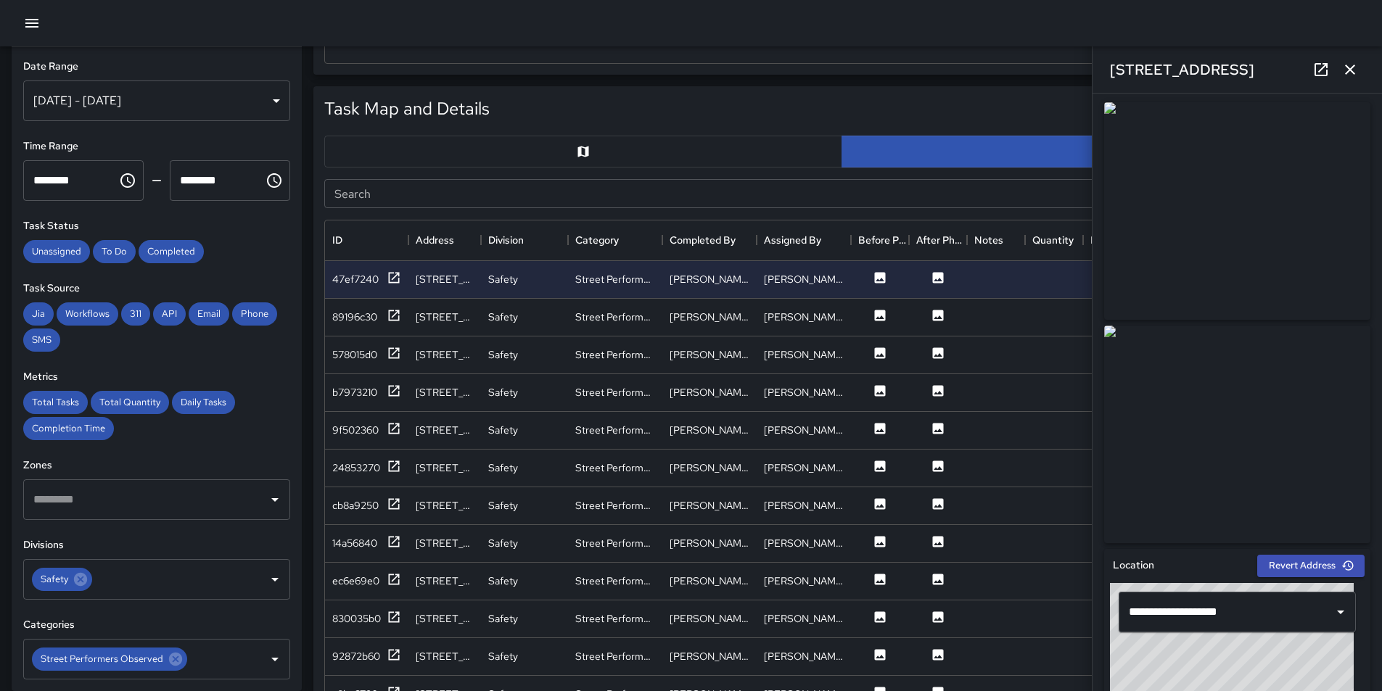
scroll to position [0, 0]
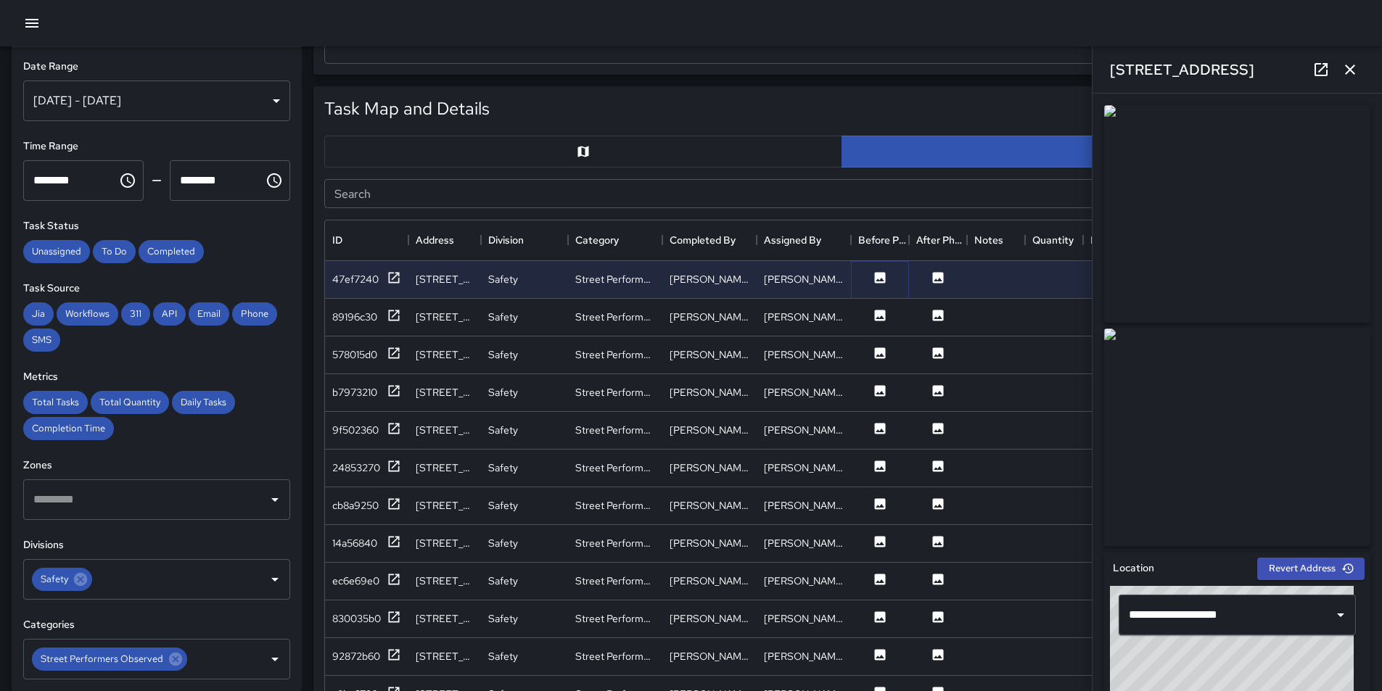
click at [881, 279] on icon at bounding box center [880, 278] width 15 height 15
click at [940, 281] on icon at bounding box center [938, 277] width 11 height 11
click at [1357, 67] on icon "button" at bounding box center [1349, 69] width 17 height 17
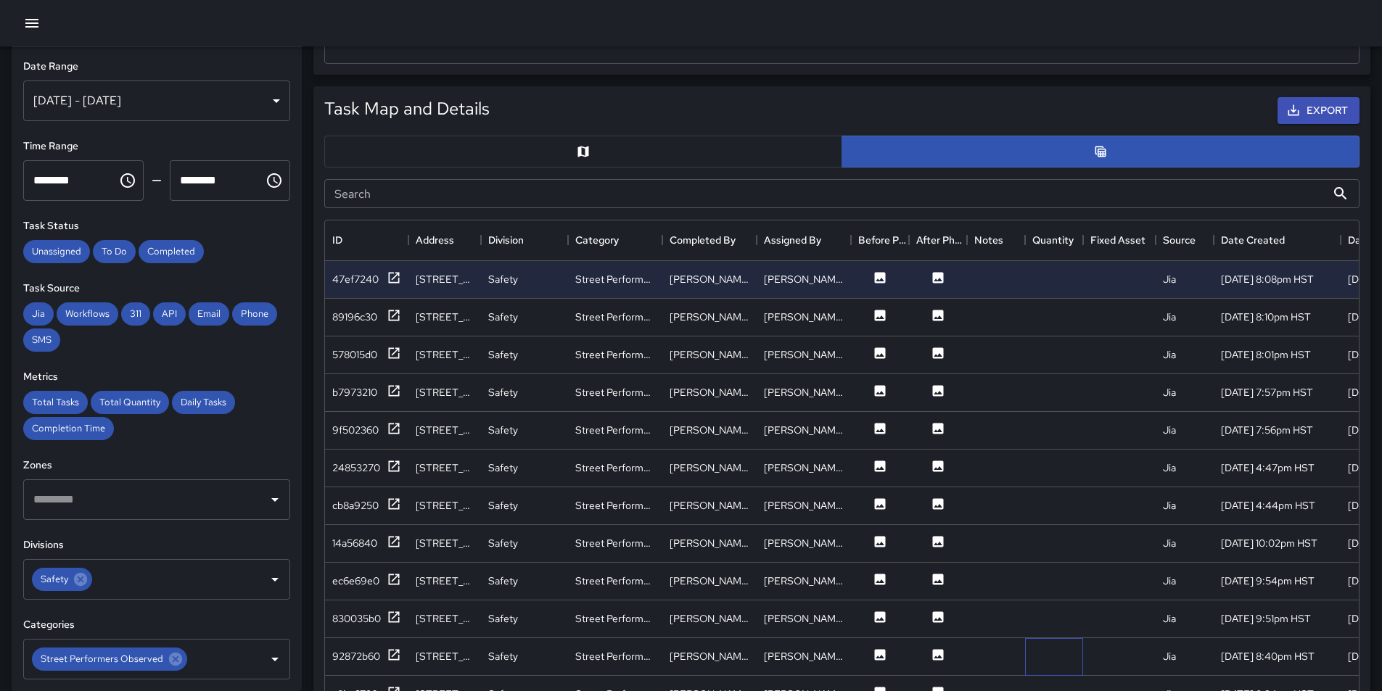
click at [1080, 649] on div at bounding box center [1054, 657] width 58 height 38
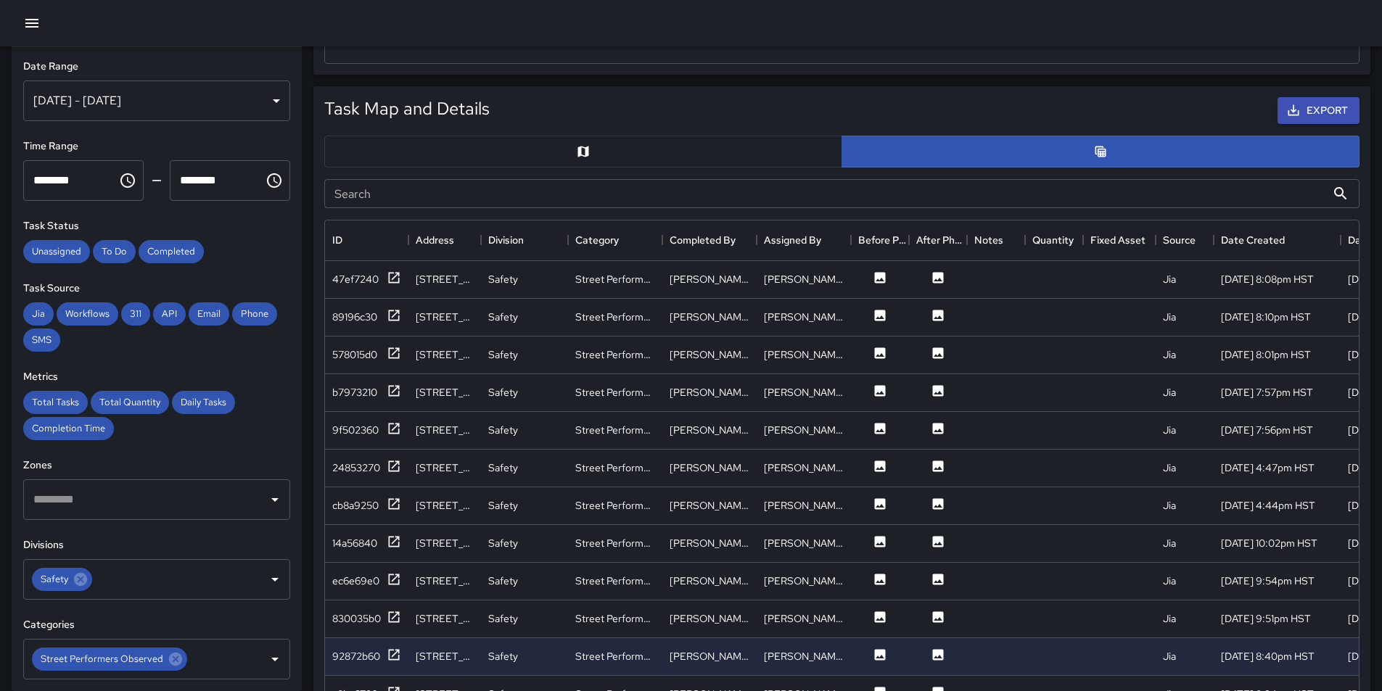
scroll to position [0, 265]
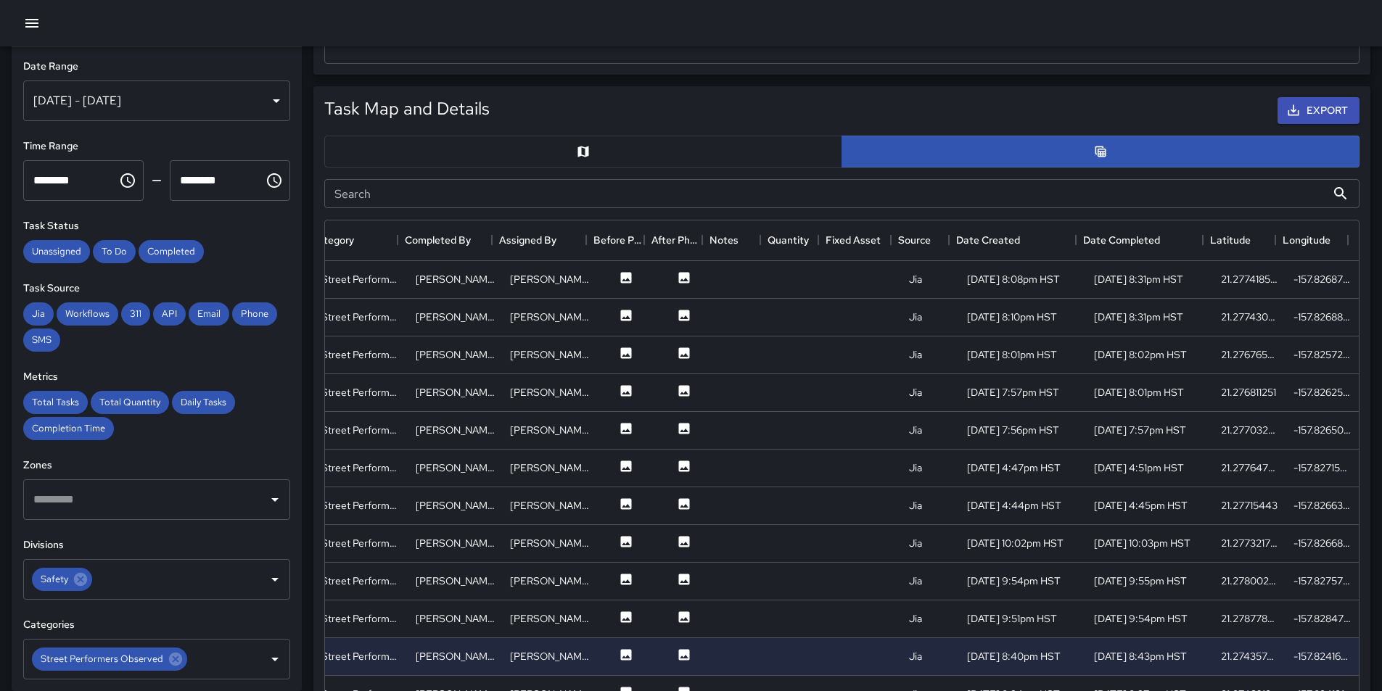
click at [659, 157] on button "button" at bounding box center [583, 152] width 518 height 32
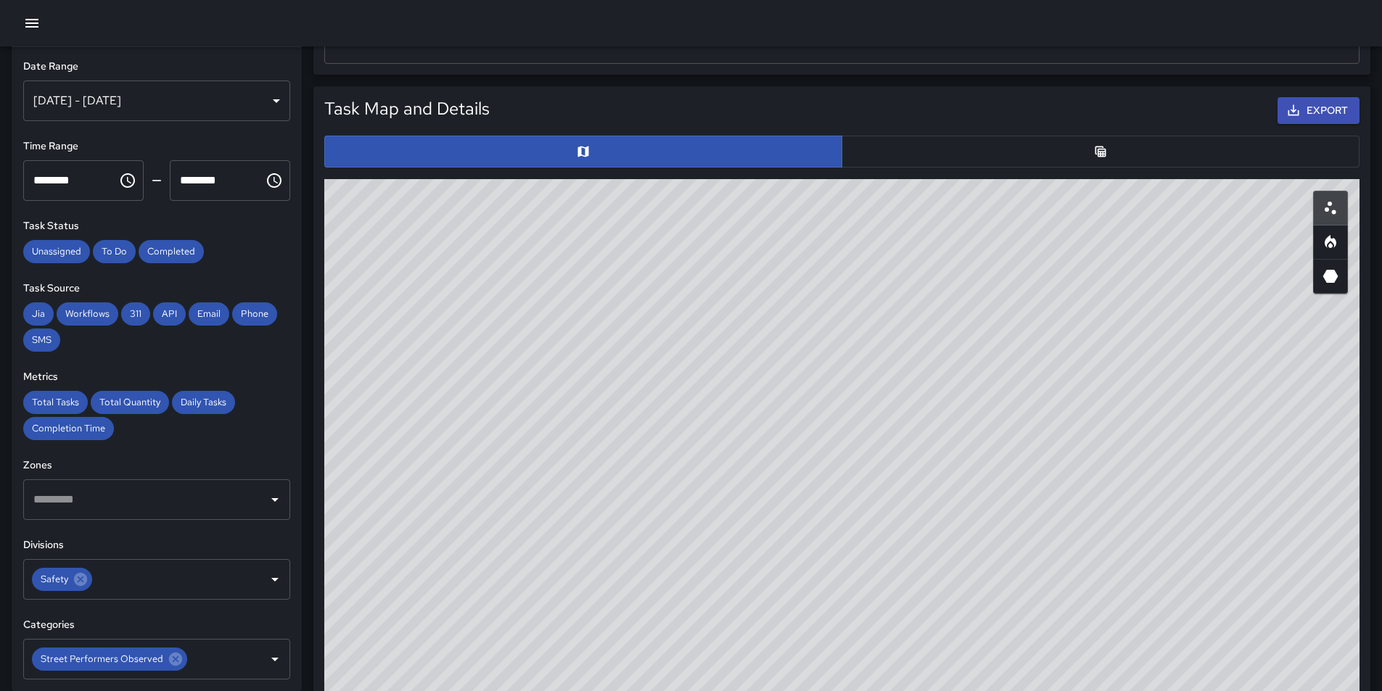
click at [1018, 156] on button "button" at bounding box center [1100, 152] width 518 height 32
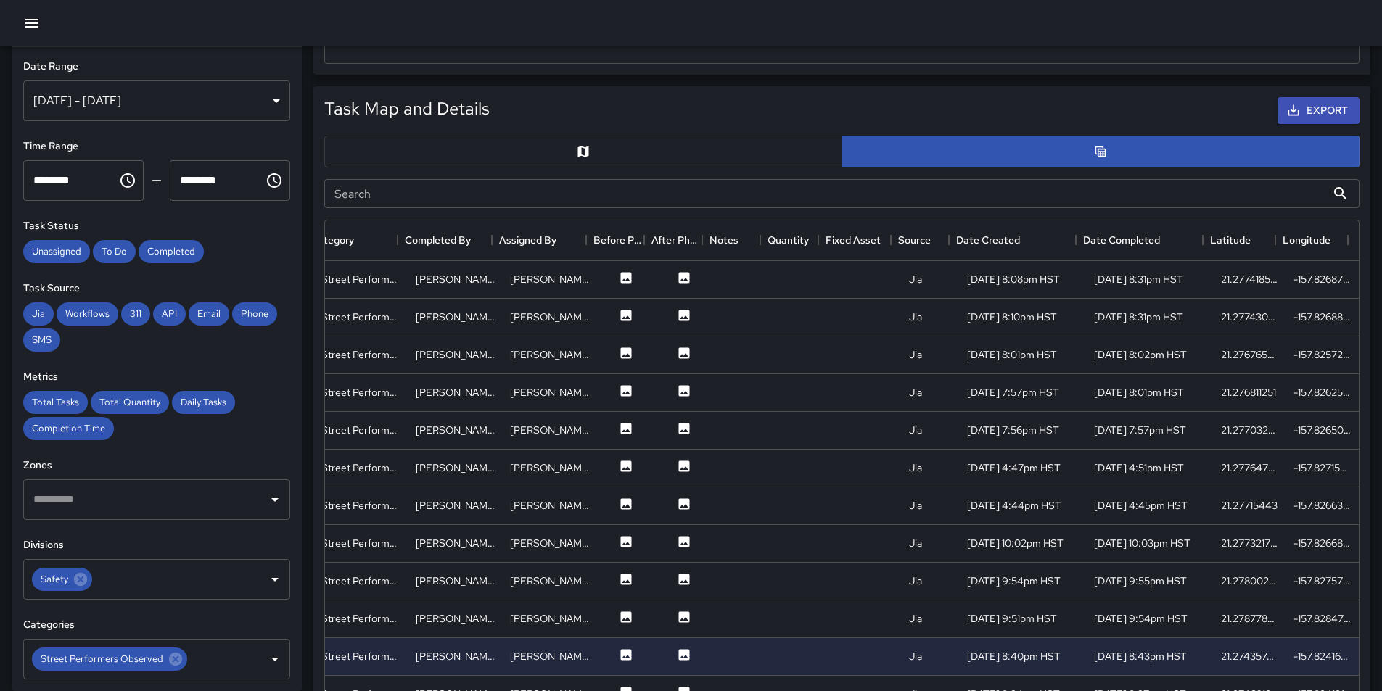
click at [700, 146] on button "button" at bounding box center [583, 152] width 518 height 32
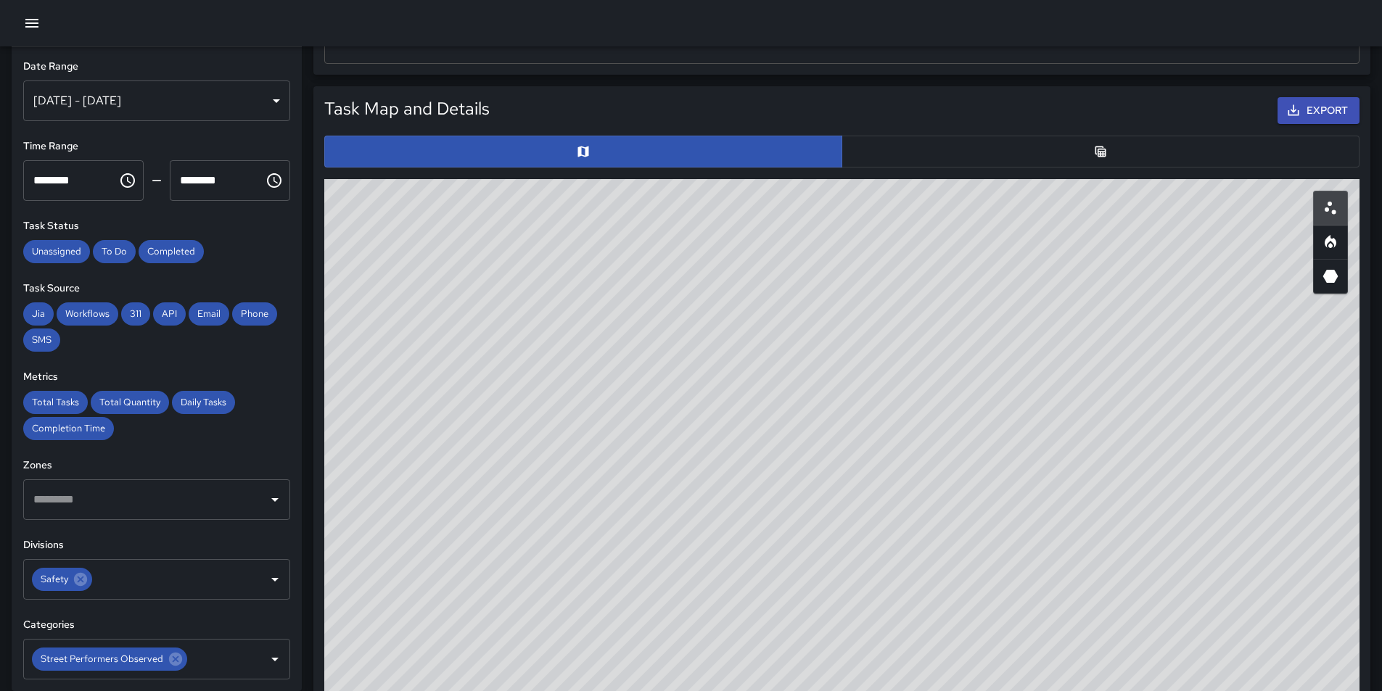
drag, startPoint x: 963, startPoint y: 295, endPoint x: 748, endPoint y: 720, distance: 475.9
click at [748, 691] on html "**********" at bounding box center [691, 372] width 1382 height 2050
drag, startPoint x: 516, startPoint y: 366, endPoint x: 664, endPoint y: 536, distance: 225.3
click at [664, 536] on div "© Mapbox © OpenStreetMap Improve this map" at bounding box center [841, 469] width 1035 height 580
click at [730, 311] on div "© Mapbox © OpenStreetMap Improve this map" at bounding box center [841, 469] width 1035 height 580
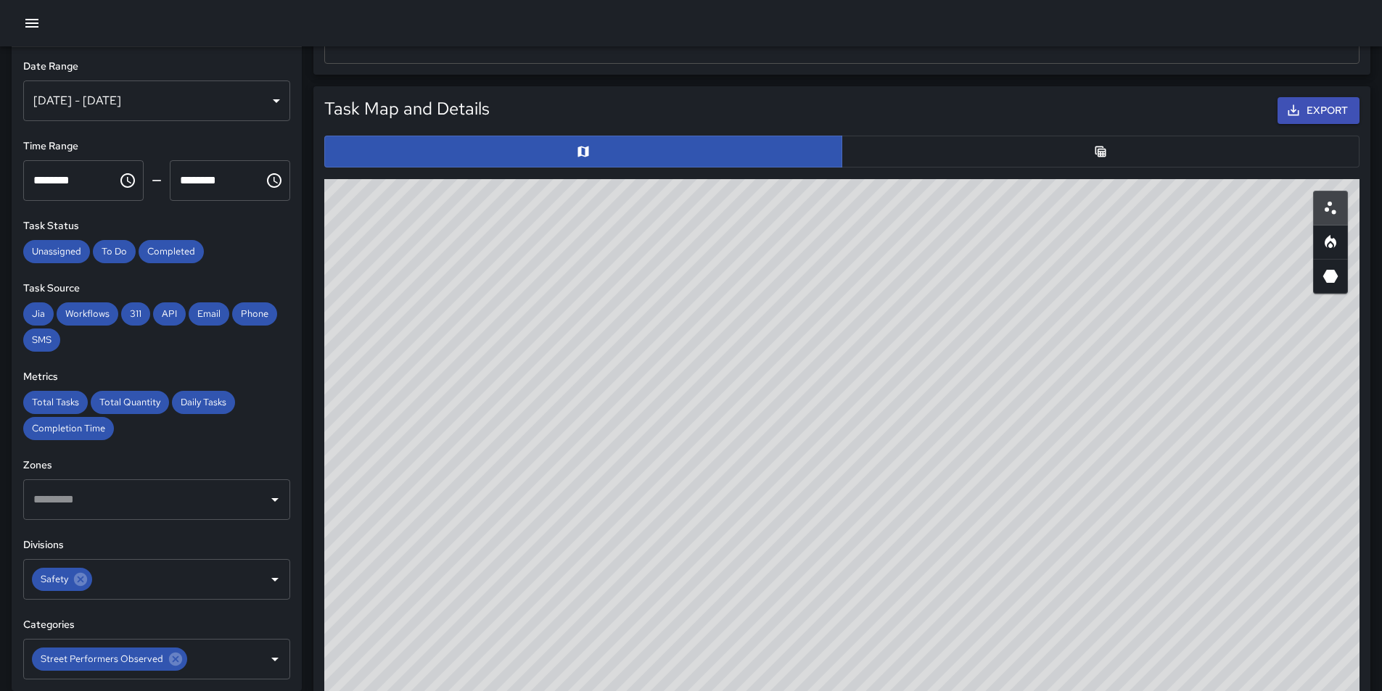
click at [749, 374] on div "© Mapbox © OpenStreetMap Improve this map" at bounding box center [841, 469] width 1035 height 580
click at [748, 361] on div "© Mapbox © OpenStreetMap Improve this map" at bounding box center [841, 469] width 1035 height 580
click at [1005, 432] on div "© Mapbox © OpenStreetMap Improve this map" at bounding box center [841, 469] width 1035 height 580
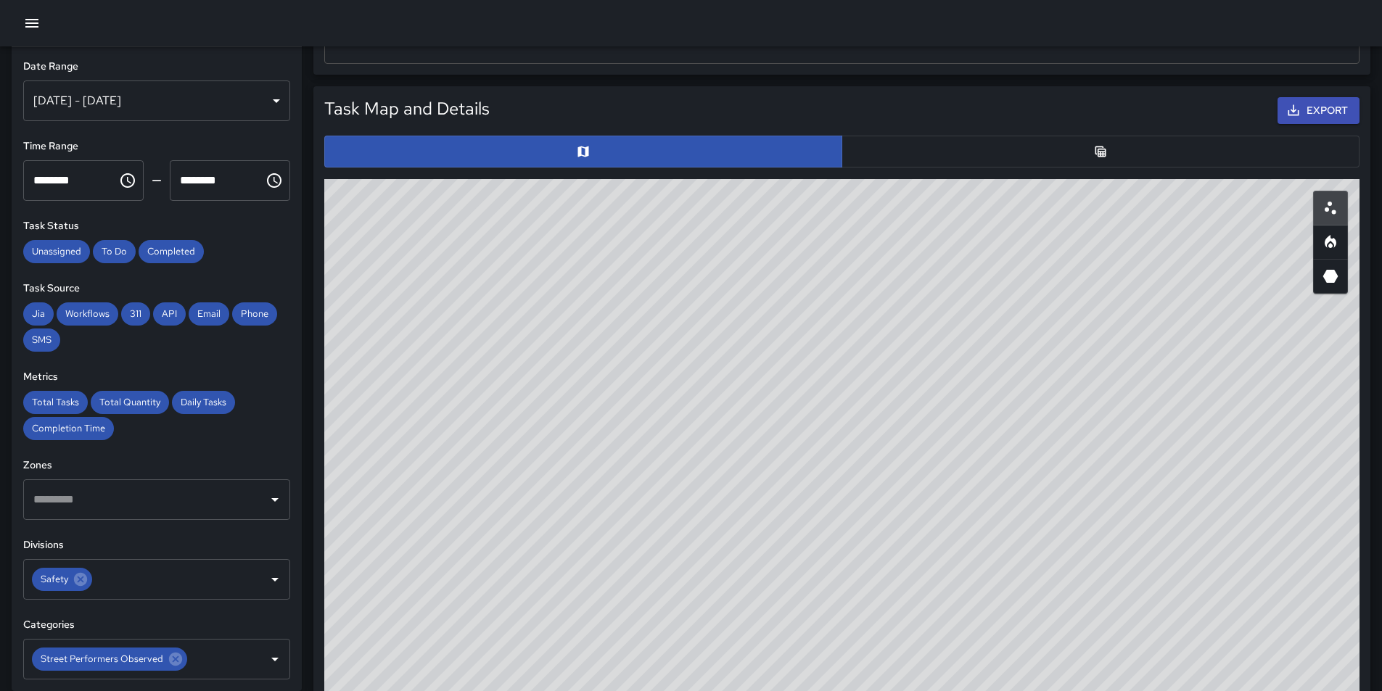
click at [1066, 156] on button "button" at bounding box center [1100, 152] width 518 height 32
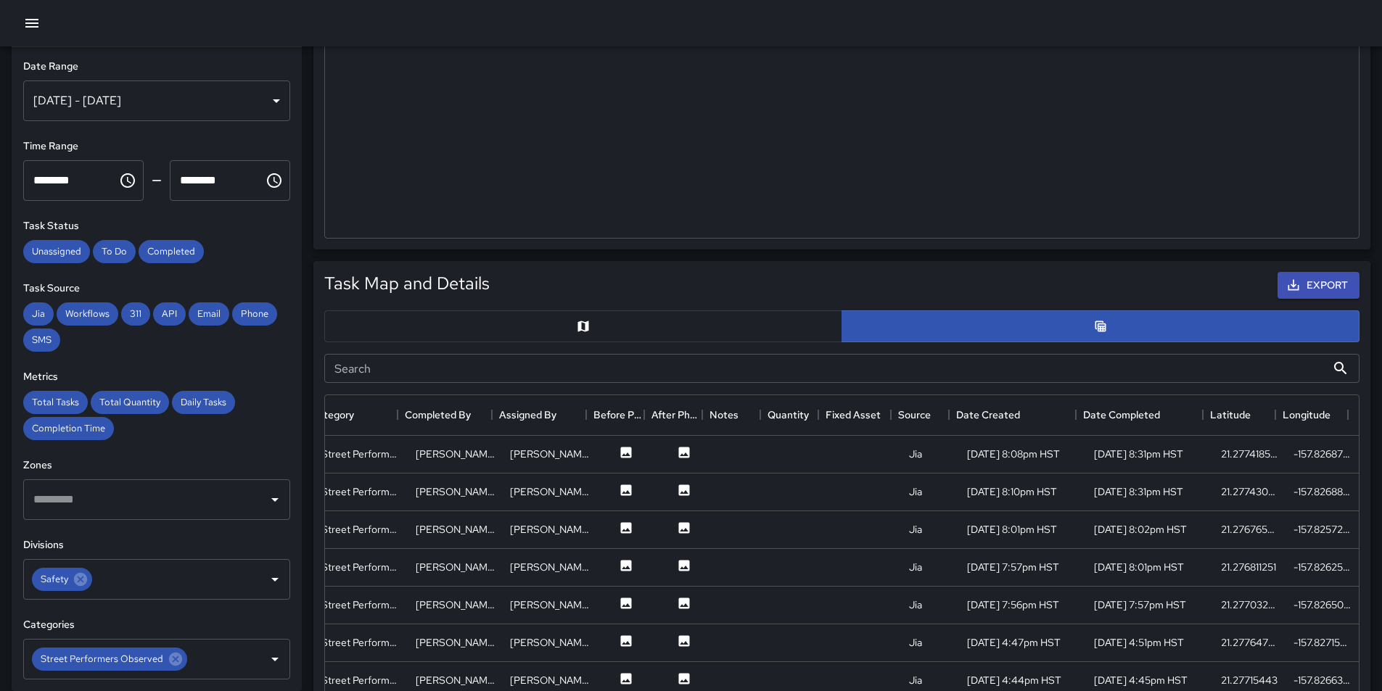
scroll to position [435, 0]
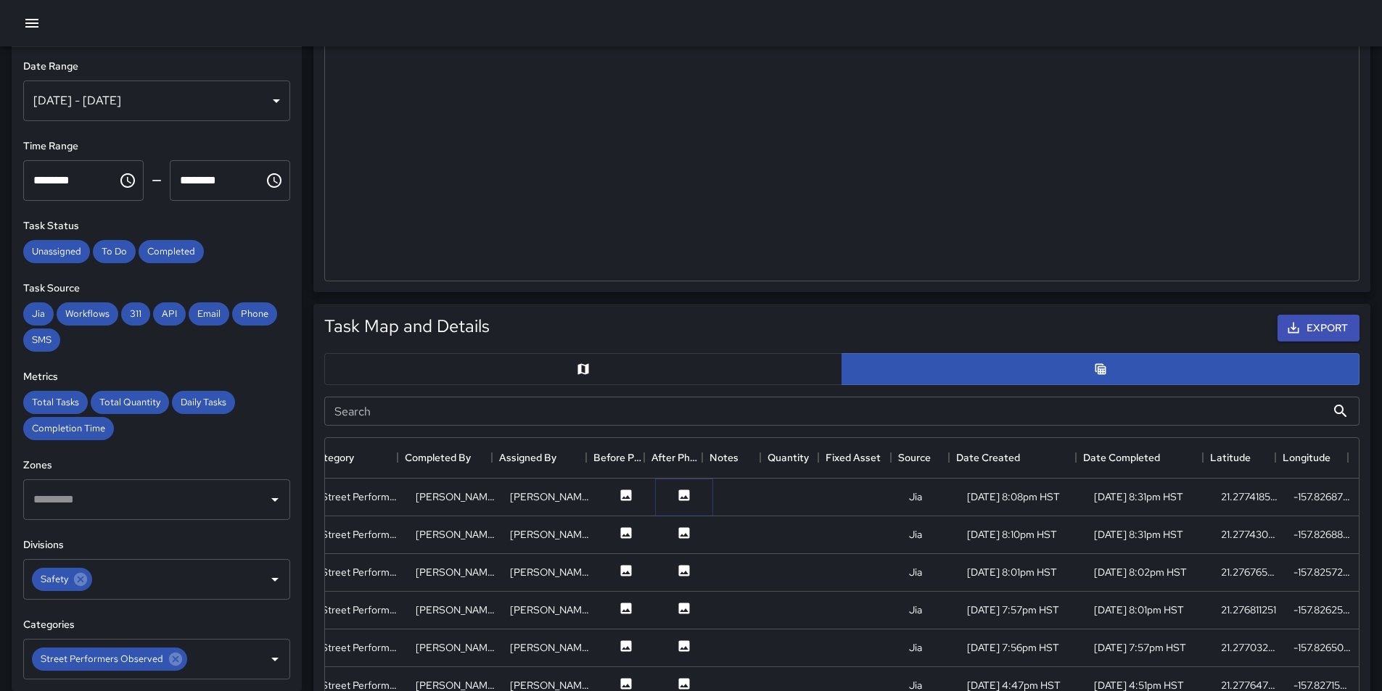
click at [679, 495] on icon at bounding box center [684, 495] width 11 height 11
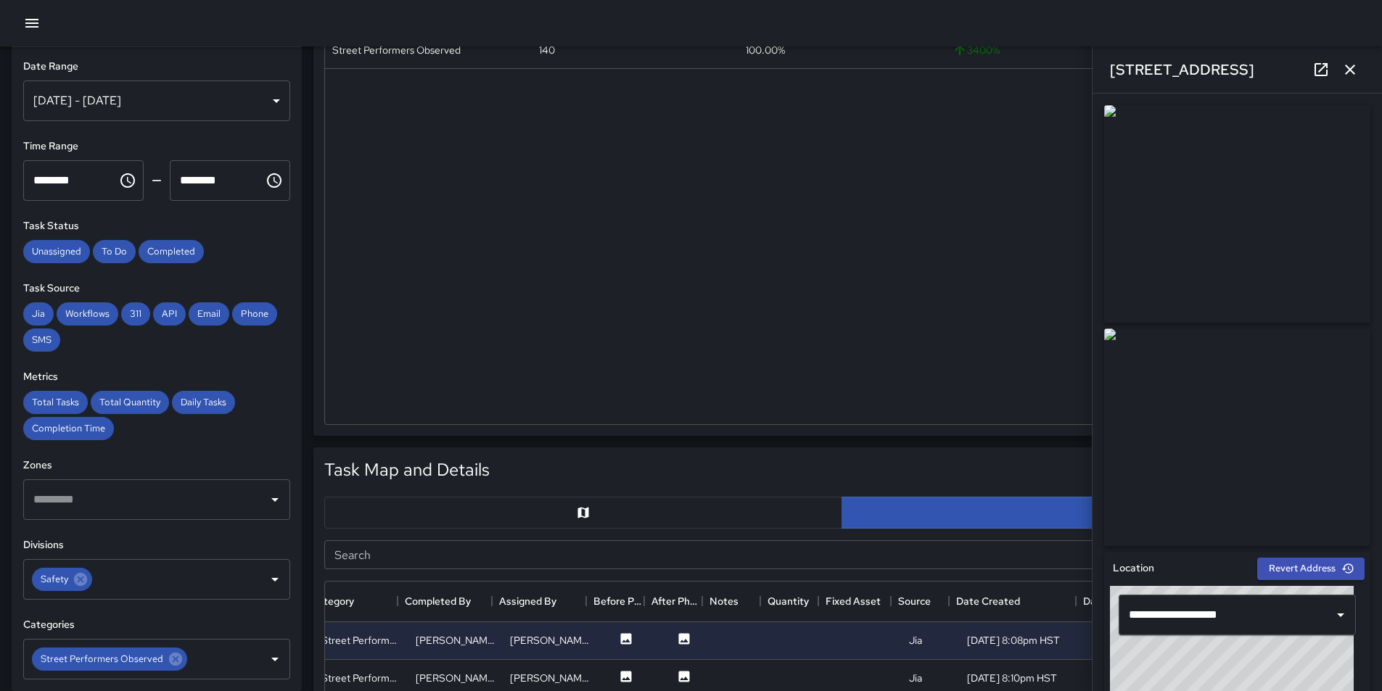
scroll to position [290, 0]
drag, startPoint x: 667, startPoint y: 681, endPoint x: 679, endPoint y: 674, distance: 13.7
click at [677, 680] on icon at bounding box center [684, 678] width 15 height 15
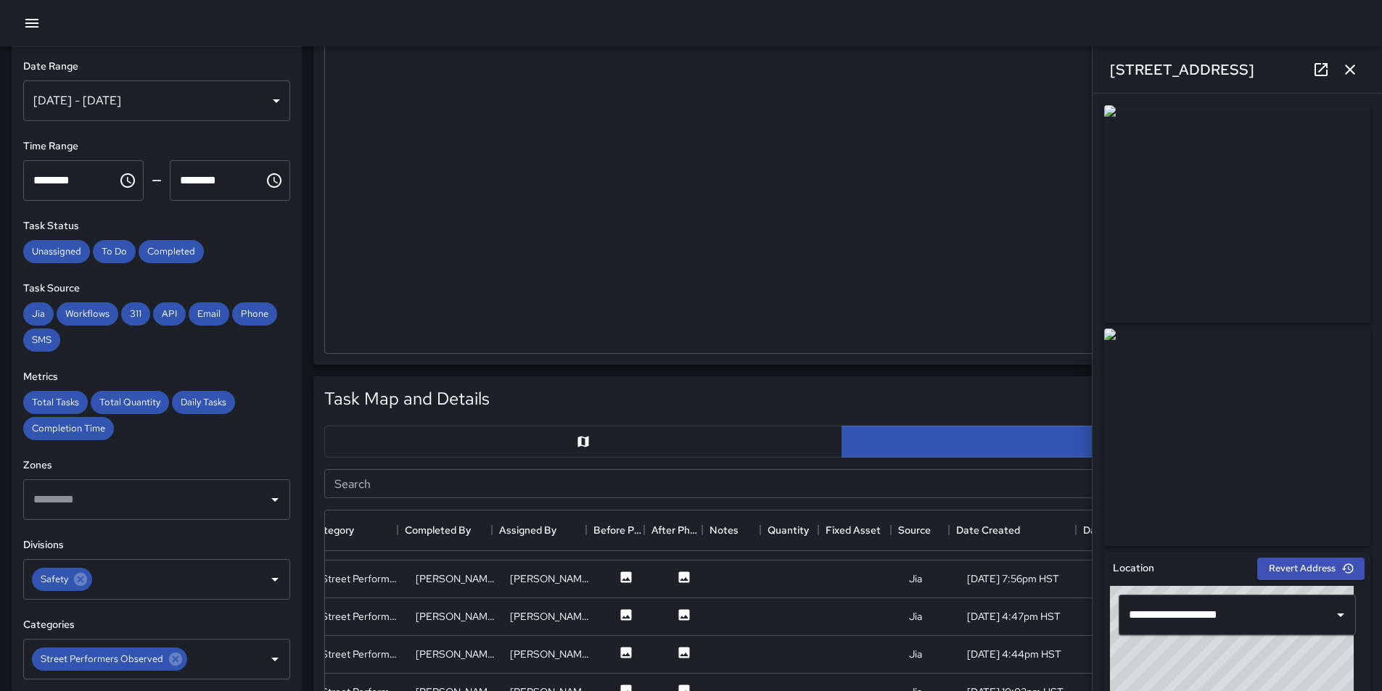
scroll to position [142, 265]
click at [677, 620] on icon at bounding box center [684, 614] width 15 height 15
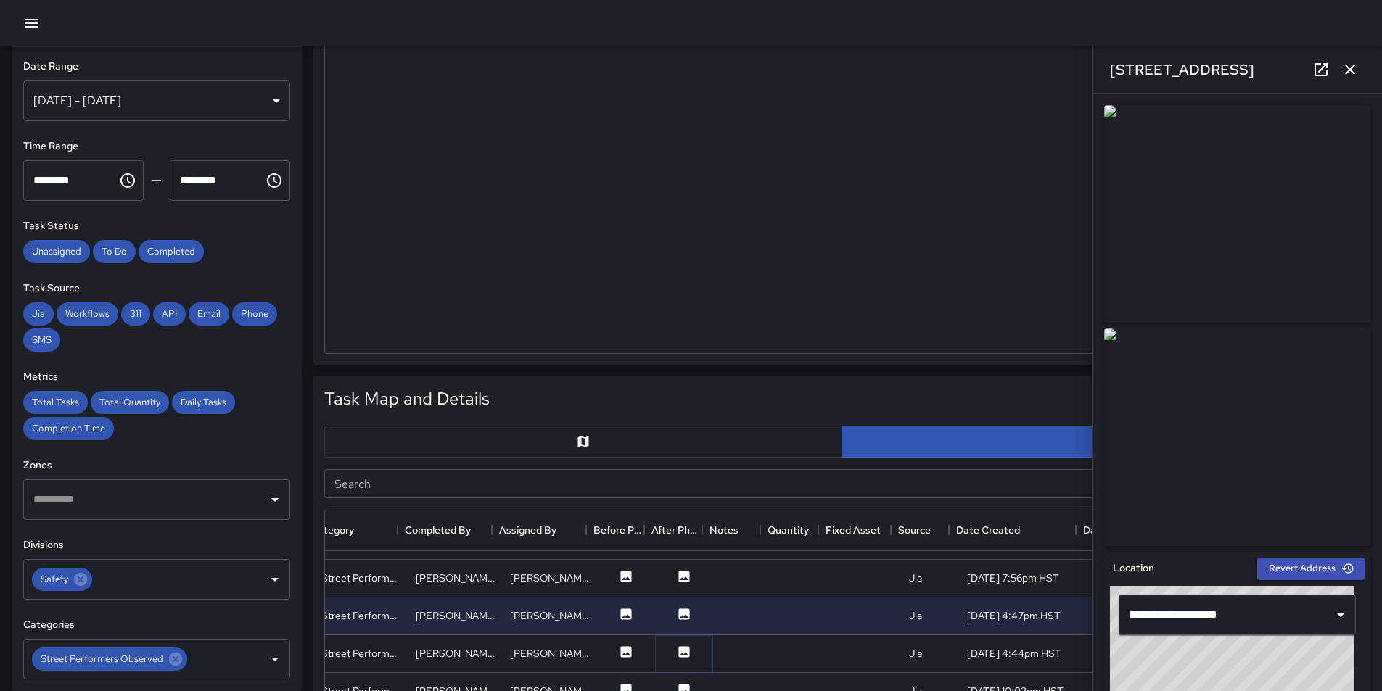
click at [679, 648] on icon at bounding box center [684, 651] width 11 height 11
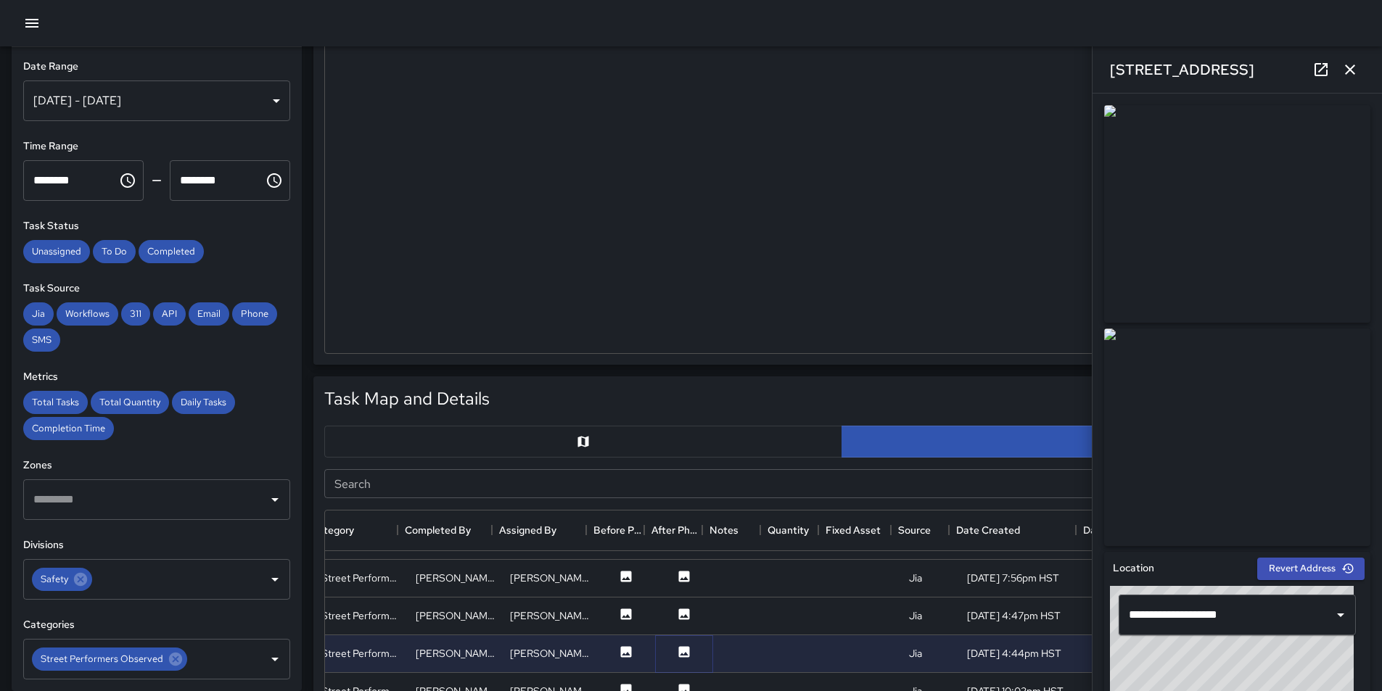
scroll to position [290, 0]
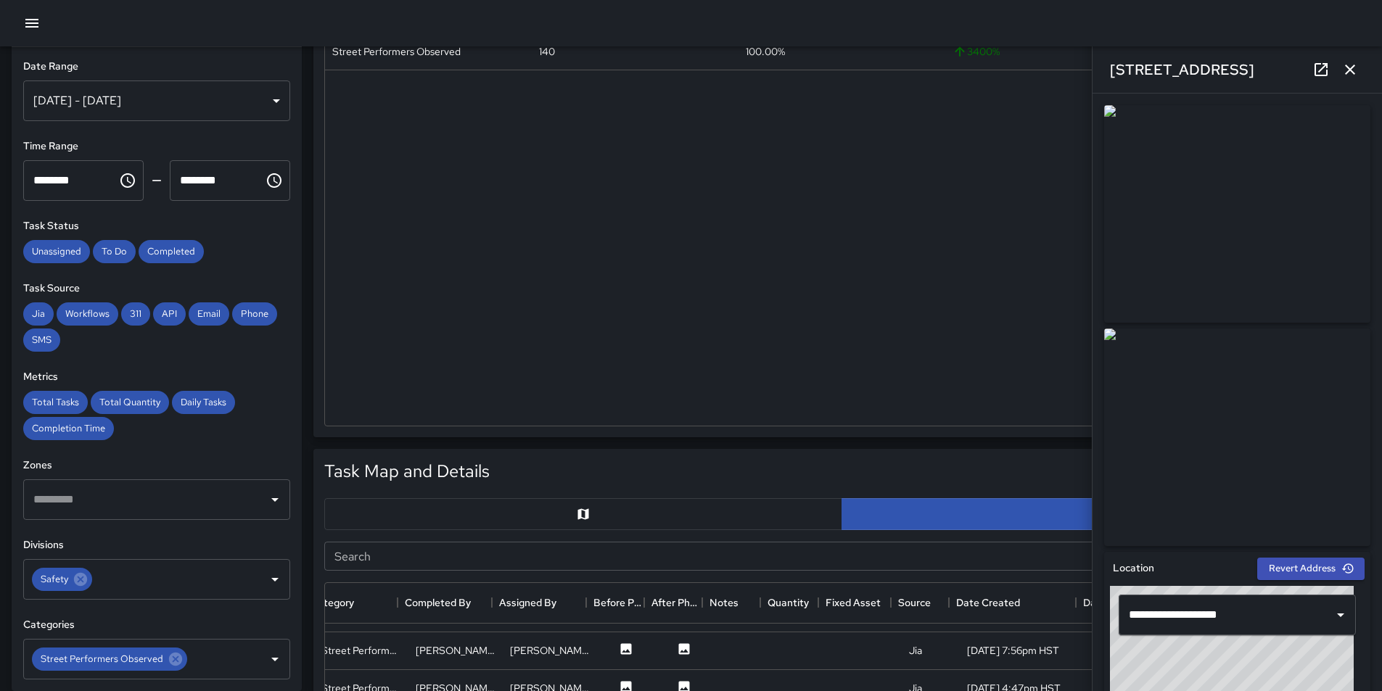
click at [1206, 371] on img at bounding box center [1237, 438] width 266 height 218
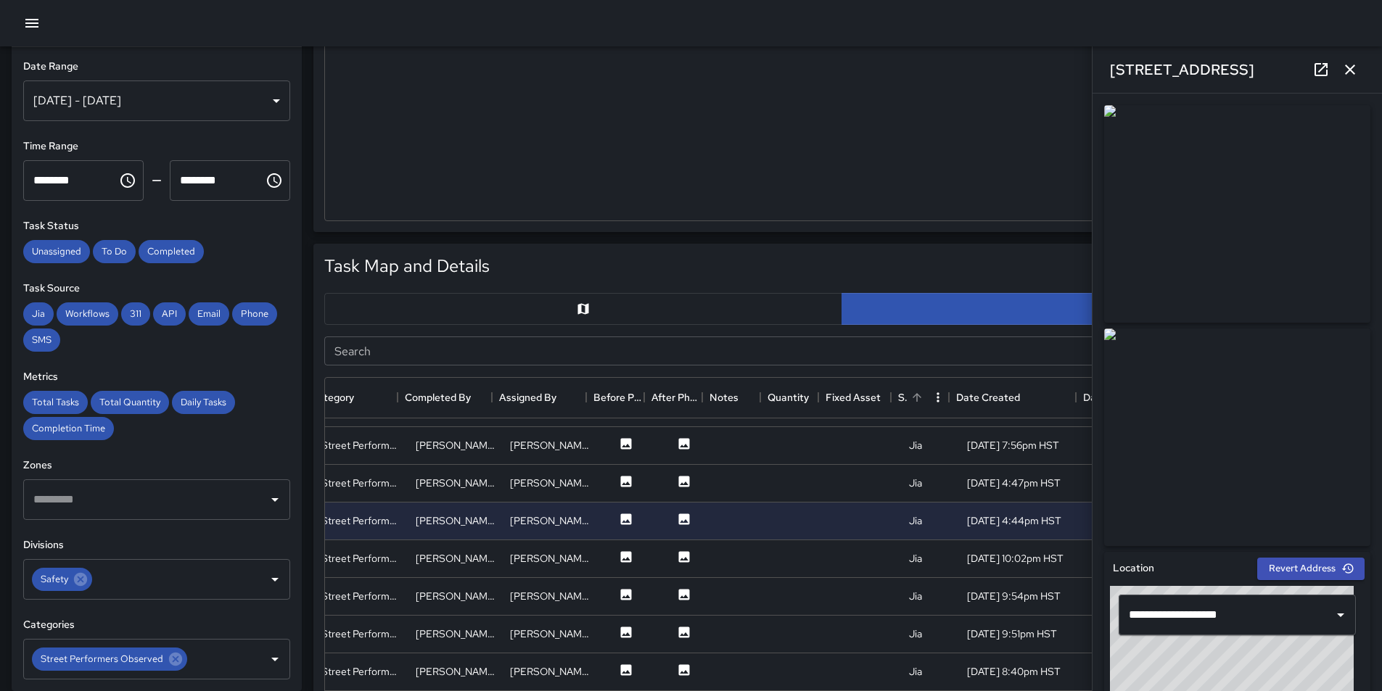
scroll to position [580, 0]
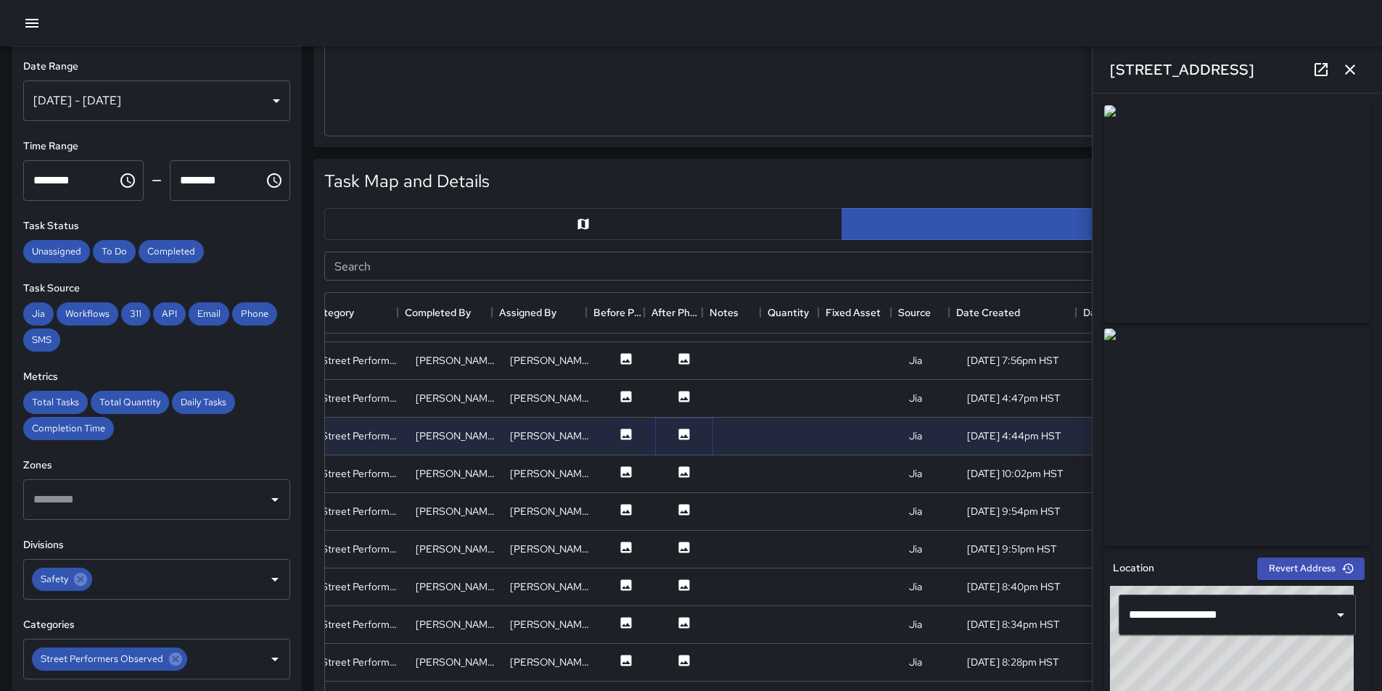
click at [677, 427] on icon at bounding box center [684, 434] width 15 height 15
click at [679, 472] on icon at bounding box center [684, 471] width 11 height 11
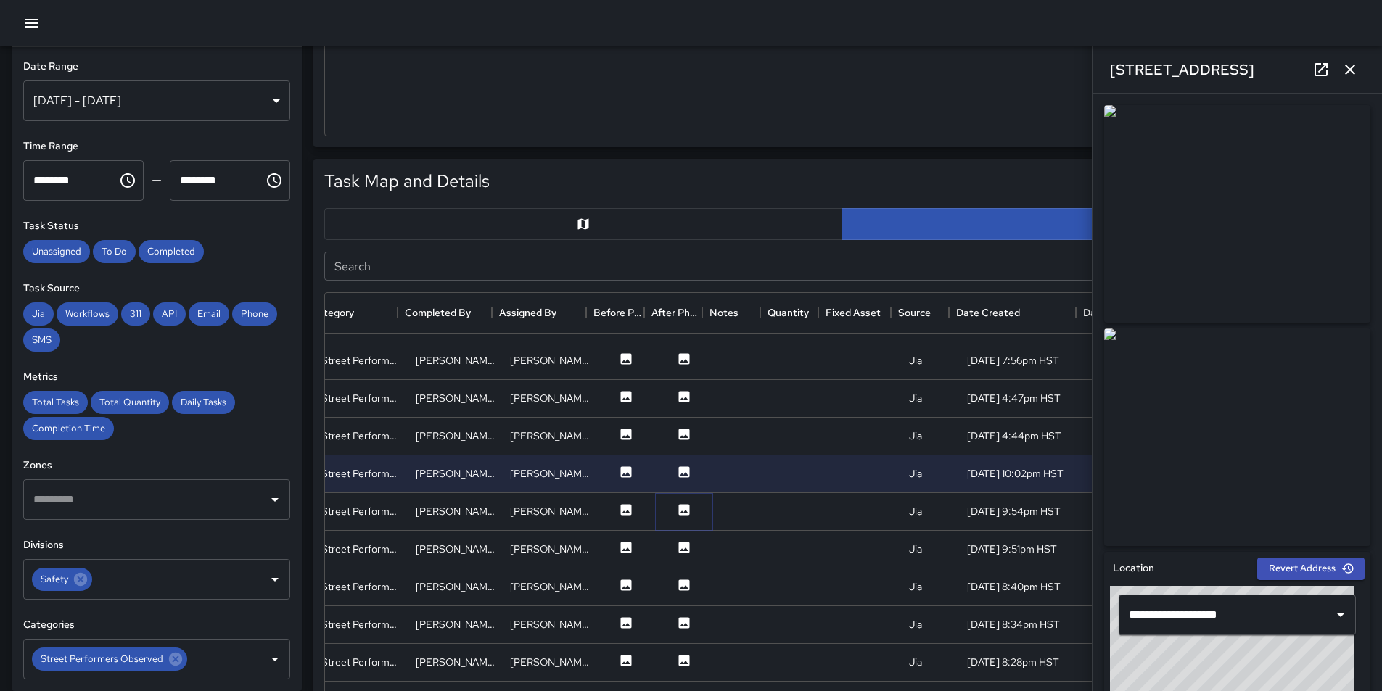
click at [679, 509] on icon at bounding box center [684, 509] width 11 height 11
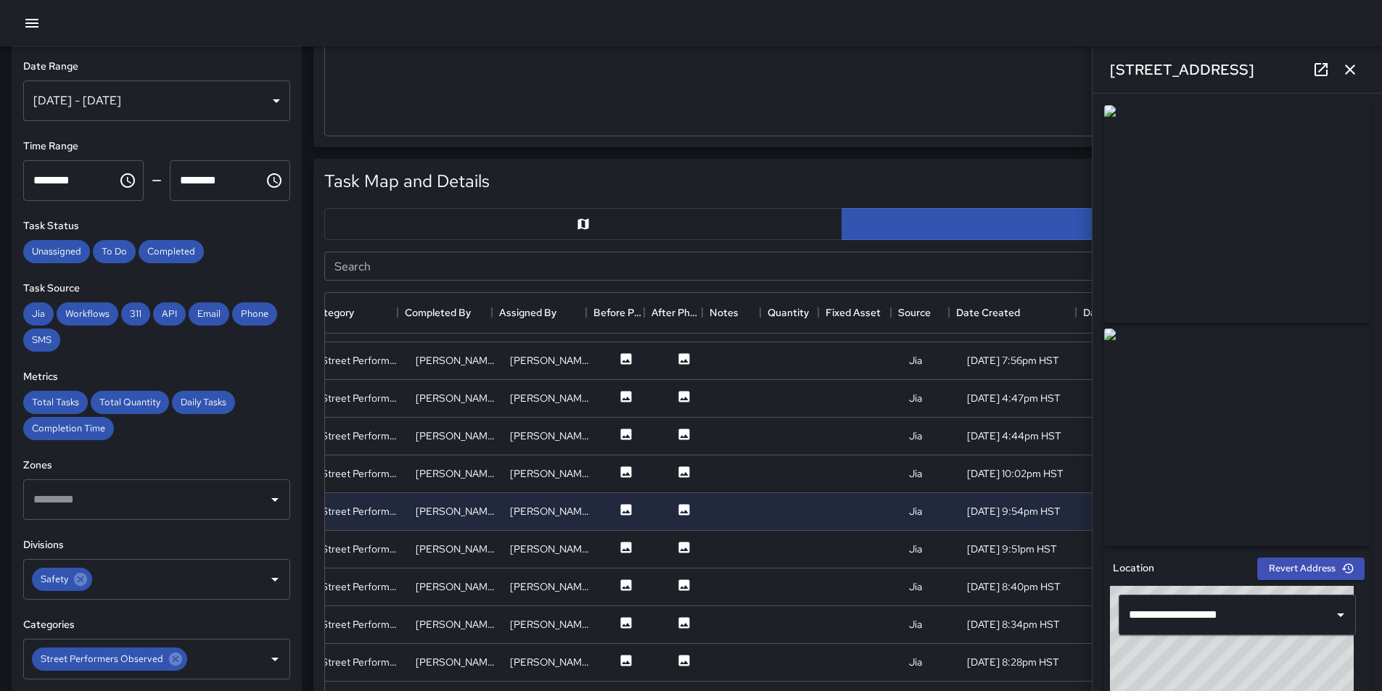
click at [1212, 396] on img at bounding box center [1237, 438] width 266 height 218
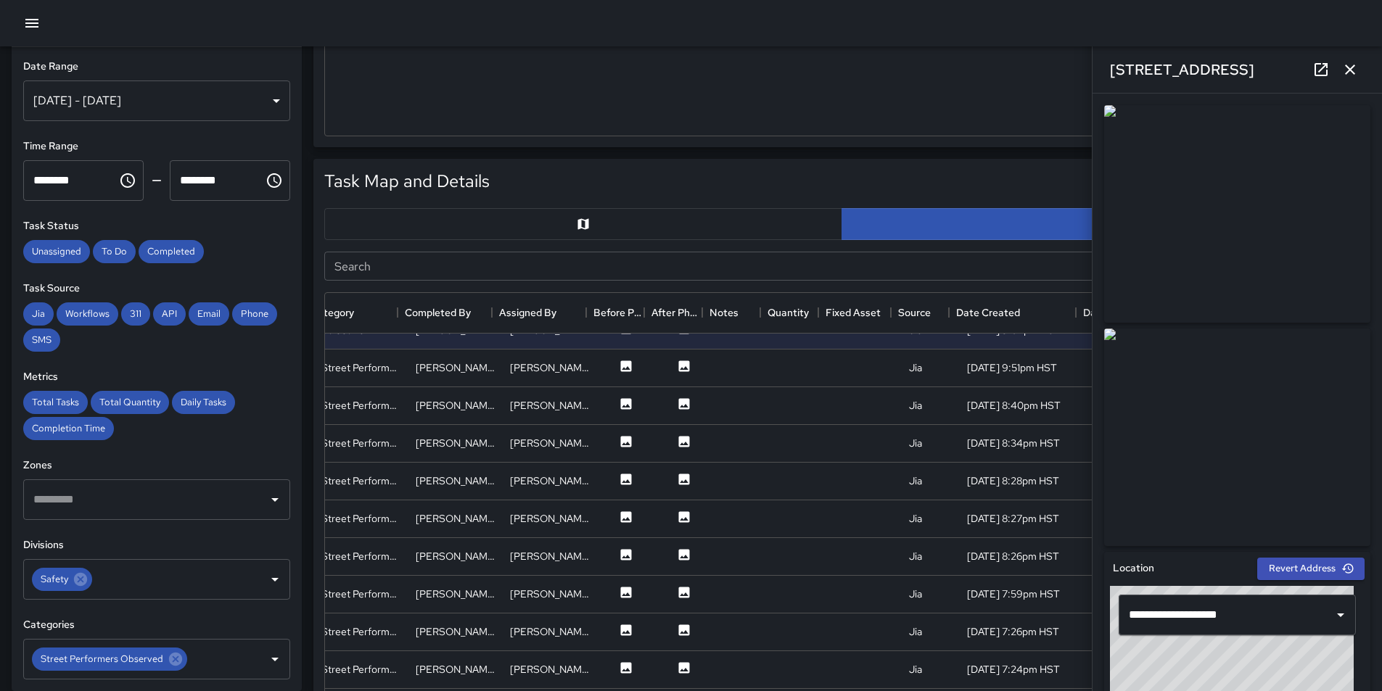
scroll to position [287, 265]
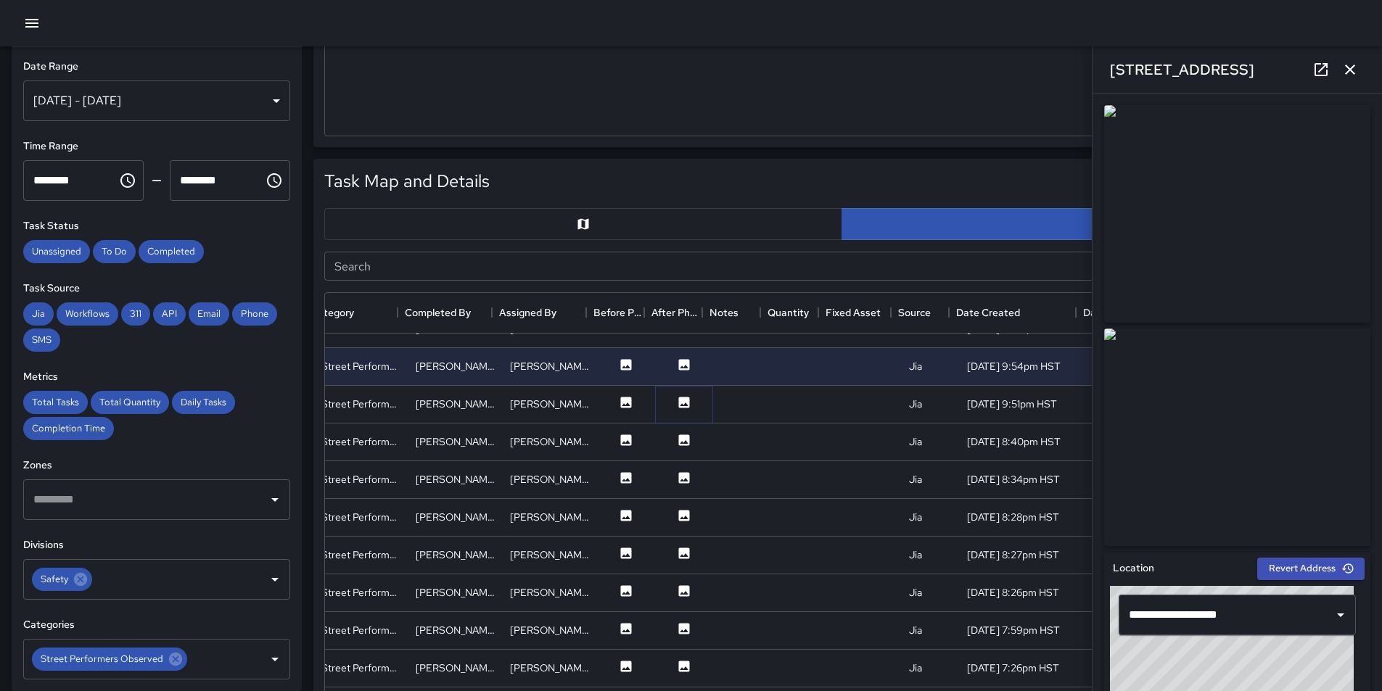
click at [677, 396] on icon at bounding box center [684, 402] width 15 height 15
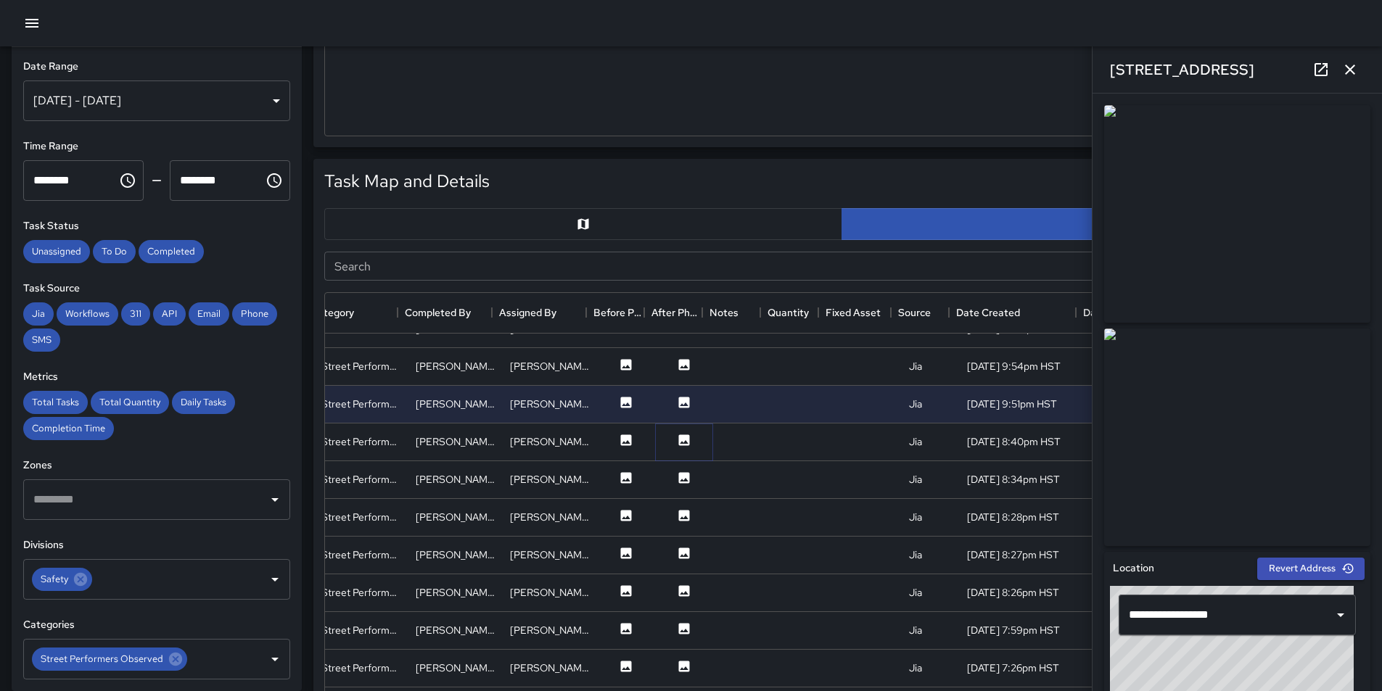
click at [679, 442] on icon at bounding box center [684, 440] width 11 height 11
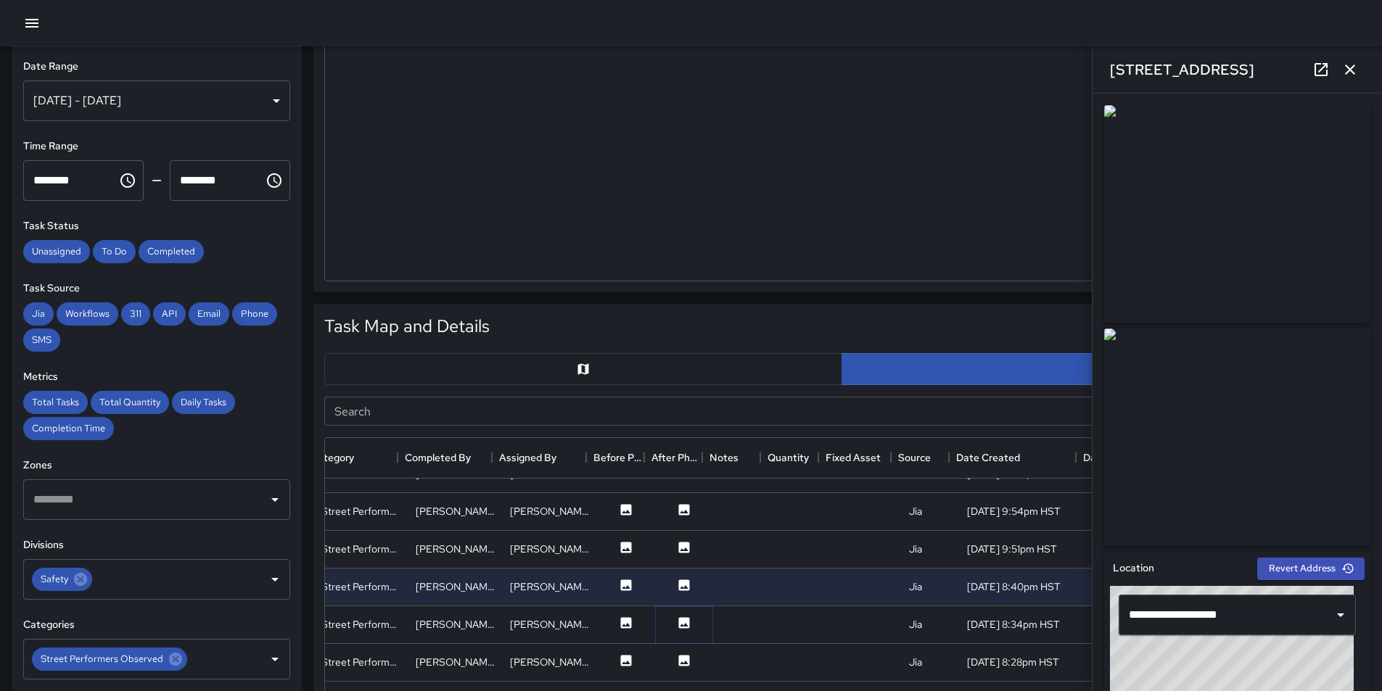
click at [677, 621] on icon at bounding box center [684, 623] width 15 height 15
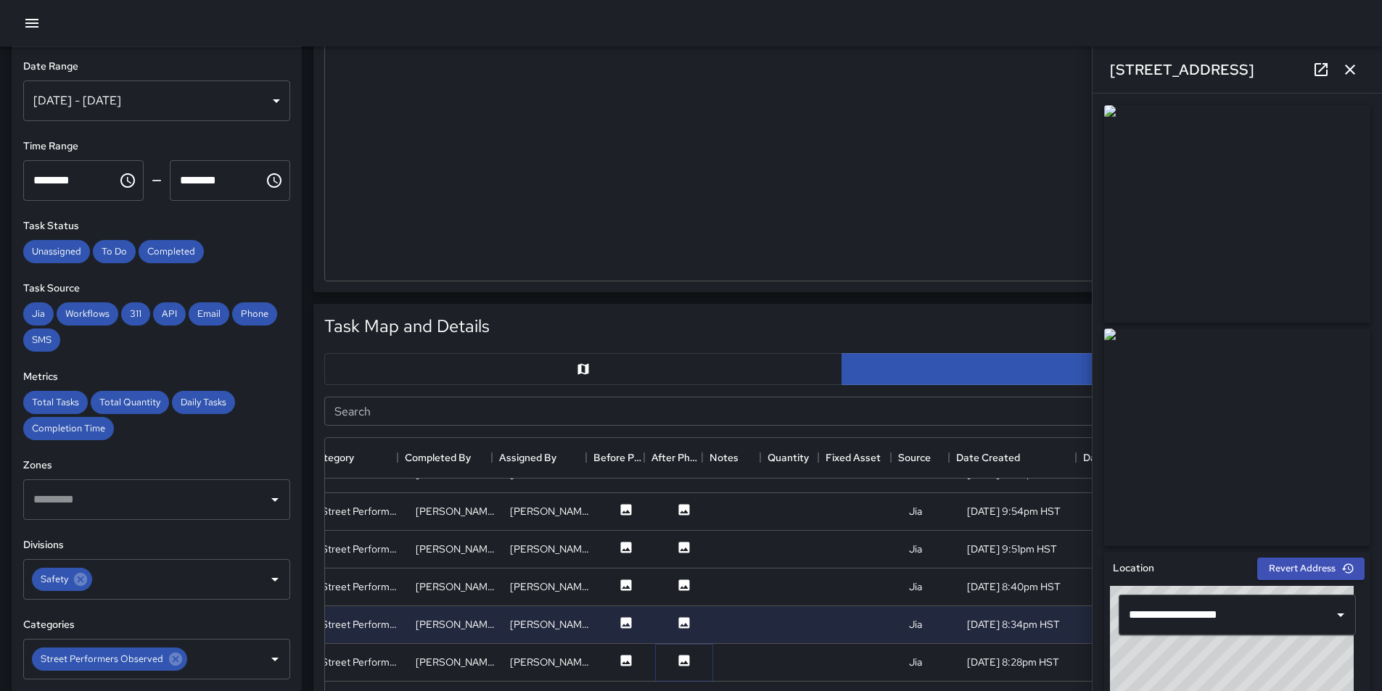
click at [679, 660] on icon at bounding box center [684, 660] width 11 height 11
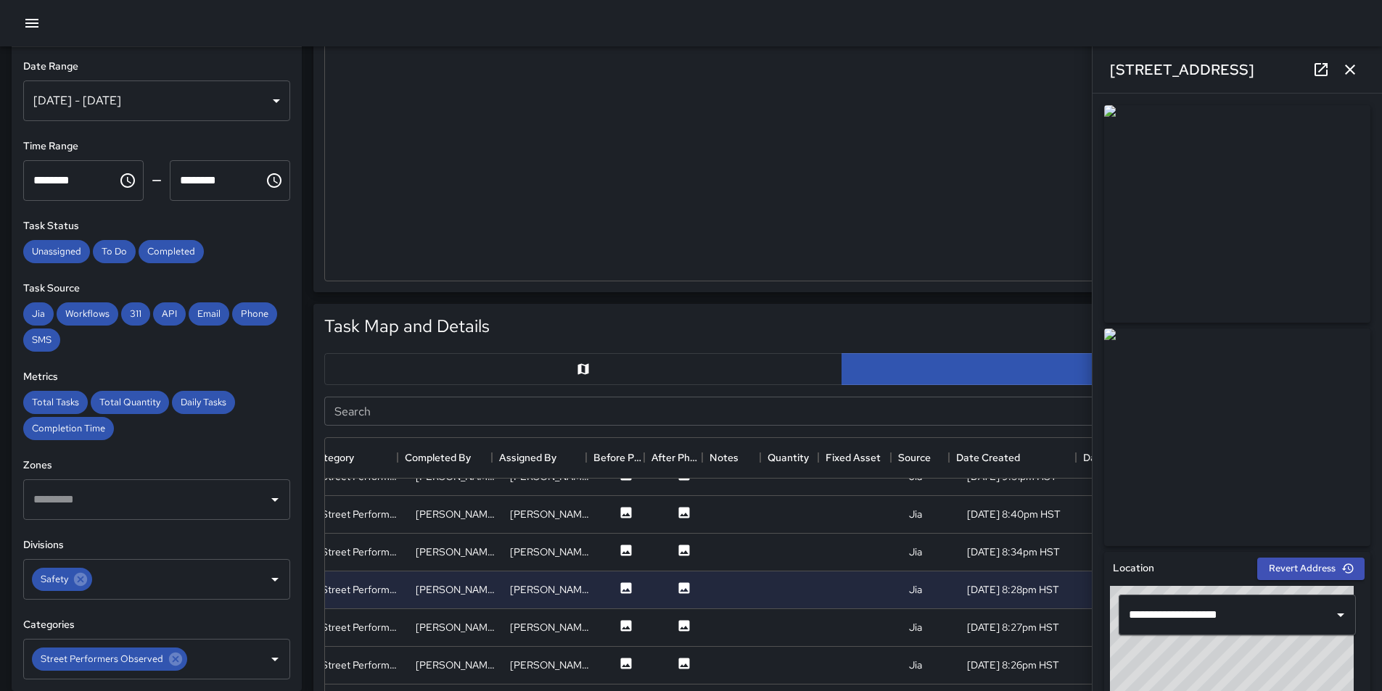
scroll to position [432, 265]
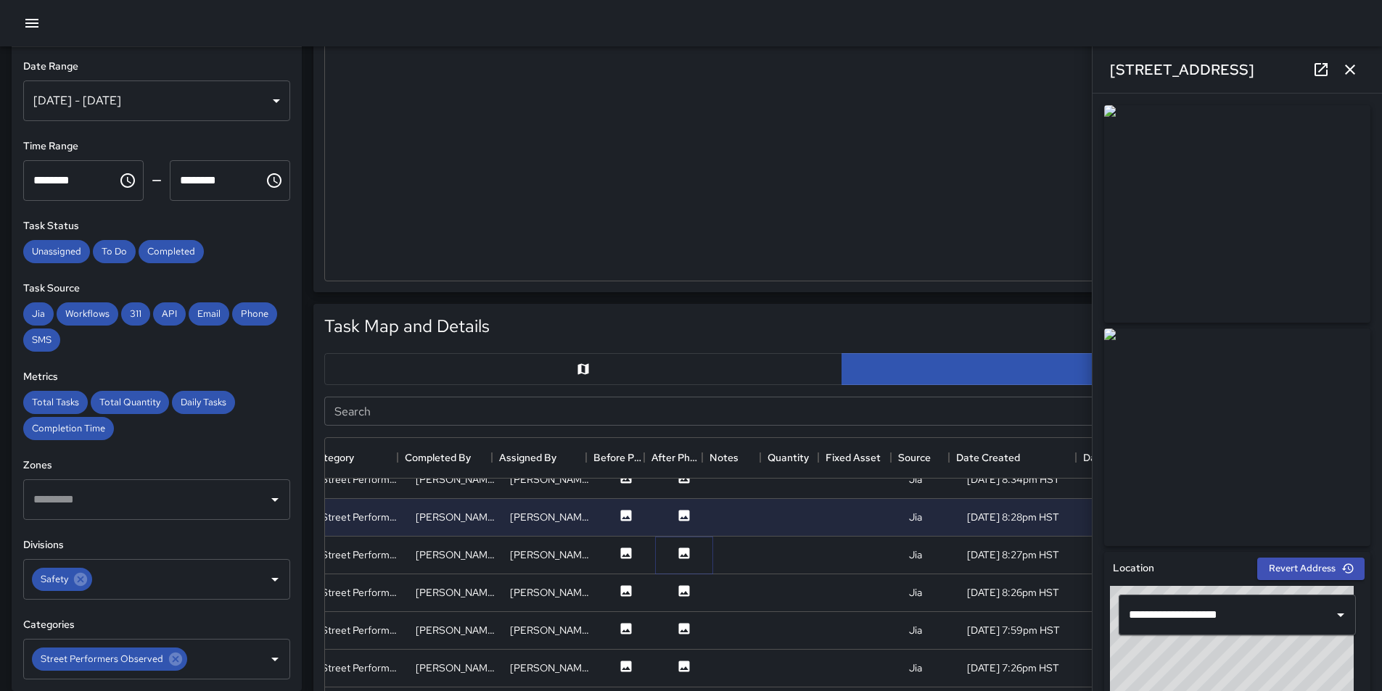
click at [677, 546] on icon at bounding box center [684, 553] width 15 height 15
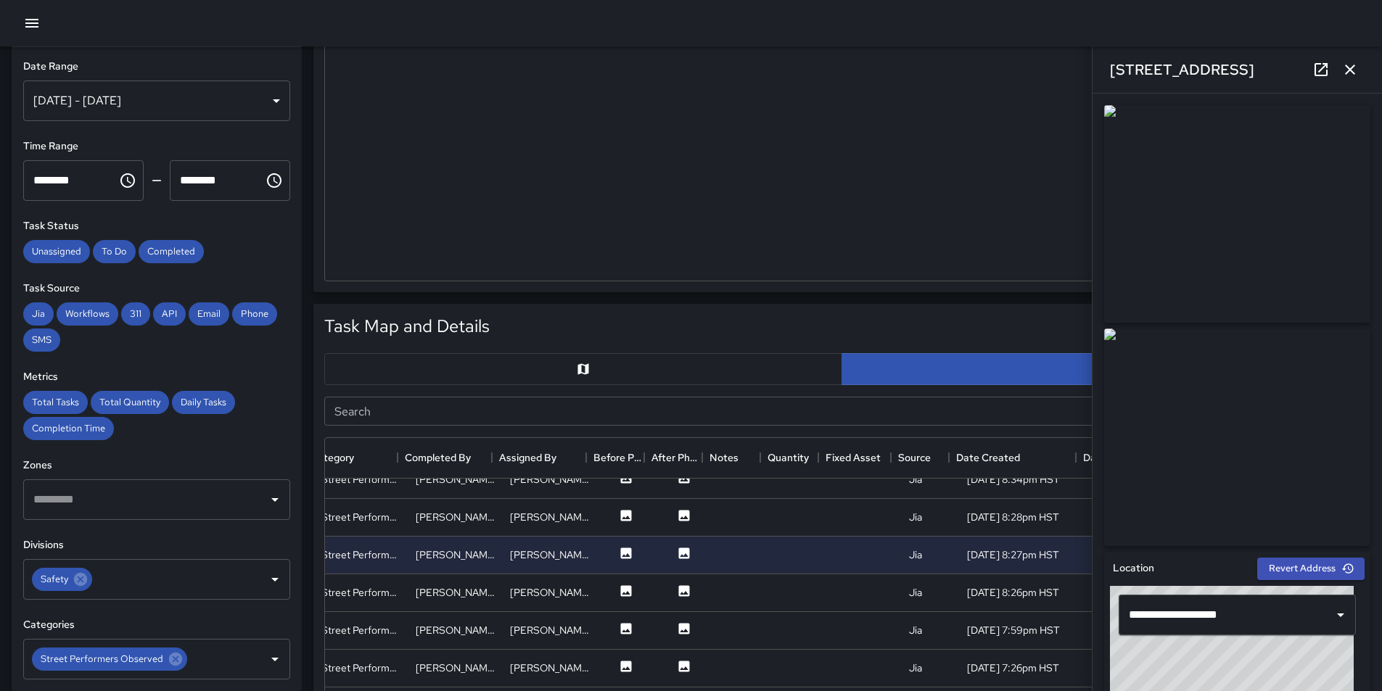
click at [1272, 408] on img at bounding box center [1237, 438] width 266 height 218
click at [679, 592] on icon at bounding box center [684, 590] width 11 height 11
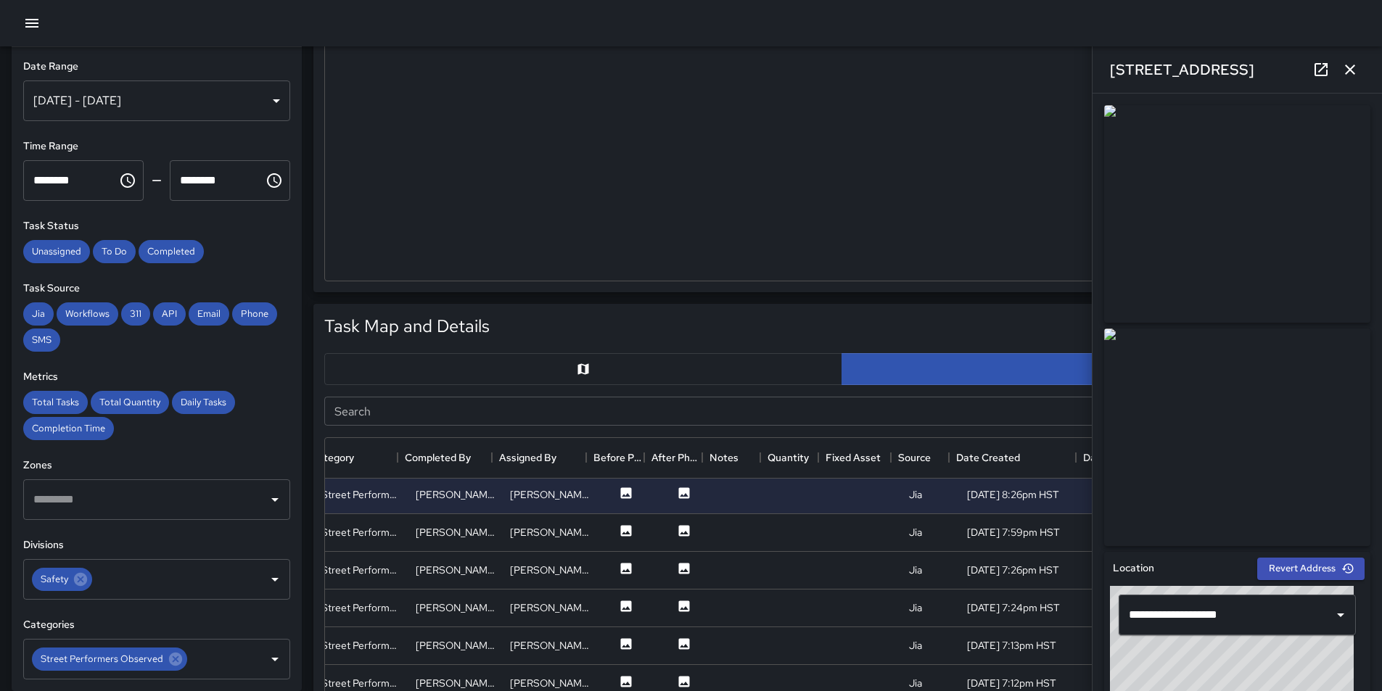
scroll to position [505, 265]
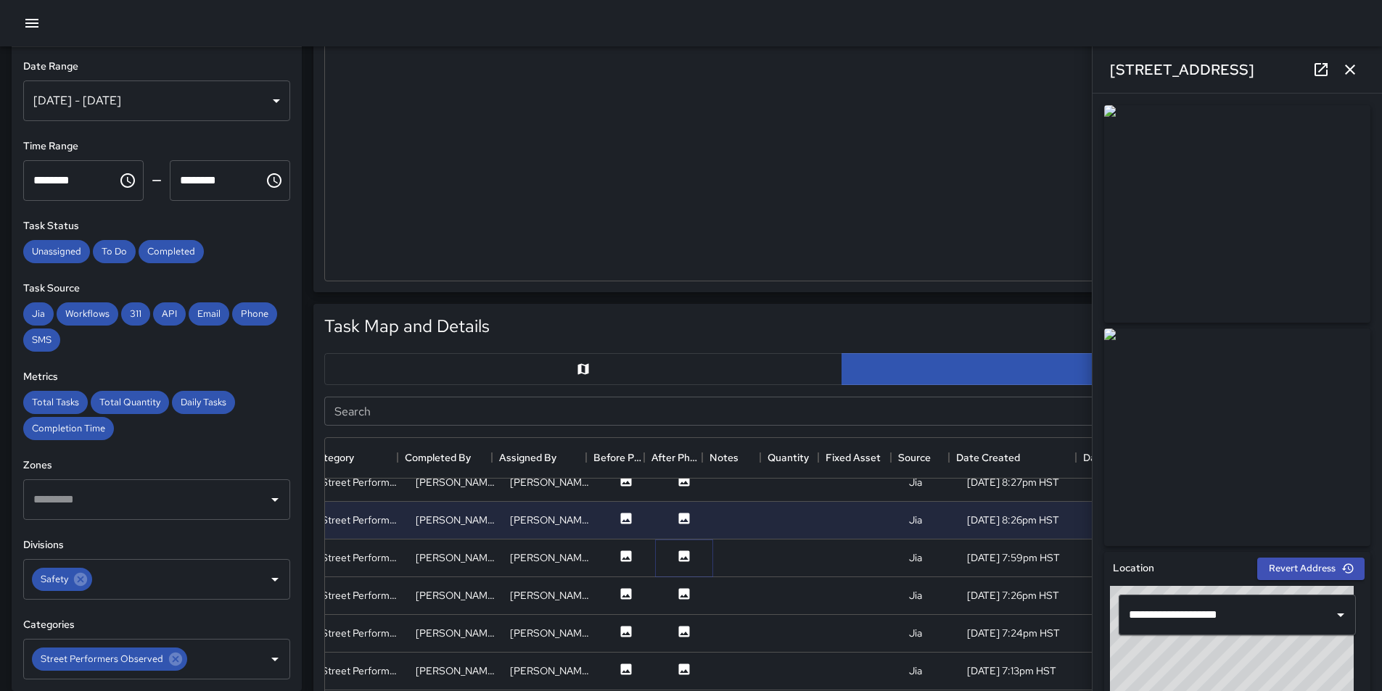
click at [679, 558] on icon at bounding box center [684, 556] width 11 height 11
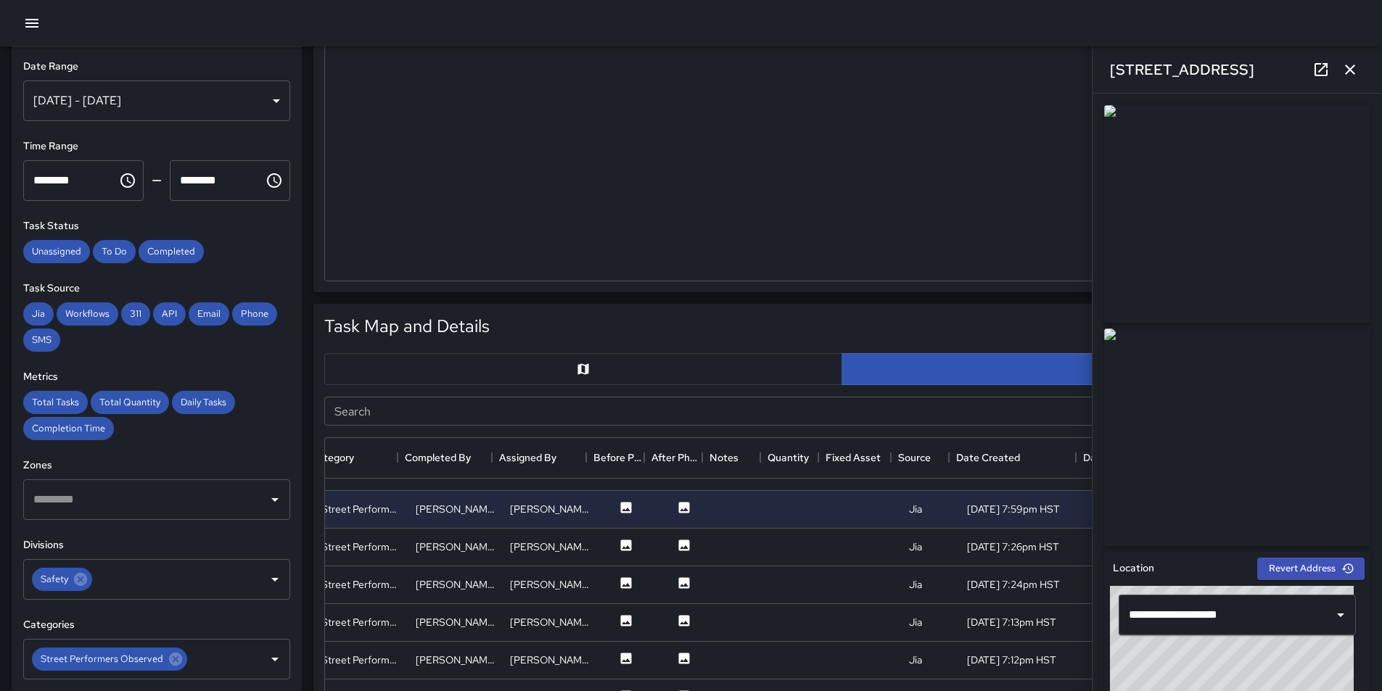
scroll to position [577, 265]
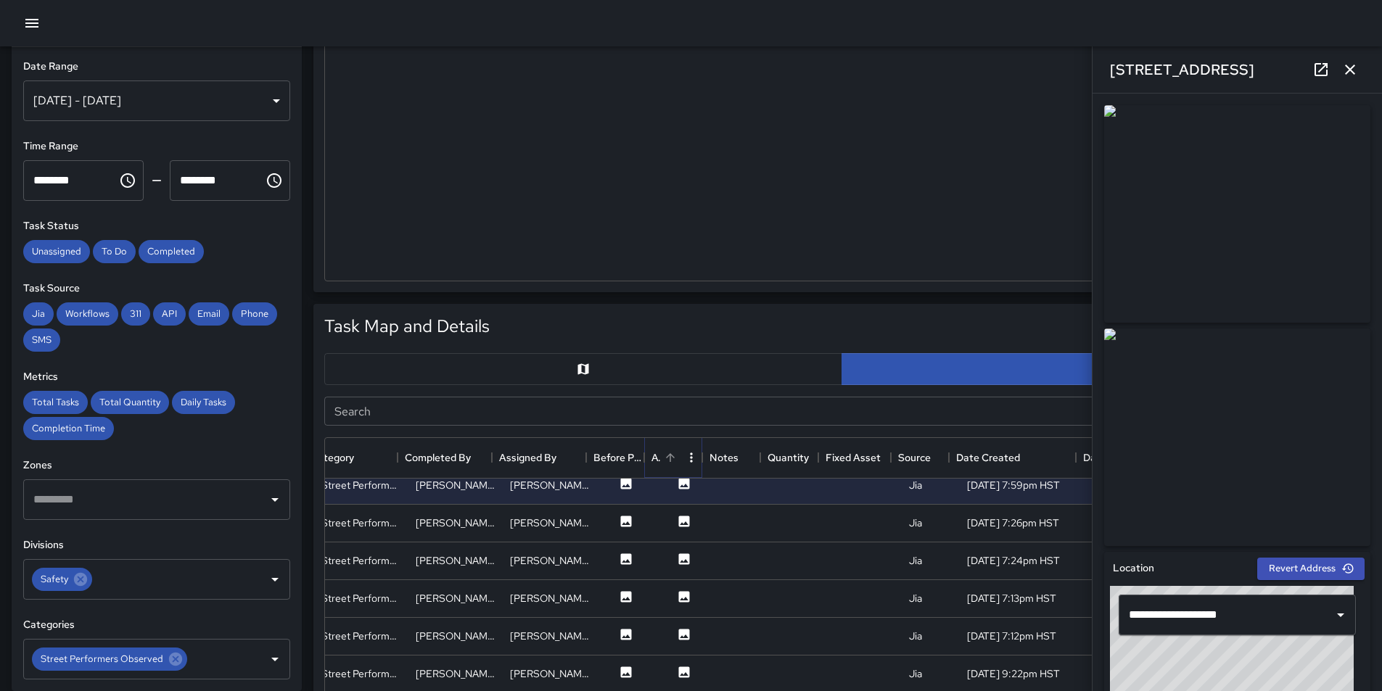
click at [691, 458] on icon "Menu" at bounding box center [691, 457] width 2 height 9
click at [679, 525] on icon at bounding box center [684, 521] width 11 height 11
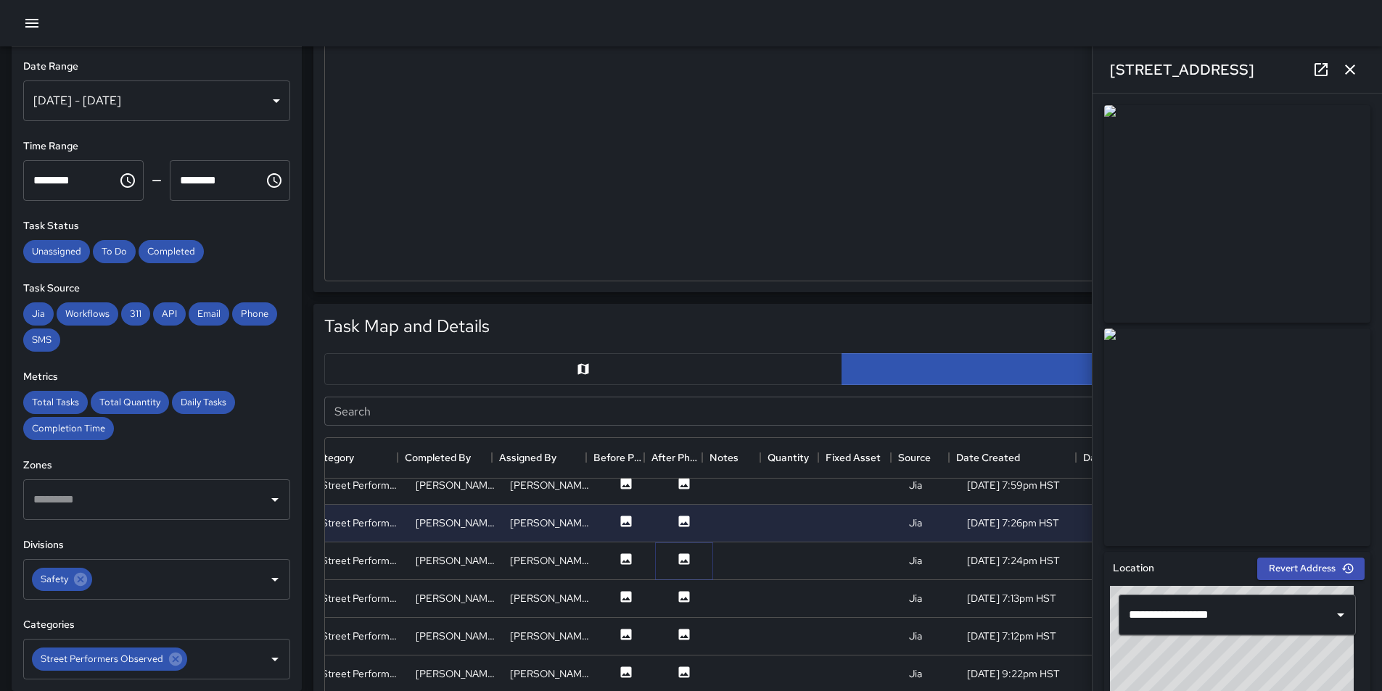
click at [679, 564] on icon at bounding box center [684, 558] width 11 height 11
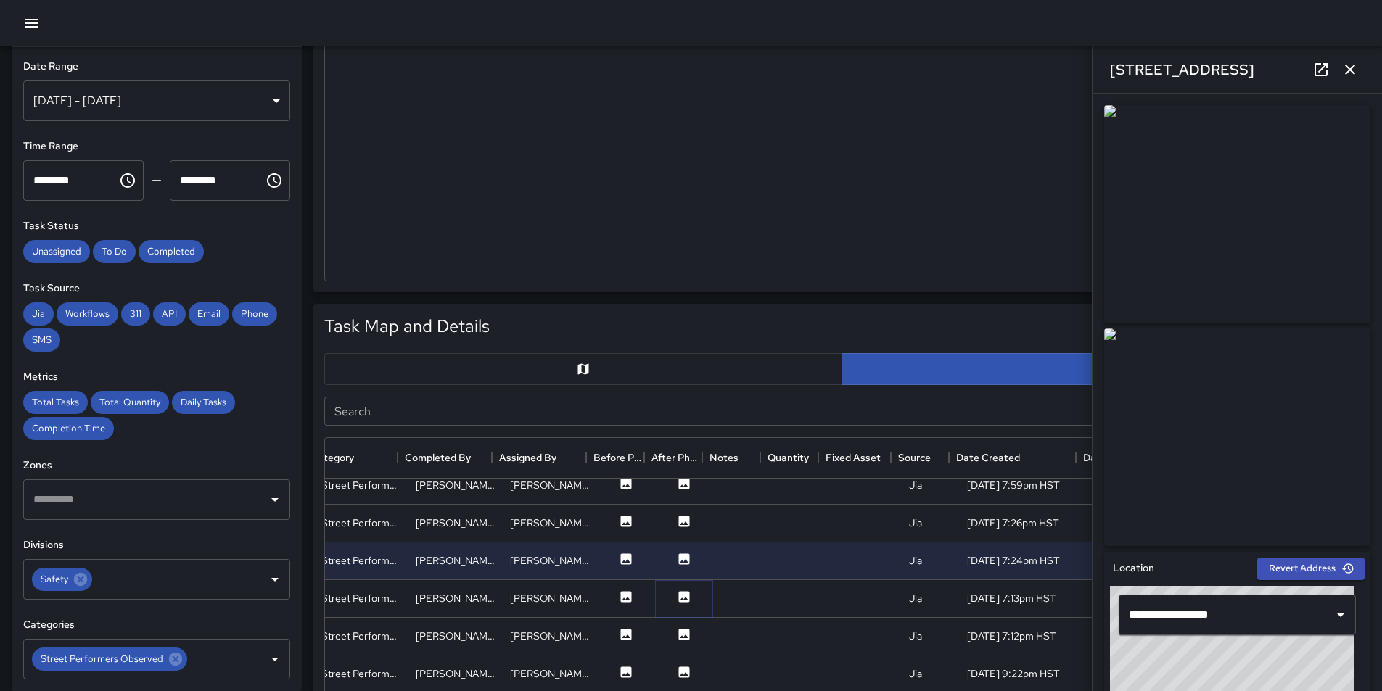
click at [677, 595] on icon at bounding box center [684, 597] width 15 height 15
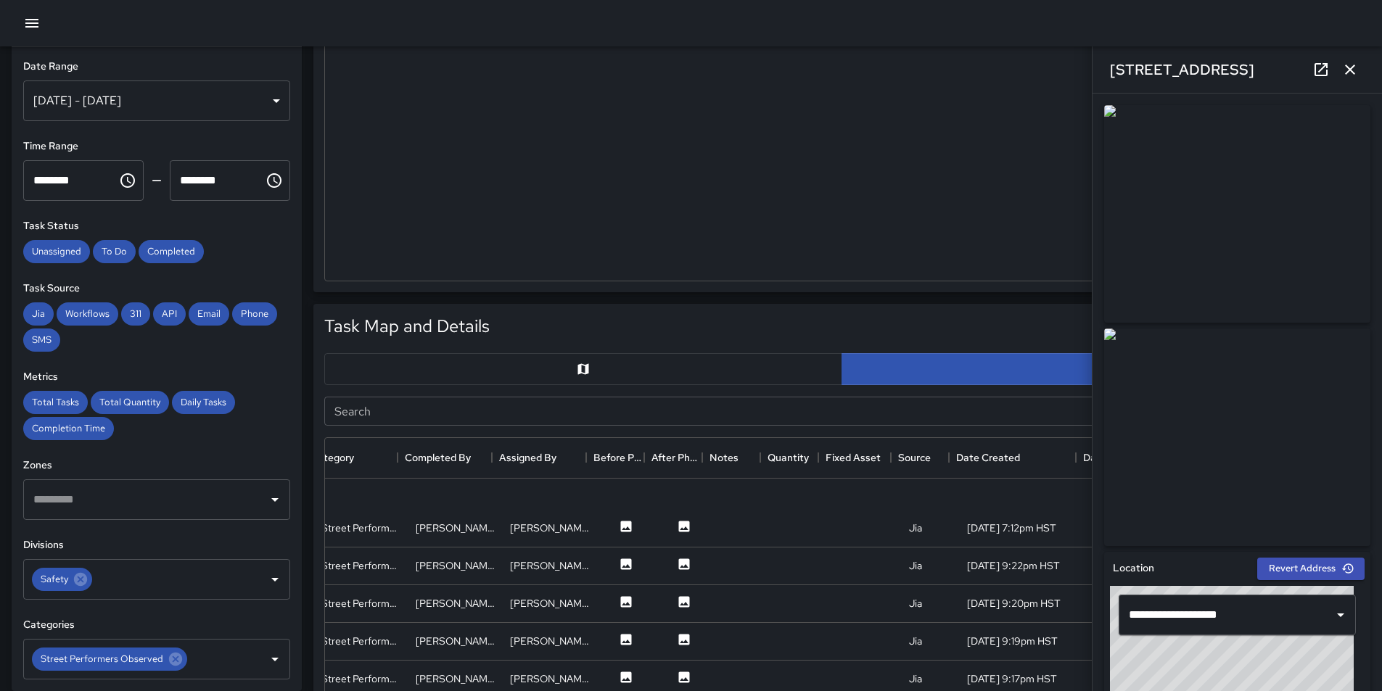
scroll to position [650, 265]
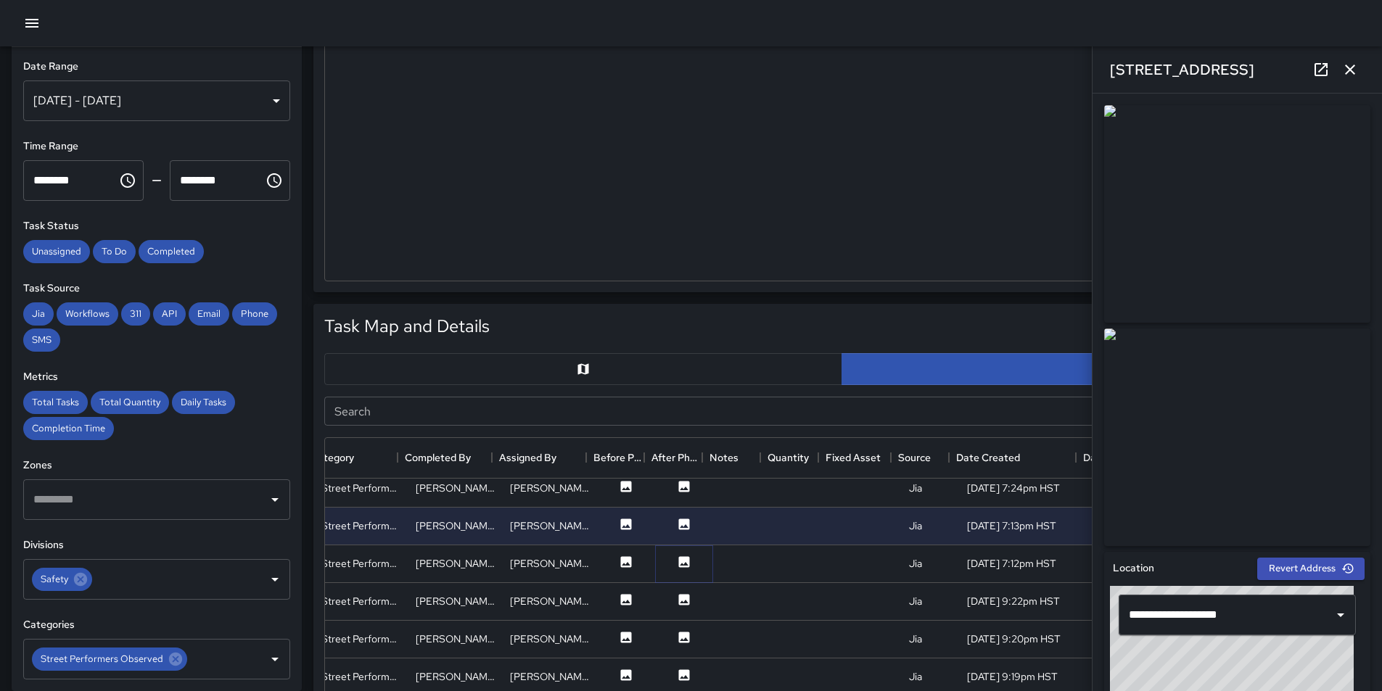
click at [677, 564] on icon at bounding box center [684, 562] width 15 height 15
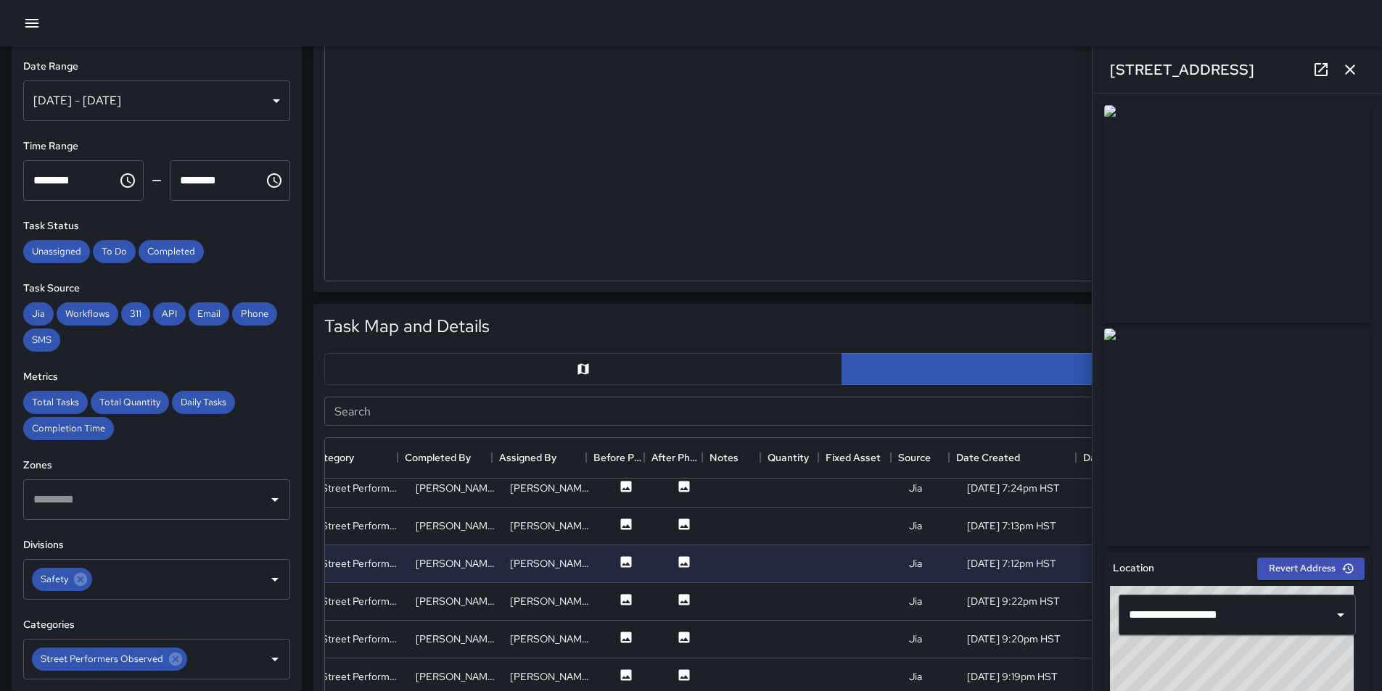
drag, startPoint x: 675, startPoint y: 564, endPoint x: 1273, endPoint y: 441, distance: 611.0
click at [677, 601] on icon at bounding box center [684, 600] width 15 height 15
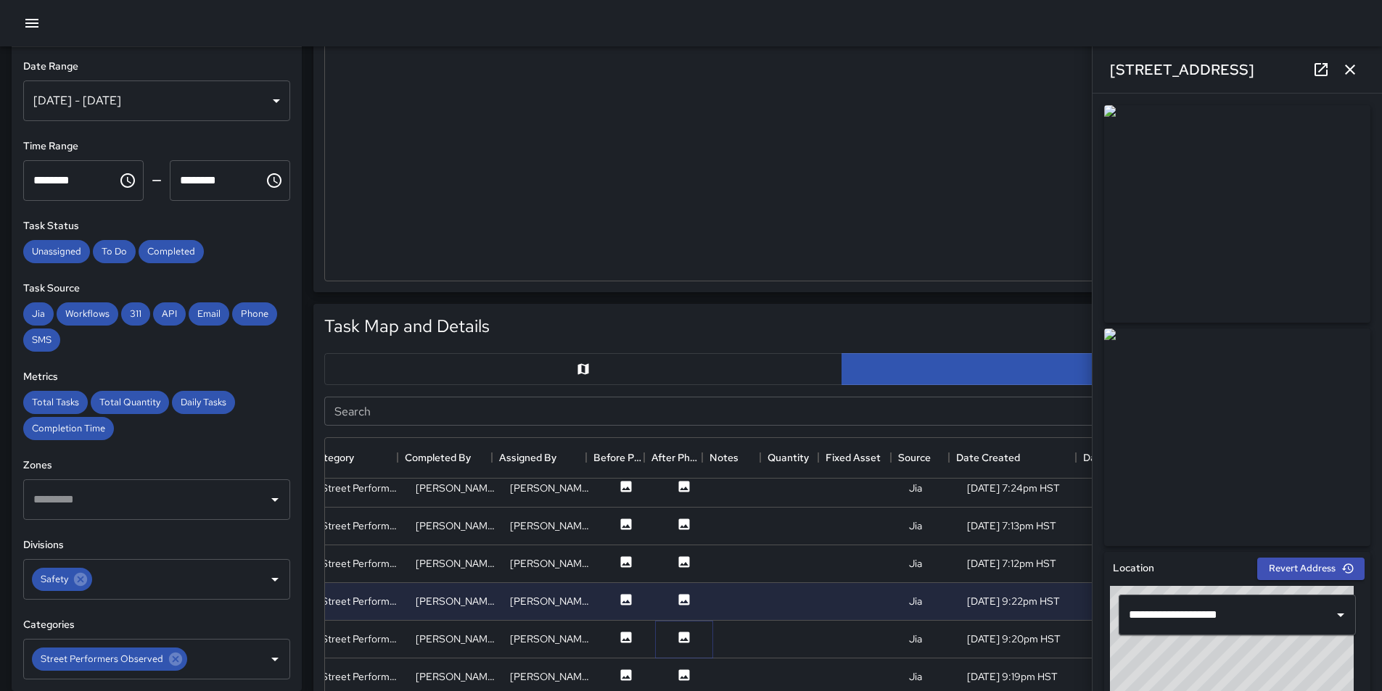
click at [677, 640] on icon at bounding box center [684, 637] width 15 height 15
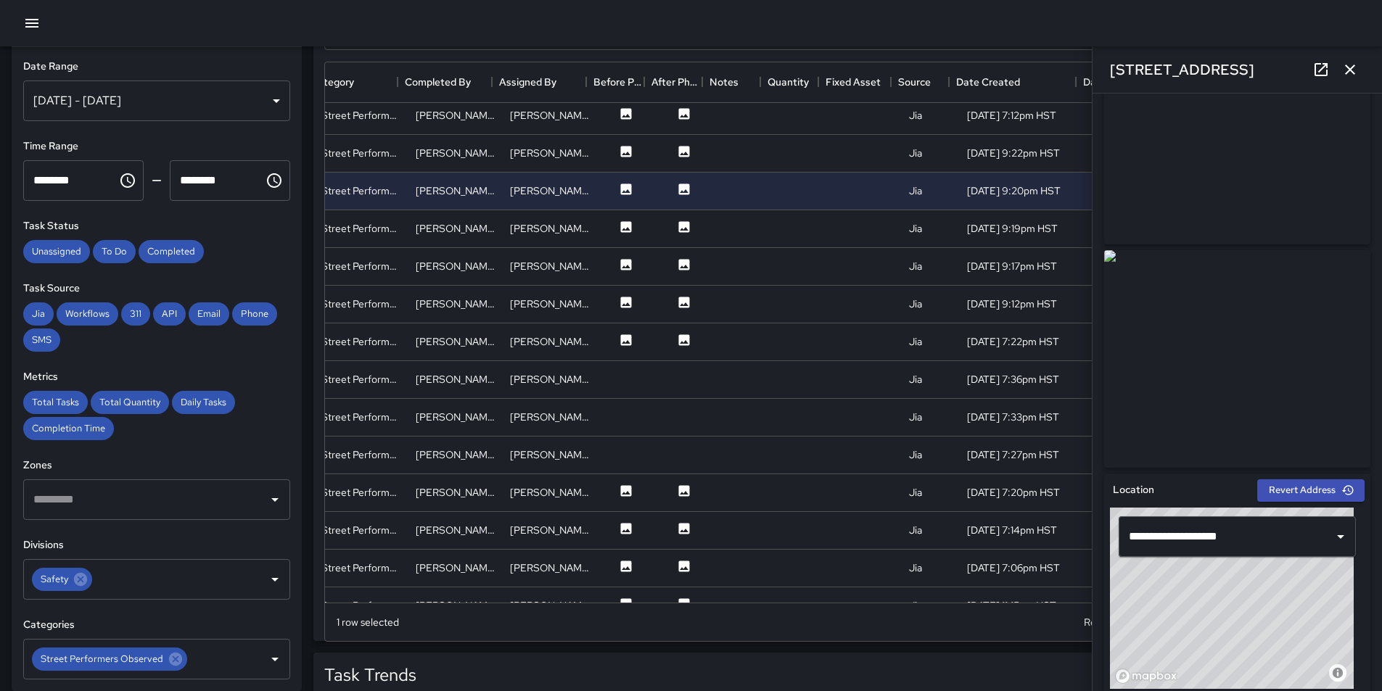
scroll to position [825, 0]
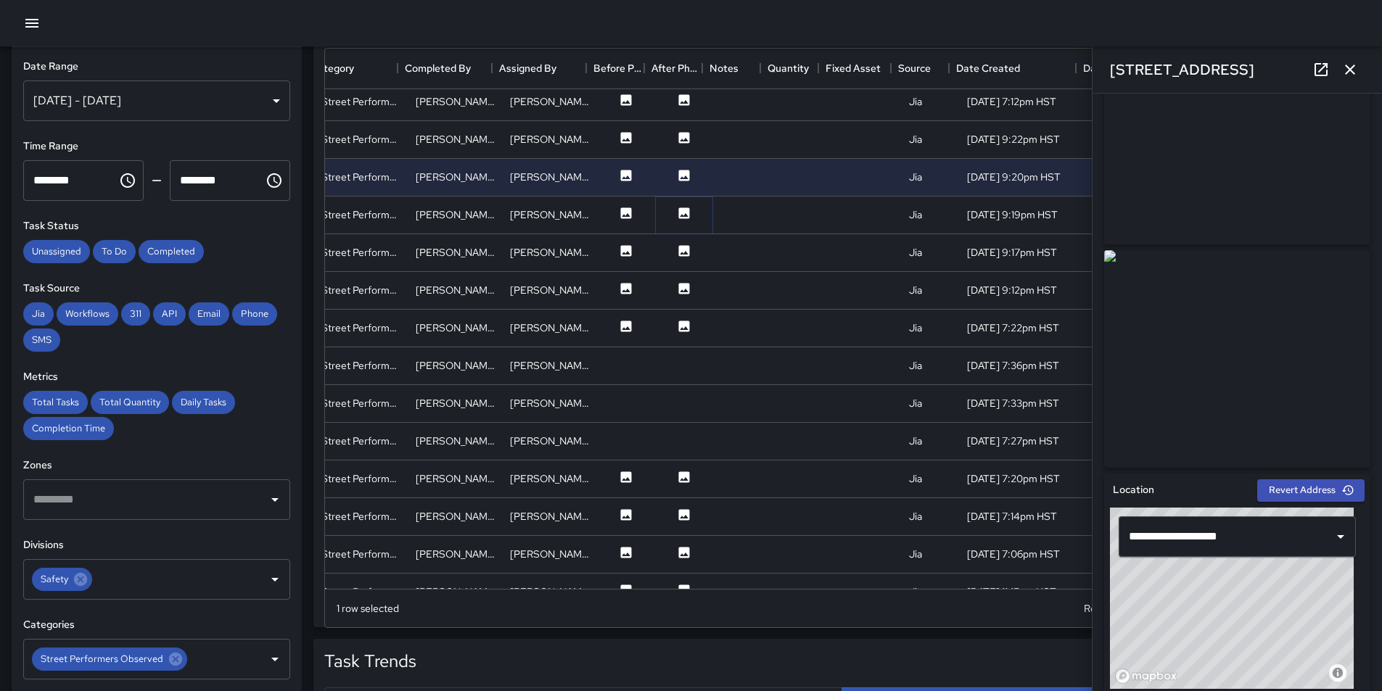
click at [677, 215] on icon at bounding box center [684, 213] width 15 height 15
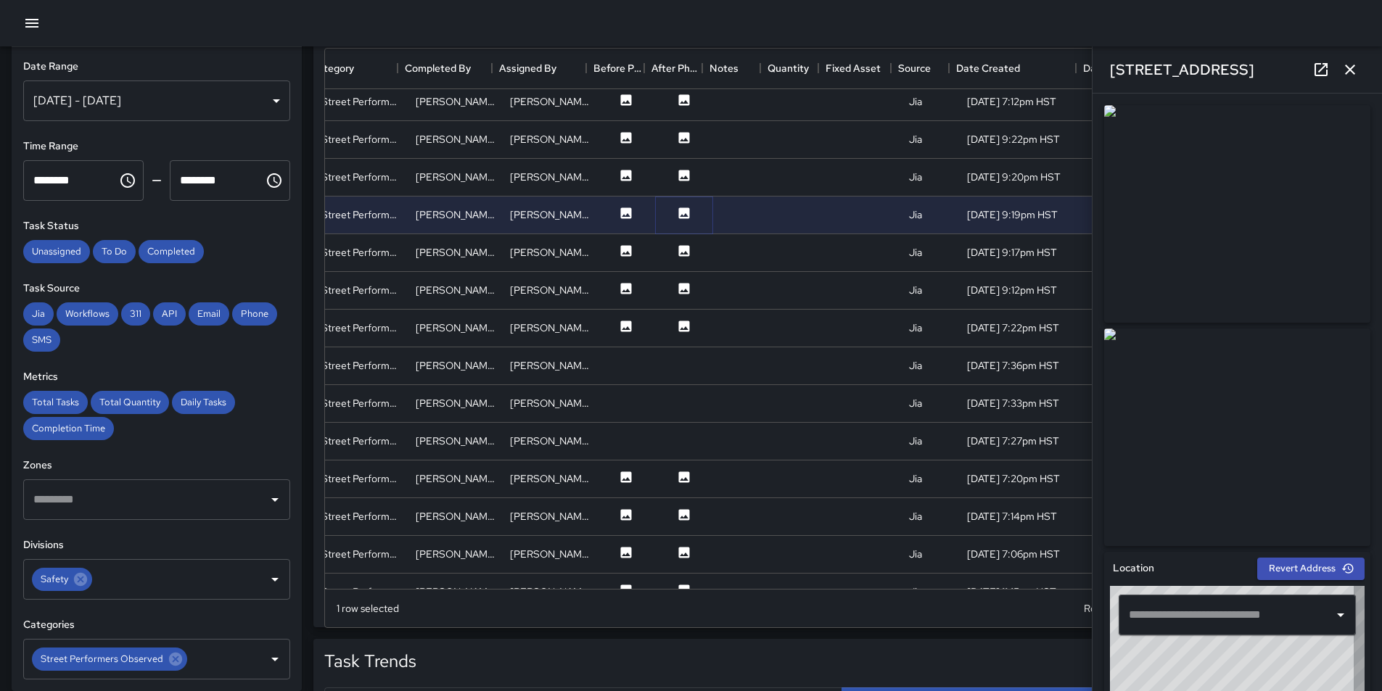
type input "**********"
click at [679, 251] on icon at bounding box center [684, 250] width 11 height 11
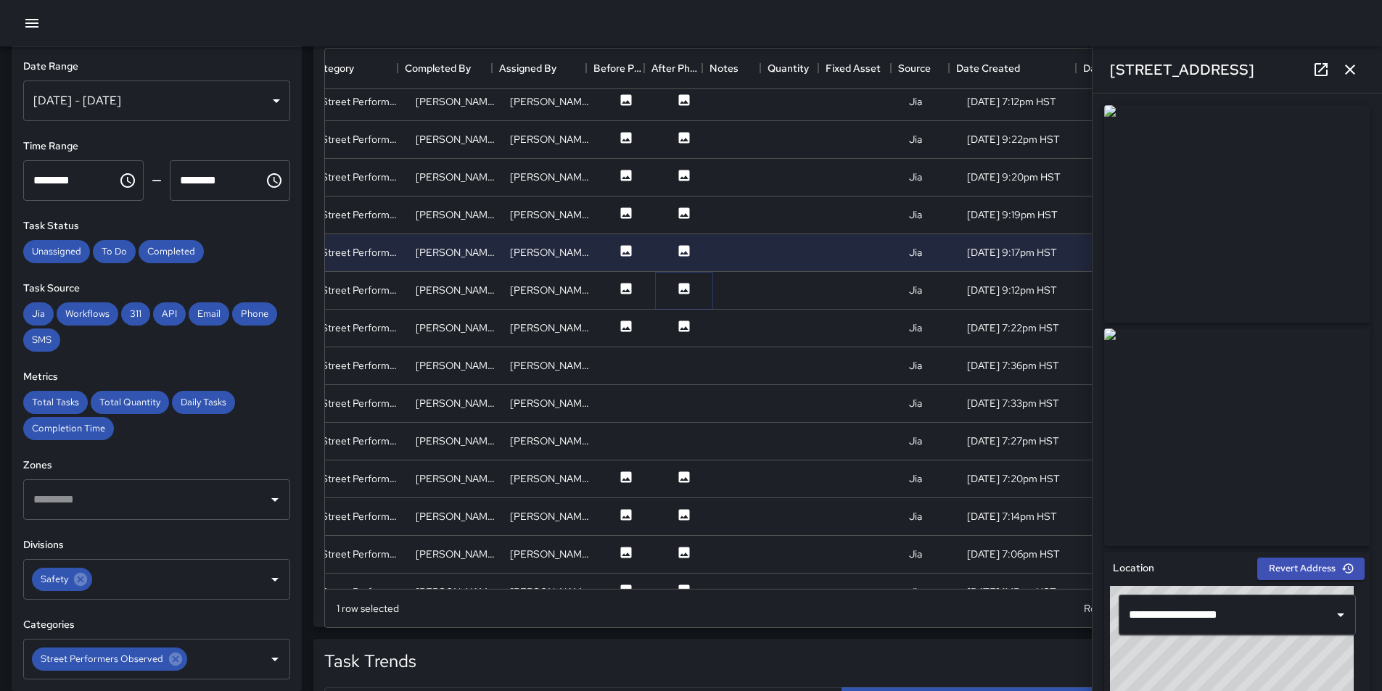
click at [679, 291] on icon at bounding box center [684, 288] width 11 height 11
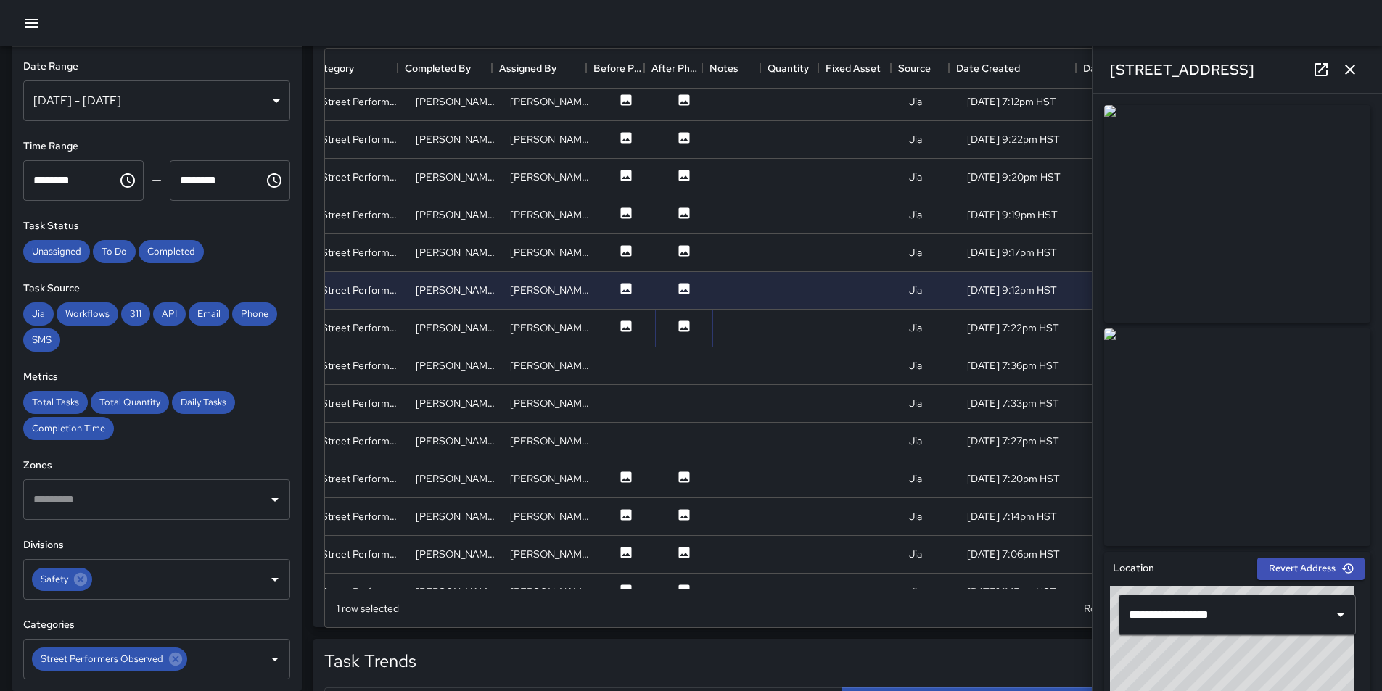
click at [685, 324] on button at bounding box center [684, 328] width 44 height 18
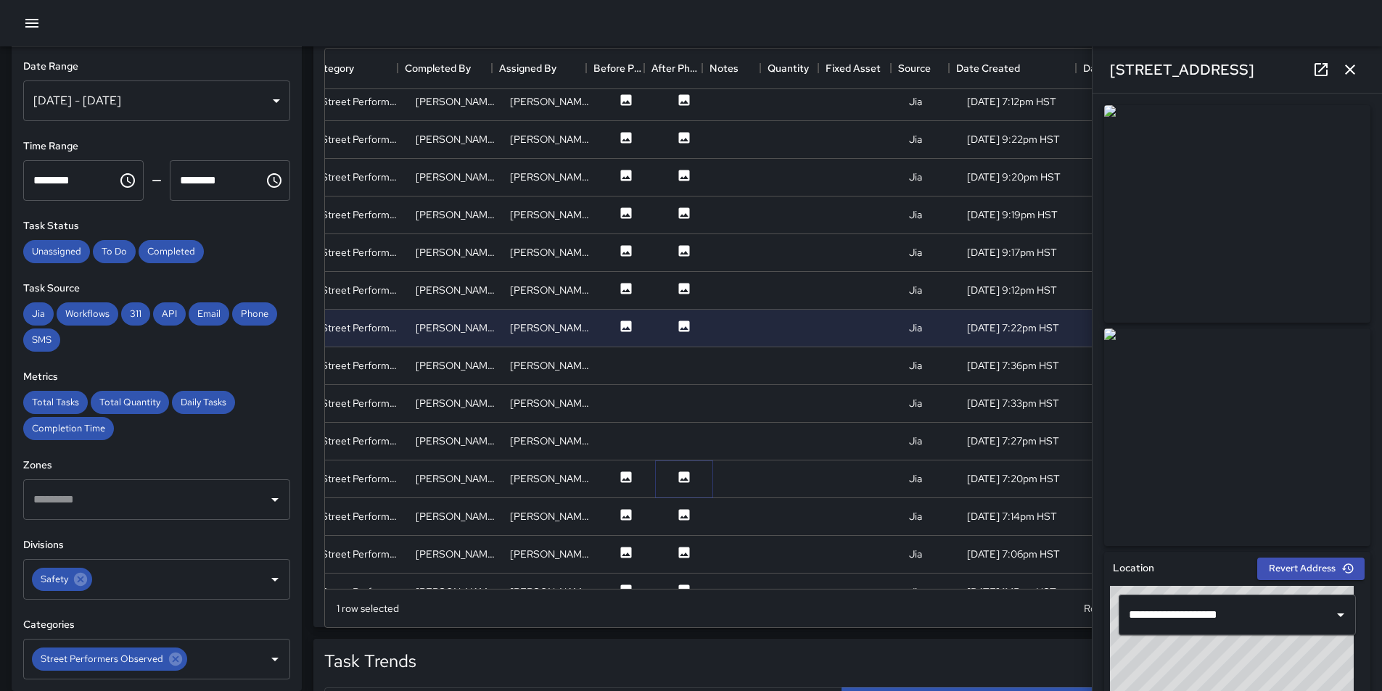
click at [677, 476] on icon at bounding box center [684, 477] width 15 height 15
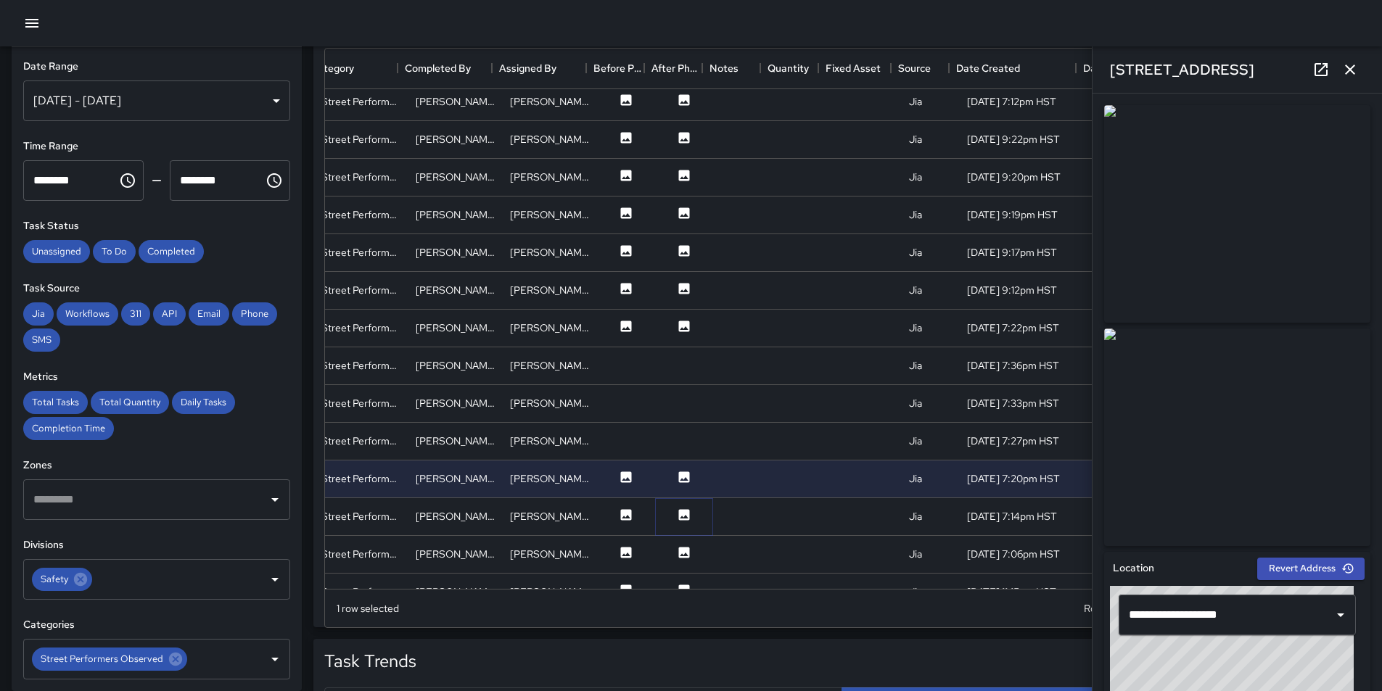
click at [677, 522] on button at bounding box center [684, 517] width 44 height 18
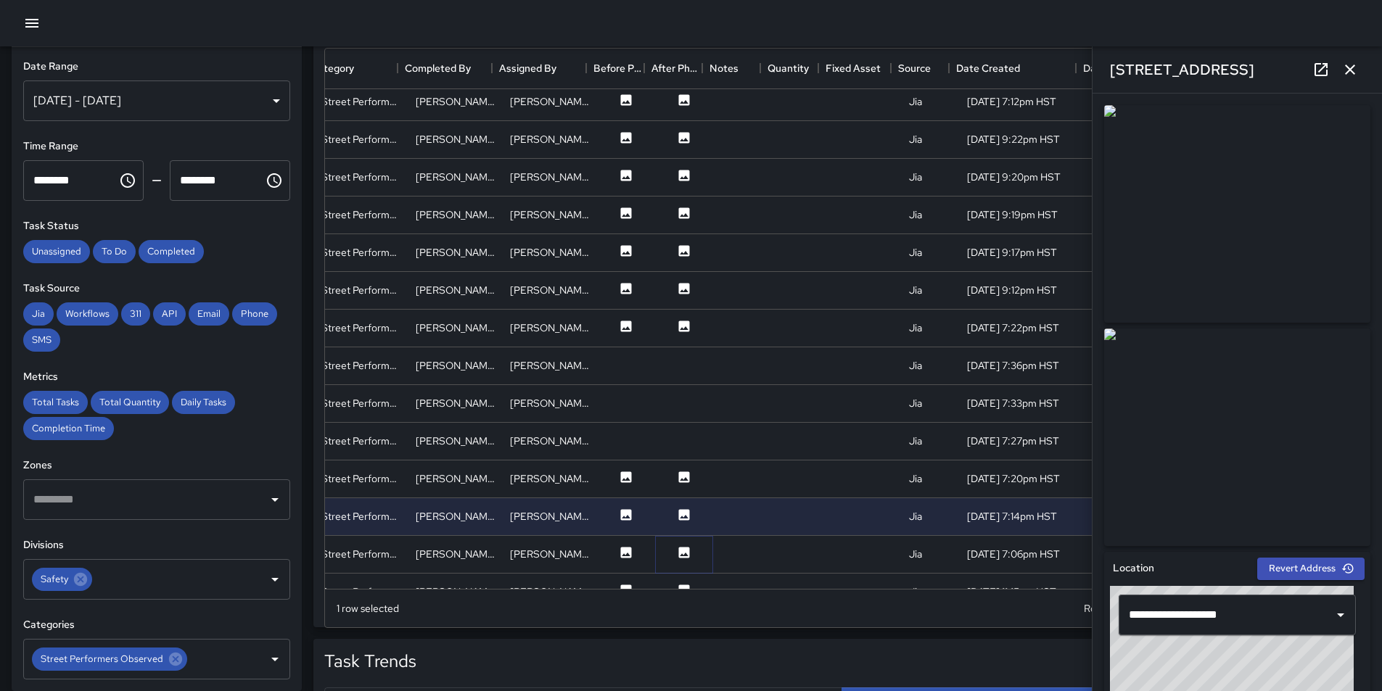
click at [664, 551] on button at bounding box center [684, 555] width 44 height 18
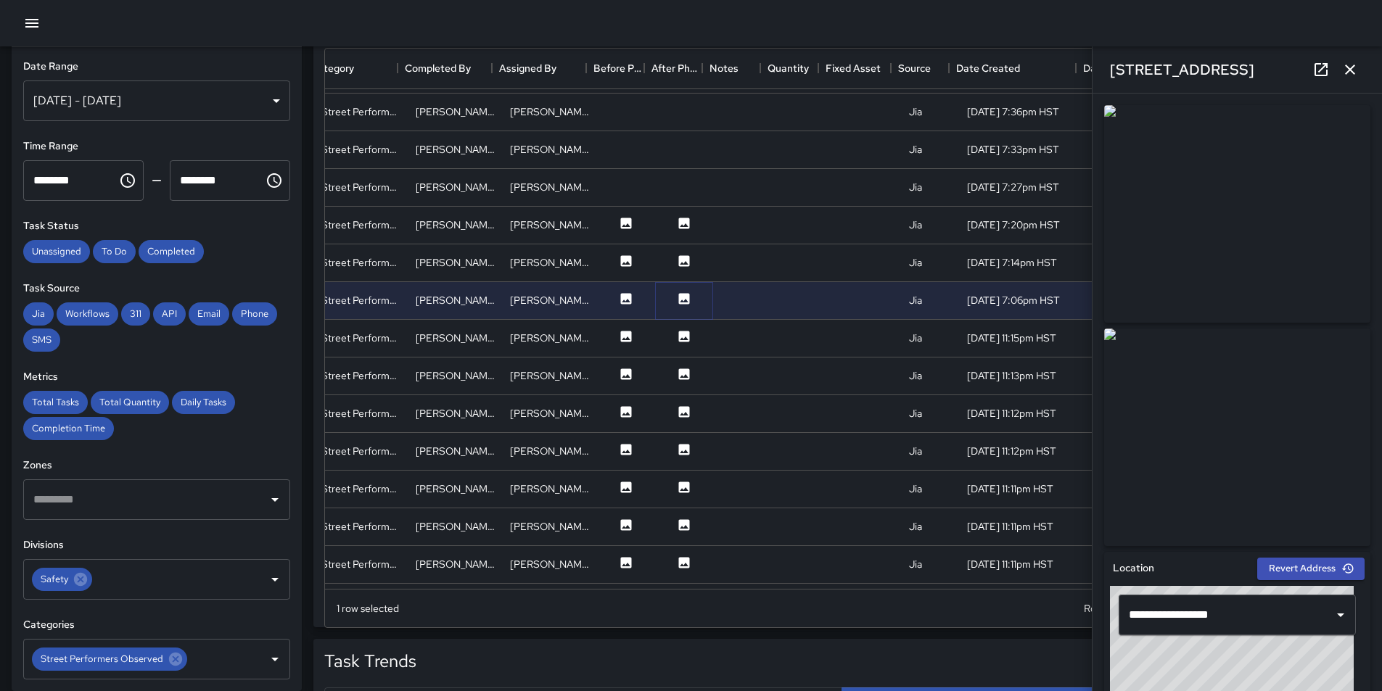
scroll to position [1013, 265]
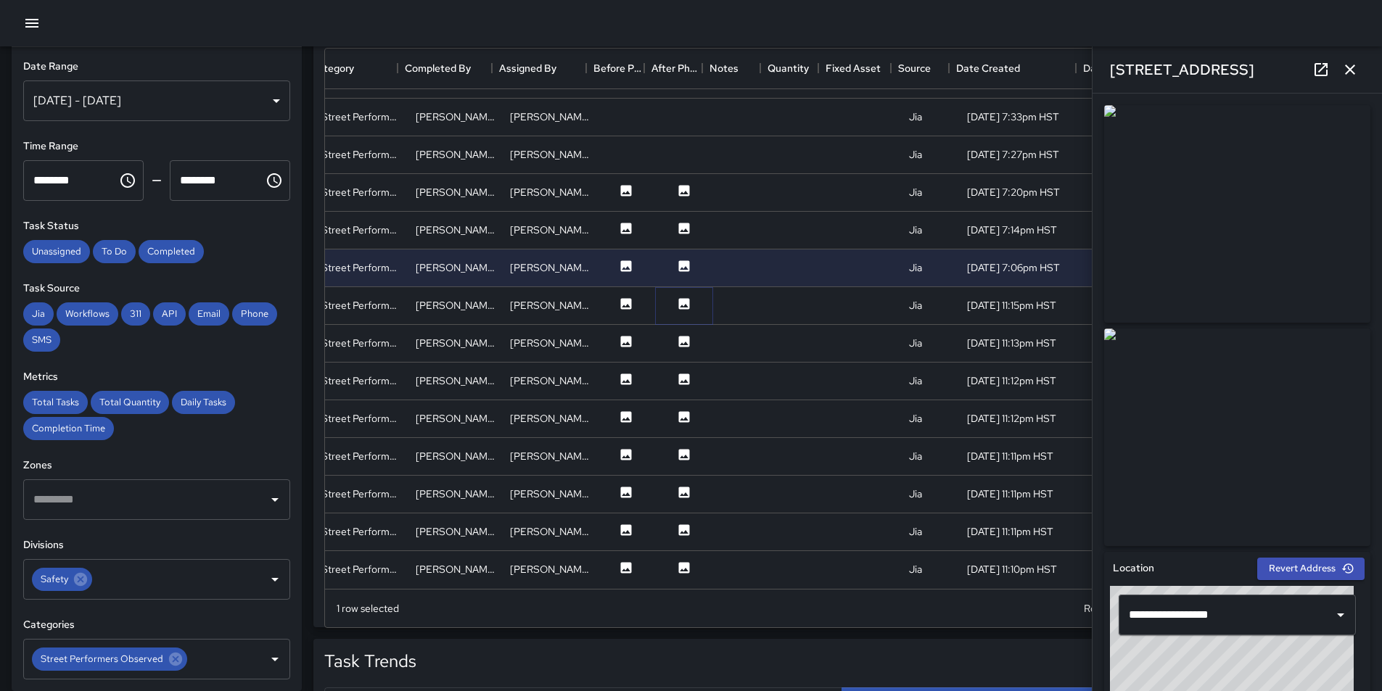
click at [679, 298] on icon at bounding box center [684, 303] width 11 height 11
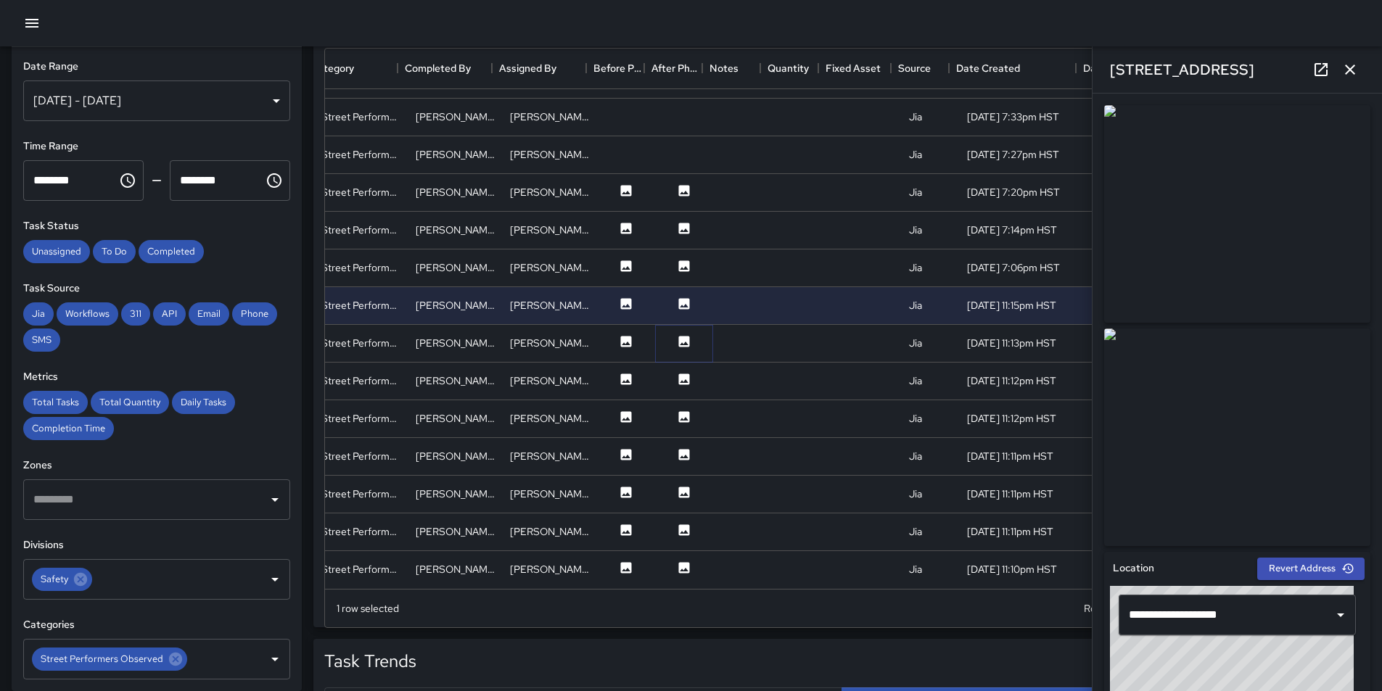
click at [677, 334] on icon at bounding box center [684, 341] width 15 height 15
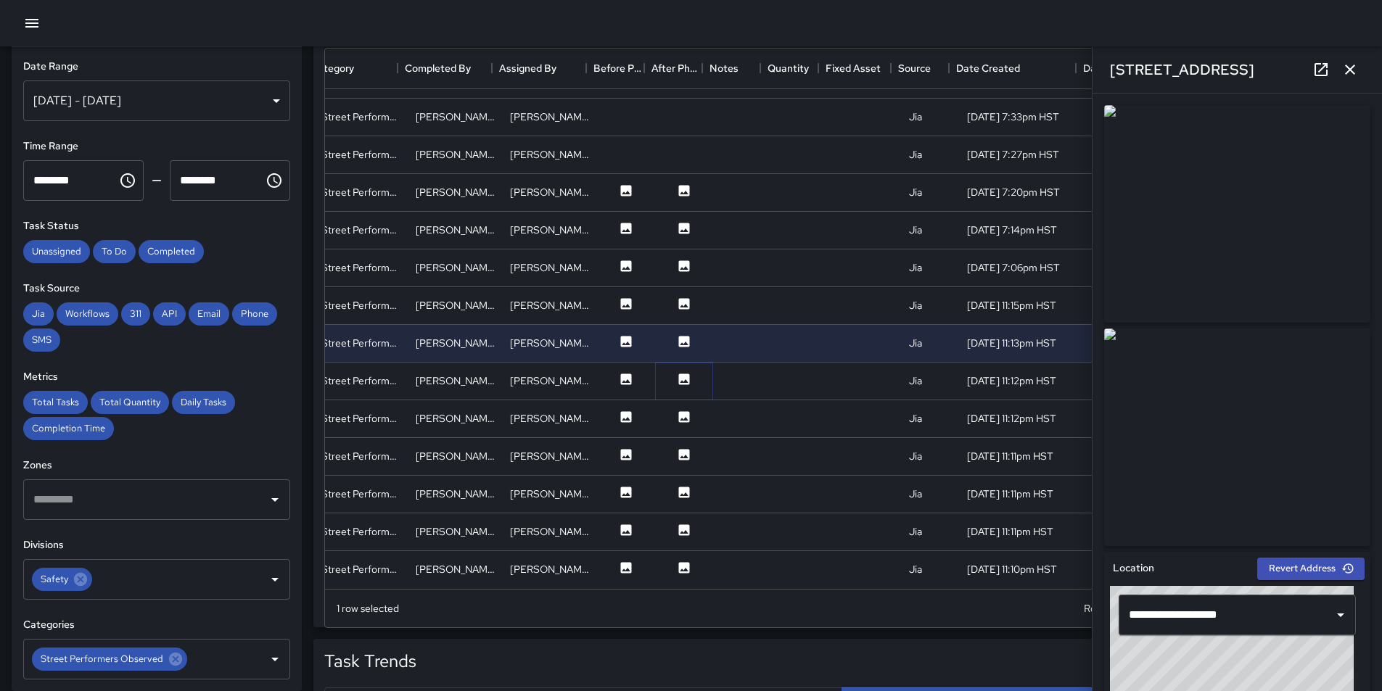
click at [679, 374] on icon at bounding box center [684, 379] width 11 height 11
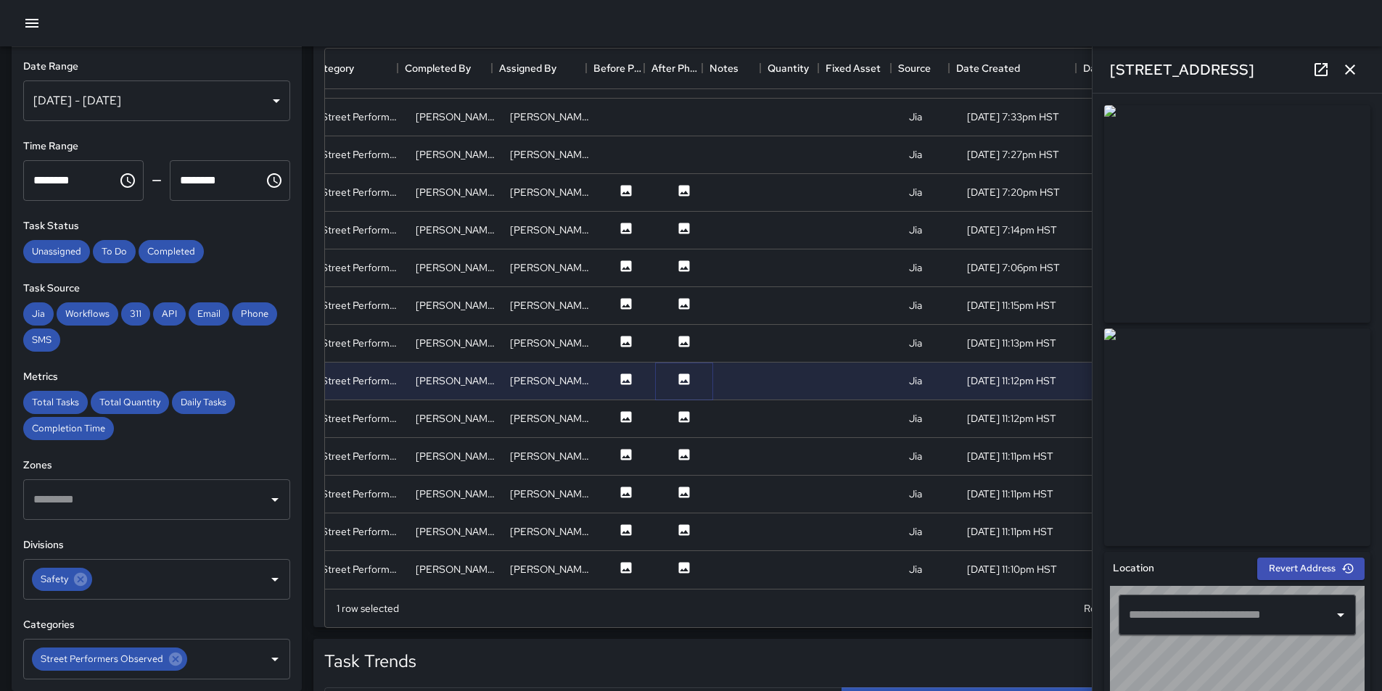
type input "**********"
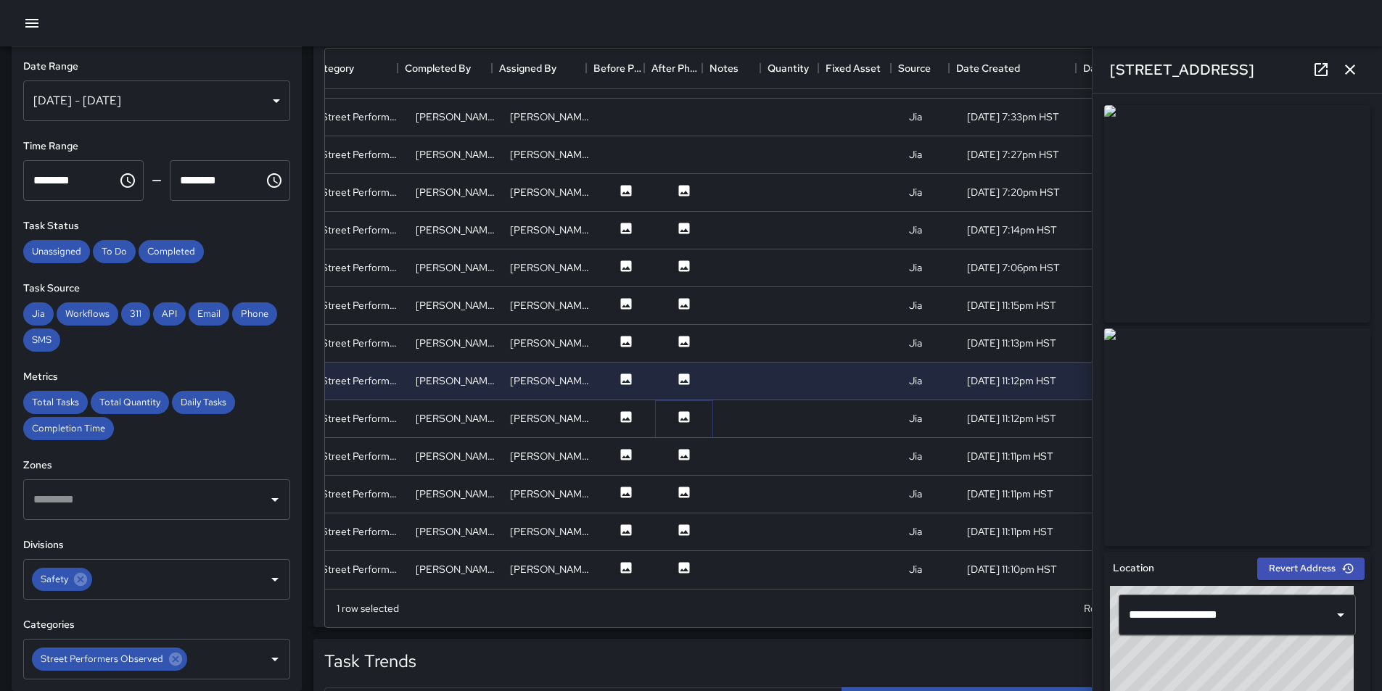
click at [679, 419] on icon at bounding box center [684, 416] width 11 height 11
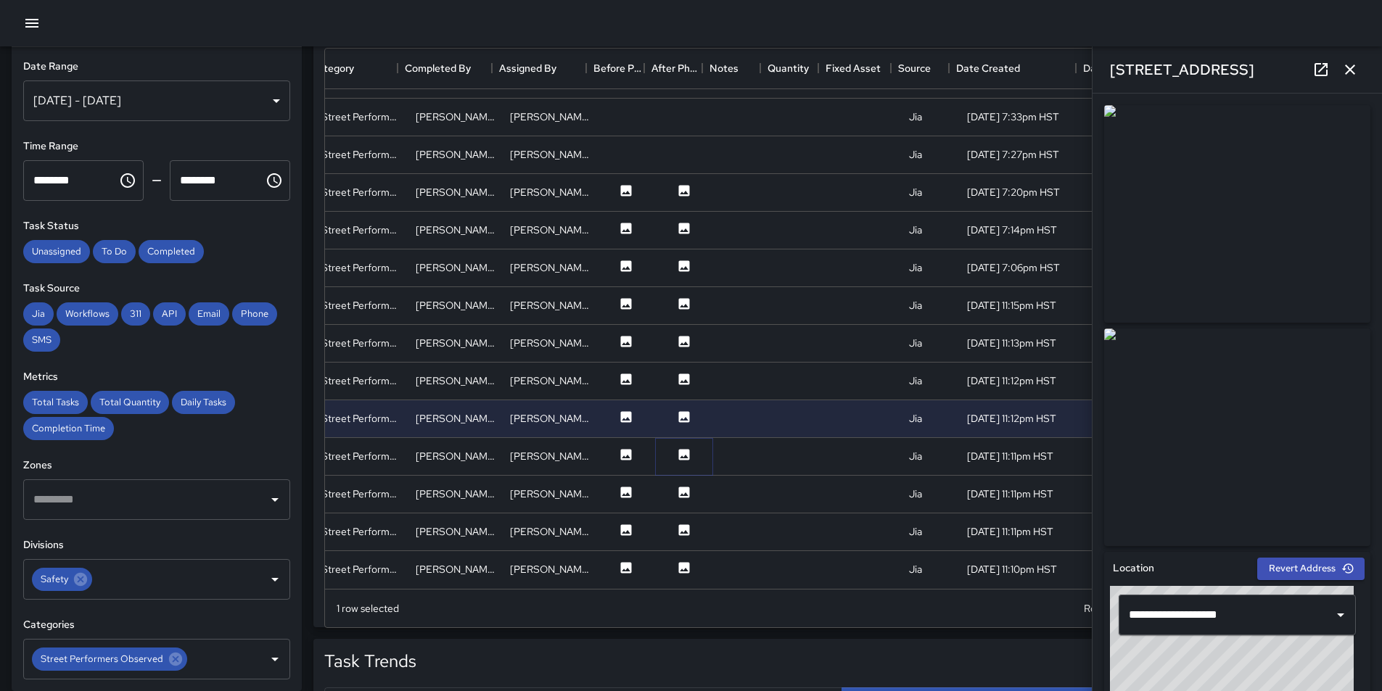
click at [677, 448] on icon at bounding box center [684, 455] width 15 height 15
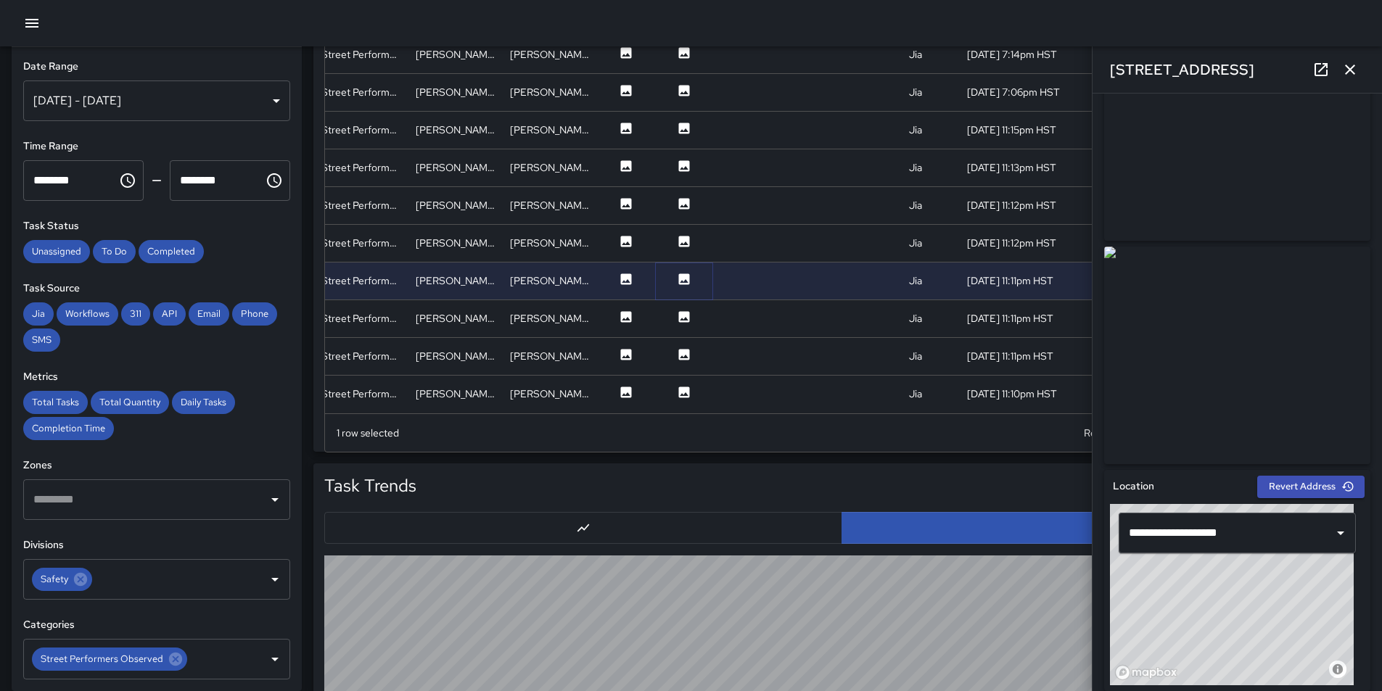
scroll to position [9, 0]
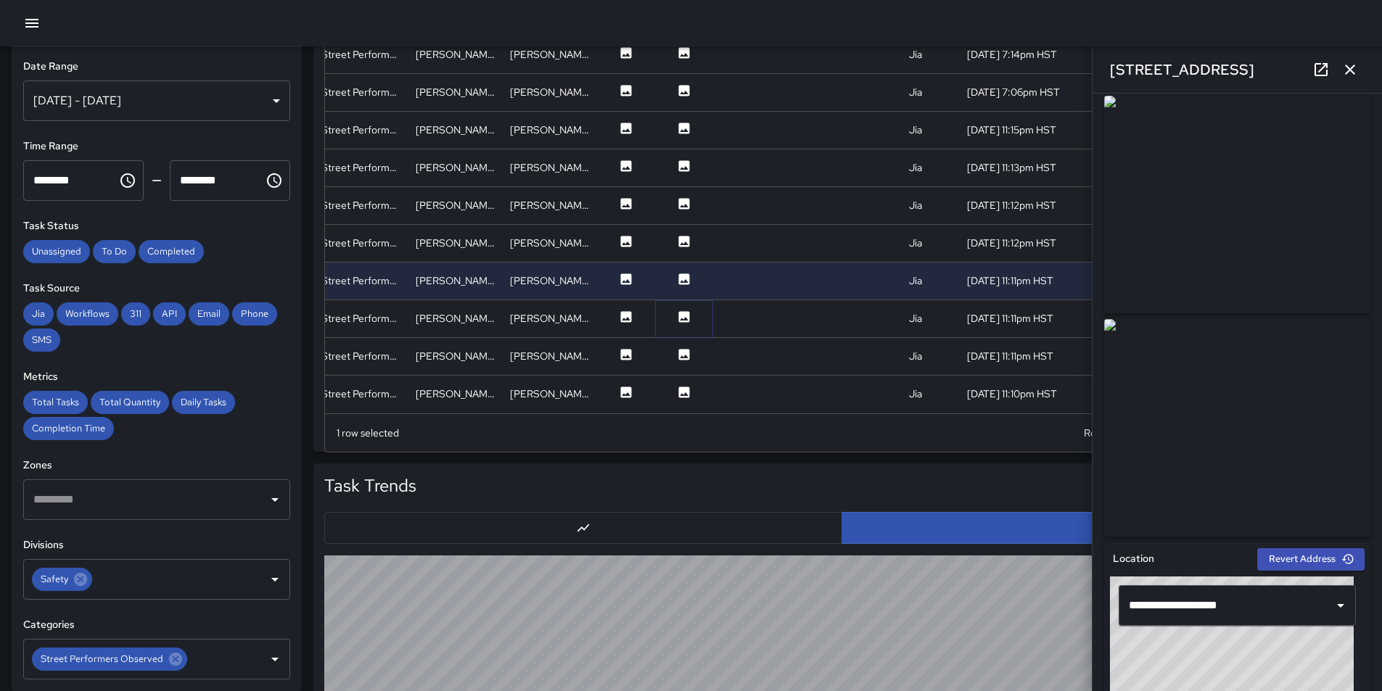
click at [679, 311] on icon at bounding box center [684, 316] width 11 height 11
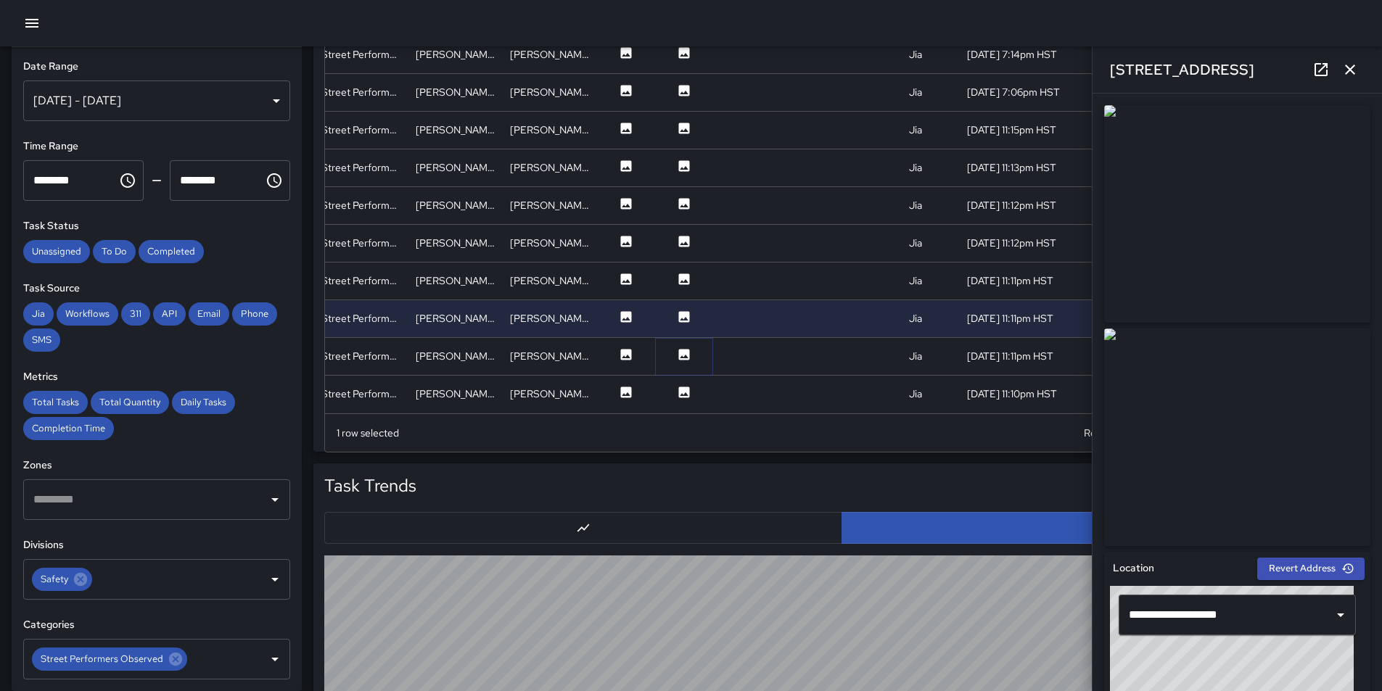
click at [679, 349] on icon at bounding box center [684, 354] width 11 height 11
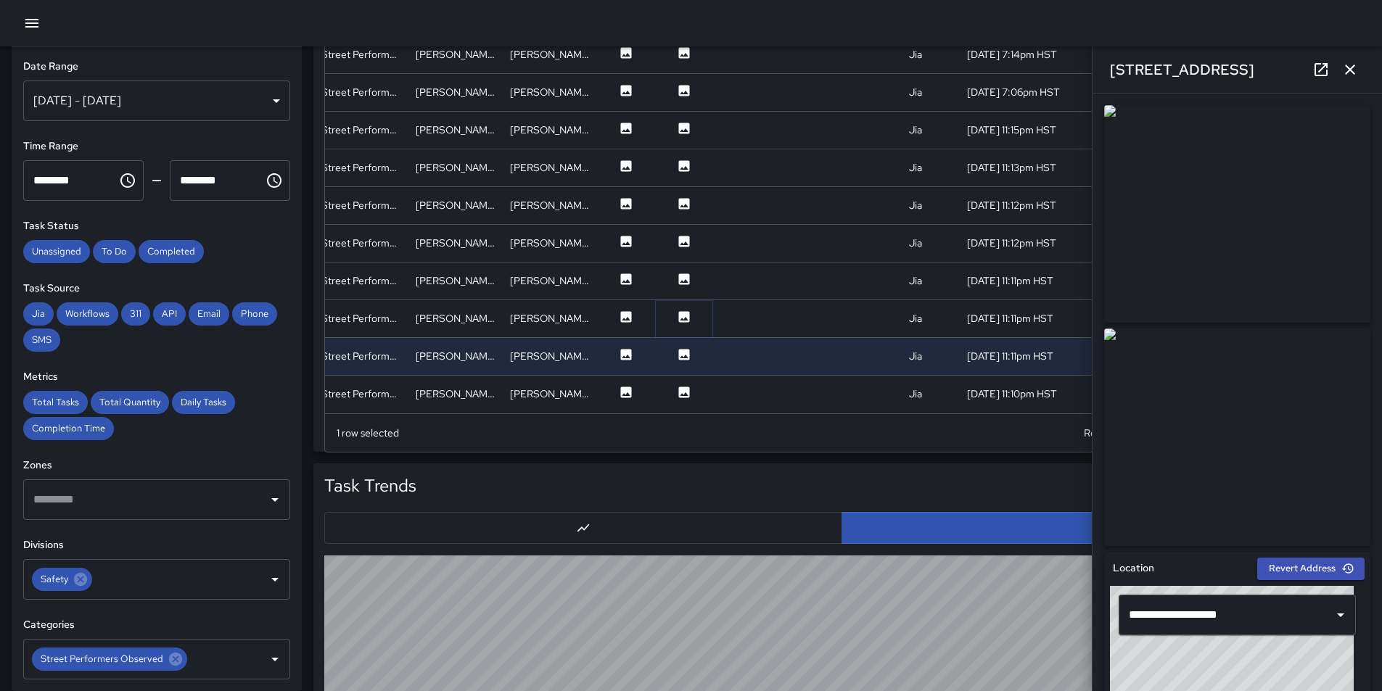
click at [677, 310] on icon at bounding box center [684, 317] width 15 height 15
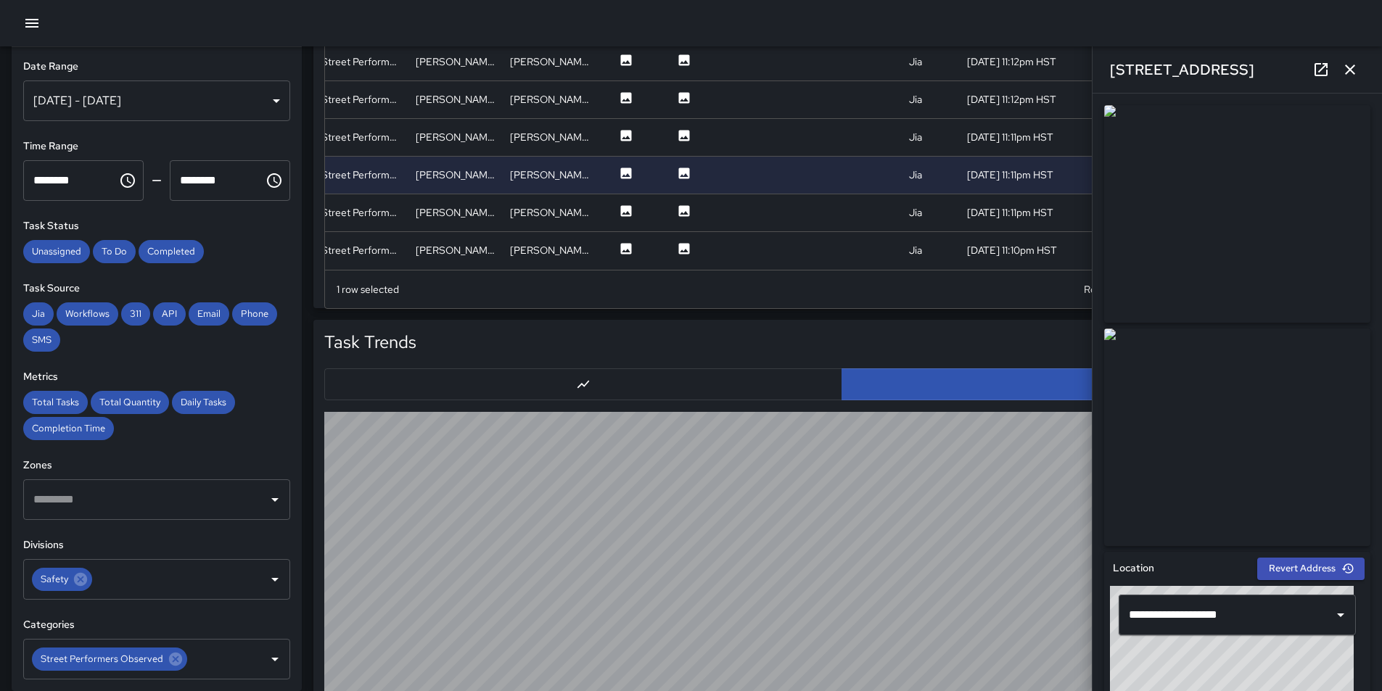
scroll to position [1145, 0]
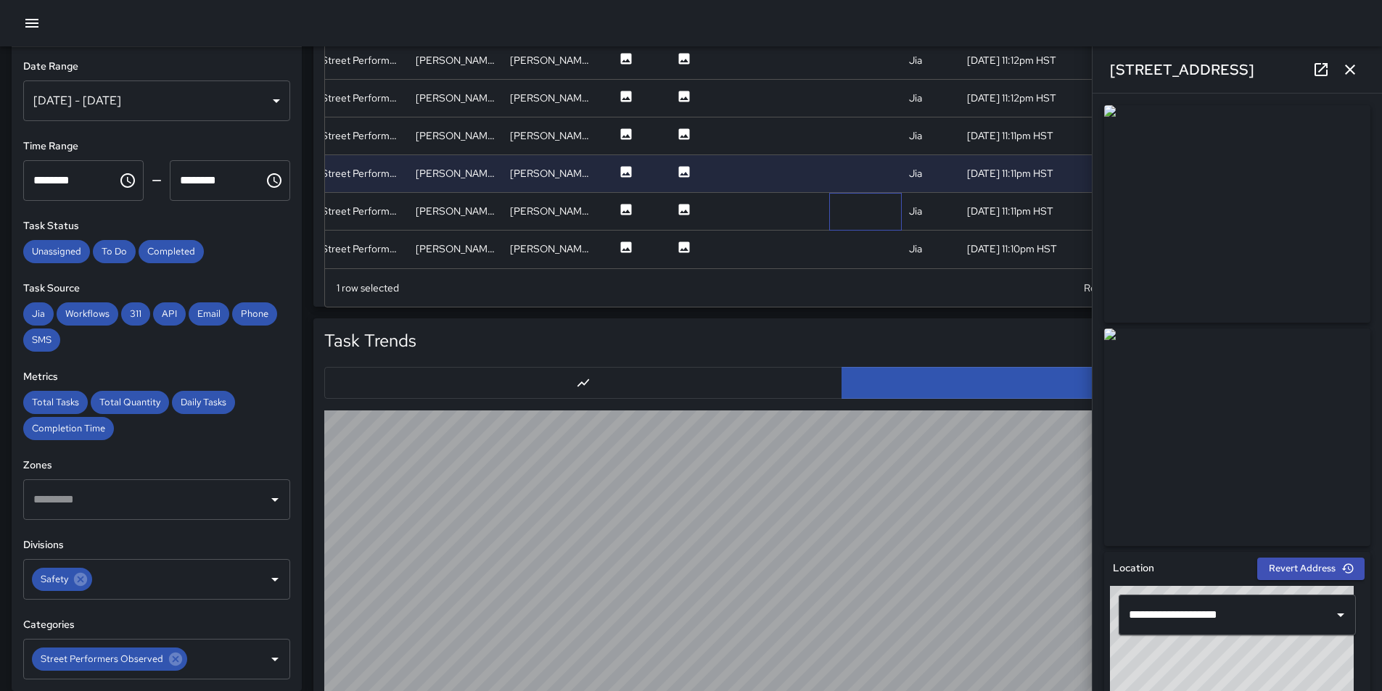
click at [838, 202] on div at bounding box center [865, 212] width 73 height 38
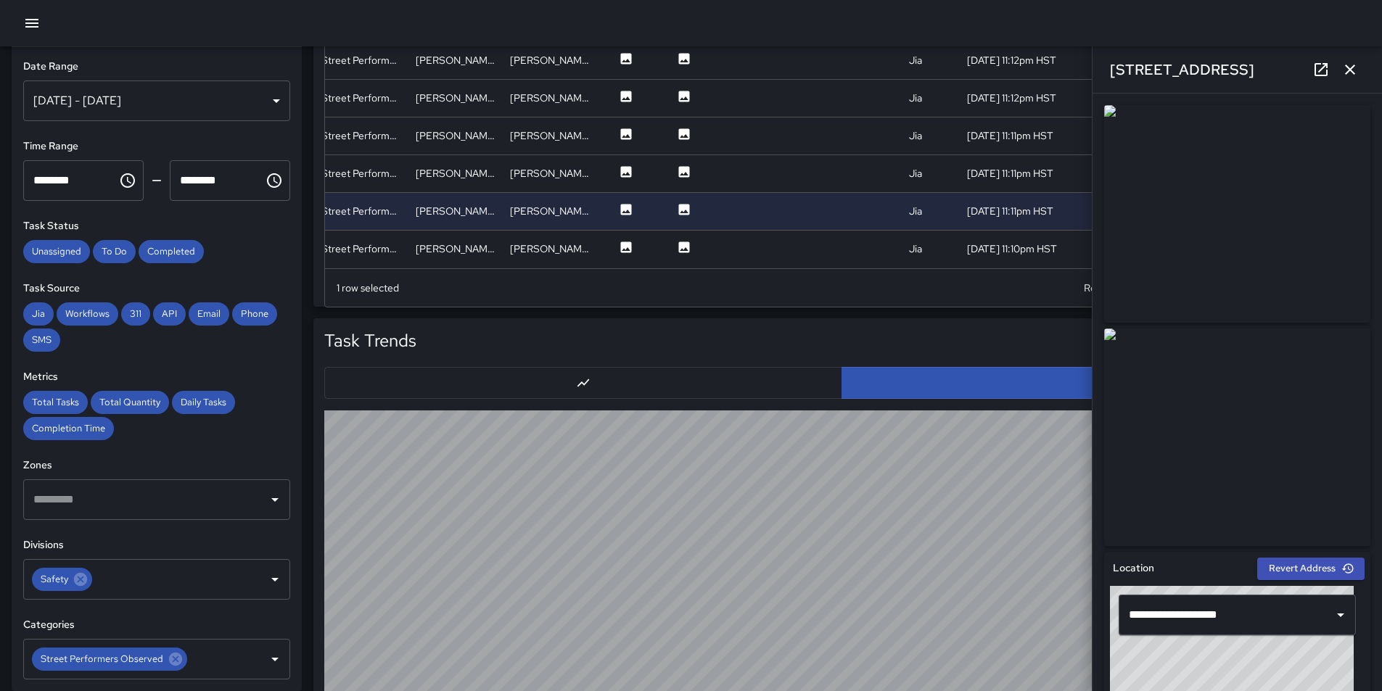
click at [1352, 63] on icon "button" at bounding box center [1349, 69] width 17 height 17
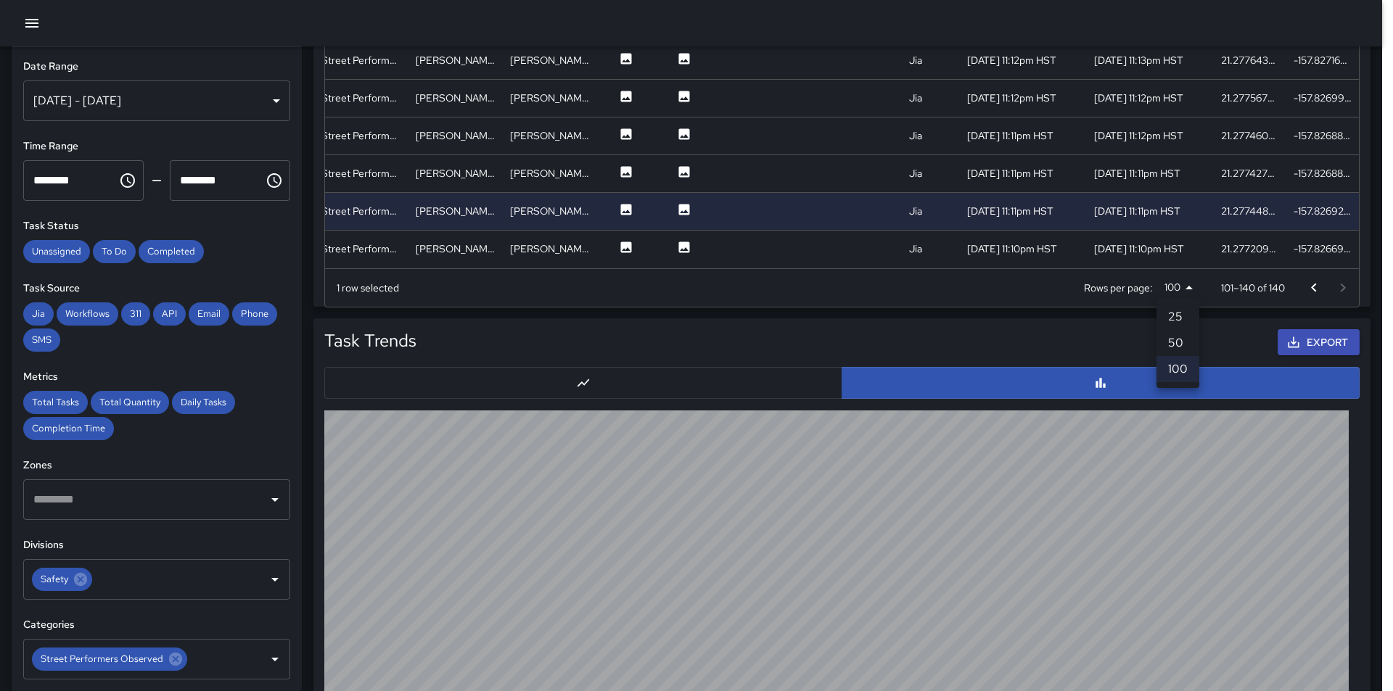
click at [1186, 366] on li "100" at bounding box center [1177, 369] width 43 height 26
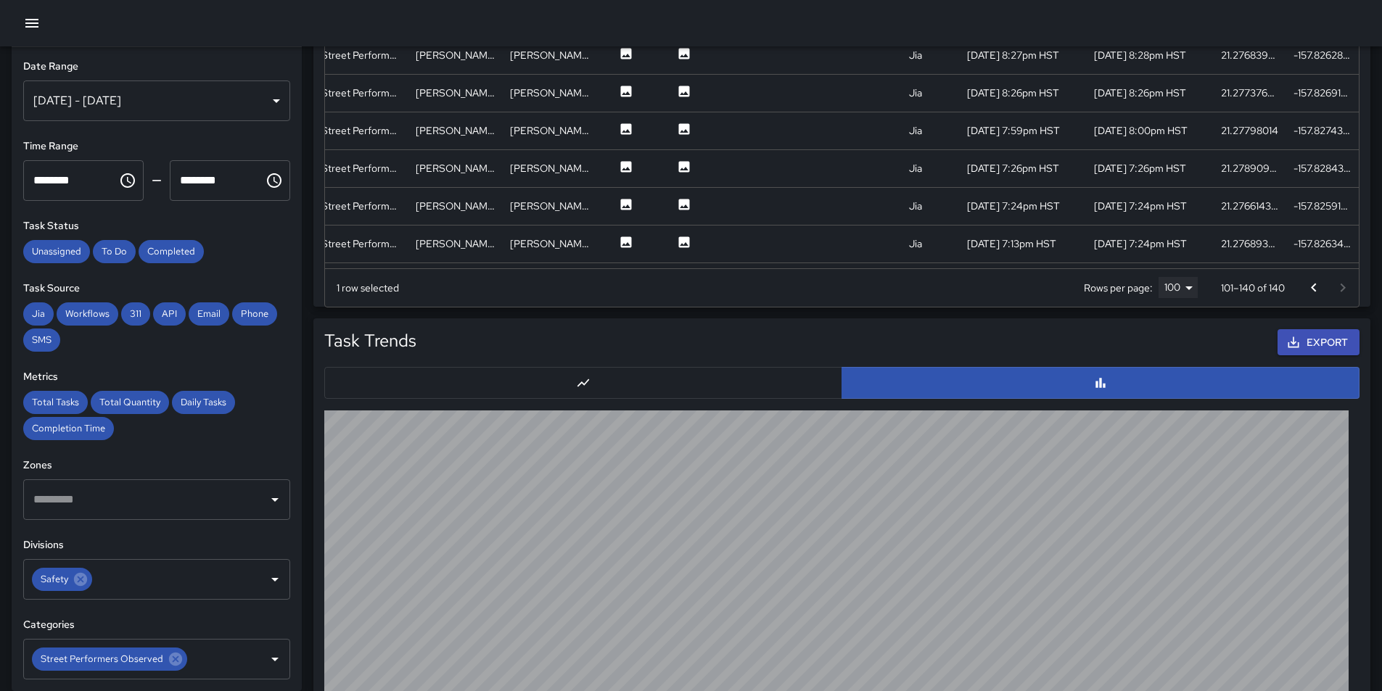
scroll to position [0, 265]
